Goal: Task Accomplishment & Management: Manage account settings

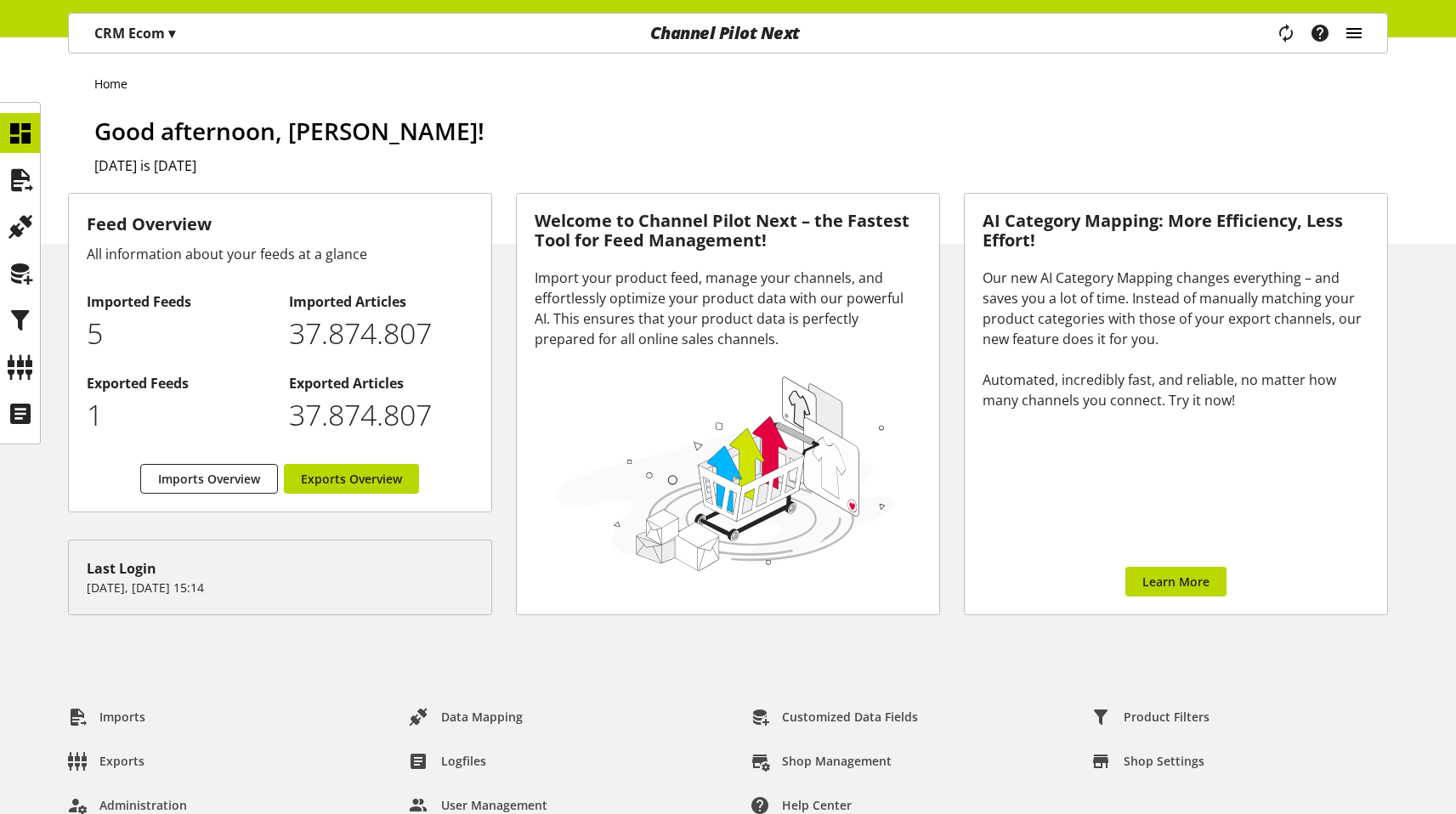
click at [1347, 29] on icon "main navigation" at bounding box center [1353, 32] width 21 height 30
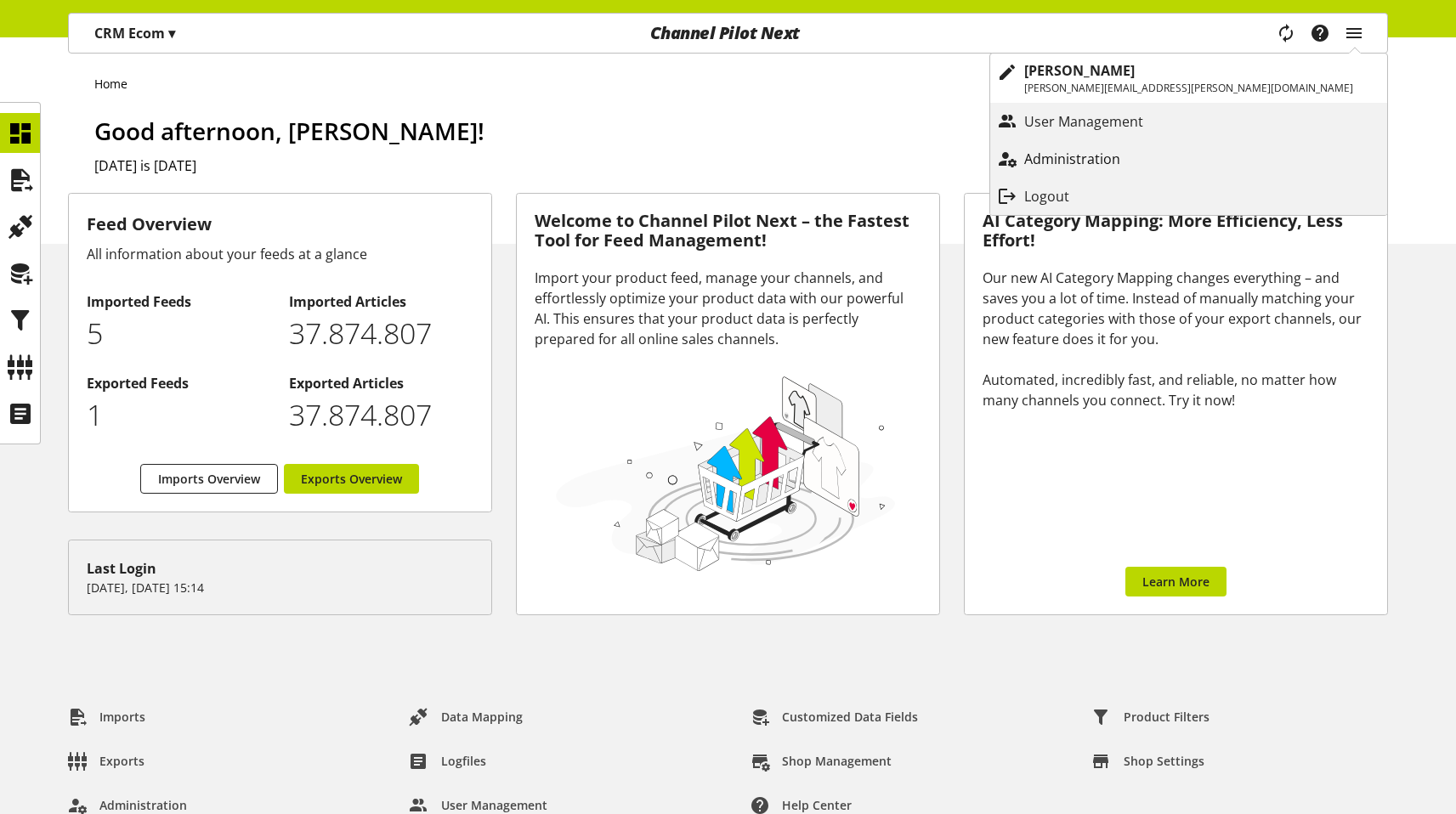
click at [1284, 143] on link "Administration" at bounding box center [1188, 158] width 396 height 30
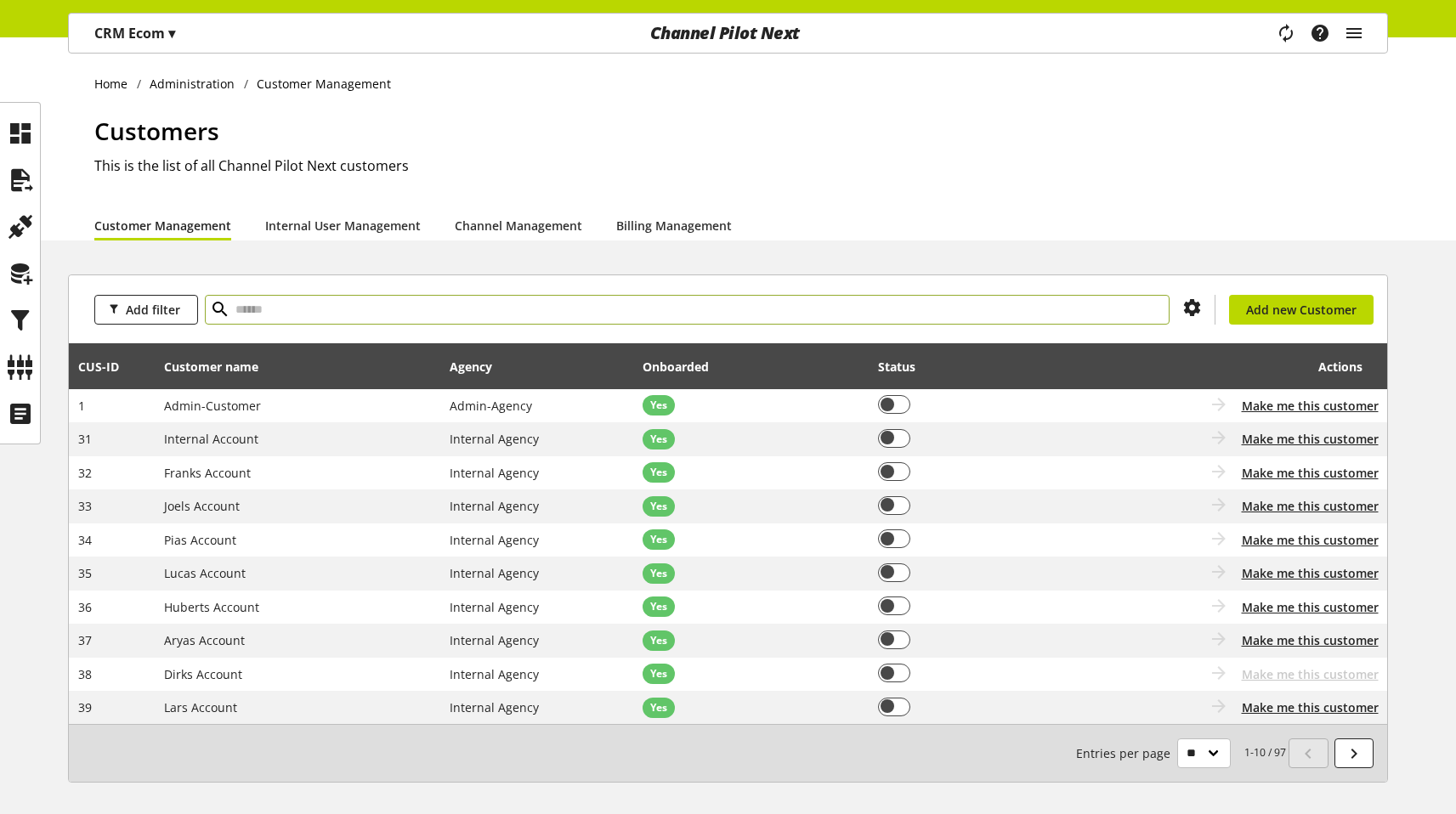
click at [372, 300] on input "text" at bounding box center [687, 310] width 964 height 29
type input "***"
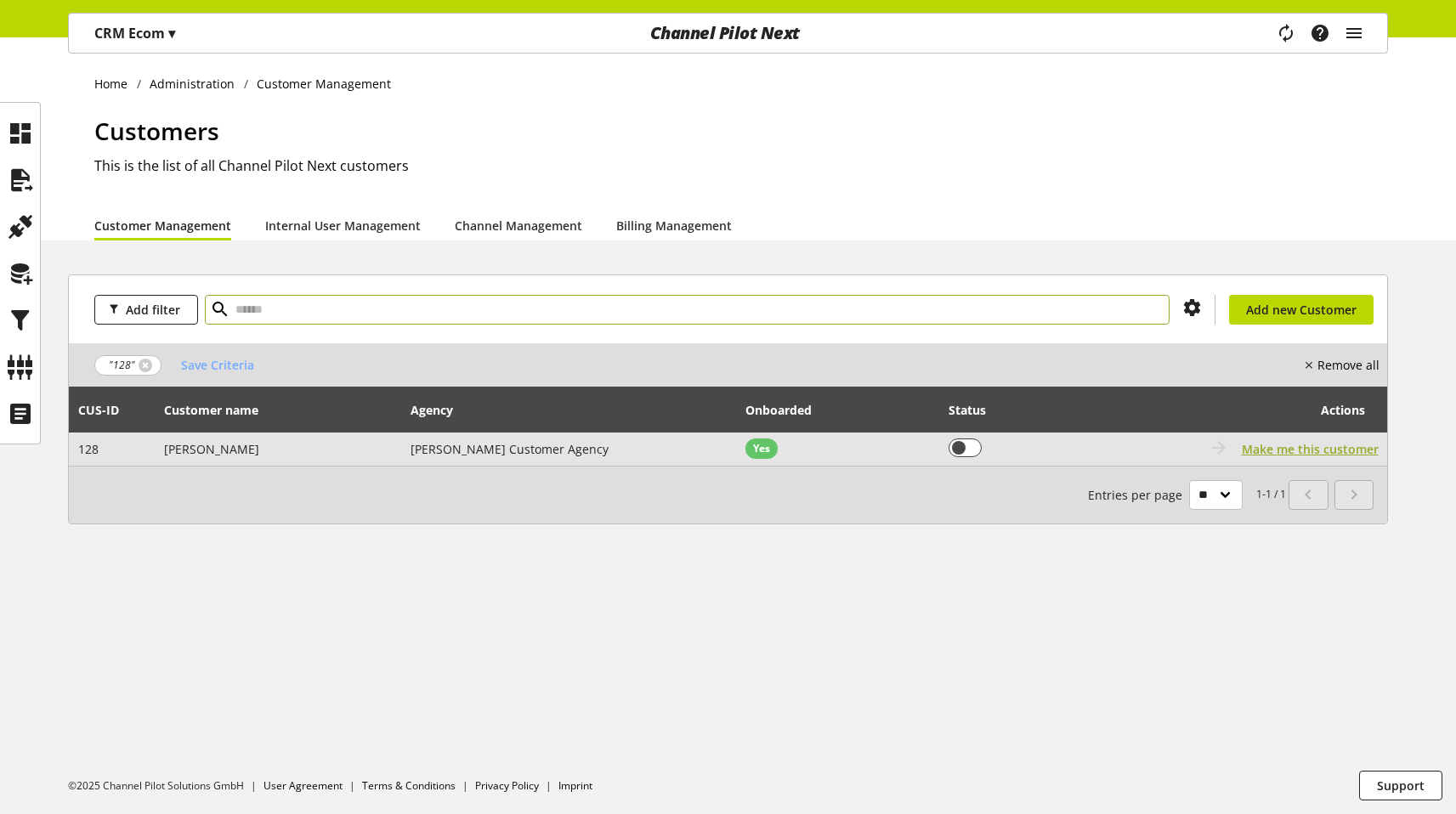
click at [1264, 445] on span "Make me this customer" at bounding box center [1309, 449] width 136 height 18
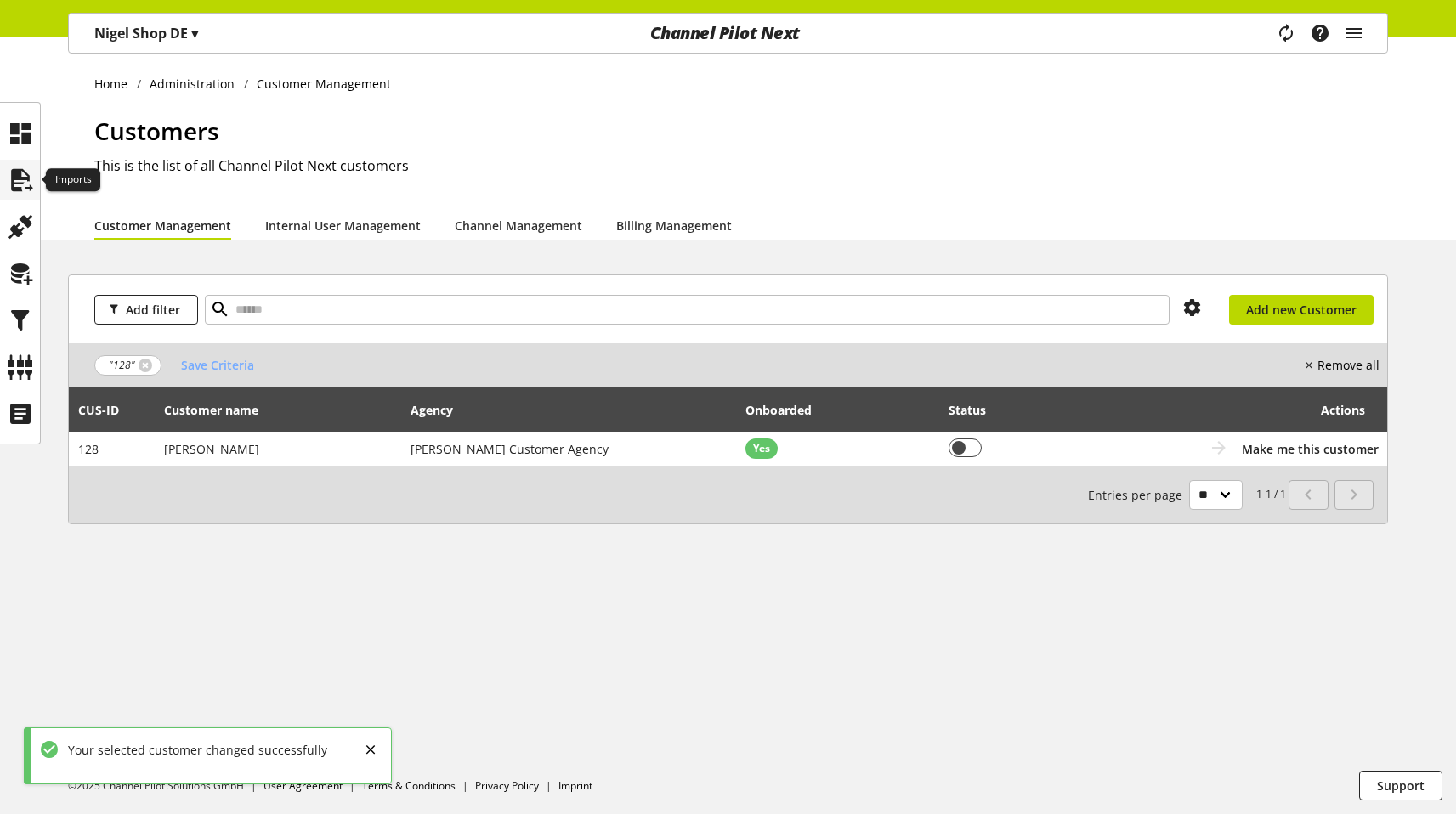
click at [20, 174] on icon at bounding box center [21, 179] width 27 height 34
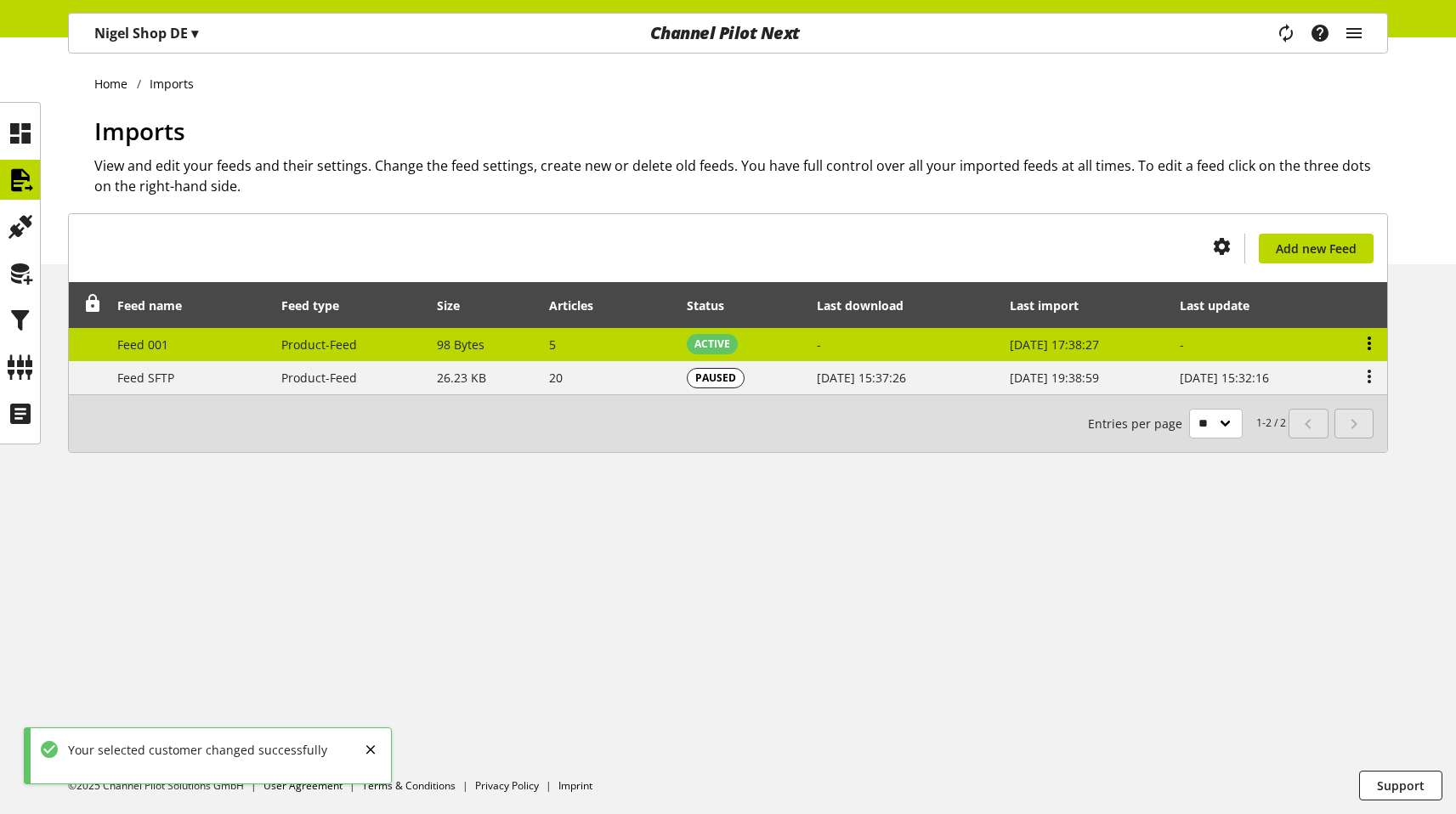
click at [1359, 334] on icon at bounding box center [1369, 342] width 21 height 30
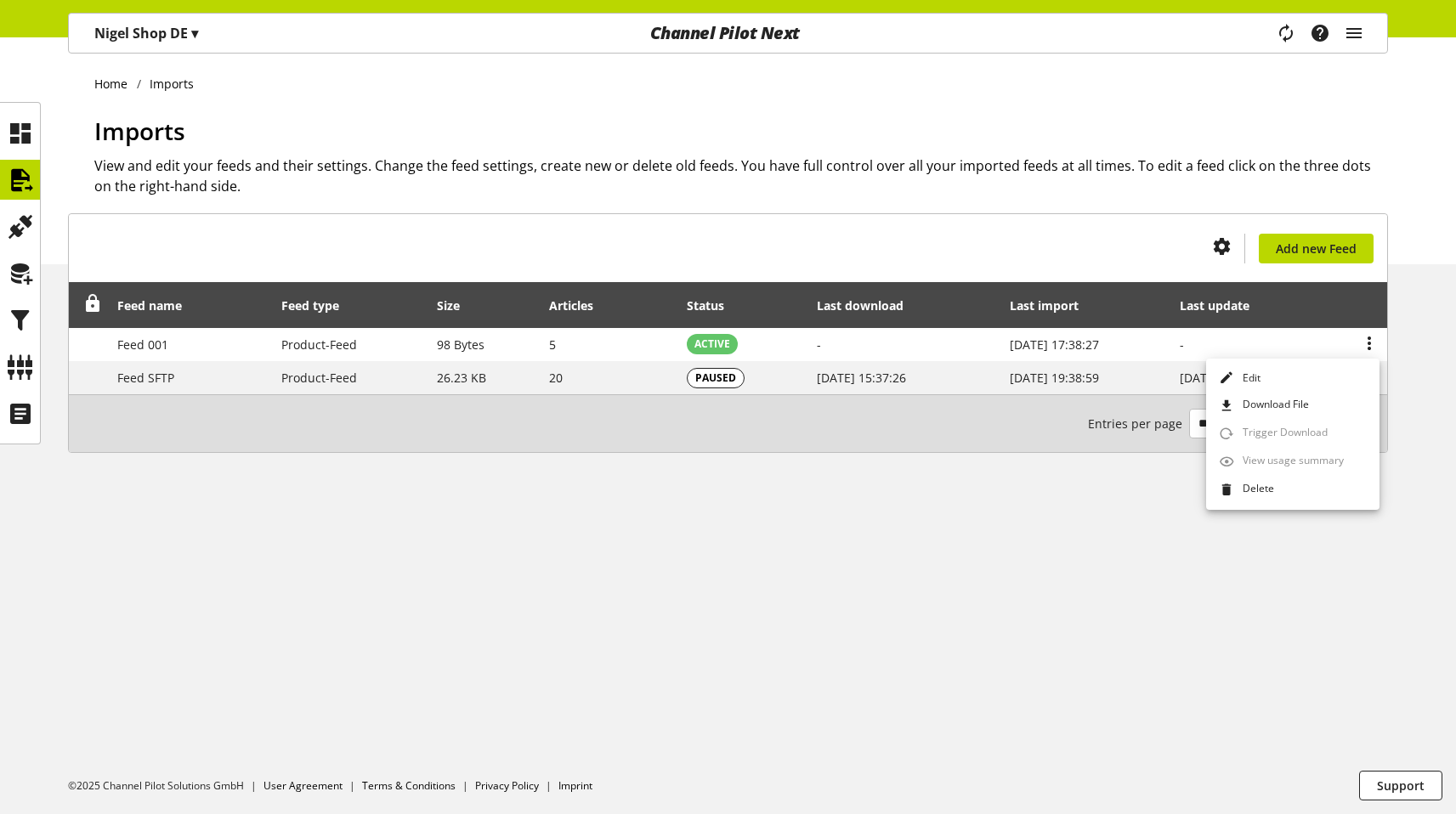
click at [1072, 568] on div "Home Imports Imports View and edit your feeds and their settings. Change the fe…" at bounding box center [728, 426] width 1456 height 777
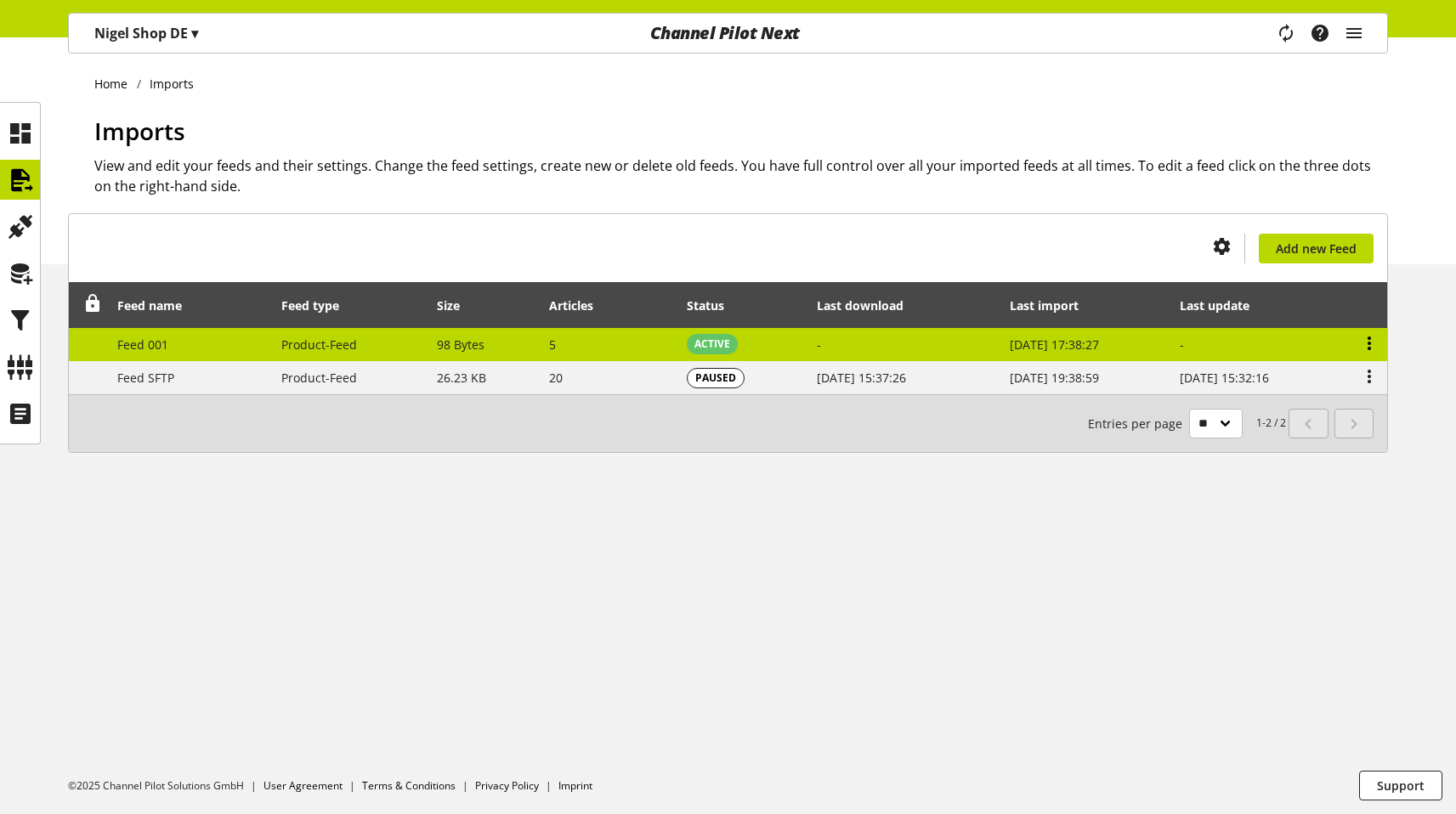
click at [1366, 332] on icon at bounding box center [1369, 342] width 21 height 30
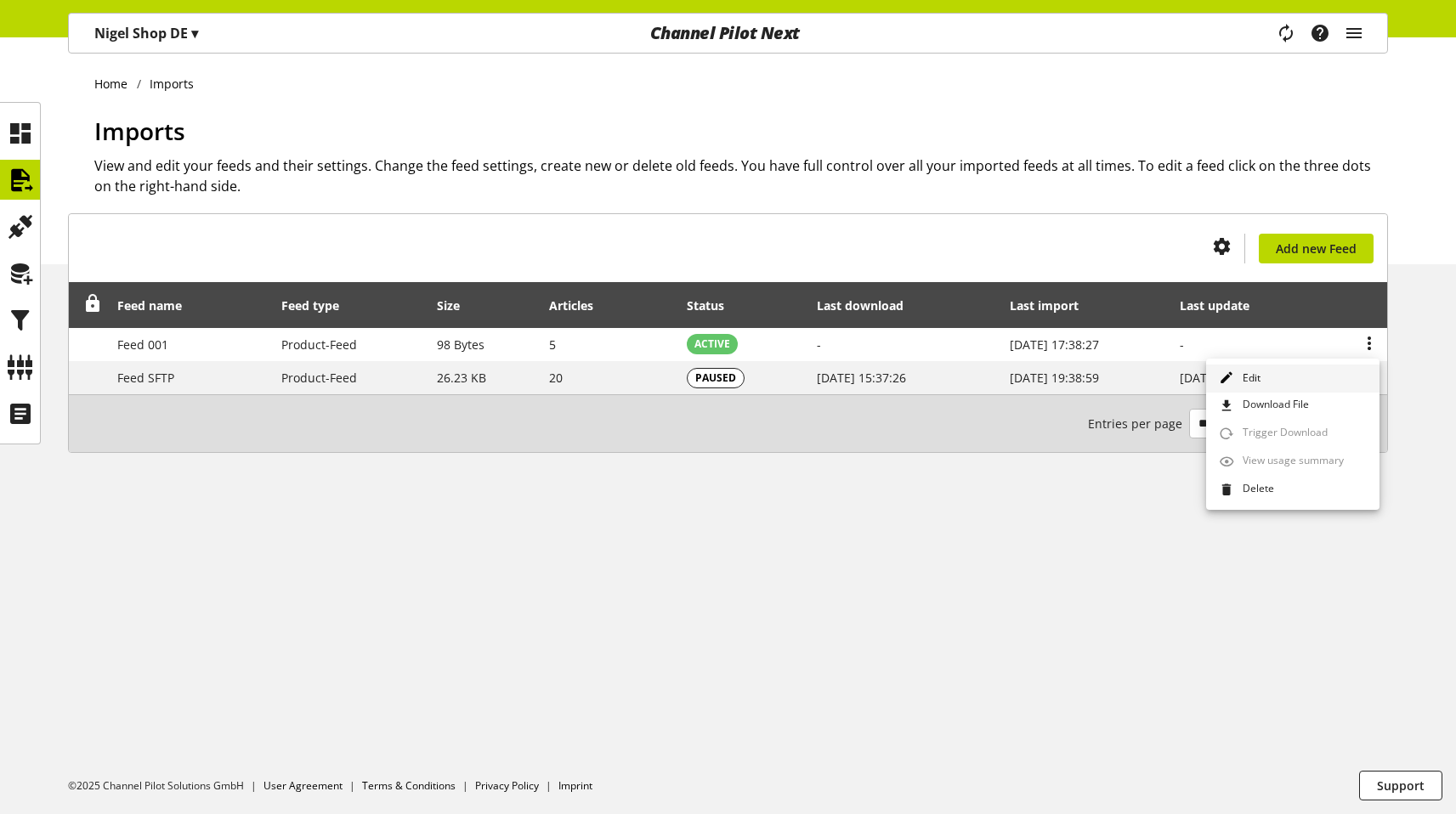
click at [1304, 372] on link "Edit" at bounding box center [1292, 379] width 174 height 28
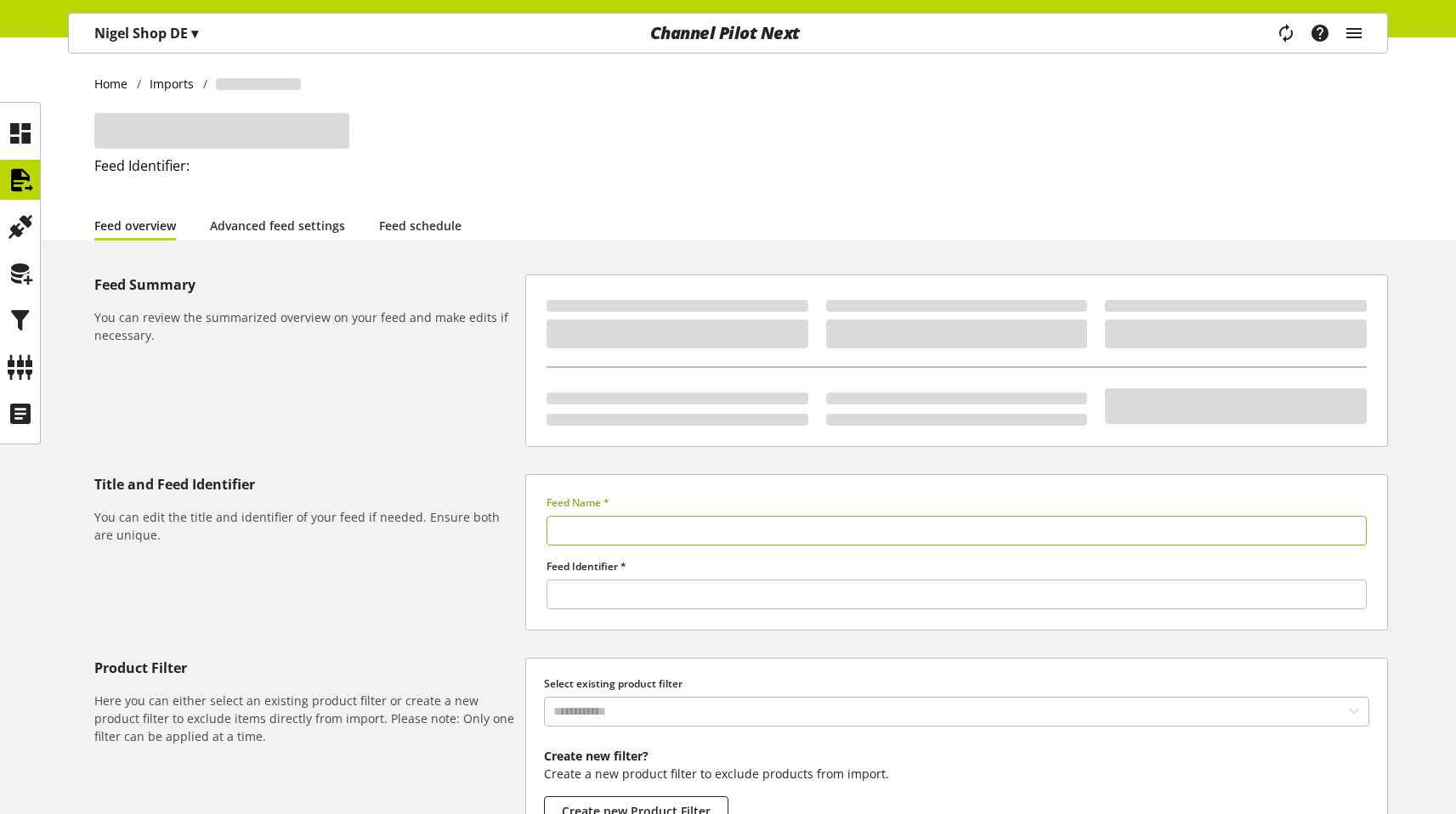
type input "********"
type input "******"
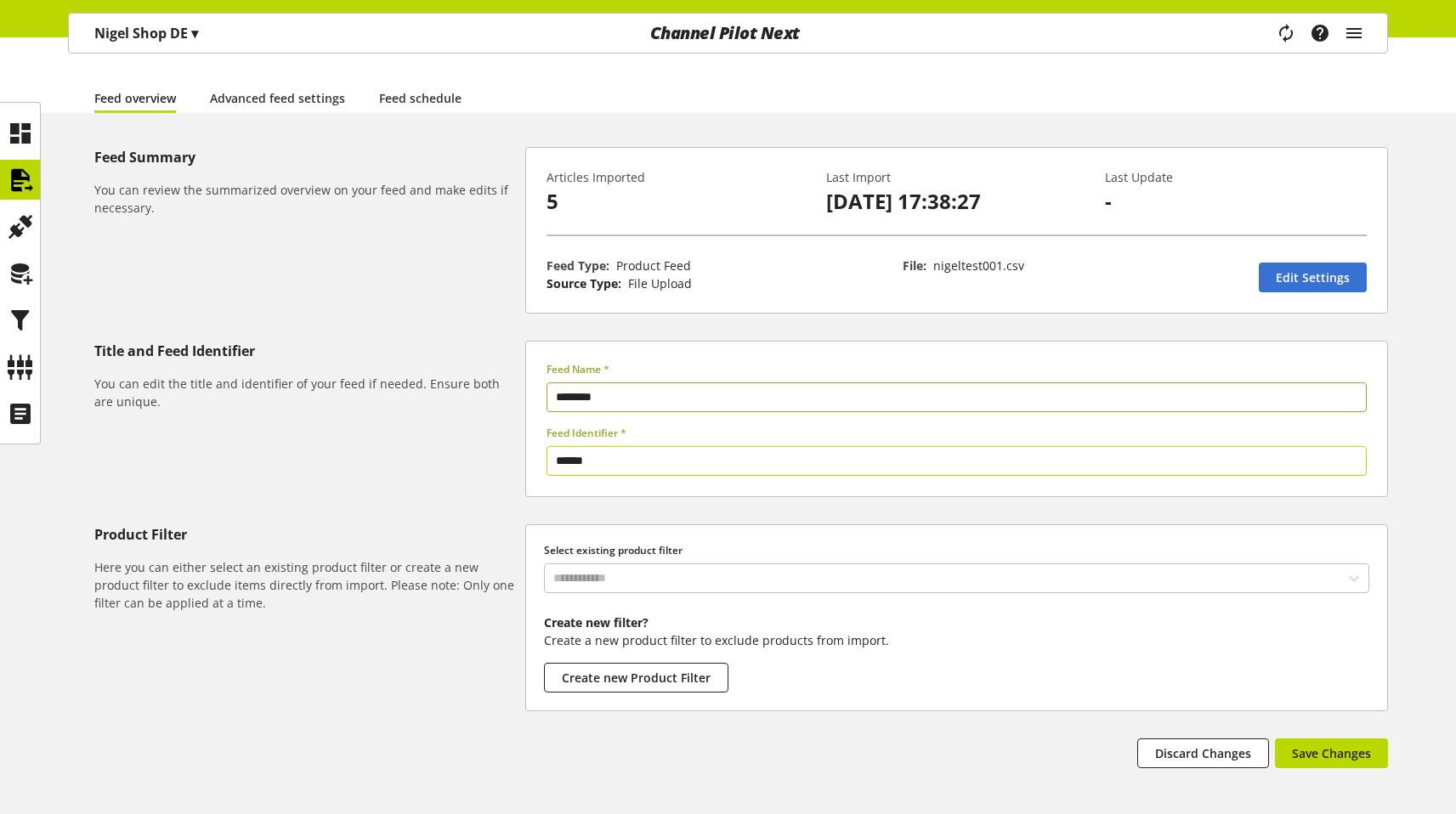
scroll to position [206, 0]
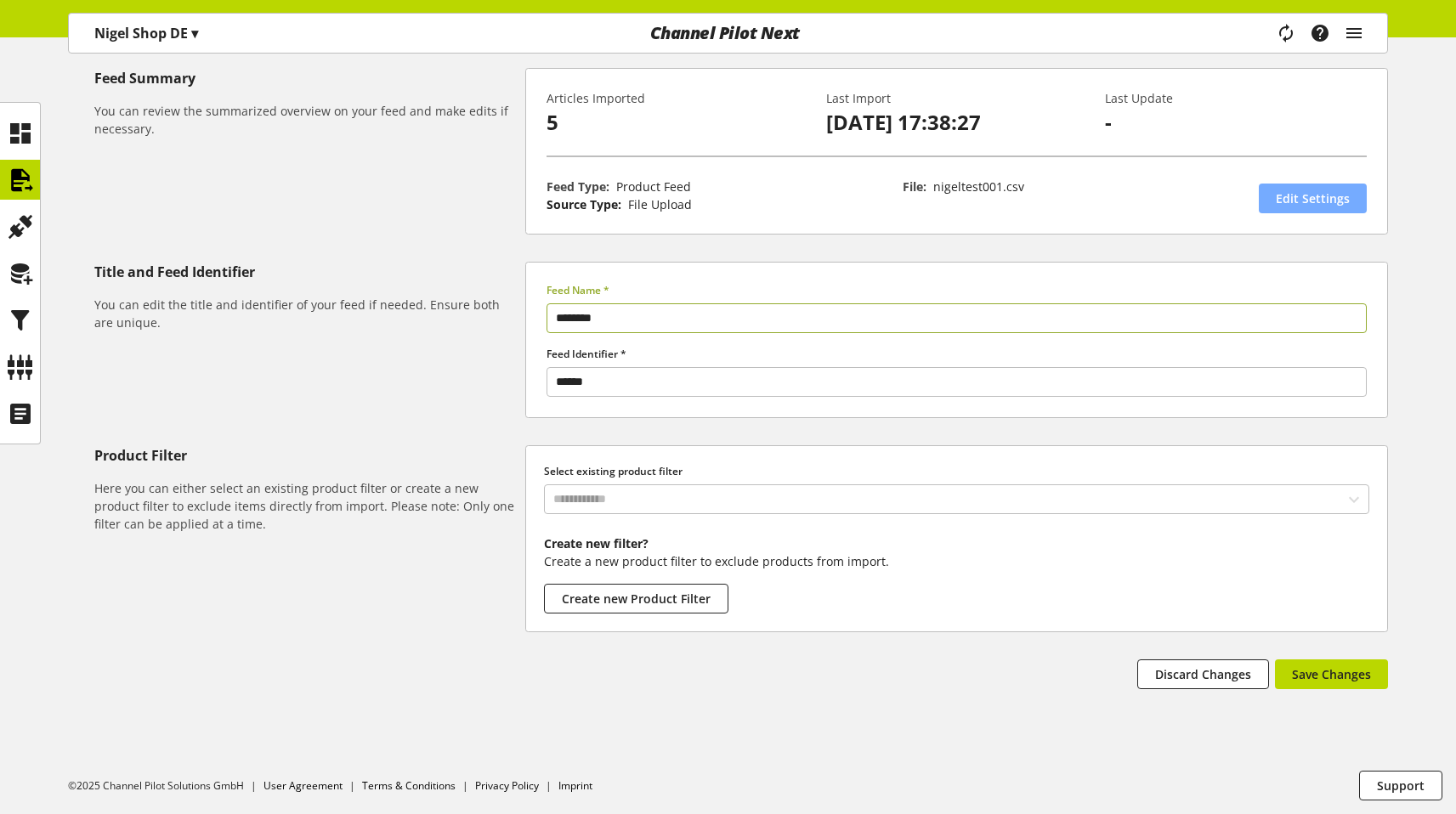
click at [1317, 193] on span "Edit Settings" at bounding box center [1312, 198] width 74 height 18
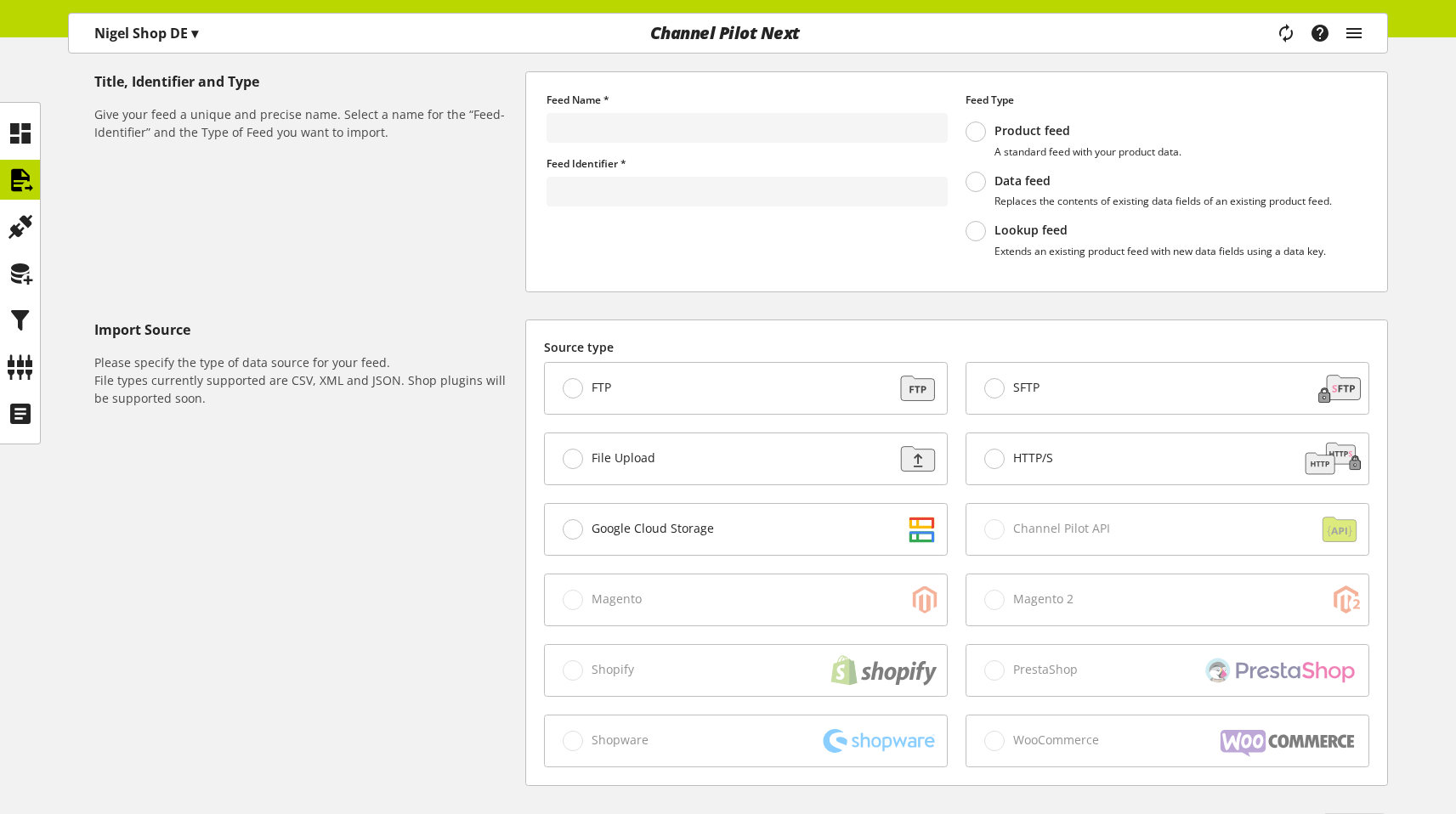
type input "********"
type input "******"
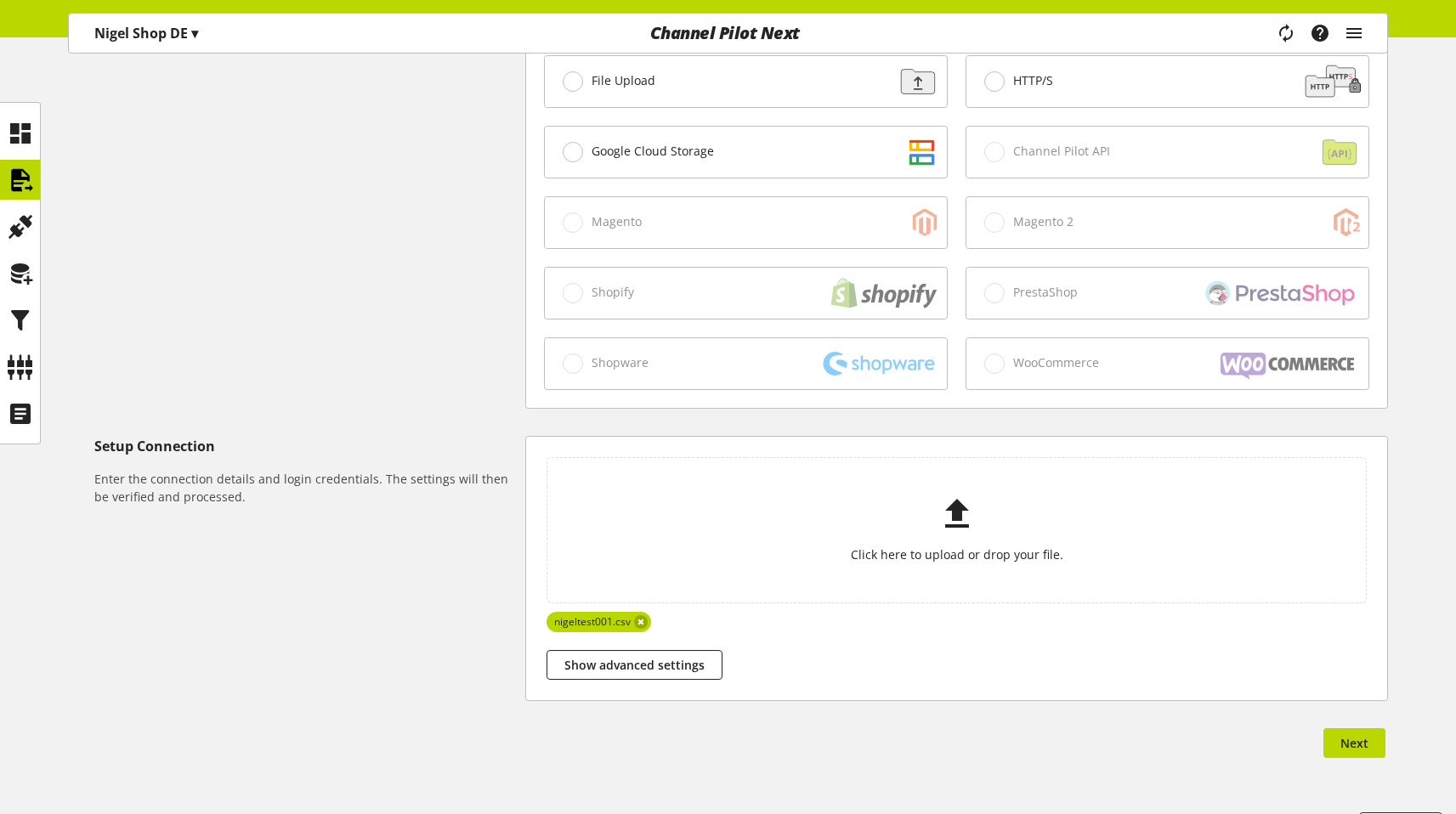
scroll to position [625, 0]
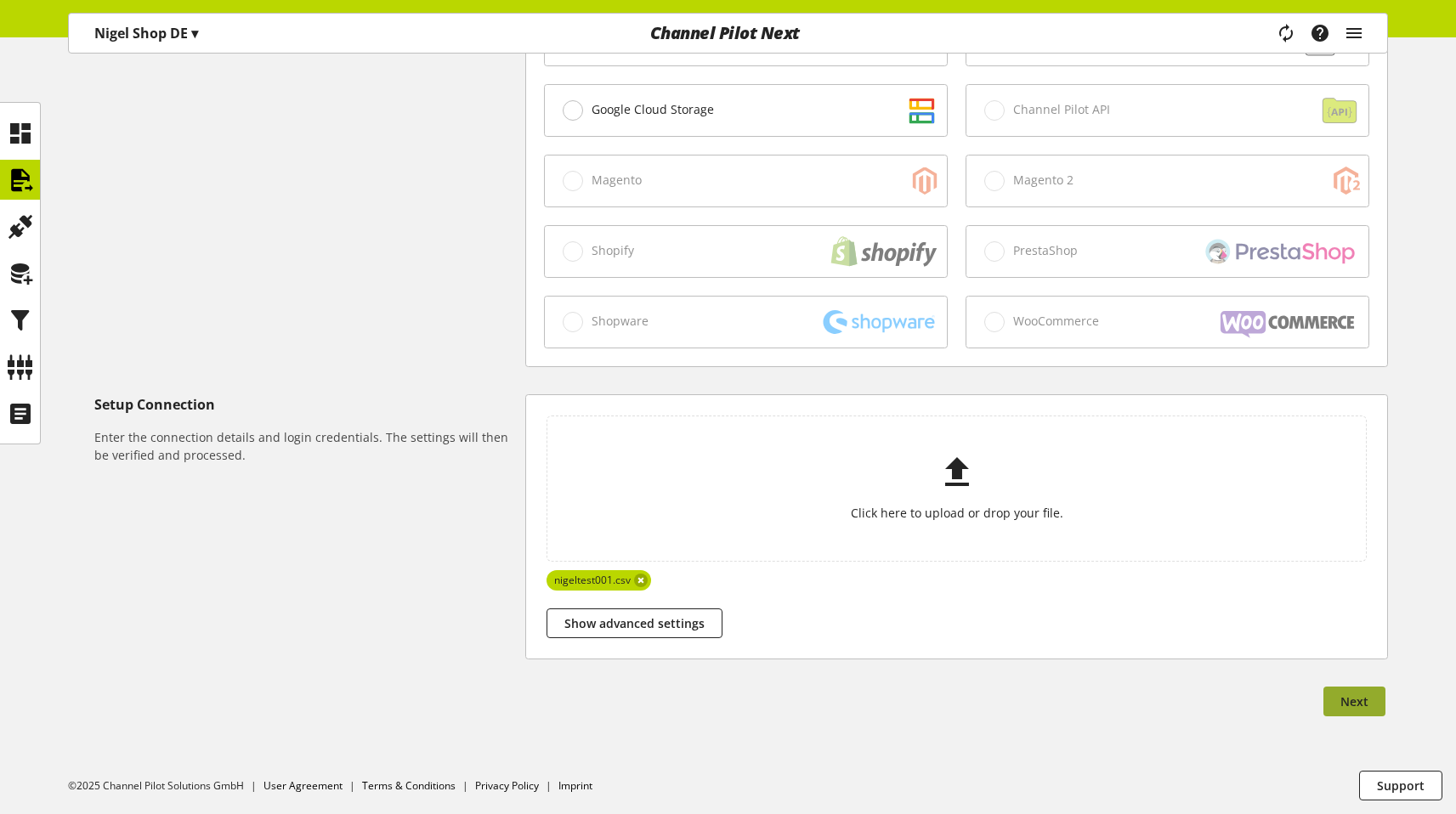
click at [1353, 692] on span "Next" at bounding box center [1354, 701] width 28 height 18
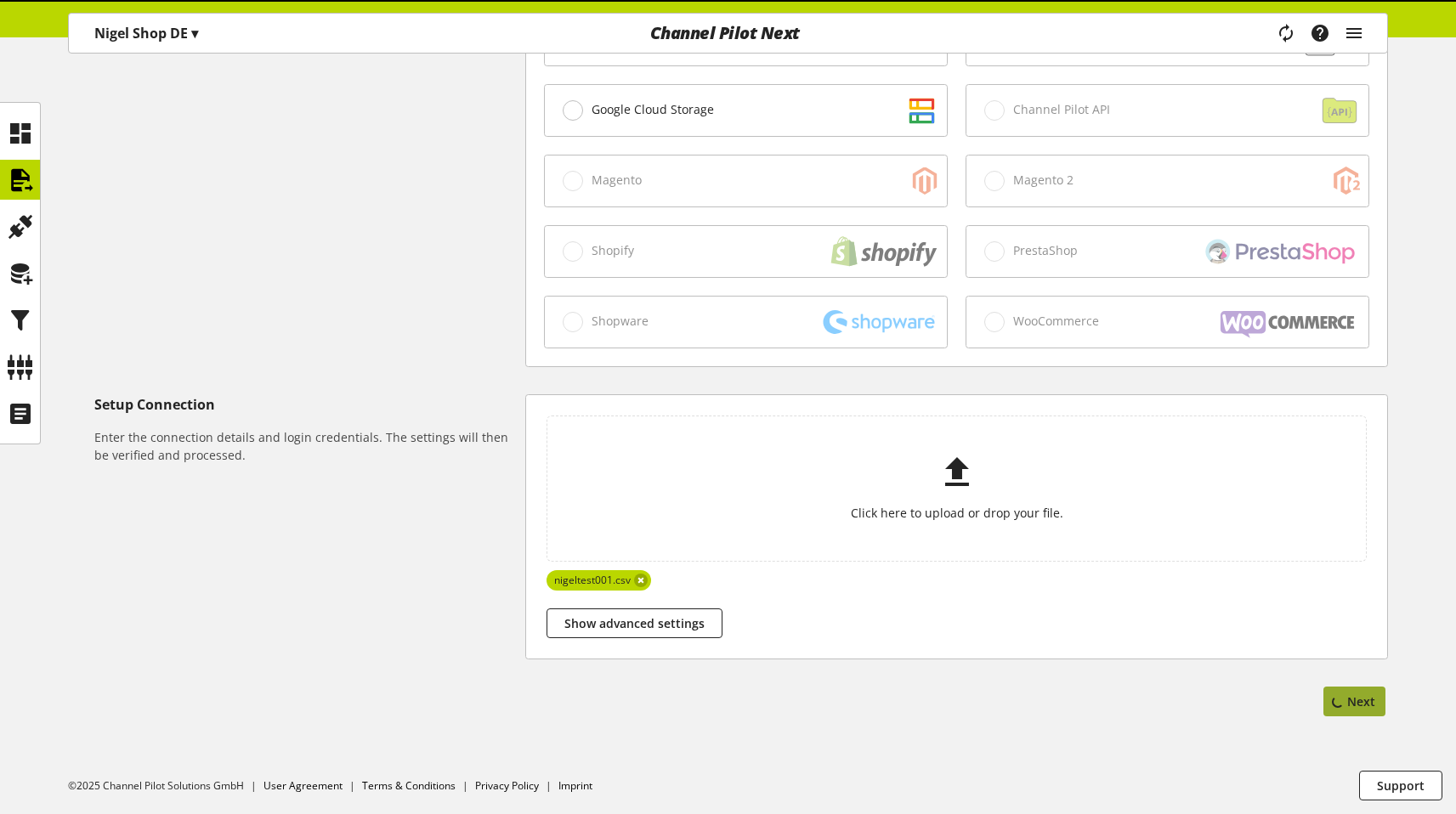
scroll to position [0, 0]
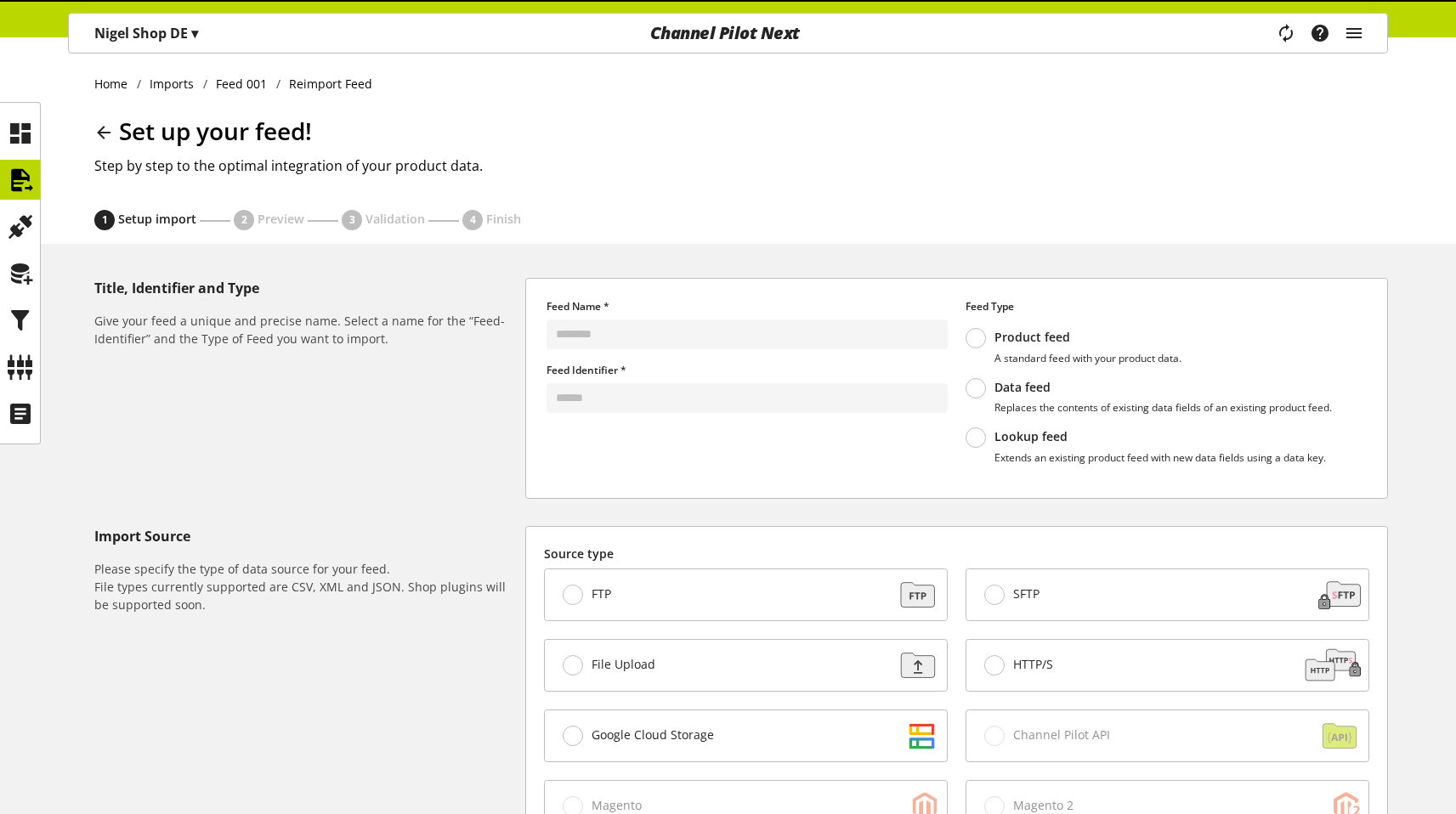
select select "*"
select select "*****"
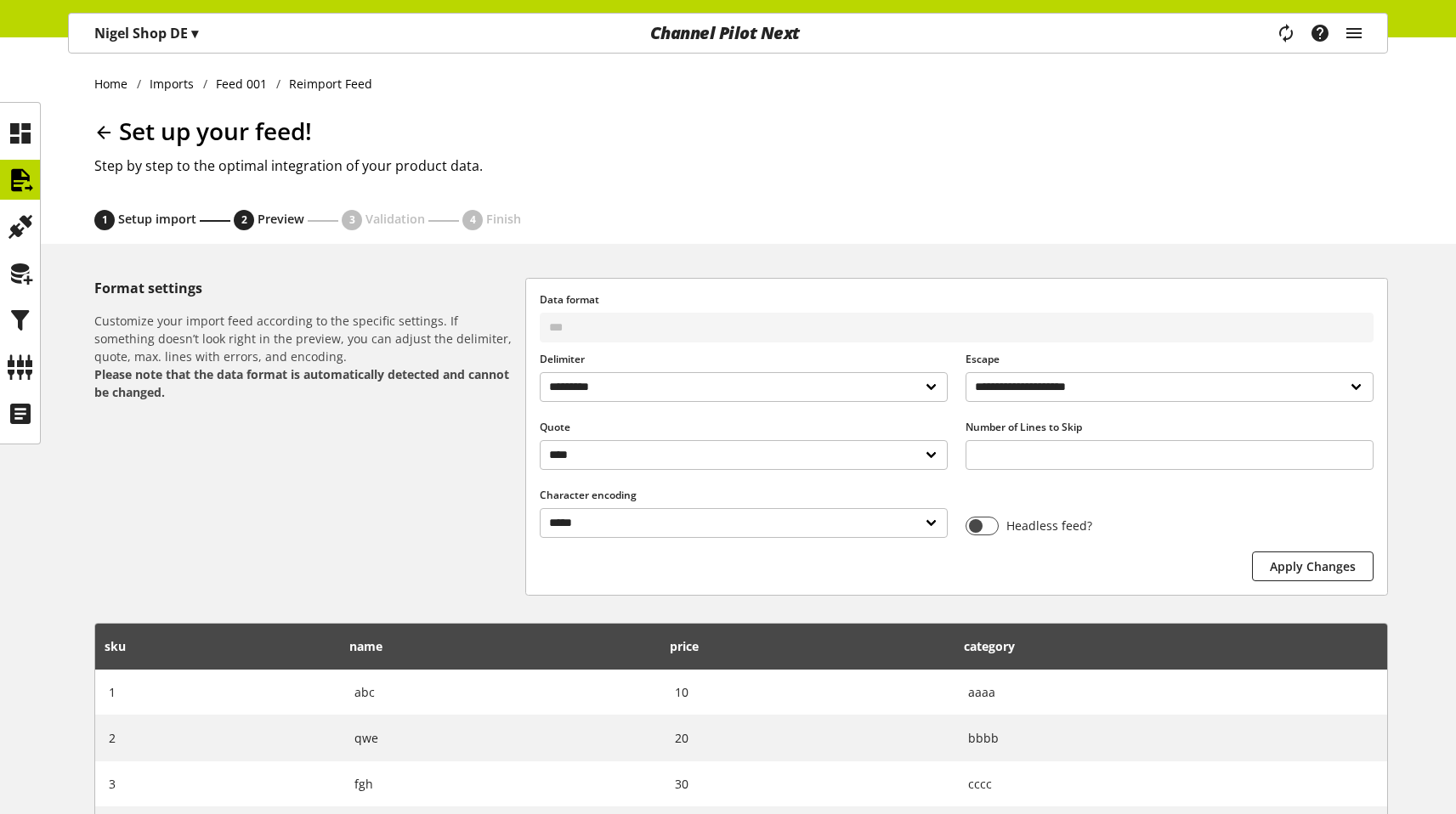
click at [103, 135] on icon at bounding box center [103, 132] width 21 height 30
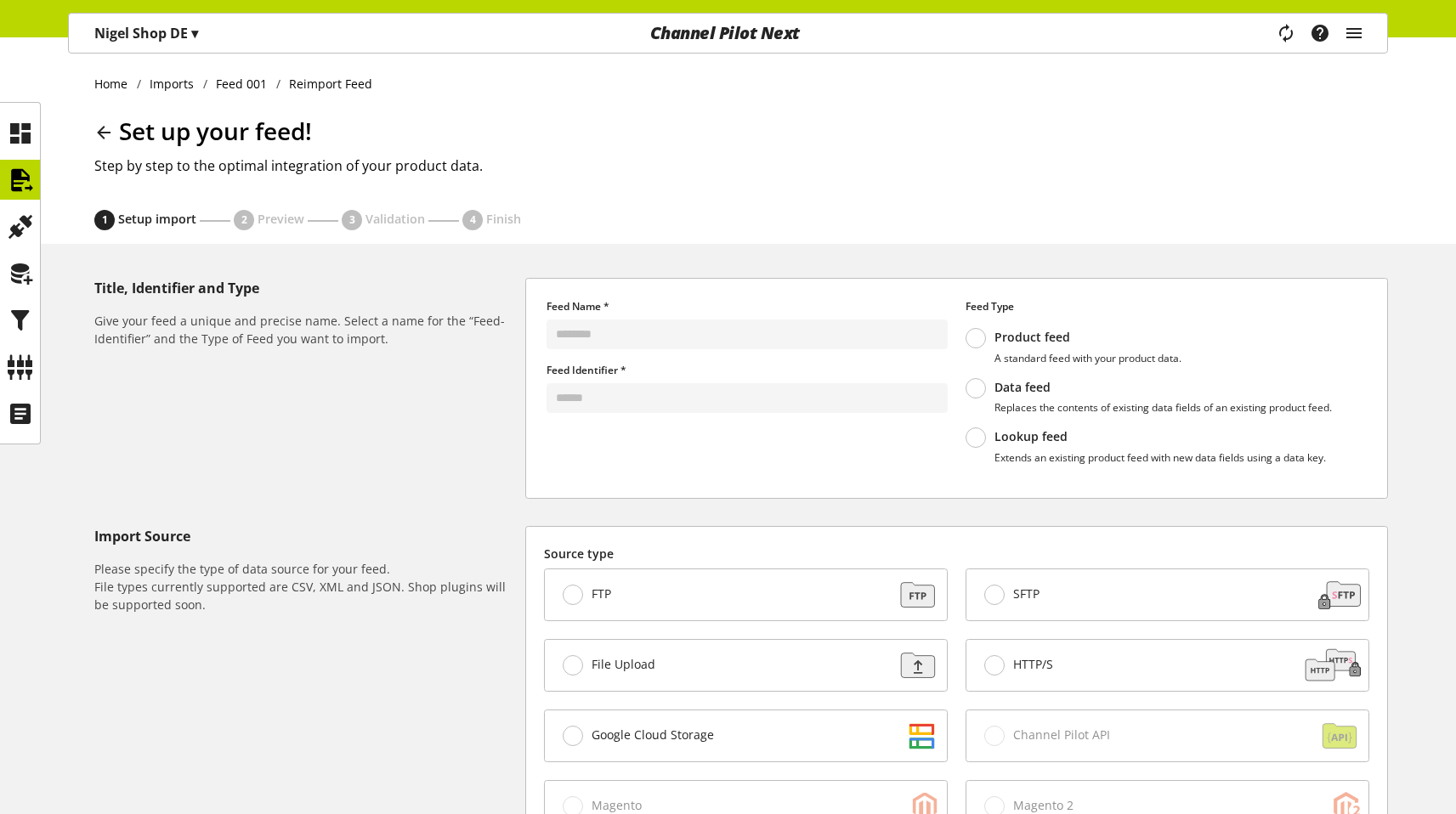
click at [103, 135] on icon at bounding box center [103, 132] width 21 height 30
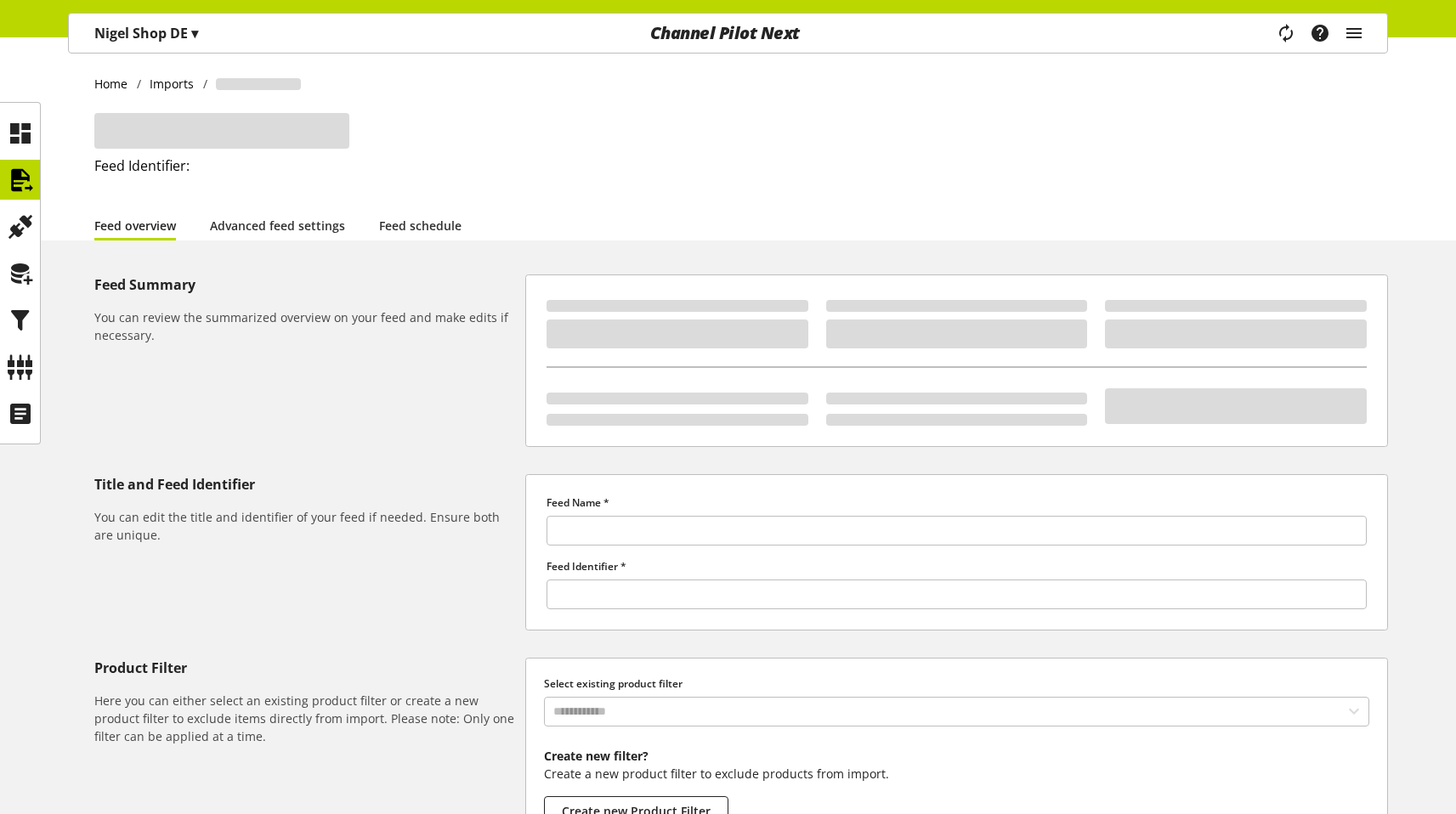
type input "********"
type input "******"
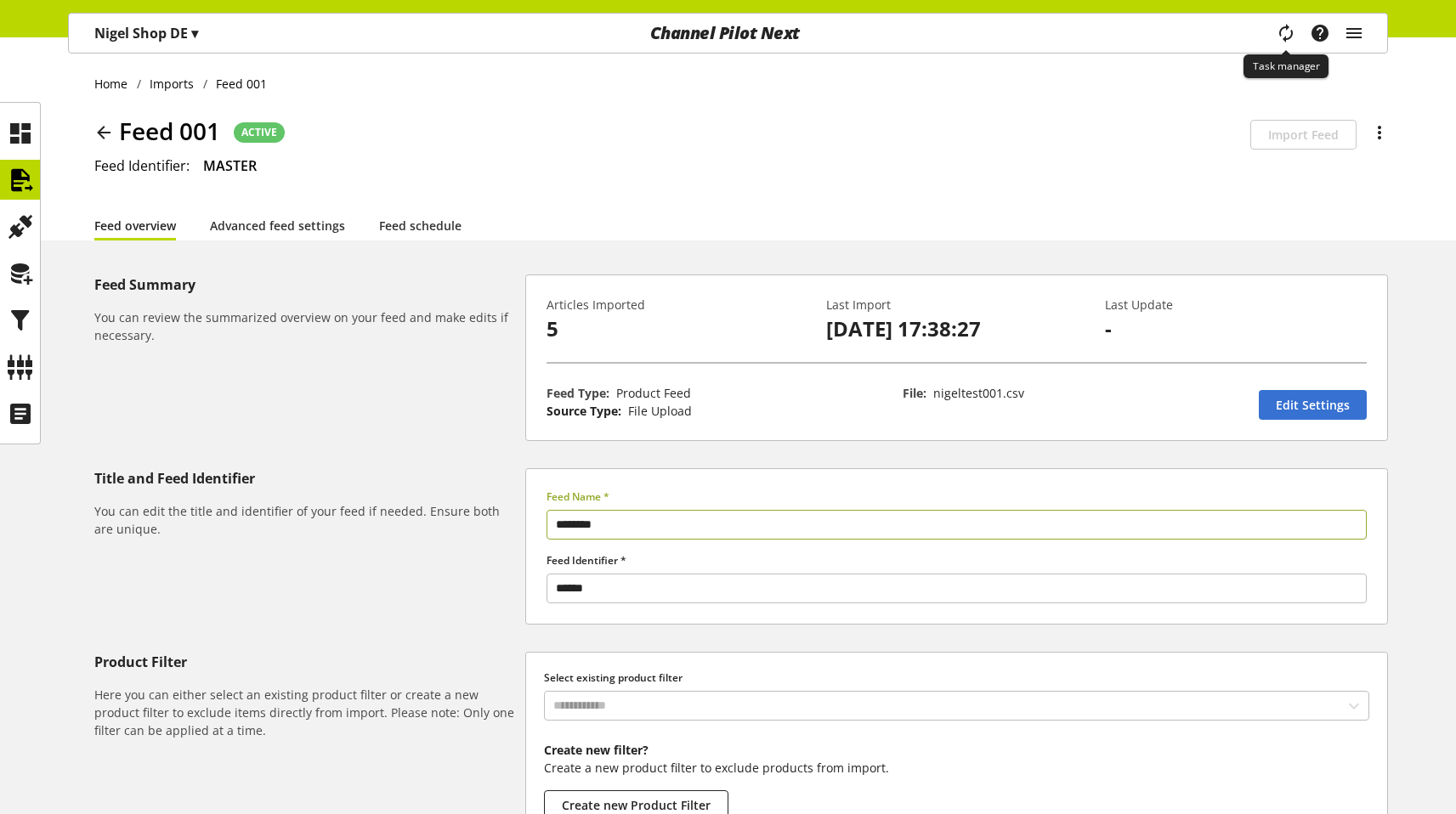
click at [1280, 37] on icon "main navigation" at bounding box center [1285, 32] width 36 height 30
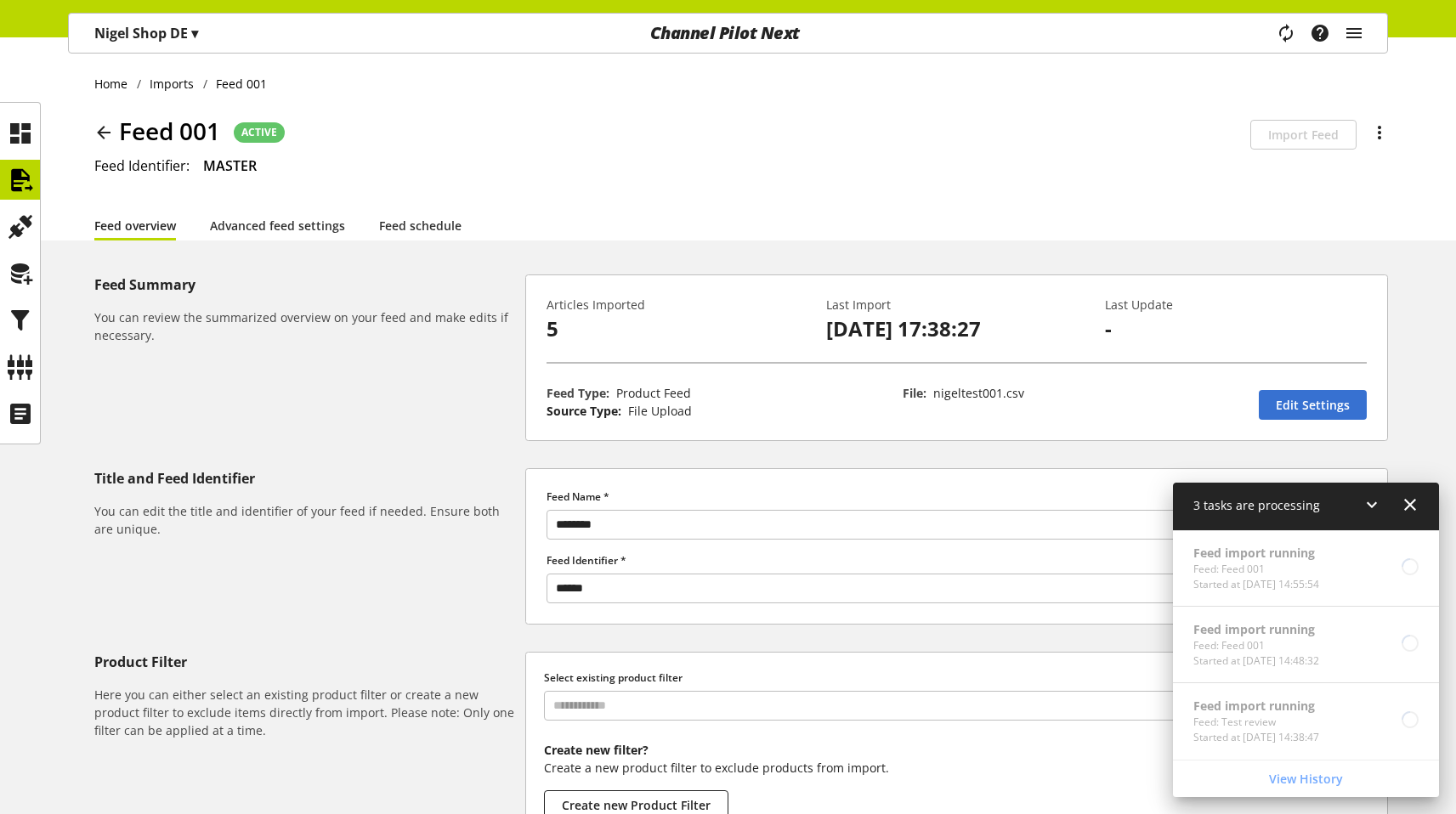
click at [9, 185] on icon at bounding box center [21, 179] width 27 height 34
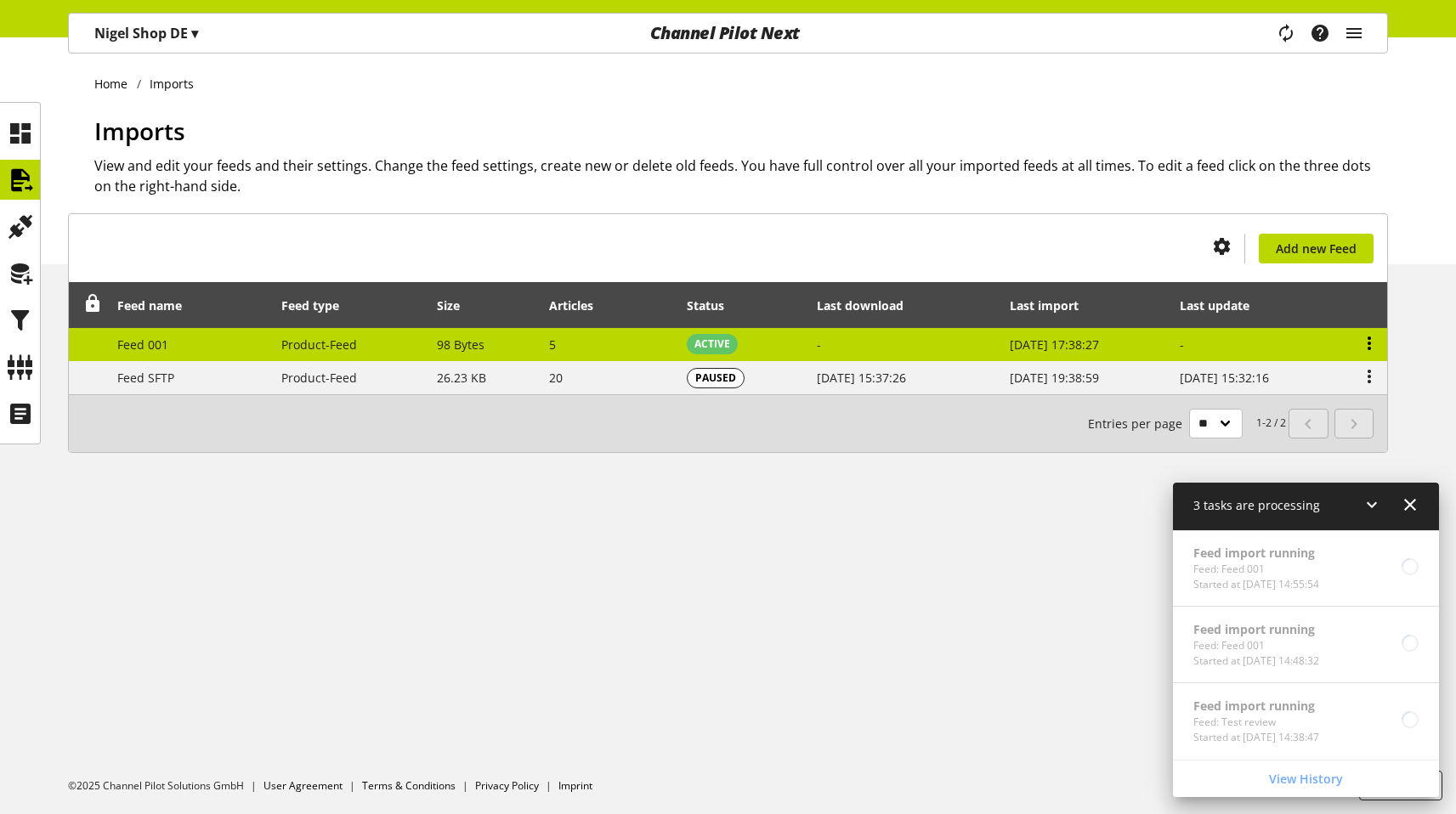
click at [1367, 346] on icon at bounding box center [1369, 342] width 21 height 30
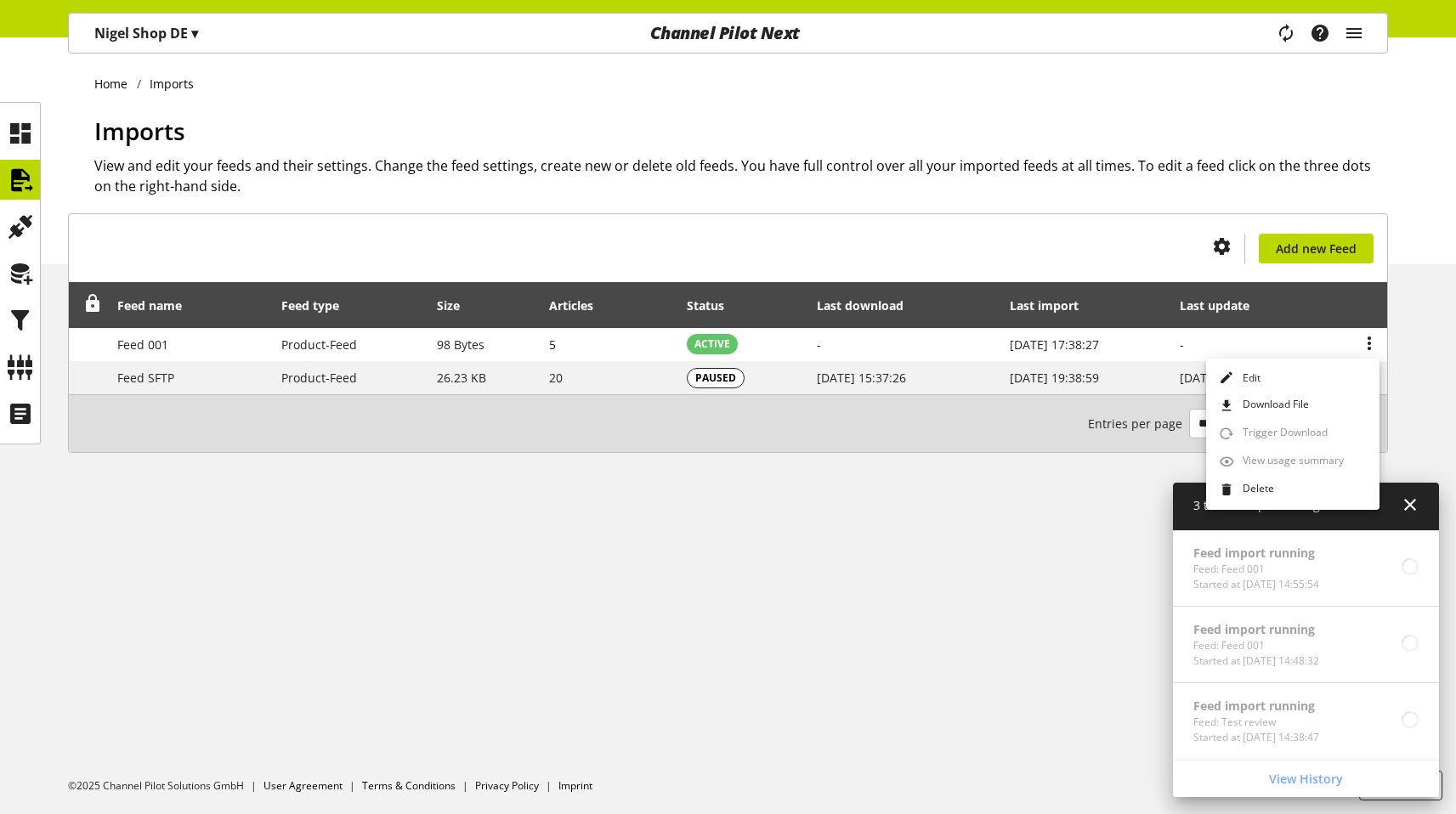
click at [1399, 385] on div "You don't have permission to create an import feed. Add new Feed Feed name Feed…" at bounding box center [728, 353] width 1456 height 280
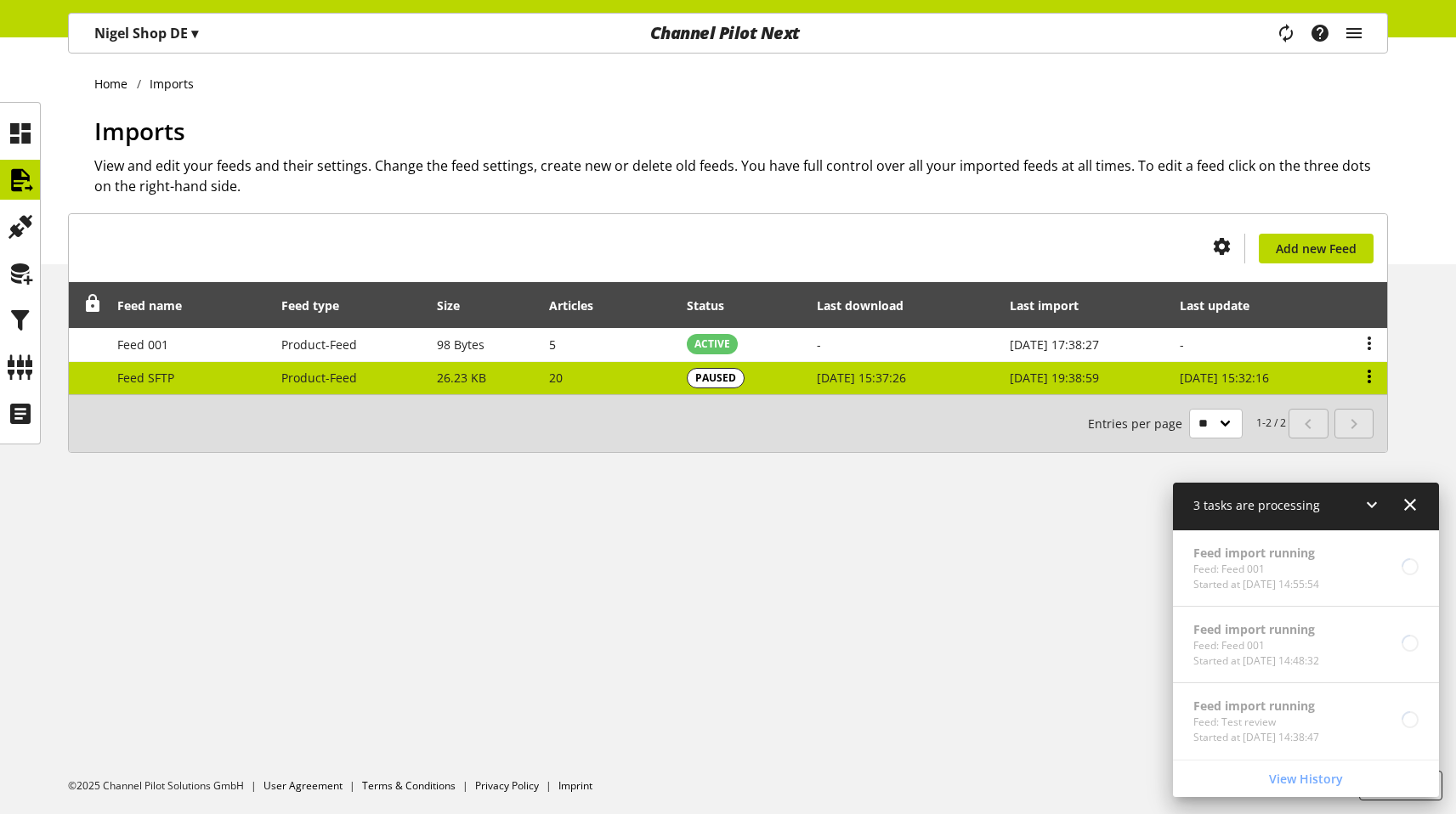
click at [1370, 383] on icon at bounding box center [1369, 376] width 21 height 30
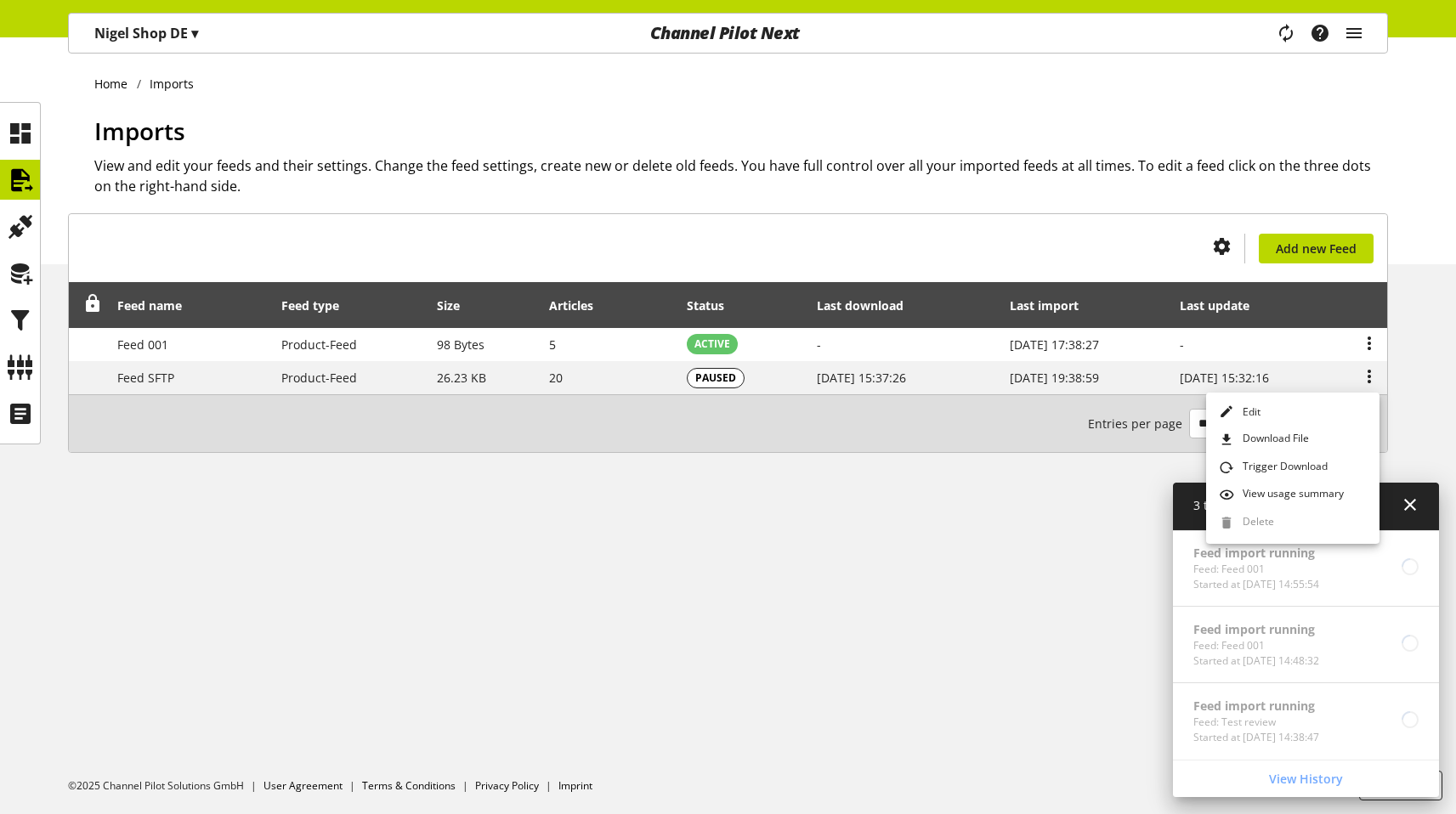
click at [874, 786] on ul "©2025 Channel Pilot Solutions GmbH User Agreement Terms & Conditions Privacy Po…" at bounding box center [761, 786] width 1387 height 57
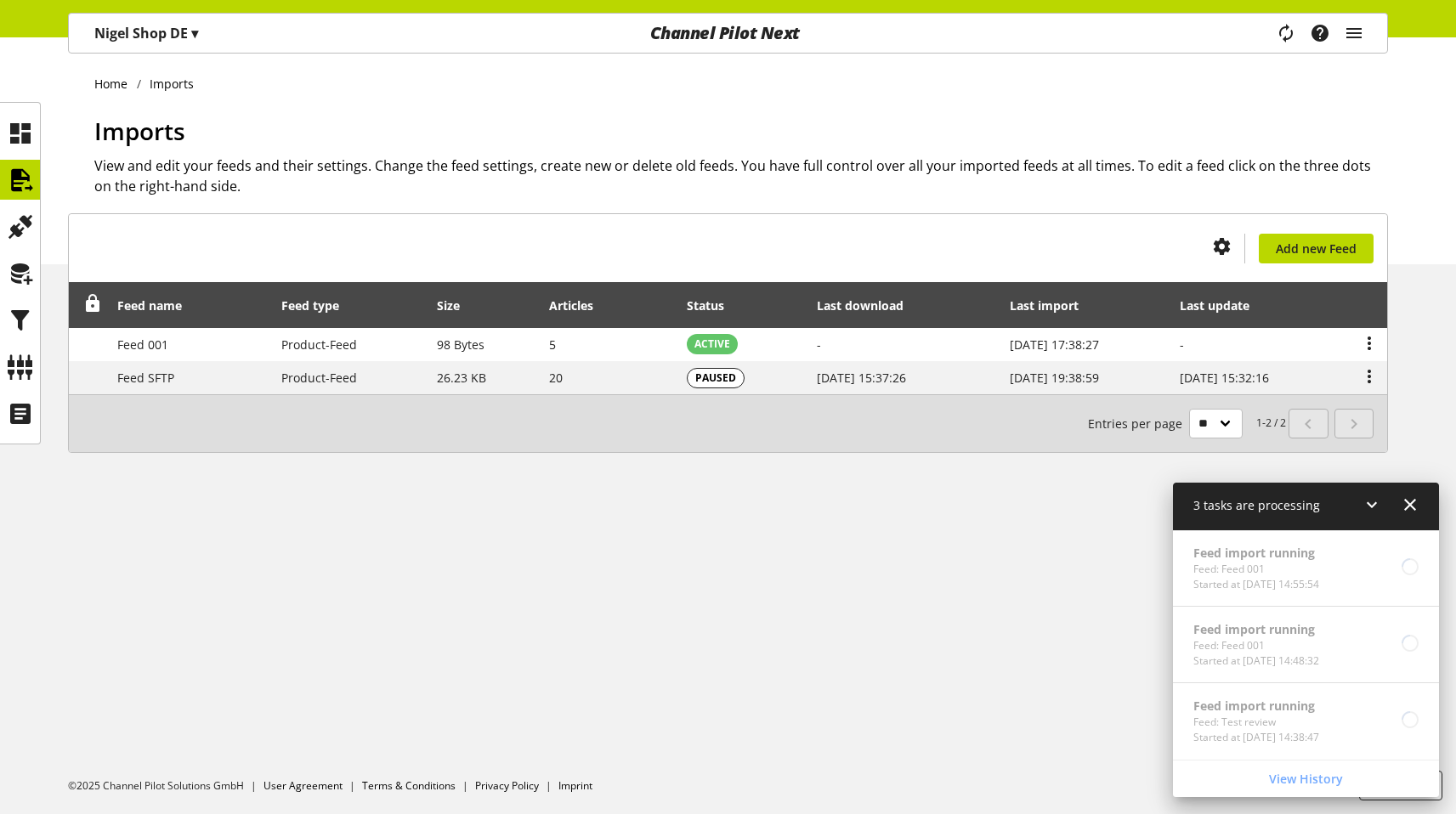
click at [1414, 513] on icon at bounding box center [1410, 504] width 21 height 30
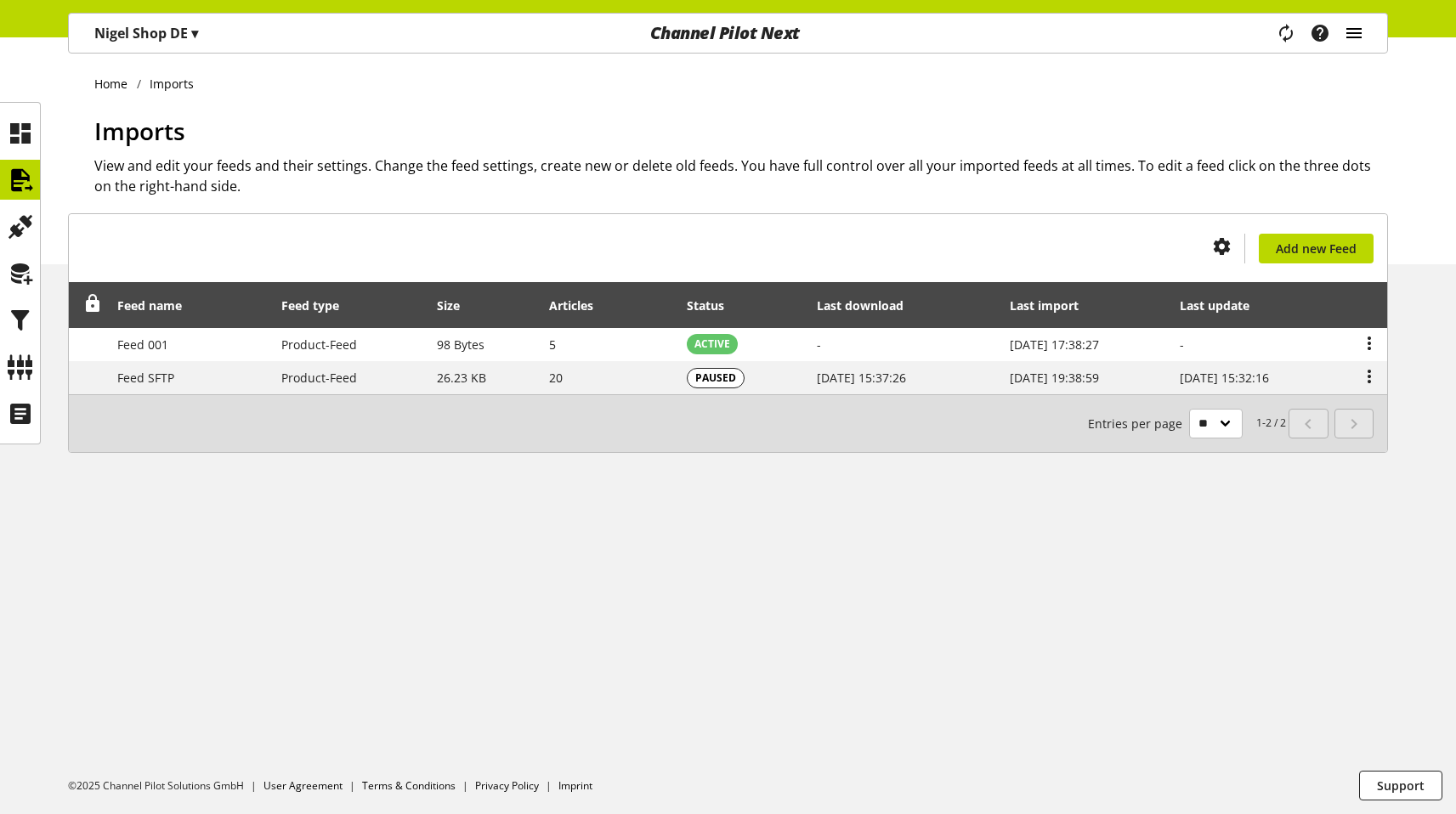
click at [1357, 35] on icon "main navigation" at bounding box center [1353, 32] width 21 height 30
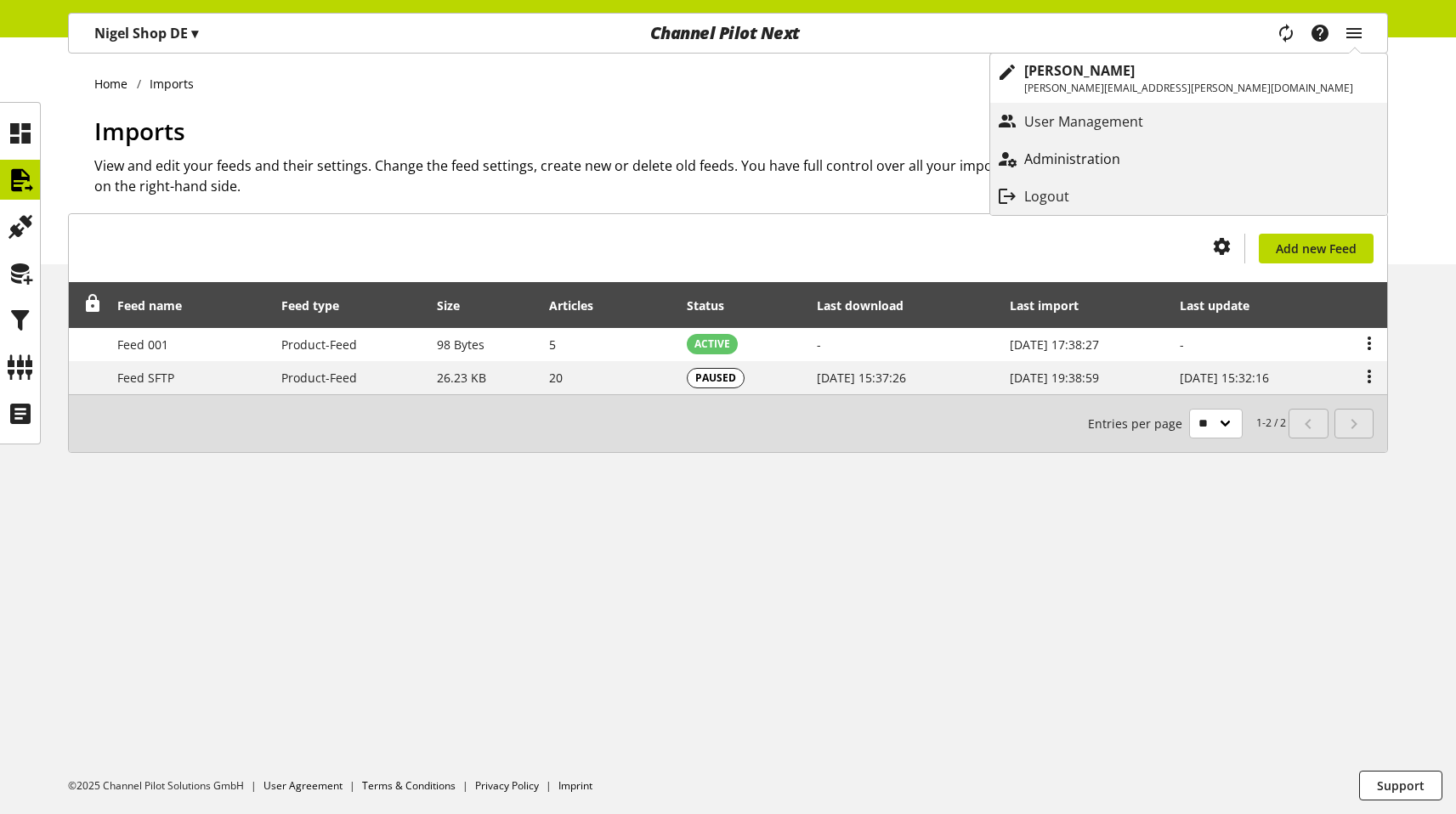
click at [1154, 164] on p "Administration" at bounding box center [1089, 159] width 130 height 21
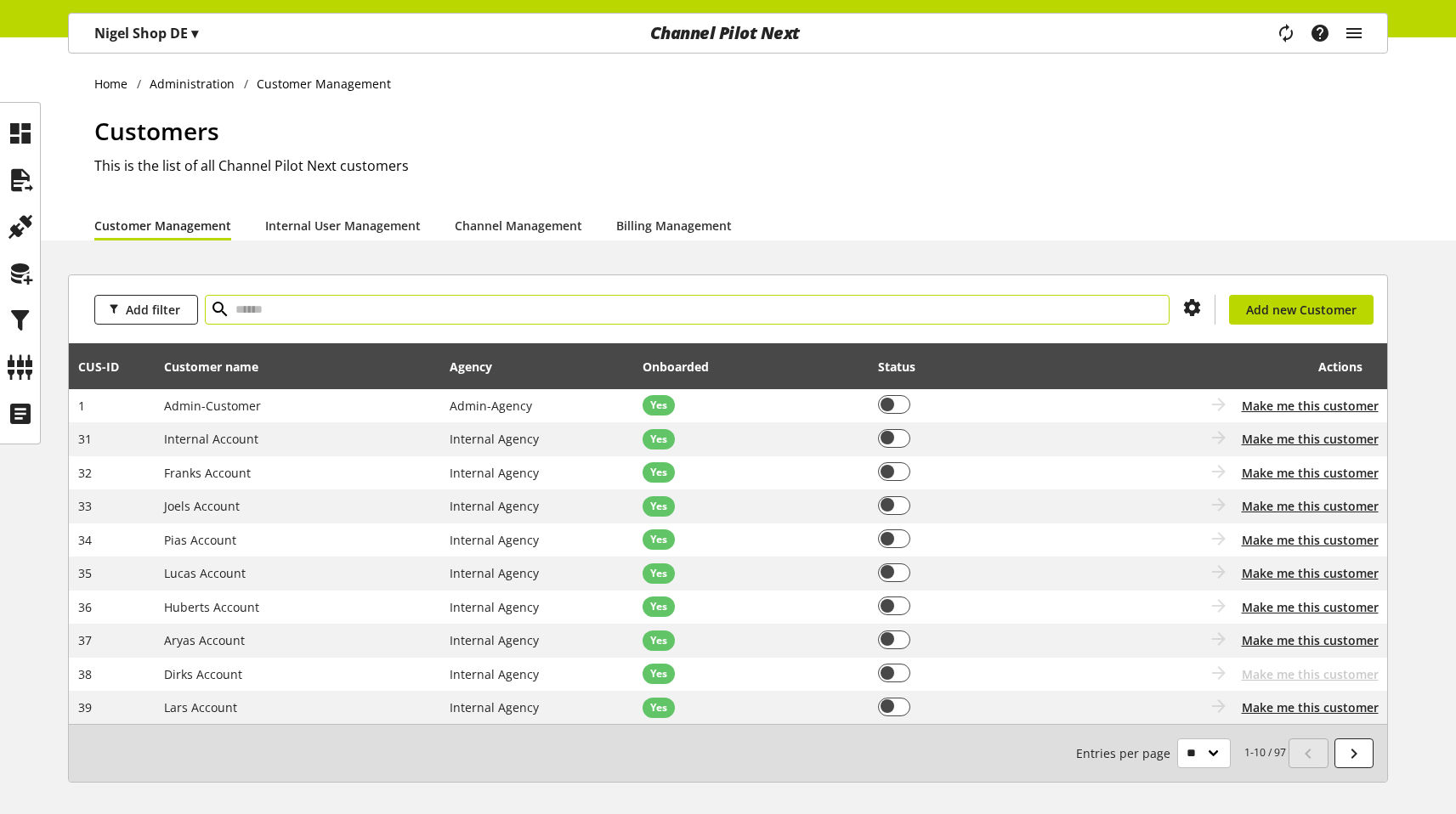
click at [482, 311] on input "text" at bounding box center [687, 310] width 964 height 29
type input "***"
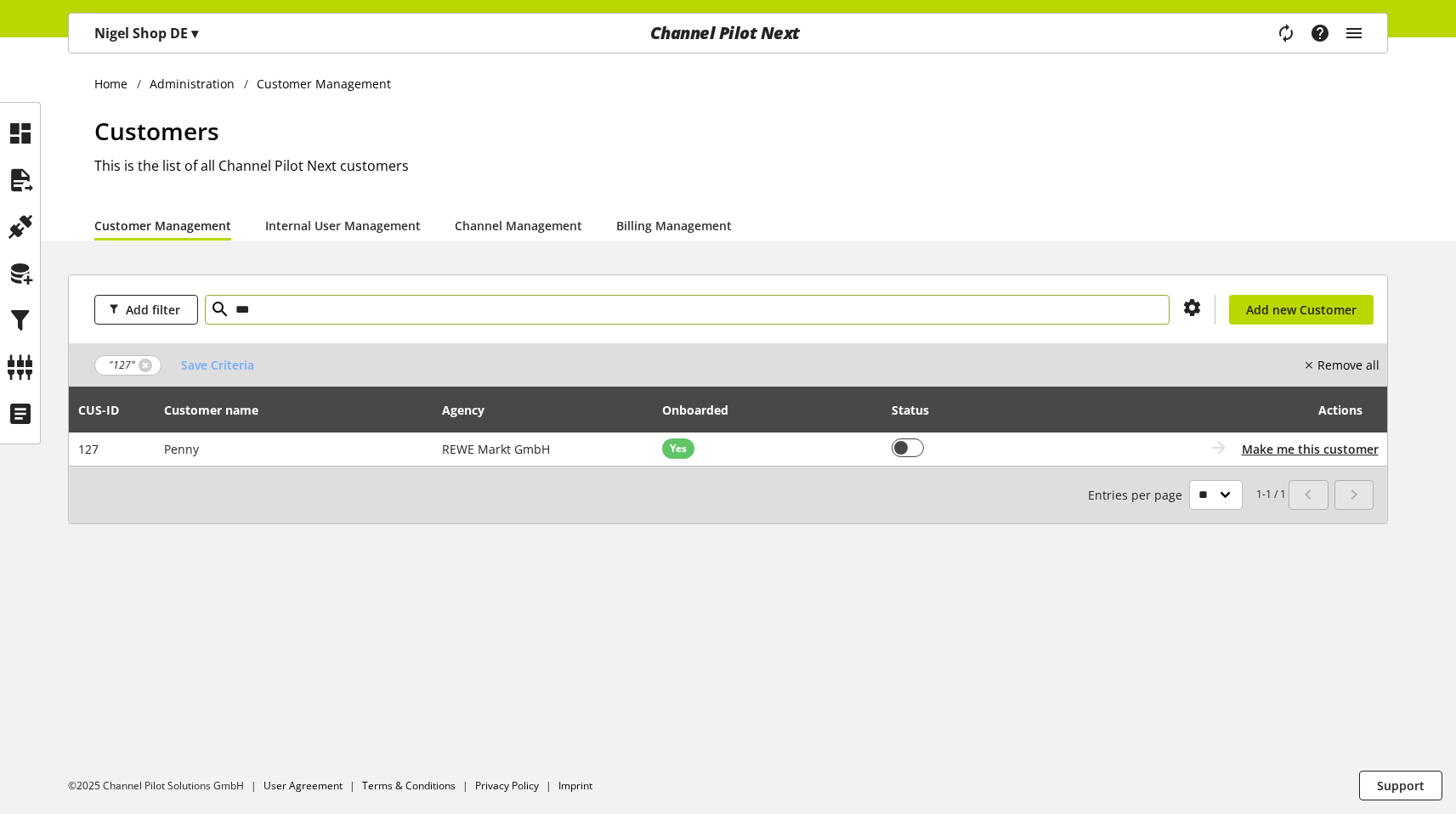
type input "***"
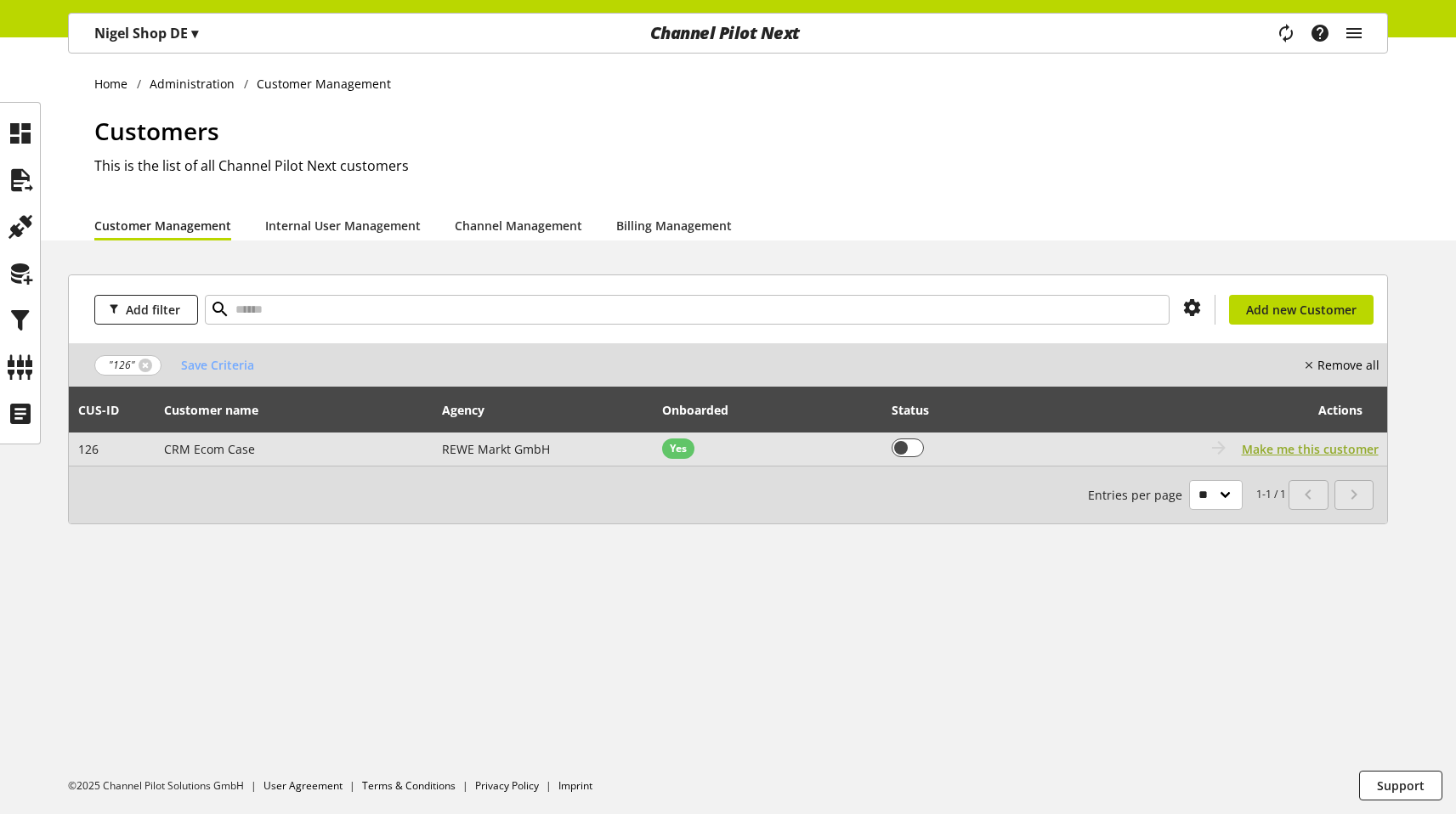
click at [1296, 447] on span "Make me this customer" at bounding box center [1309, 449] width 136 height 18
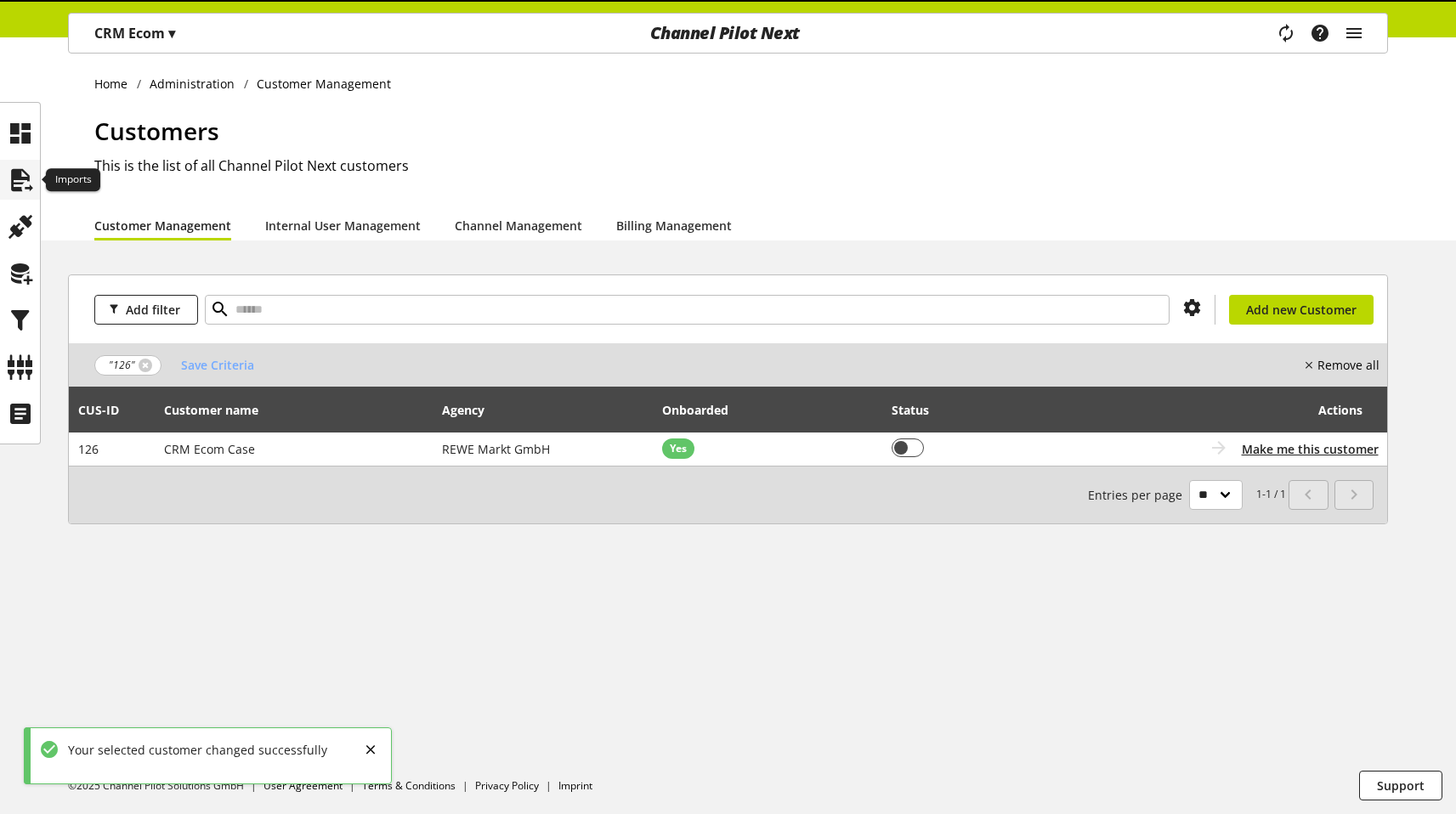
click at [26, 180] on icon at bounding box center [21, 179] width 27 height 34
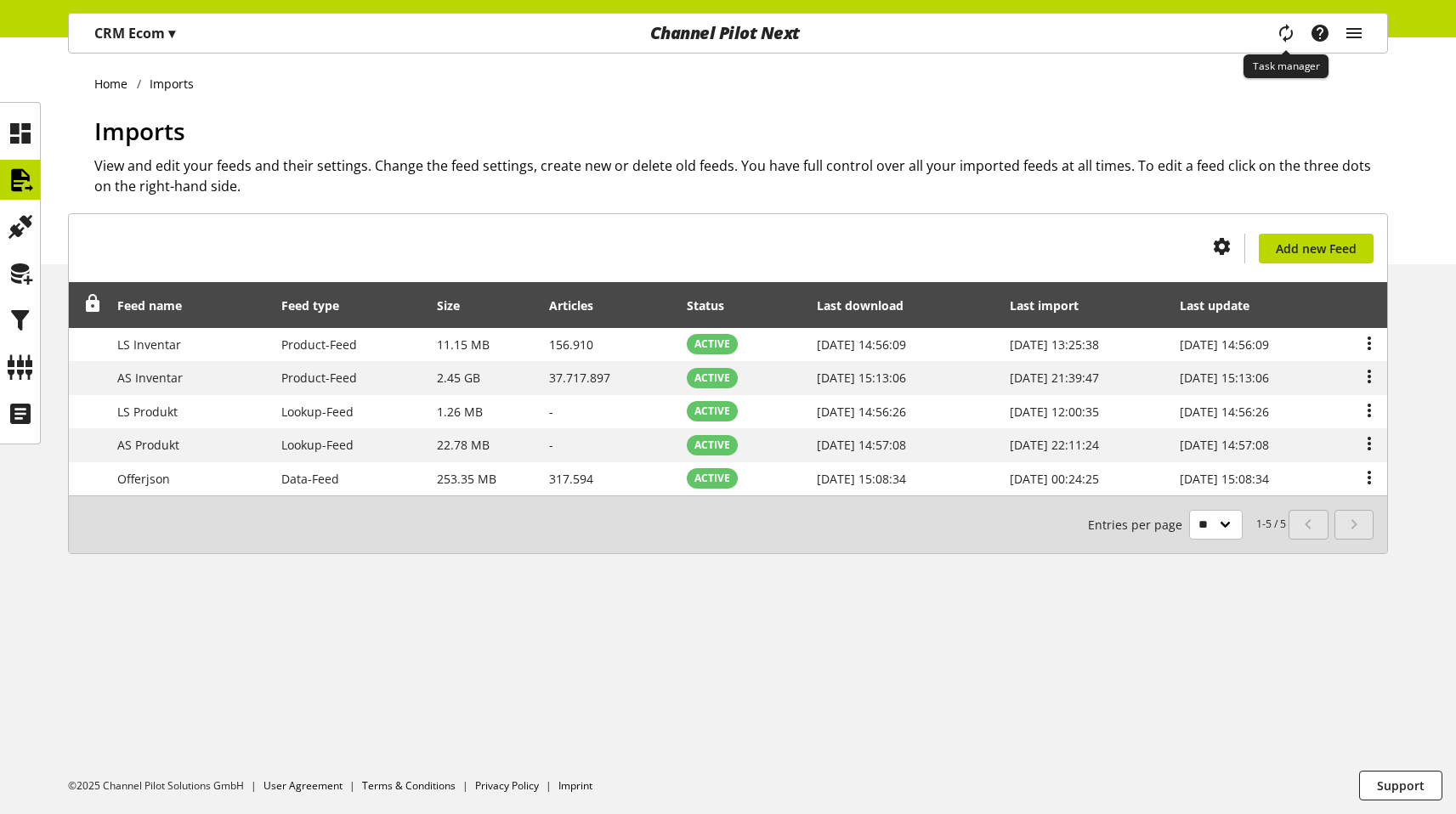
click at [1289, 35] on icon "main navigation" at bounding box center [1286, 33] width 32 height 23
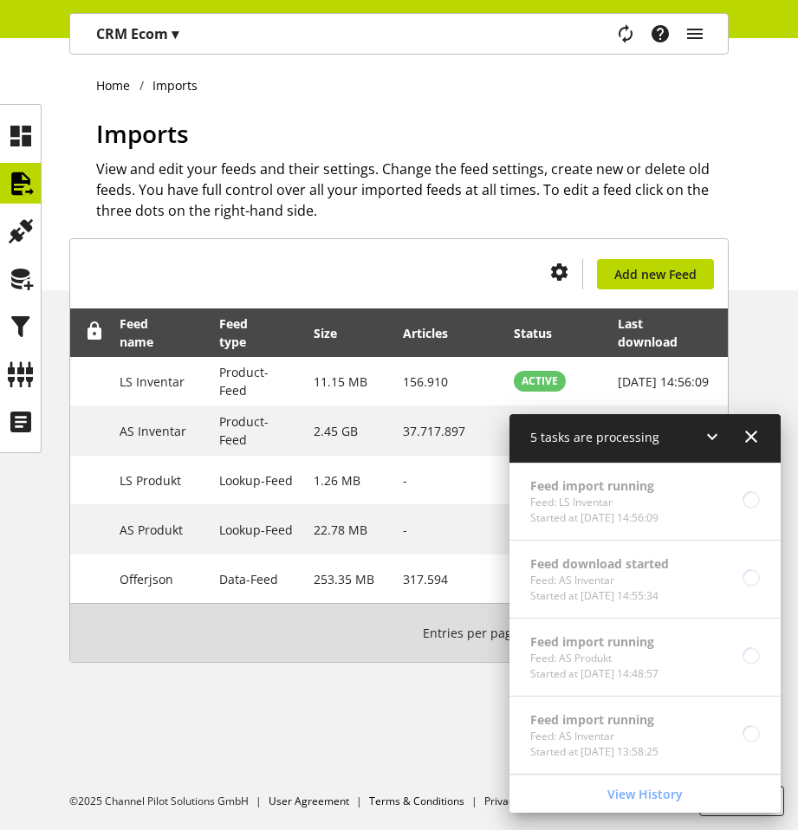
click at [592, 624] on div "Feed import running Feed: AS Produkt Started at Aug 20, 2025, 14:48:57" at bounding box center [644, 657] width 271 height 78
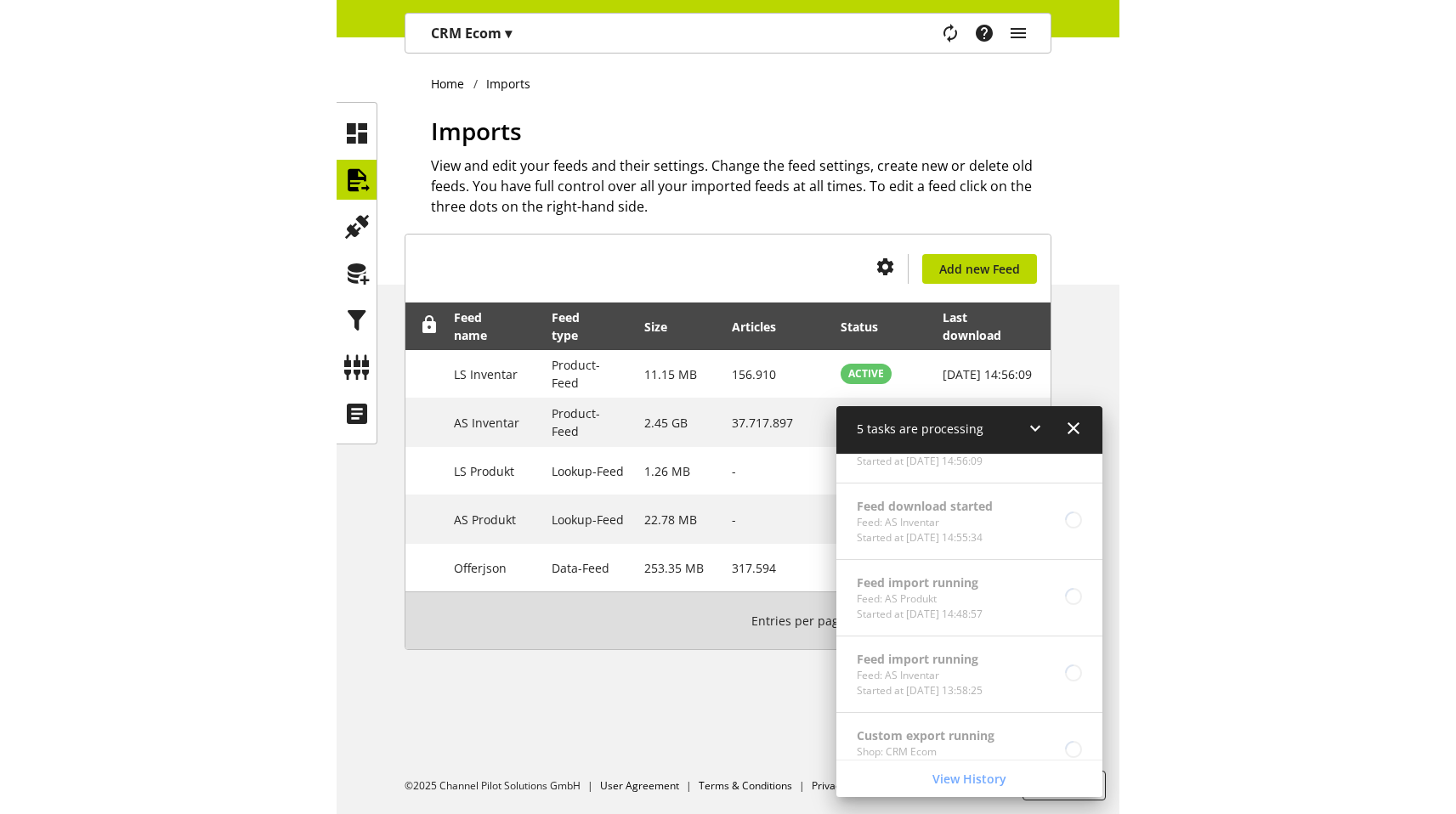
scroll to position [48, 0]
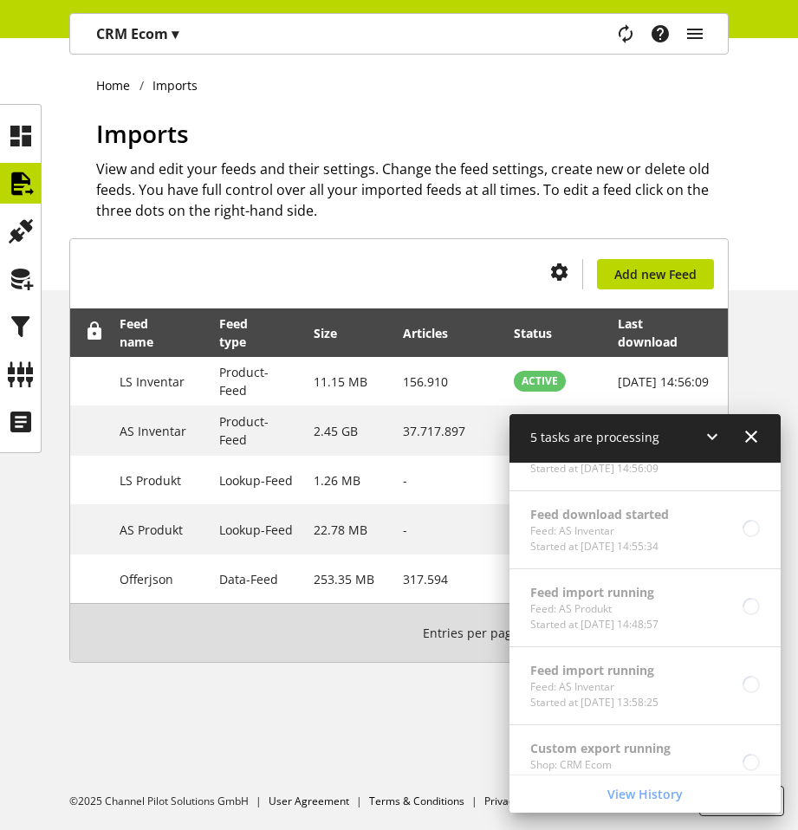
click at [748, 443] on icon at bounding box center [751, 436] width 21 height 31
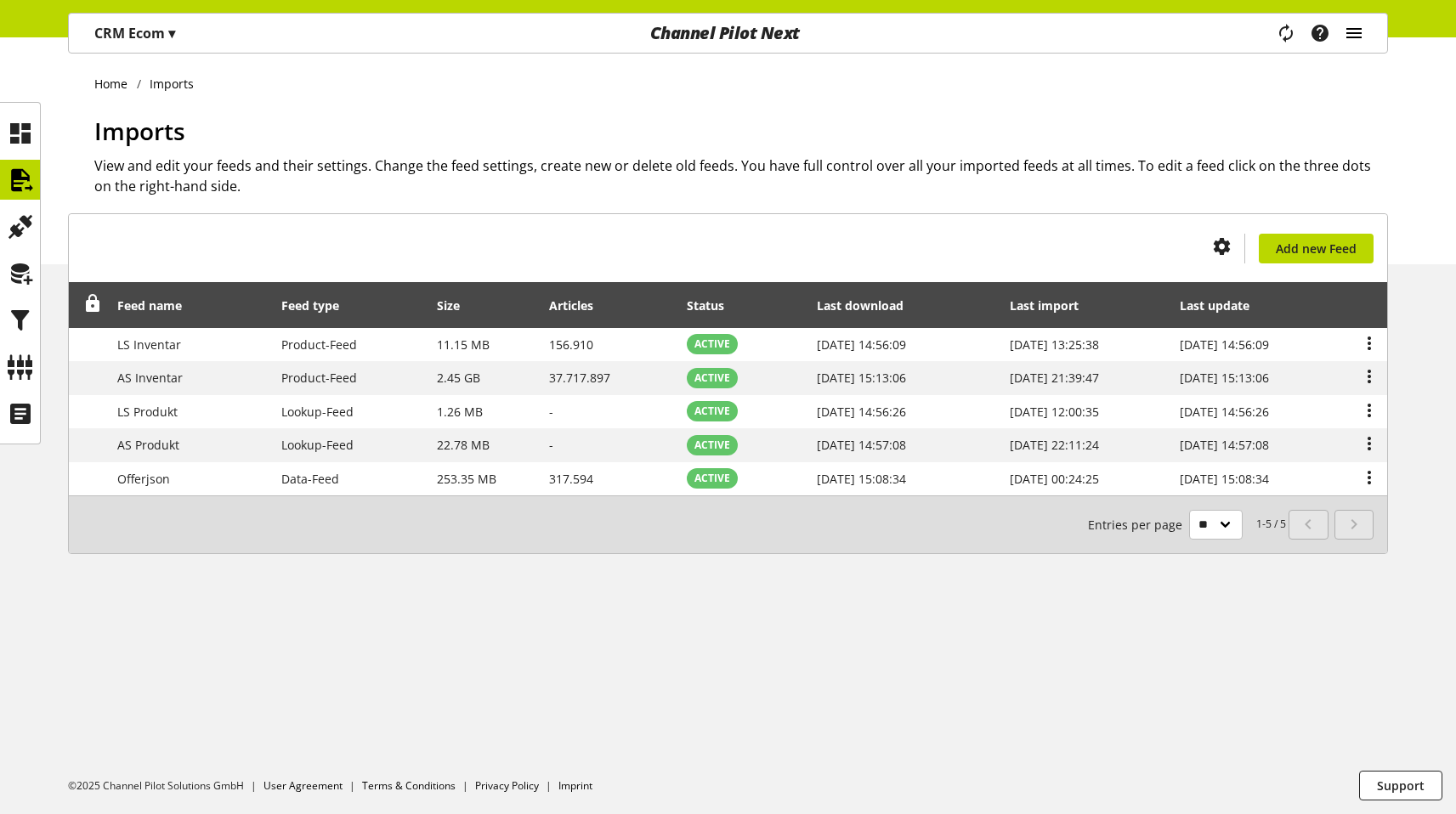
click at [782, 40] on icon "main navigation" at bounding box center [1353, 32] width 21 height 30
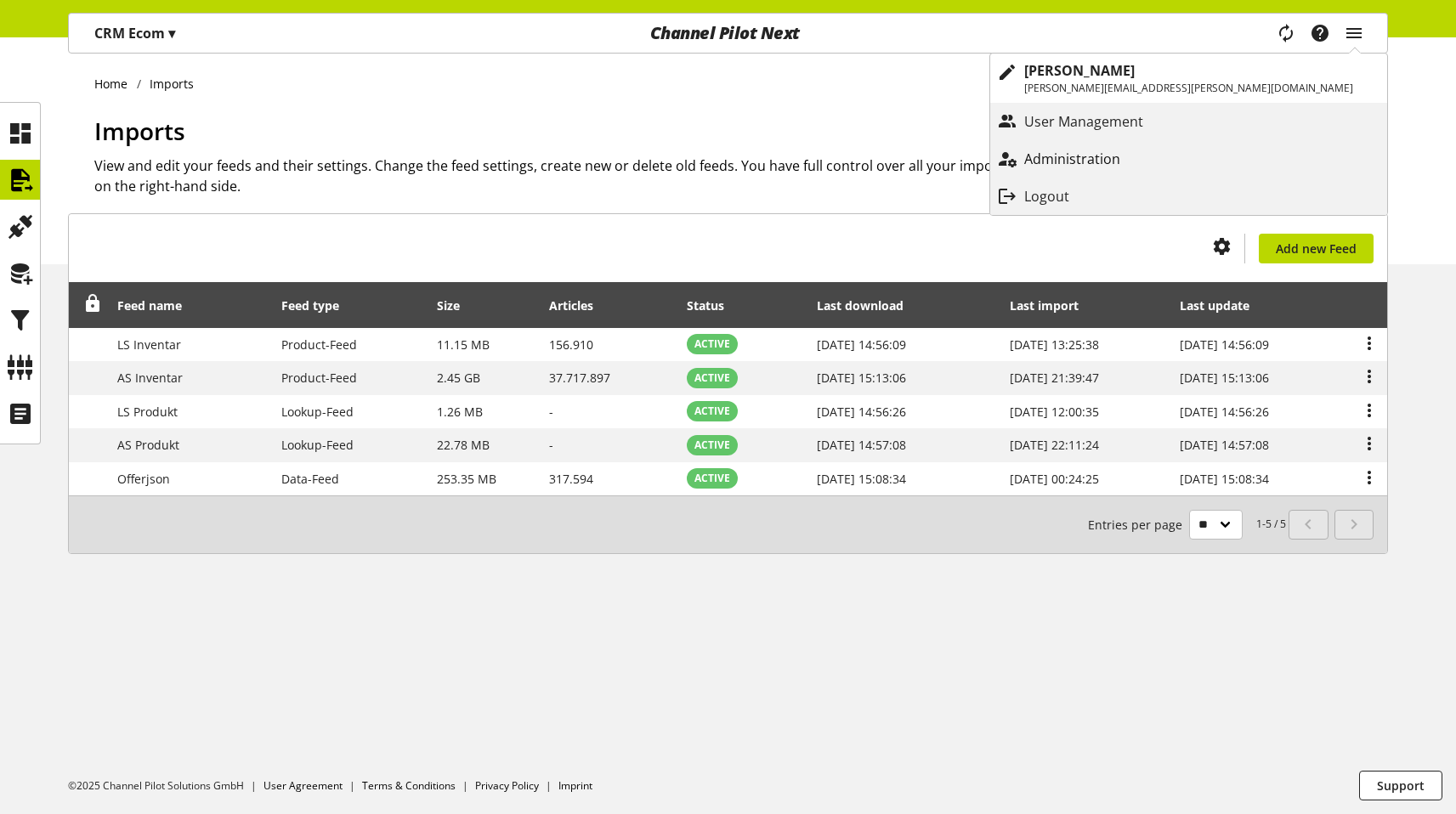
click at [782, 154] on p "Administration" at bounding box center [1089, 159] width 130 height 21
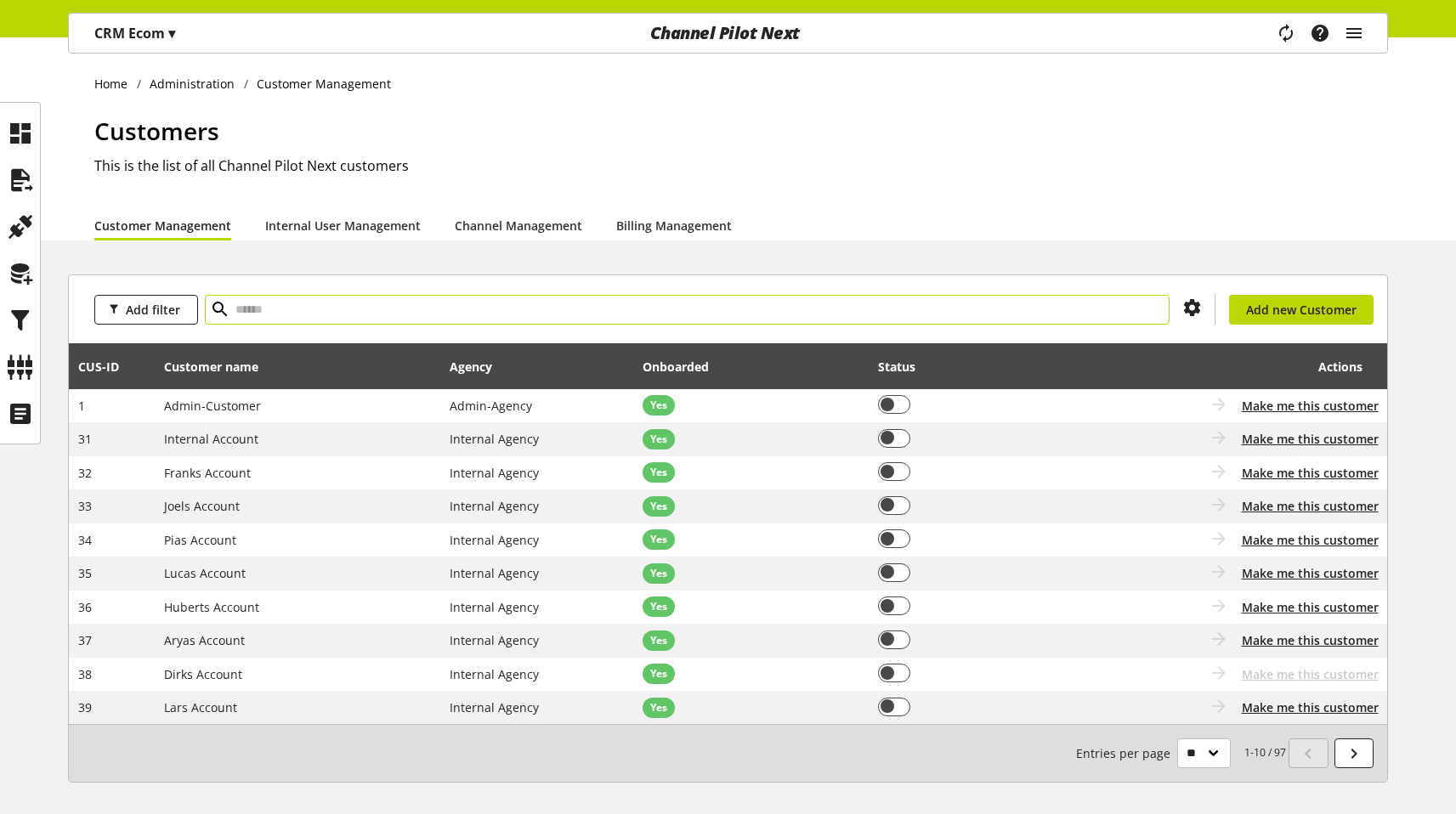
click at [690, 304] on input "text" at bounding box center [687, 310] width 964 height 29
type input "*****"
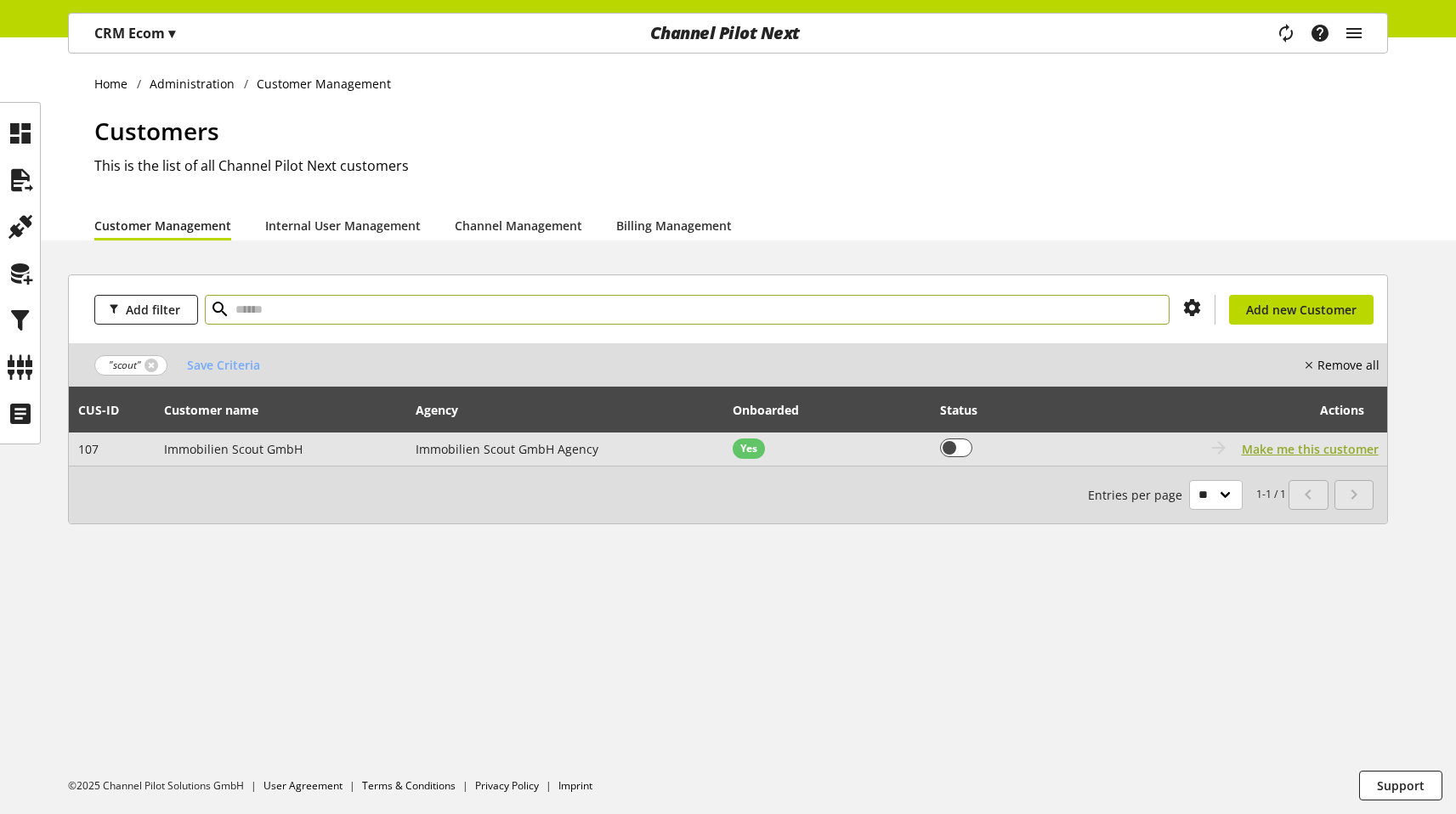
click at [782, 452] on span "Make me this customer" at bounding box center [1309, 449] width 136 height 18
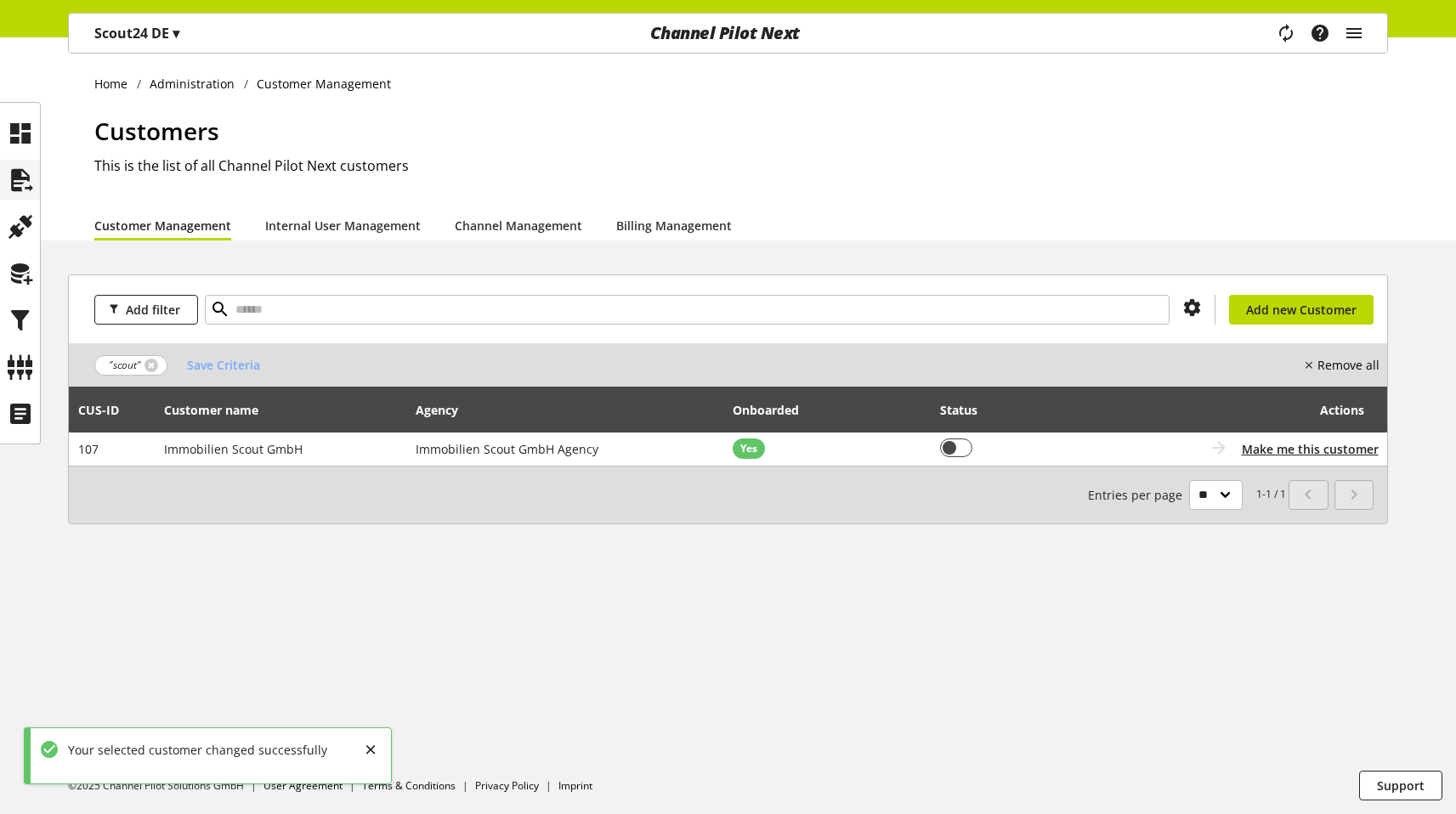
click at [16, 168] on icon at bounding box center [21, 179] width 27 height 34
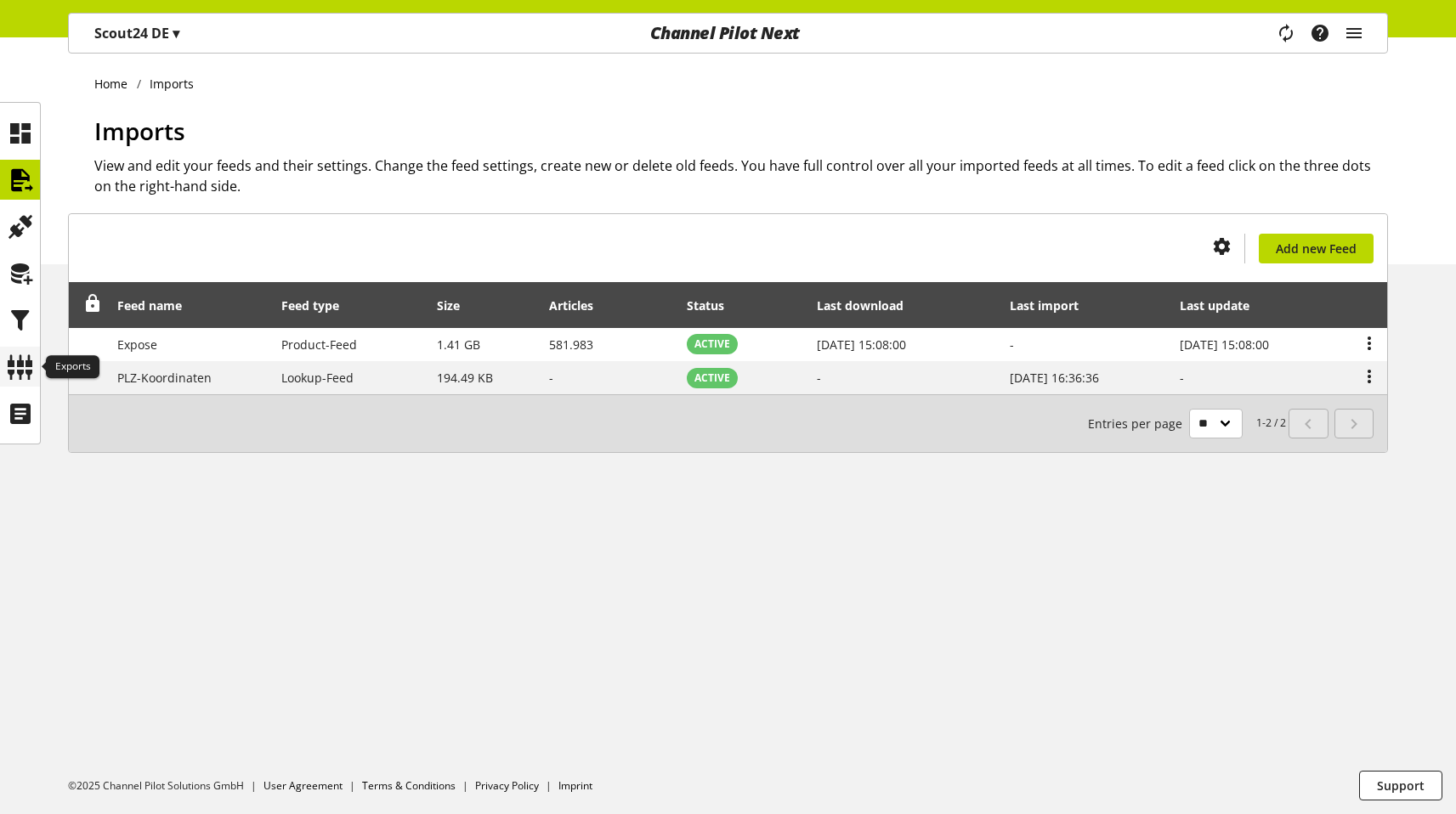
click at [12, 359] on icon at bounding box center [21, 367] width 27 height 34
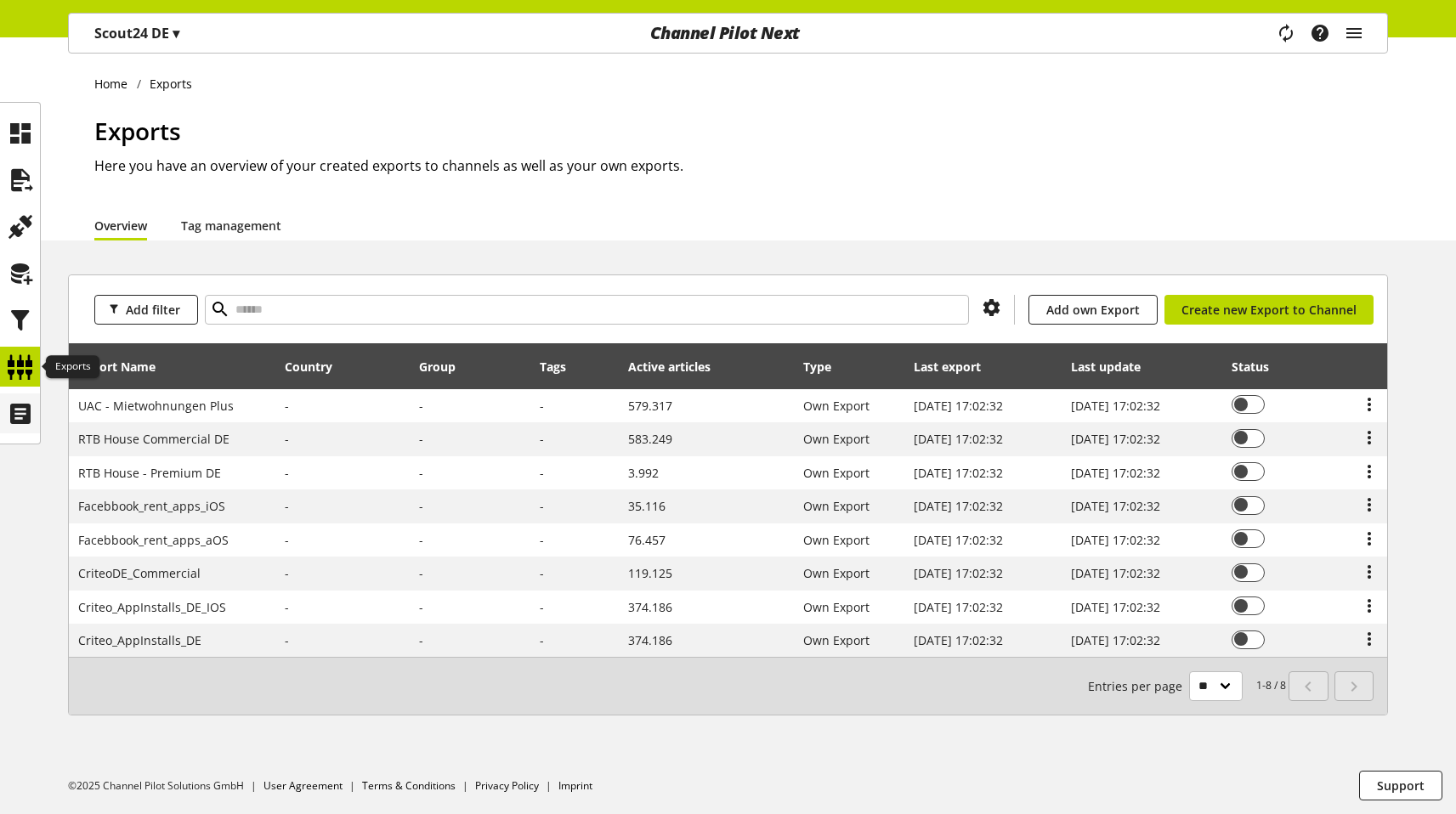
click at [14, 403] on icon at bounding box center [21, 413] width 27 height 34
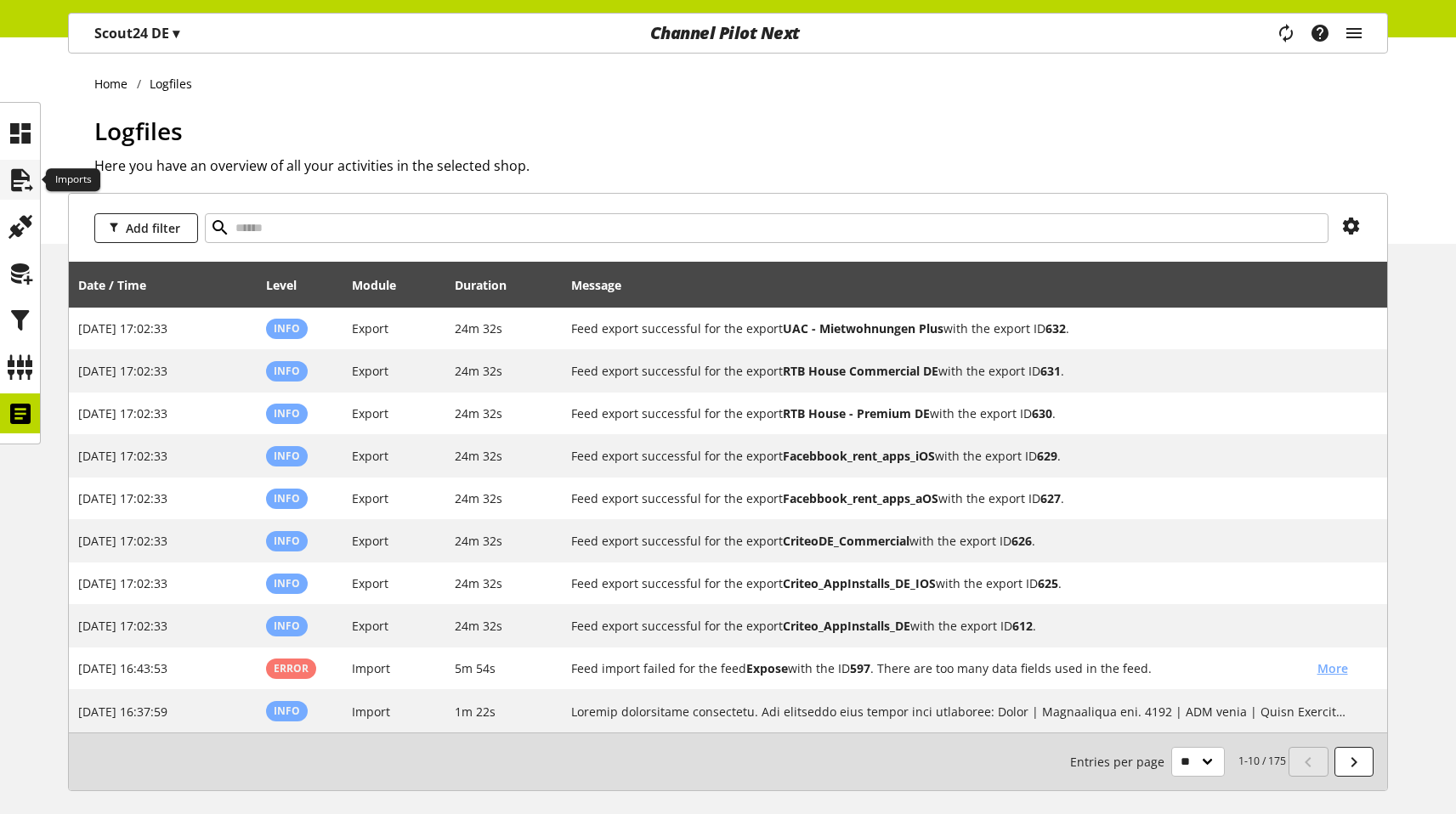
click at [8, 186] on icon at bounding box center [21, 179] width 27 height 34
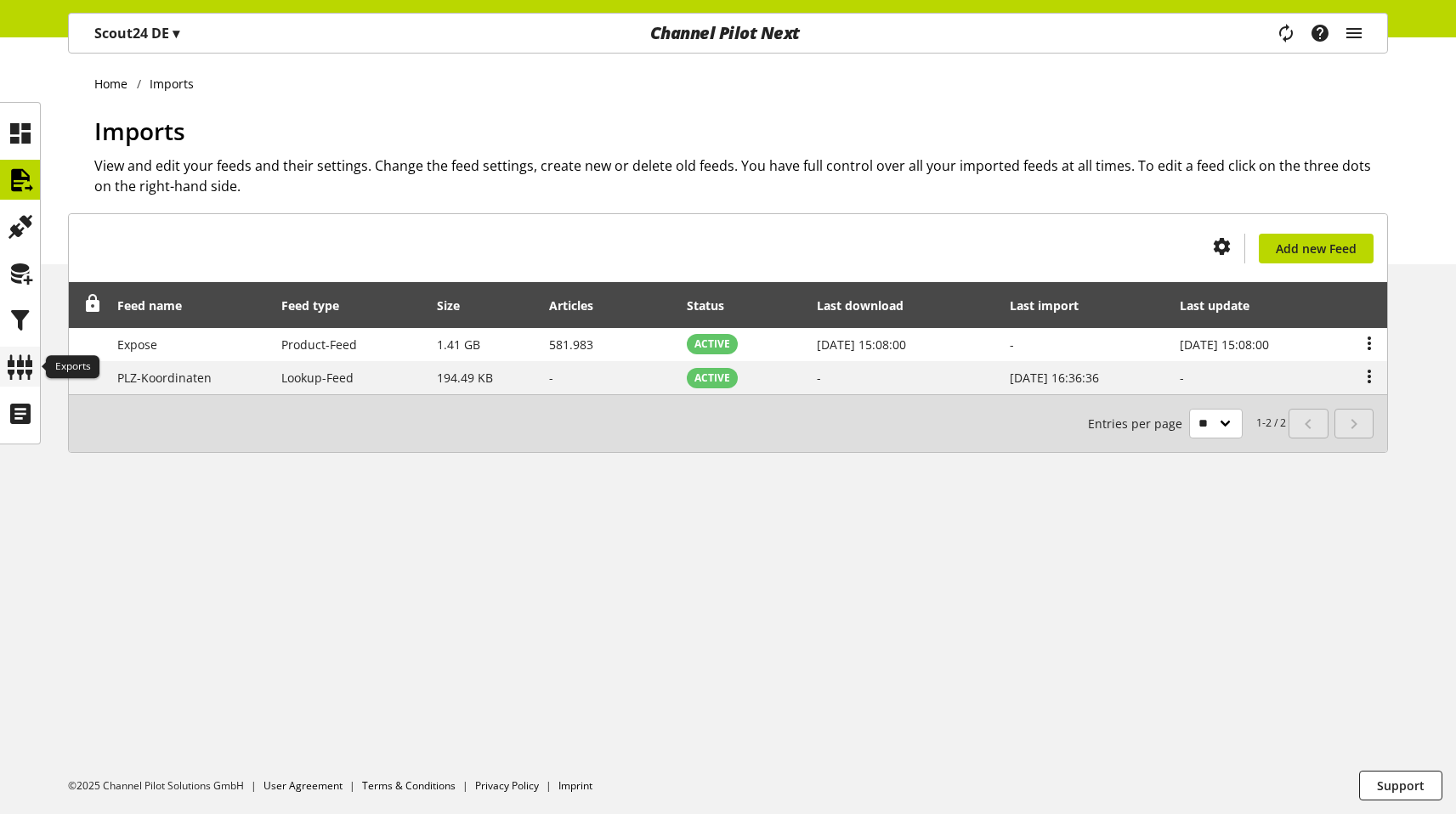
click at [28, 376] on icon at bounding box center [21, 367] width 27 height 34
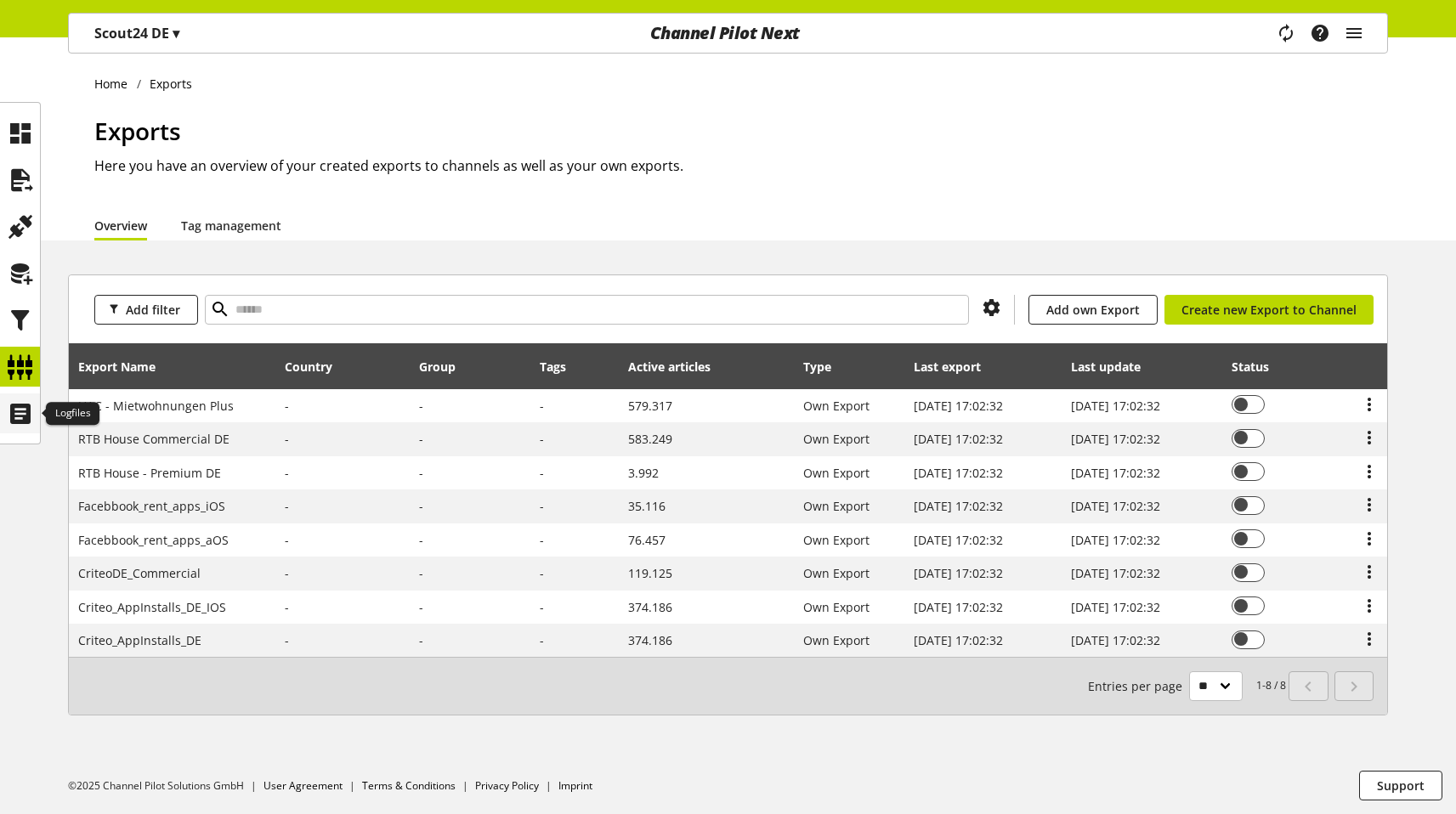
click at [26, 407] on icon at bounding box center [21, 413] width 27 height 34
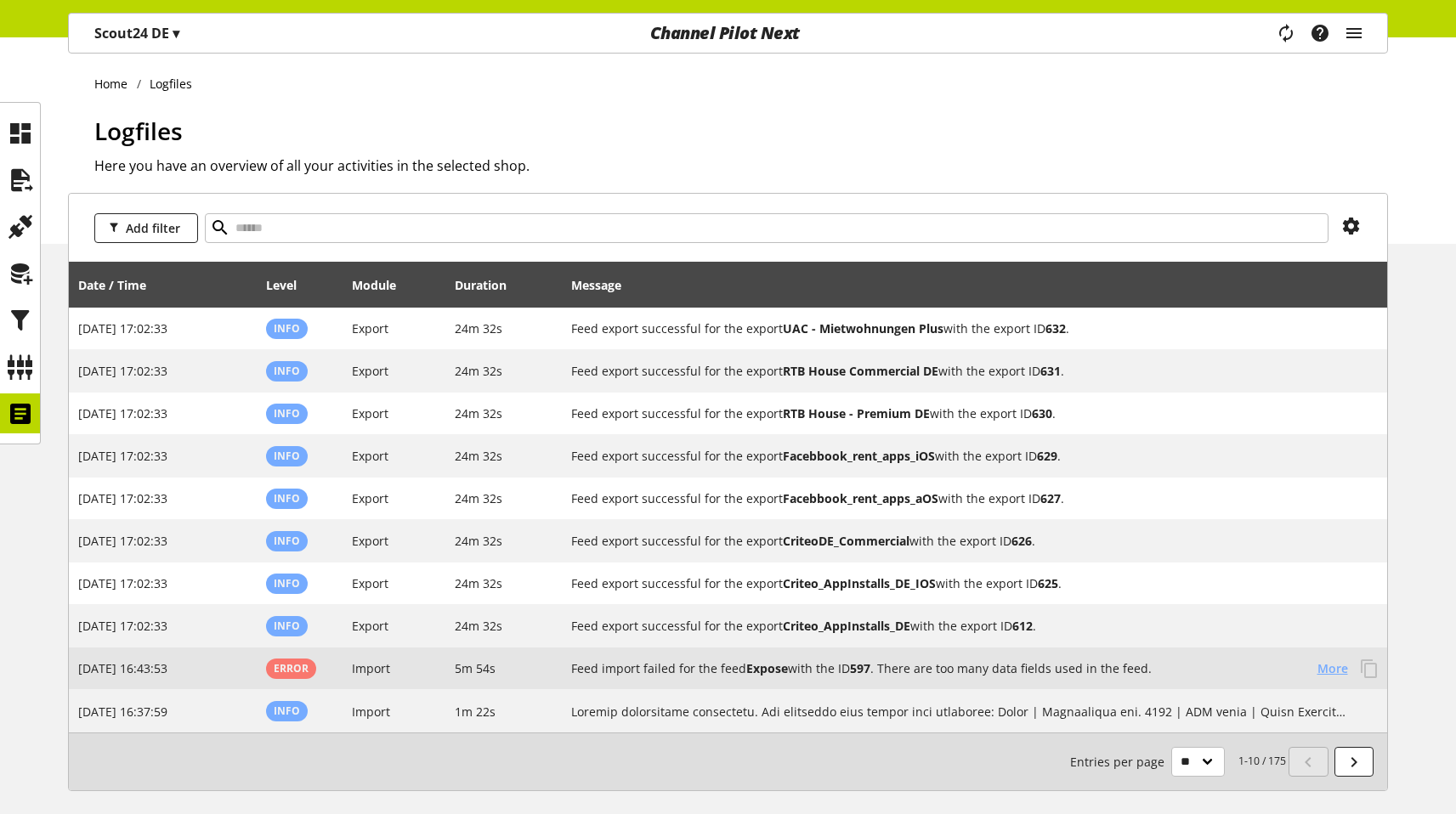
click at [782, 669] on span "More" at bounding box center [1331, 668] width 30 height 18
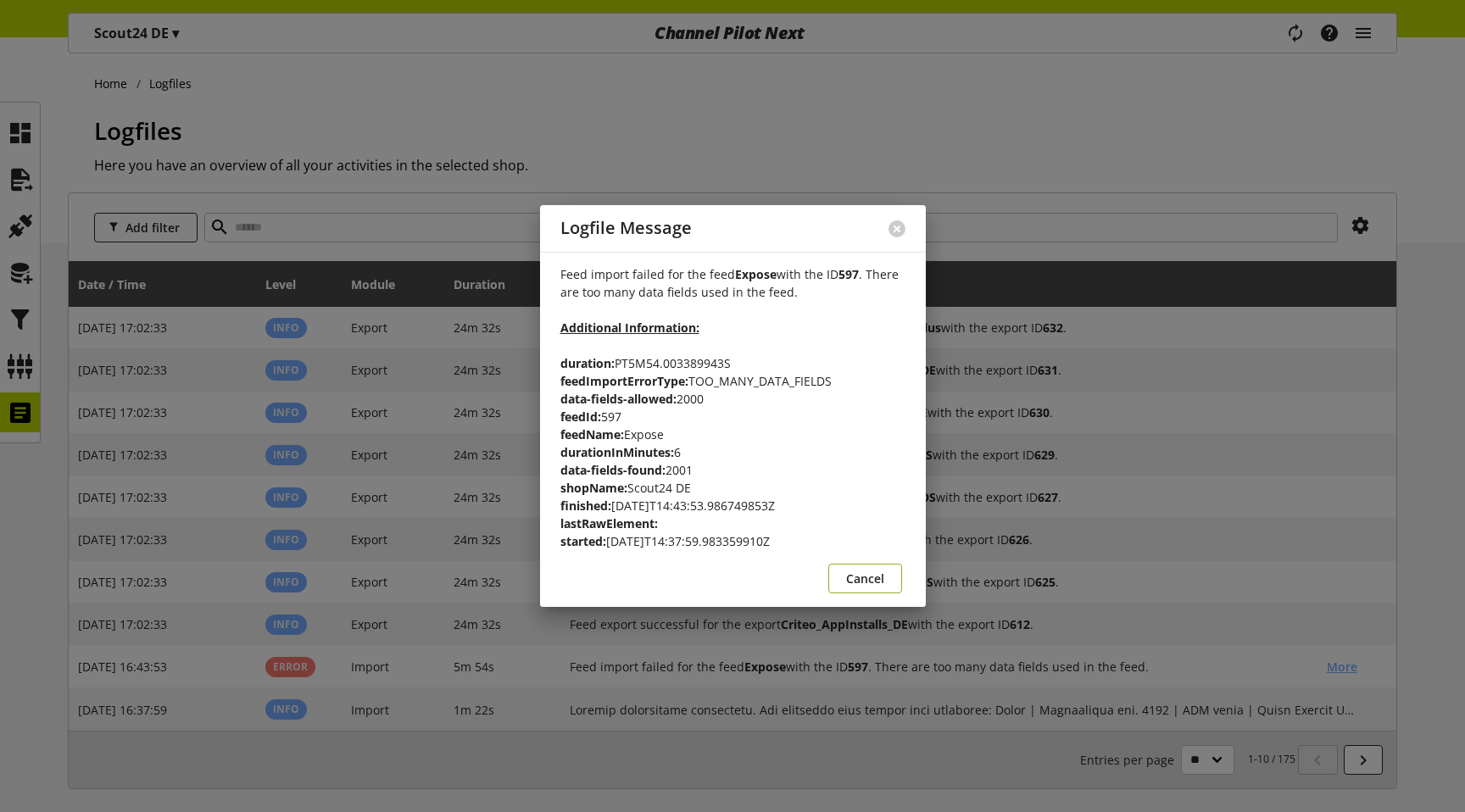
click at [780, 578] on span "Cancel" at bounding box center [864, 578] width 38 height 18
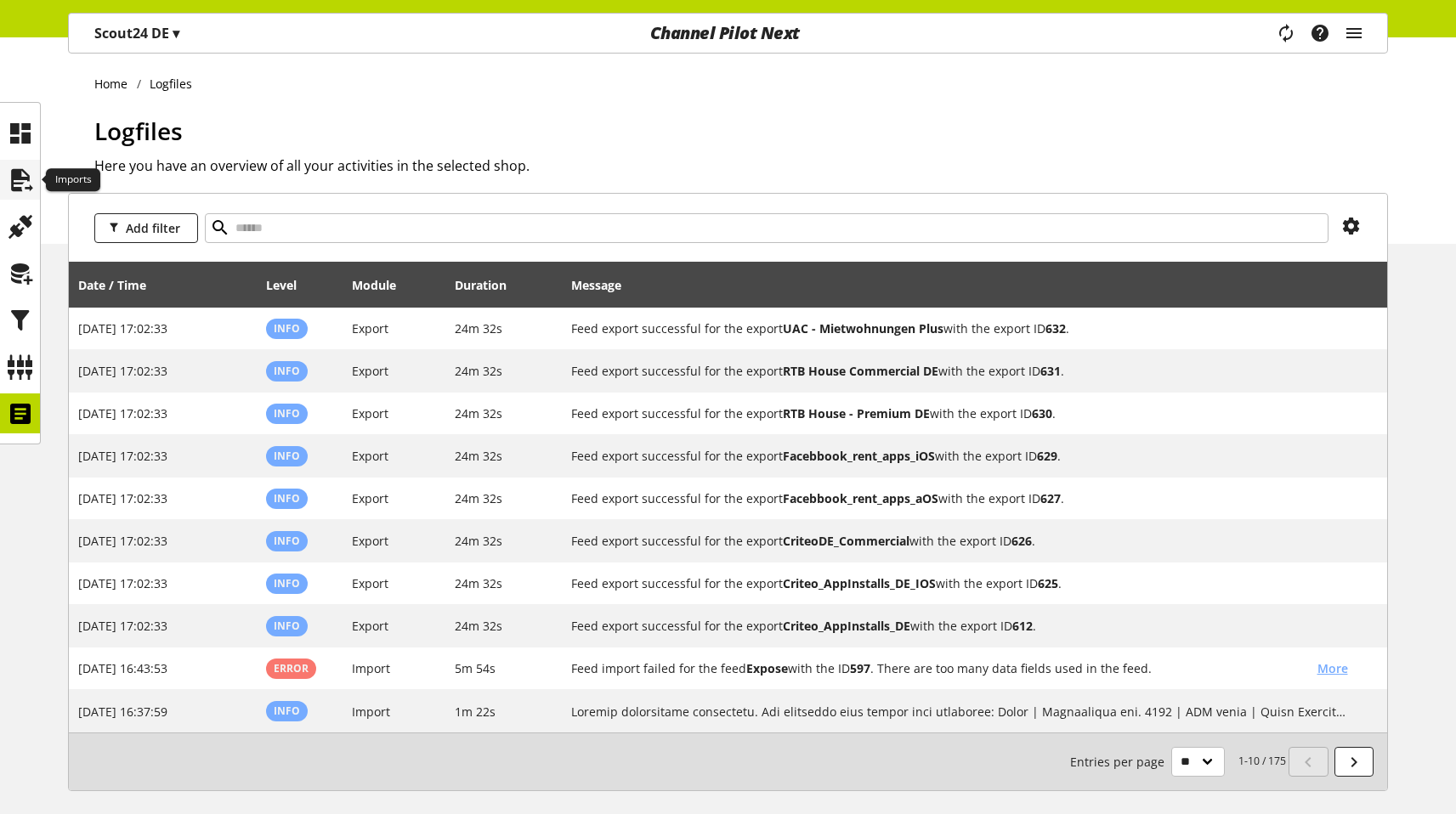
click at [17, 174] on icon at bounding box center [21, 179] width 27 height 34
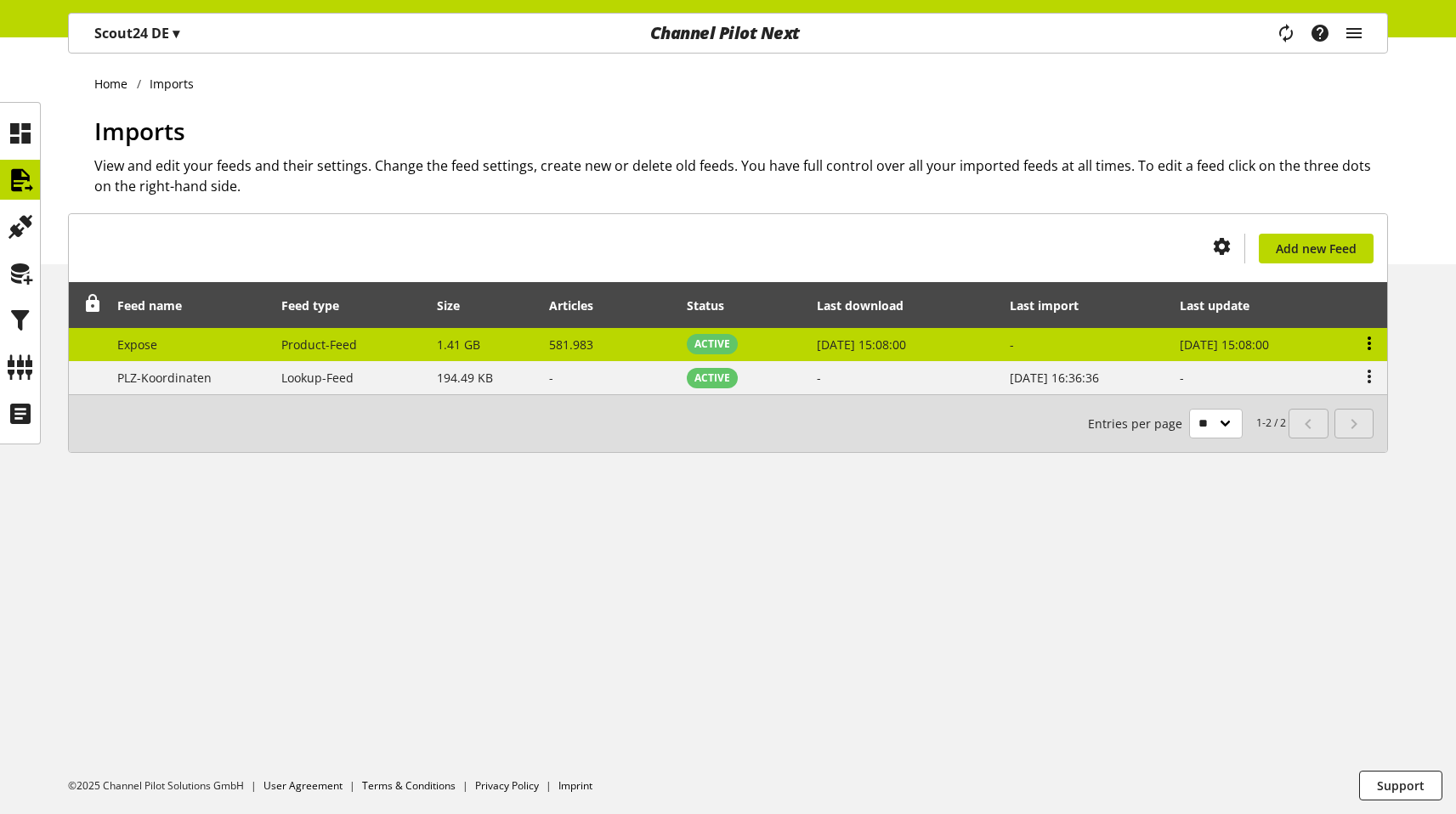
click at [782, 342] on icon at bounding box center [1369, 342] width 21 height 30
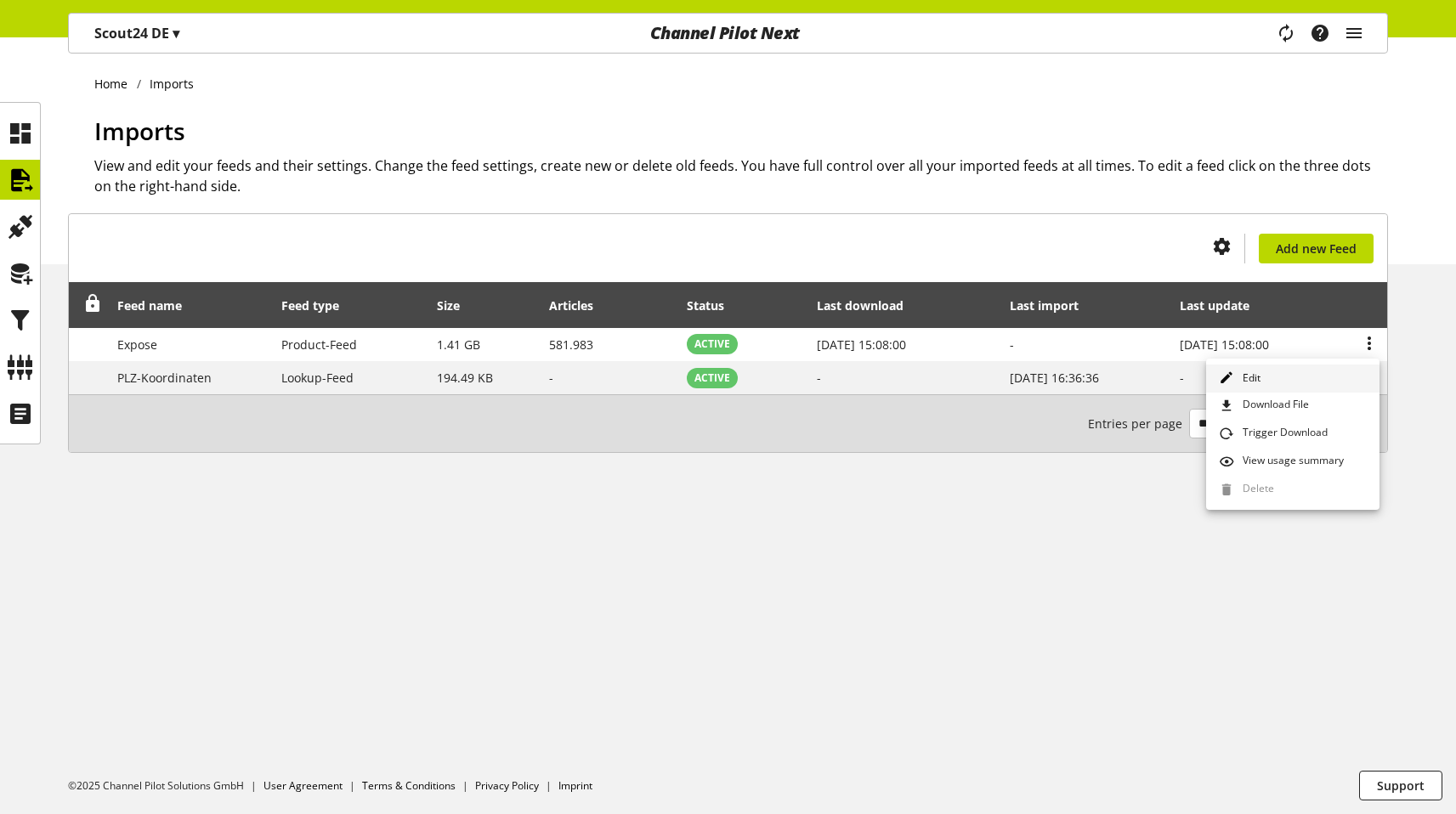
click at [782, 376] on link "Edit" at bounding box center [1292, 379] width 174 height 28
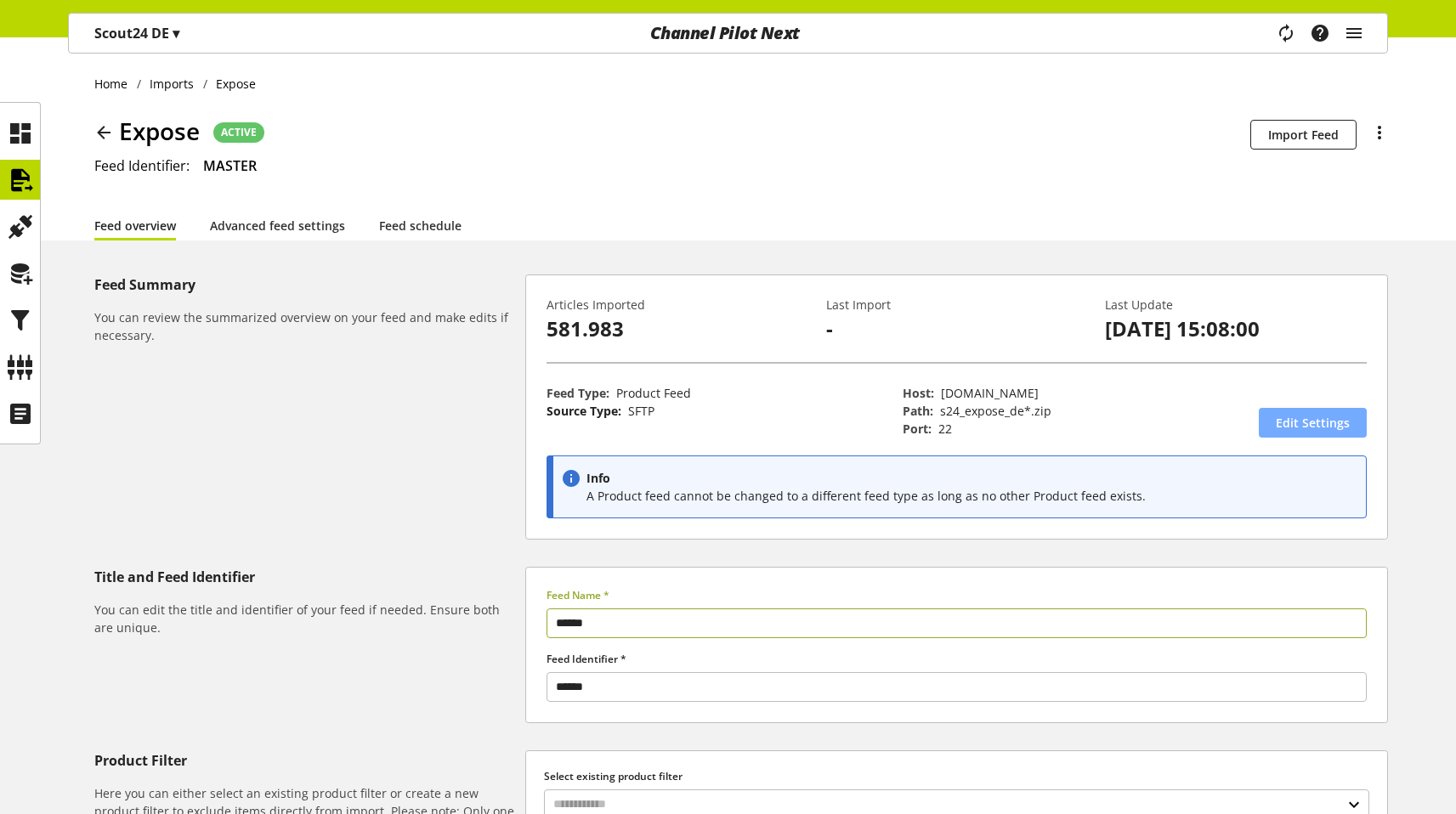
click at [782, 418] on span "Edit Settings" at bounding box center [1312, 423] width 74 height 18
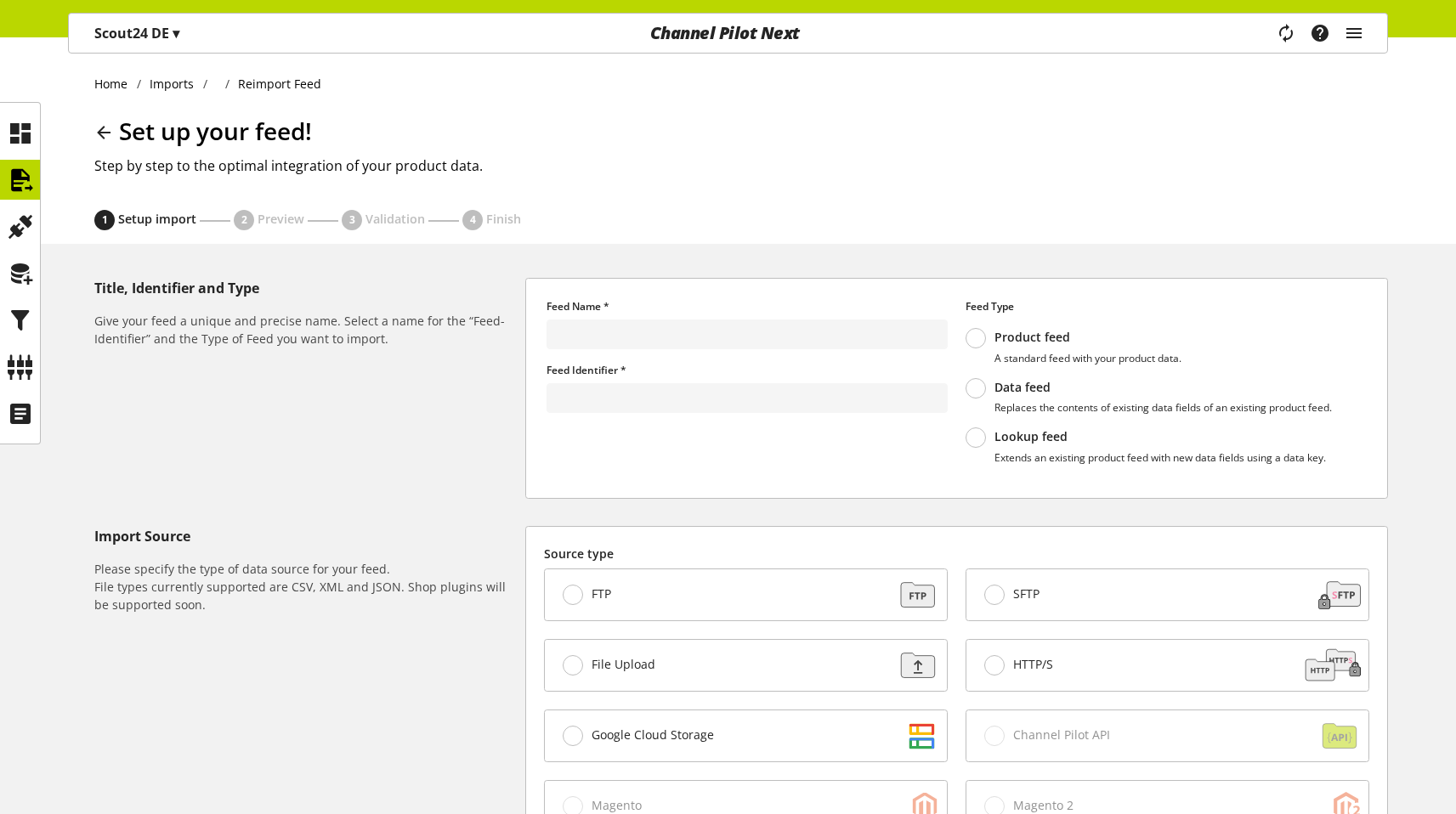
type input "******"
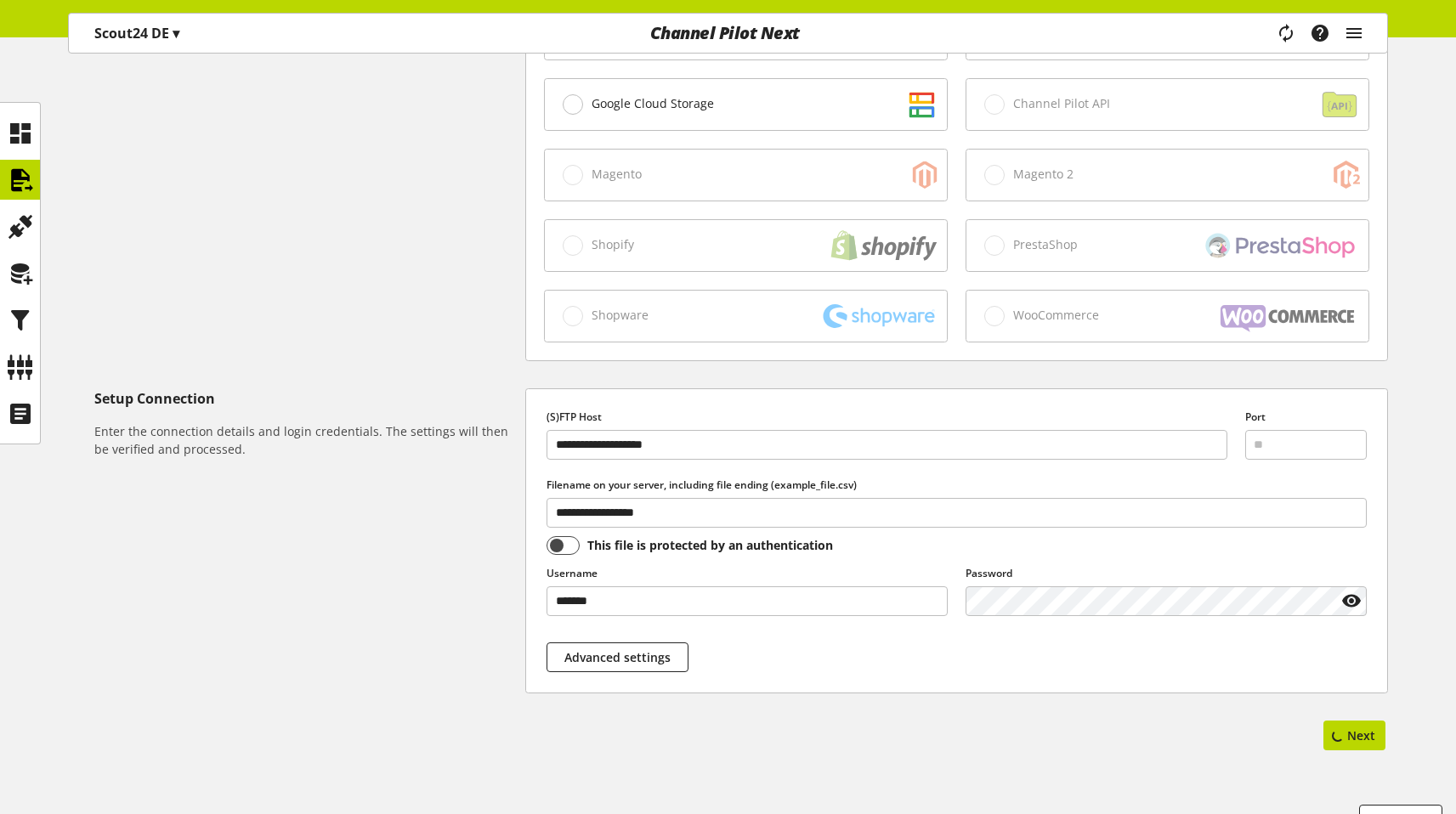
scroll to position [665, 0]
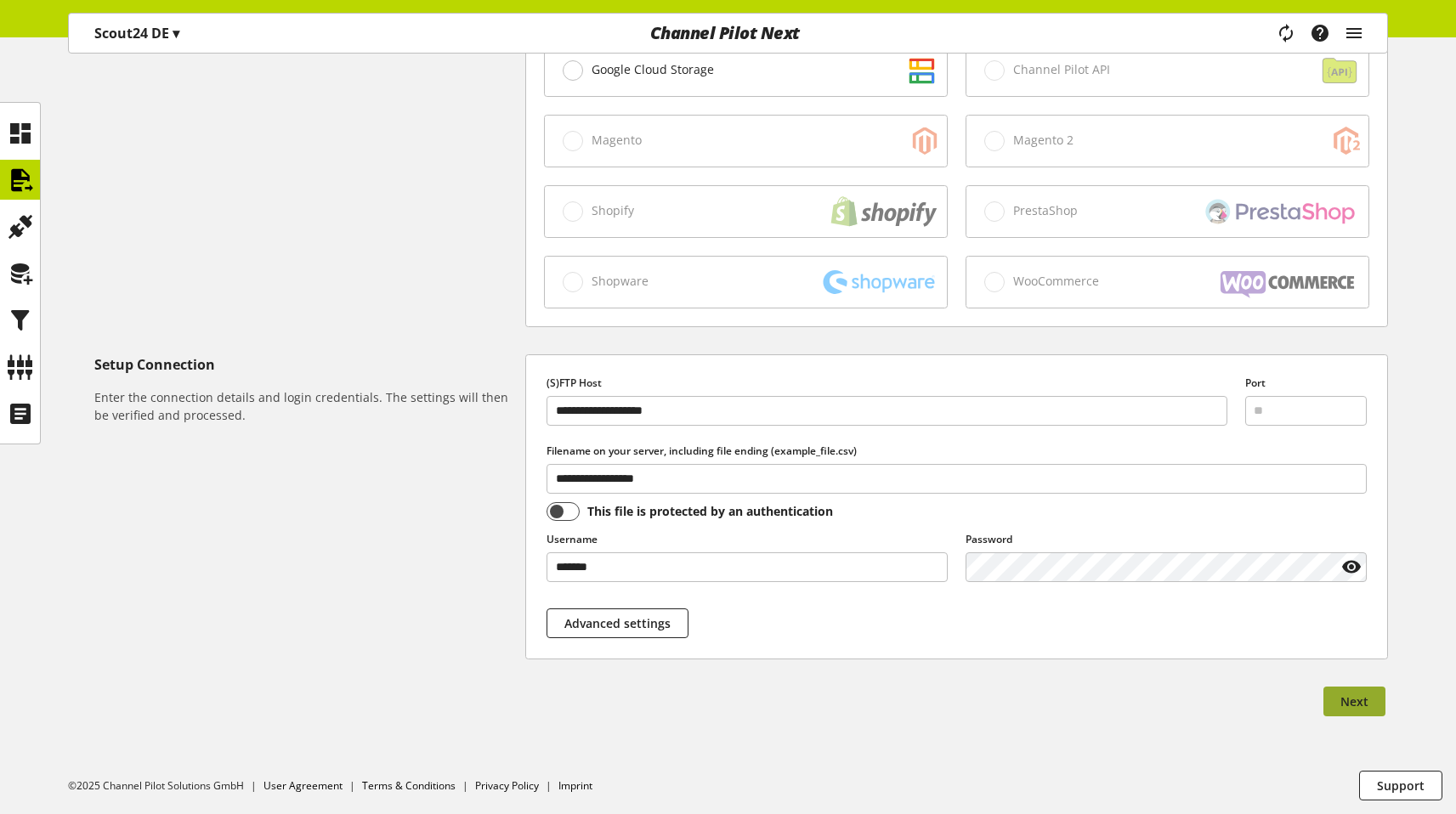
click at [782, 696] on button "Next" at bounding box center [1354, 701] width 62 height 29
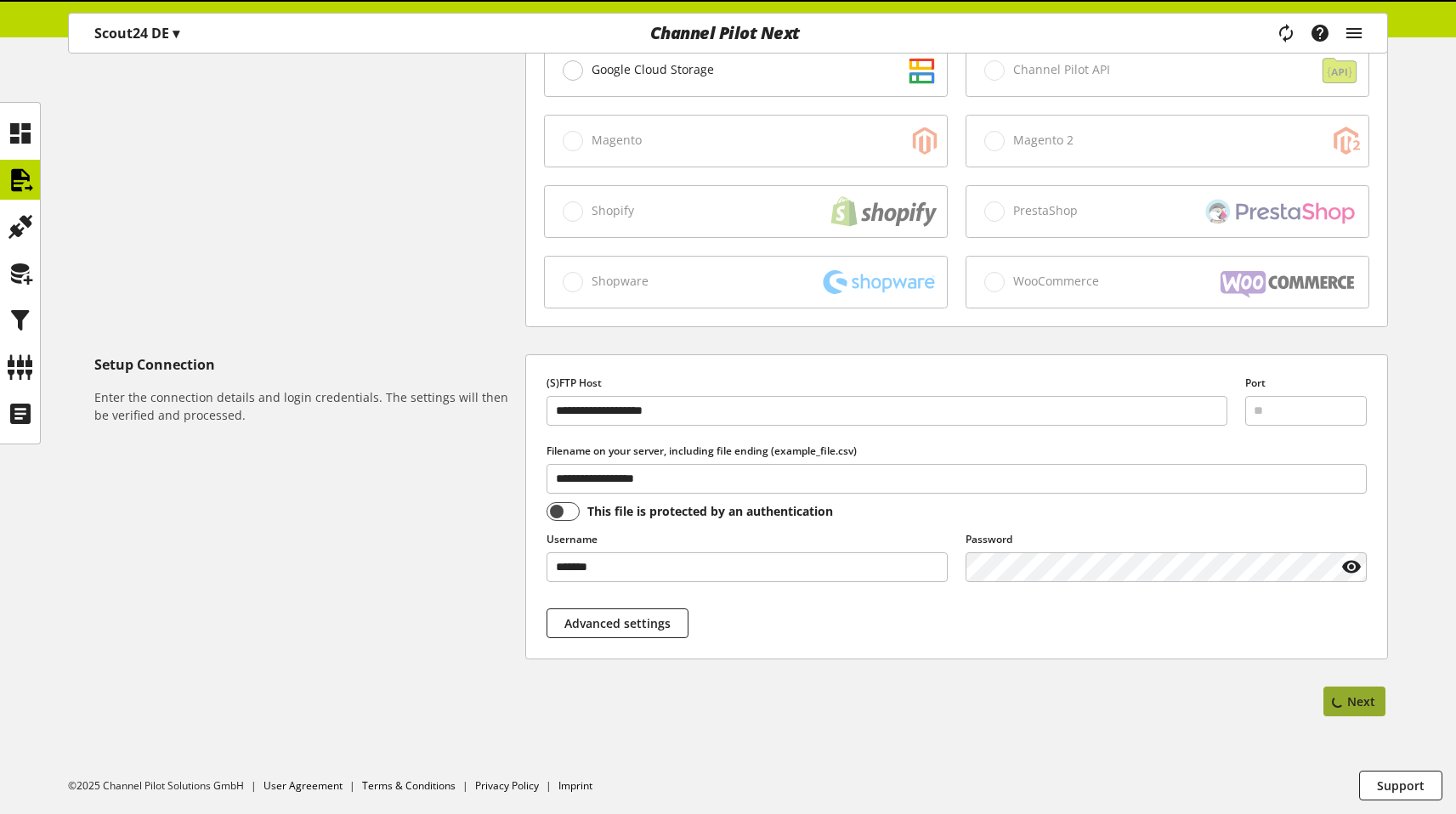
select select "*****"
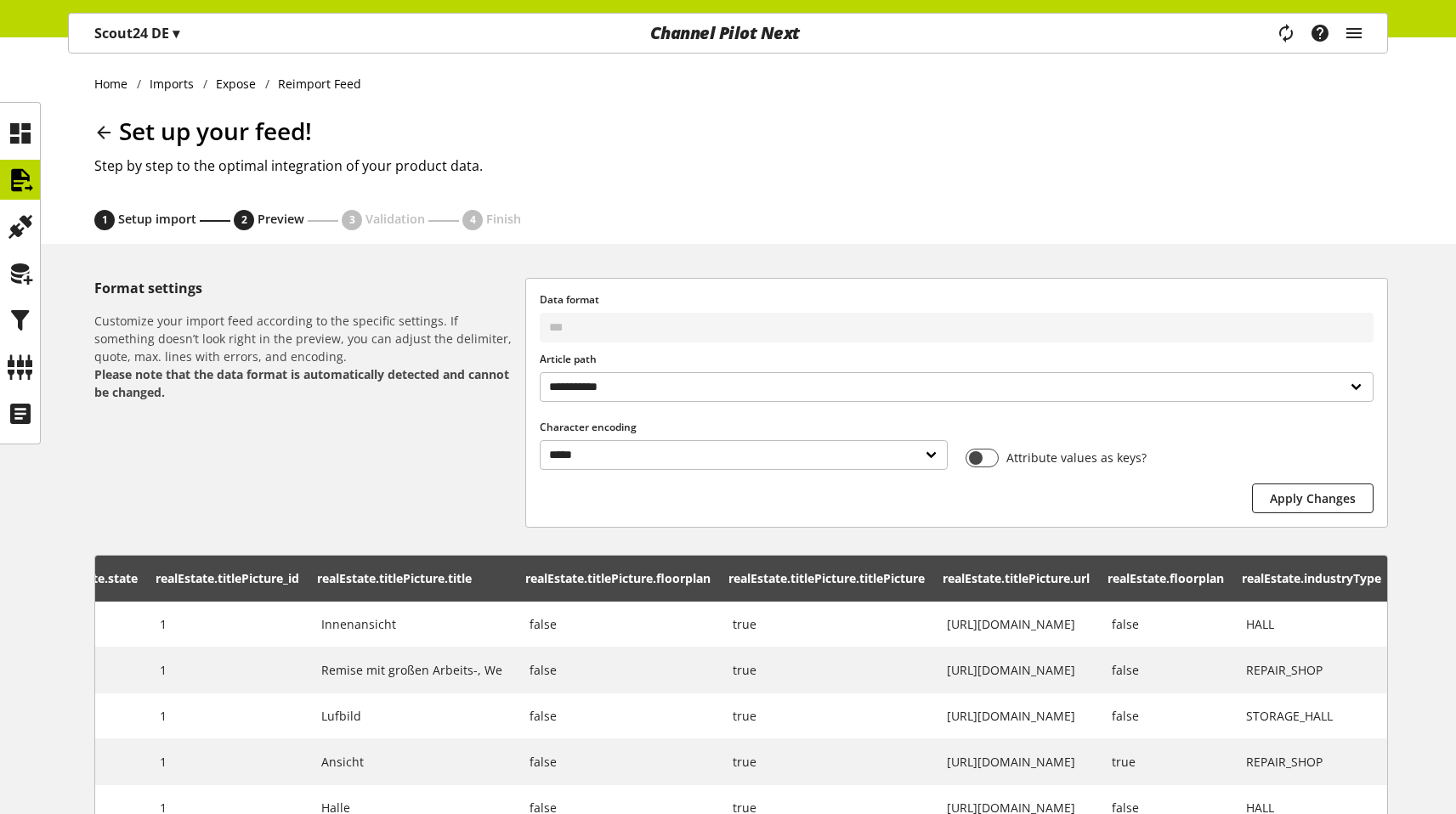
scroll to position [406, 0]
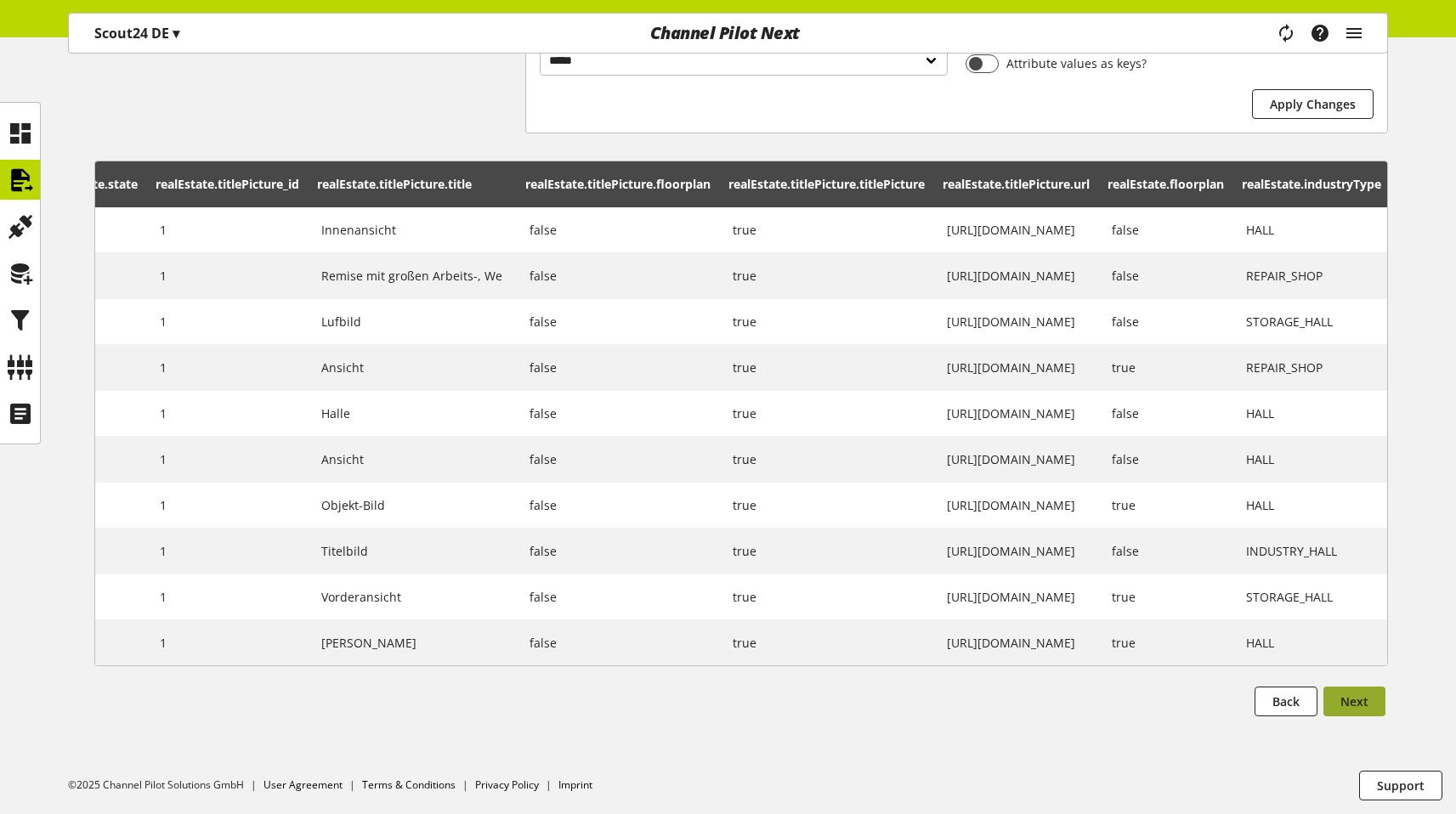
click at [782, 709] on span "Next" at bounding box center [1354, 701] width 28 height 18
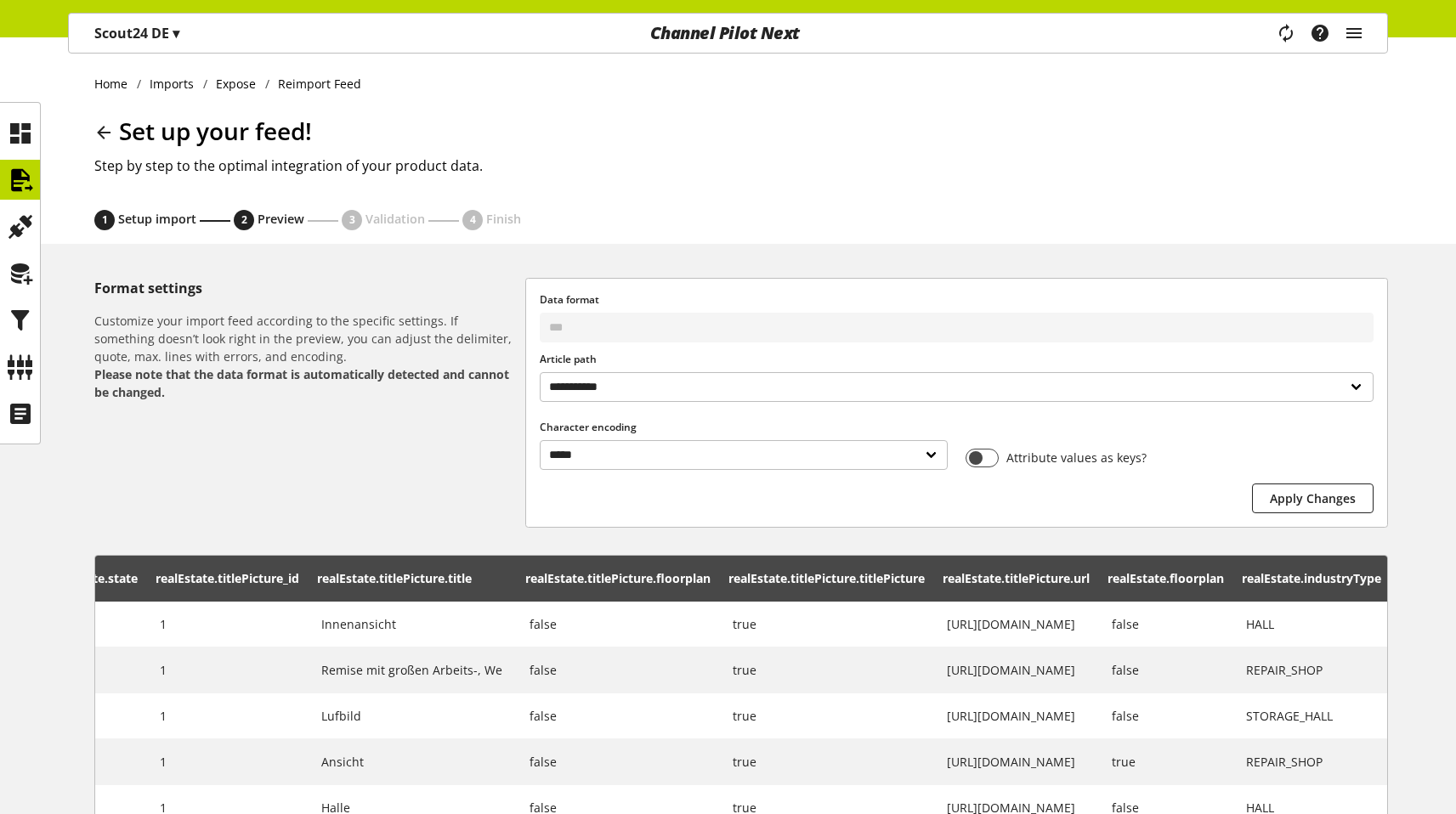
select select "**********"
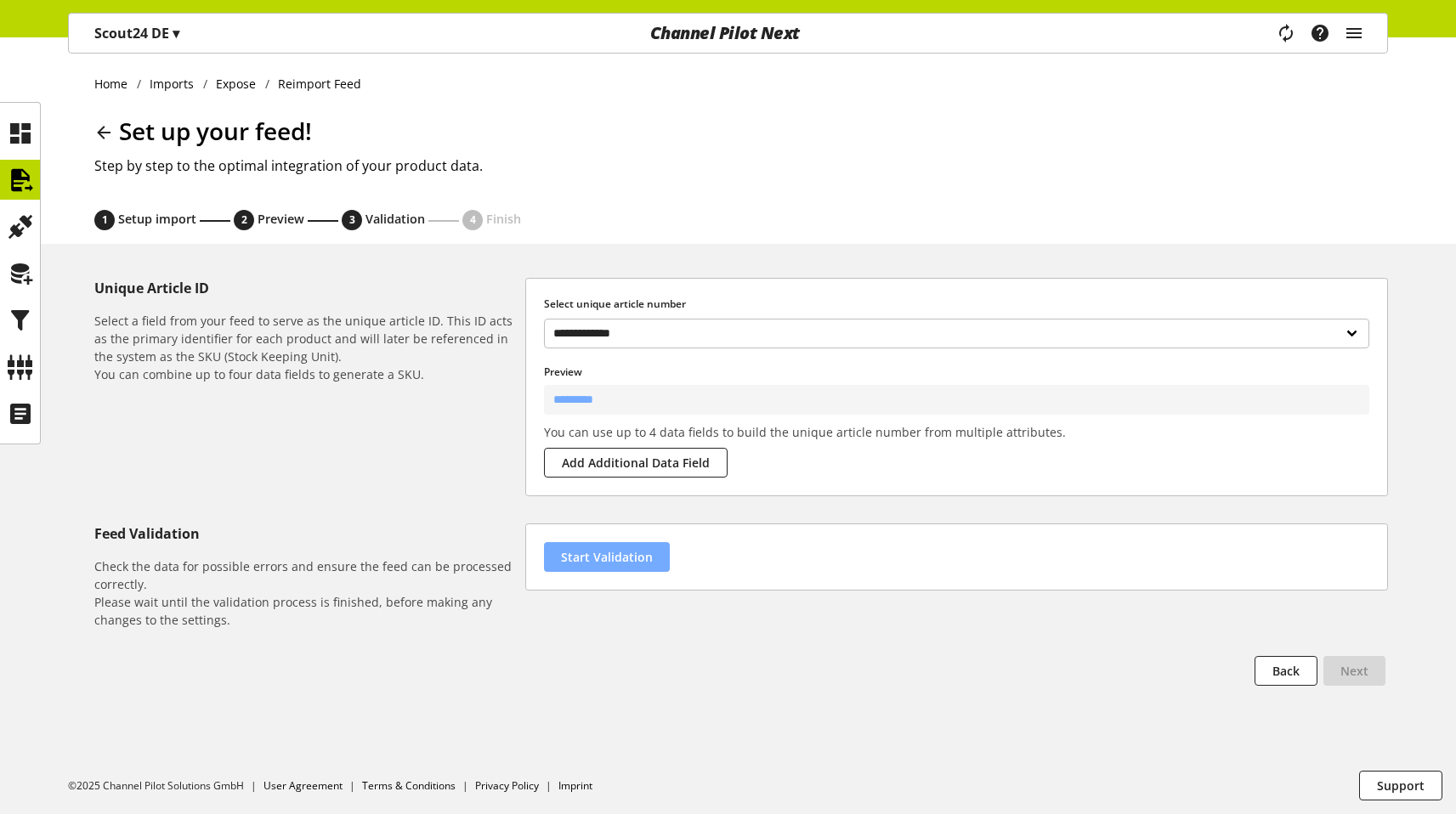
click at [603, 565] on span "Start Validation" at bounding box center [607, 557] width 92 height 18
select select "********"
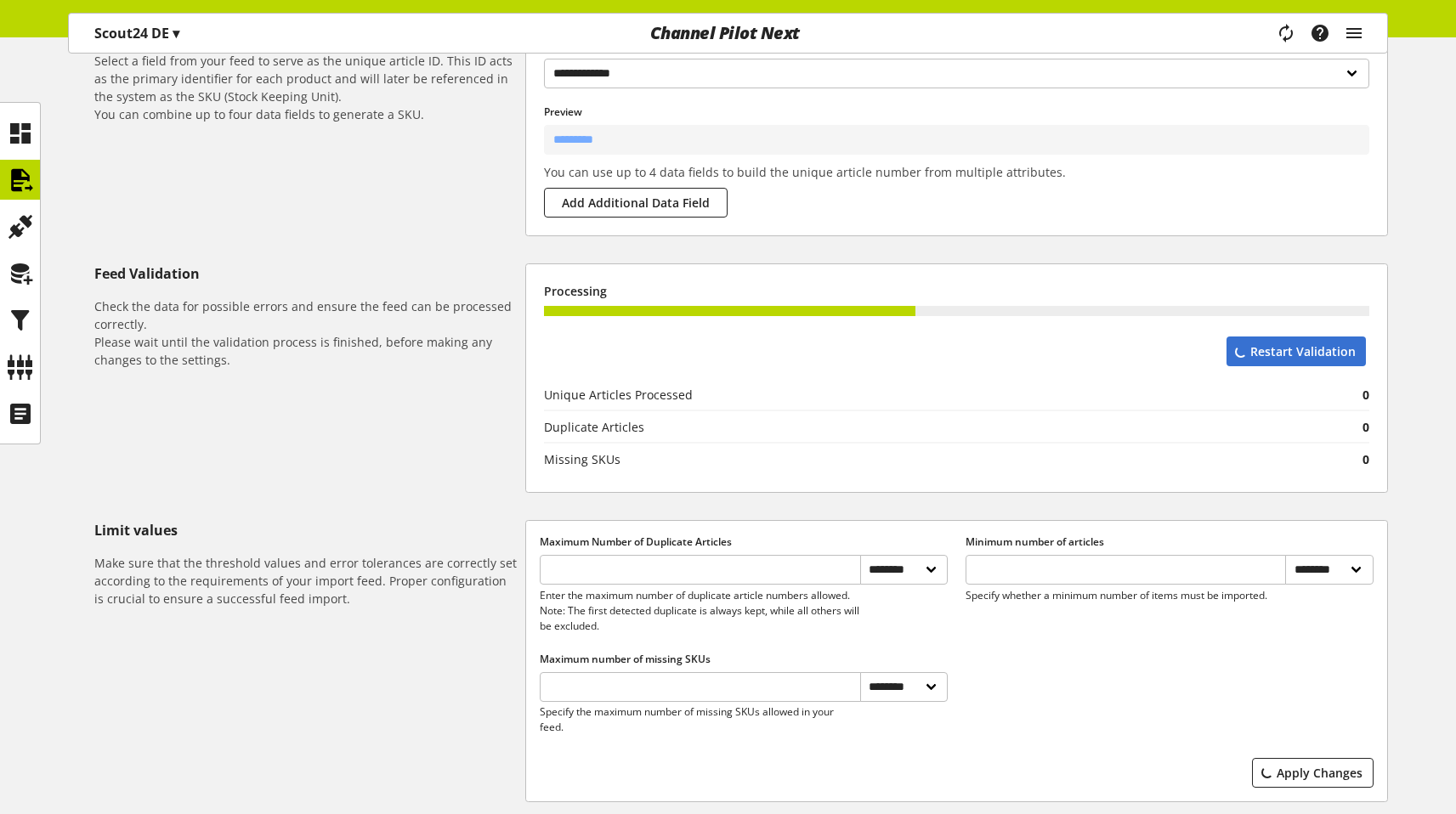
scroll to position [346, 0]
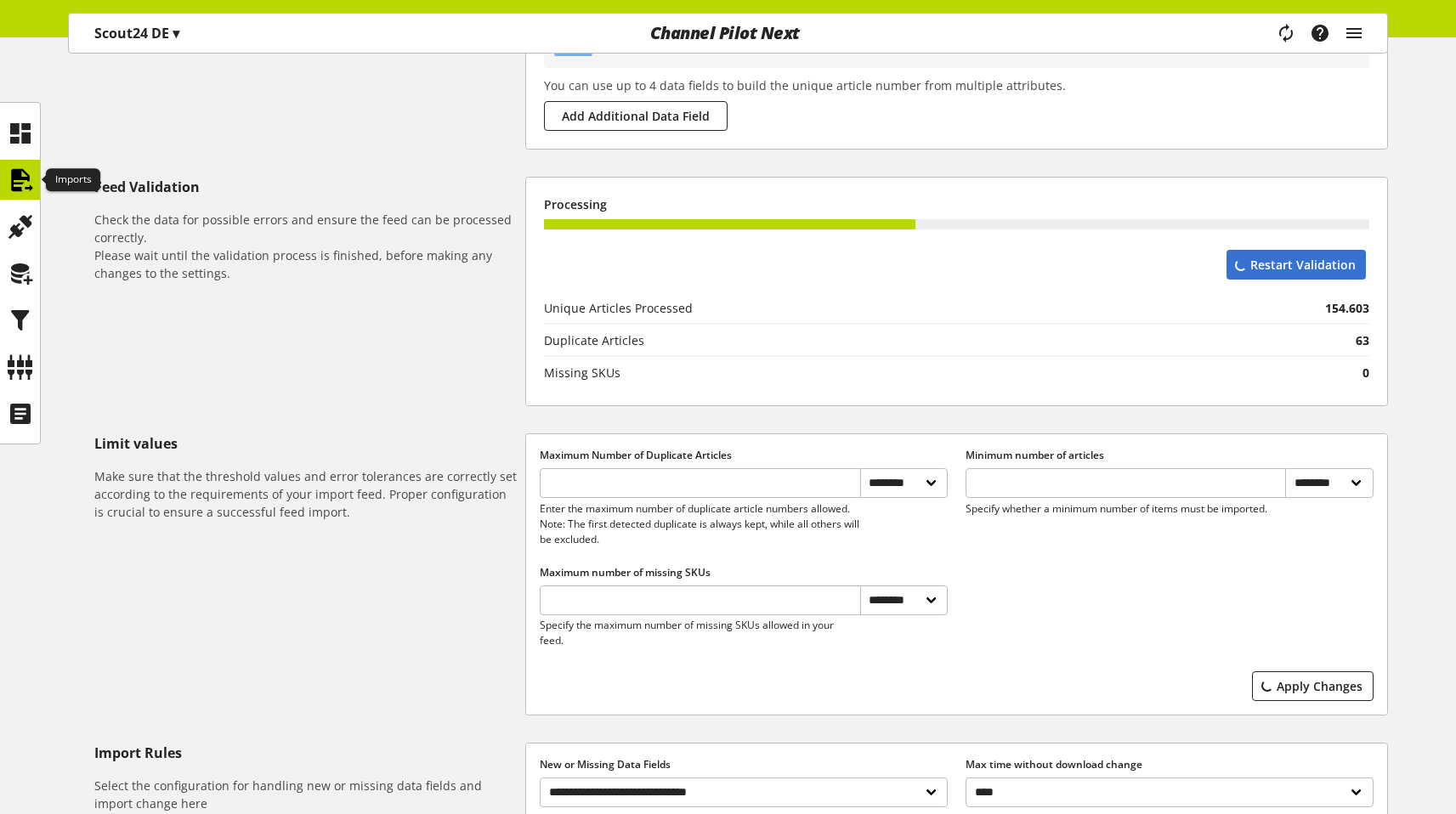
click at [22, 178] on icon at bounding box center [21, 179] width 27 height 34
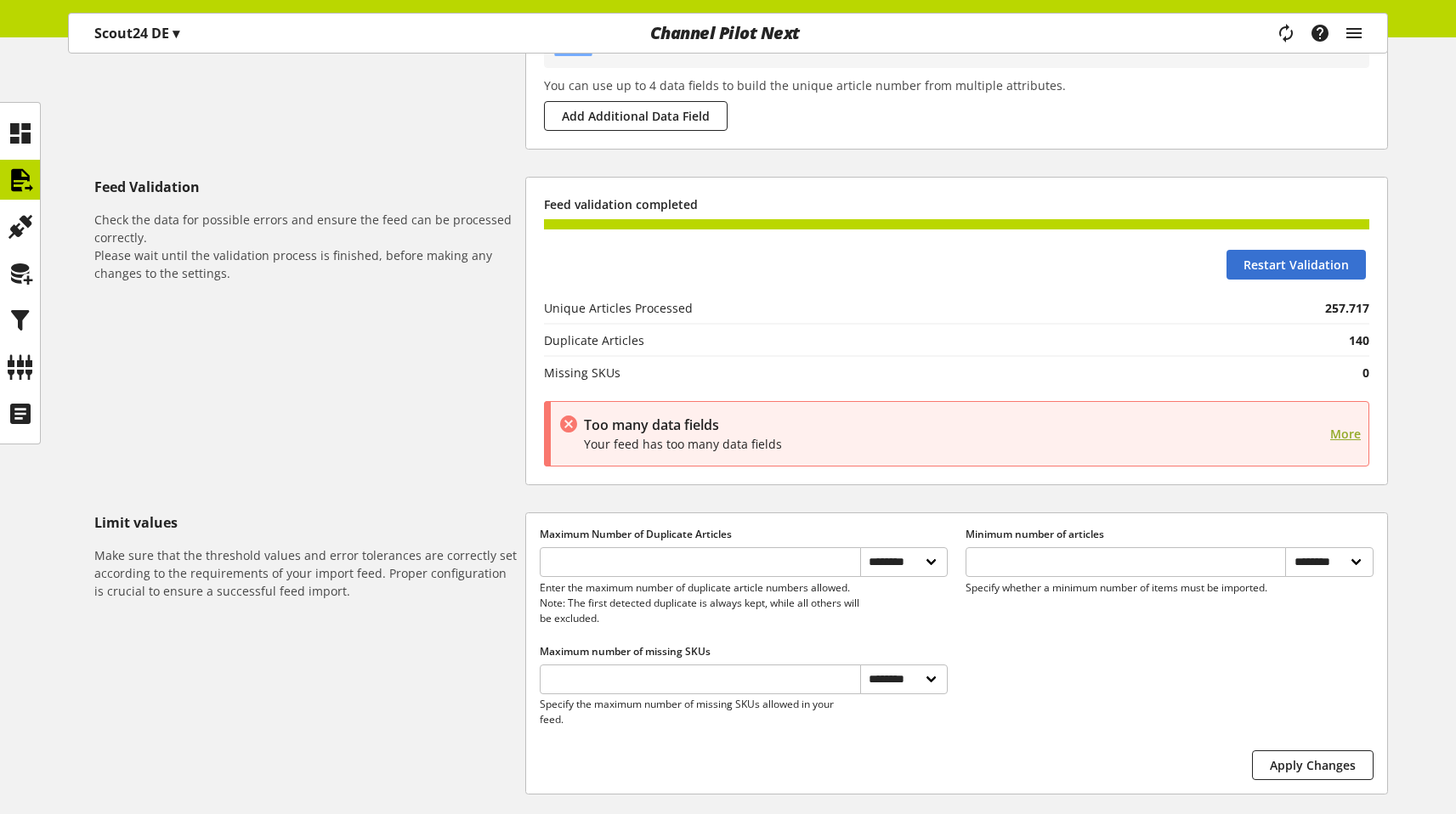
click at [782, 429] on span "More" at bounding box center [1344, 433] width 30 height 18
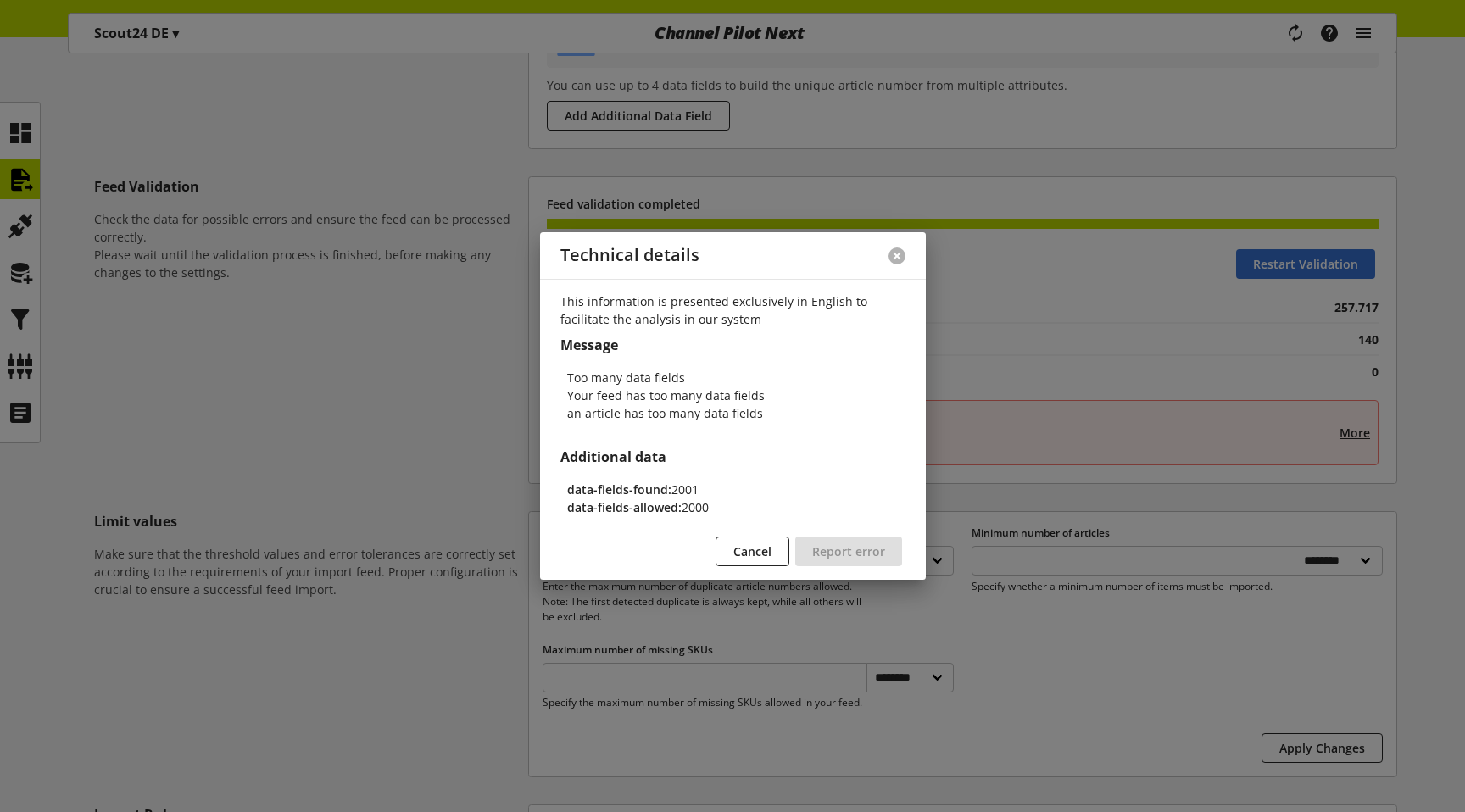
click at [780, 258] on button at bounding box center [896, 255] width 17 height 17
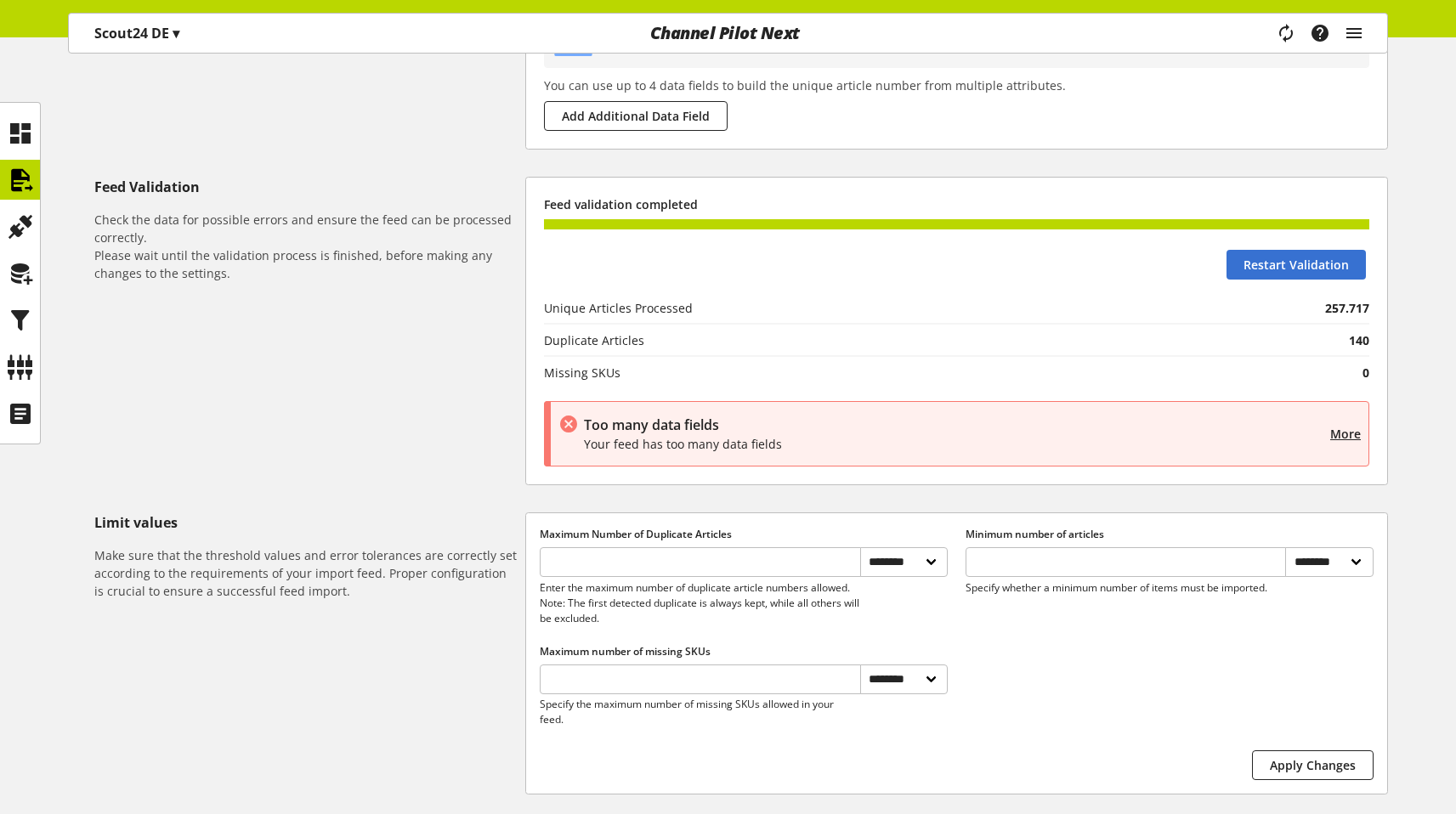
click at [154, 37] on p "Scout24 DE ▾" at bounding box center [136, 32] width 85 height 21
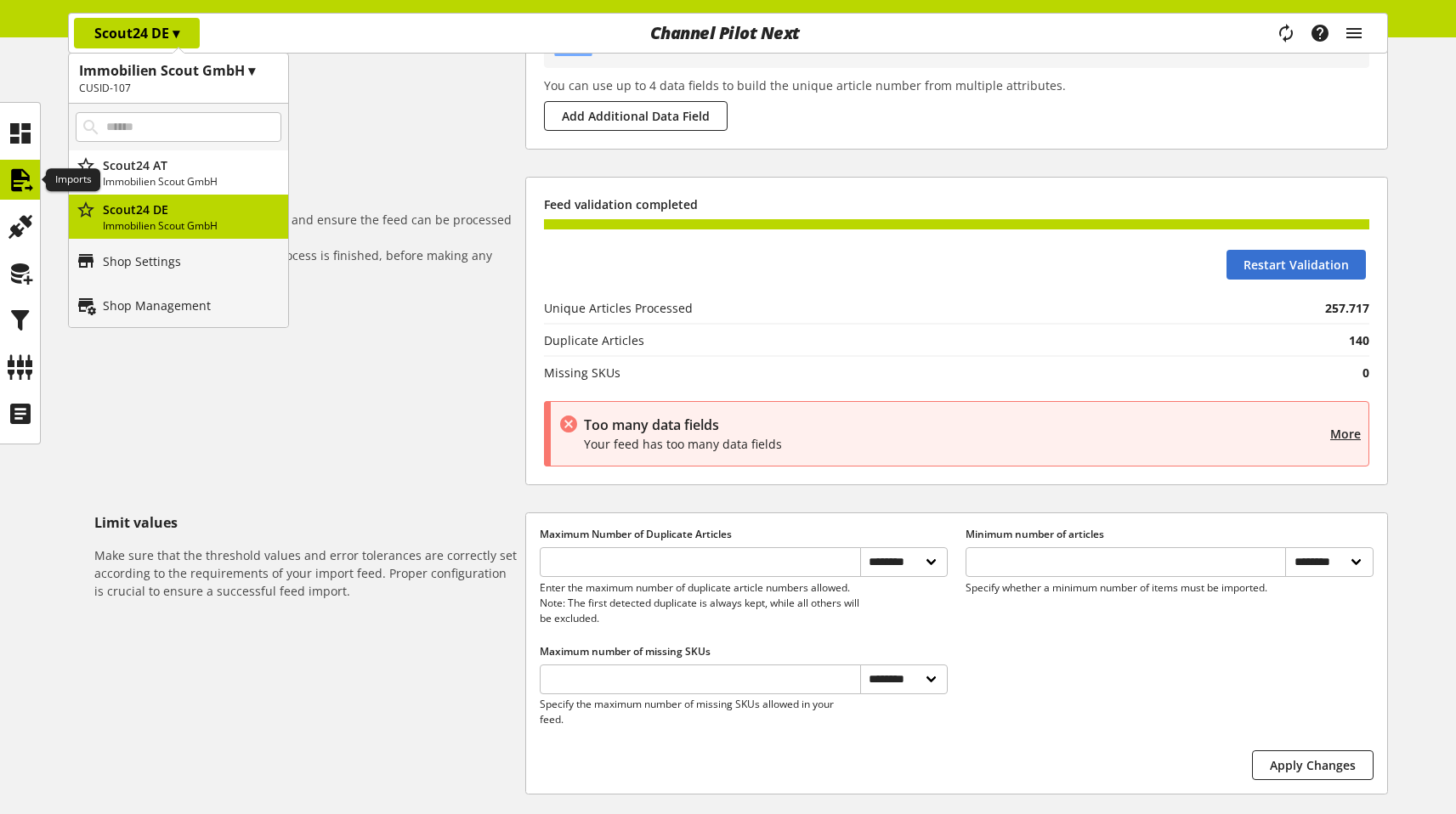
click at [31, 181] on icon at bounding box center [21, 179] width 27 height 34
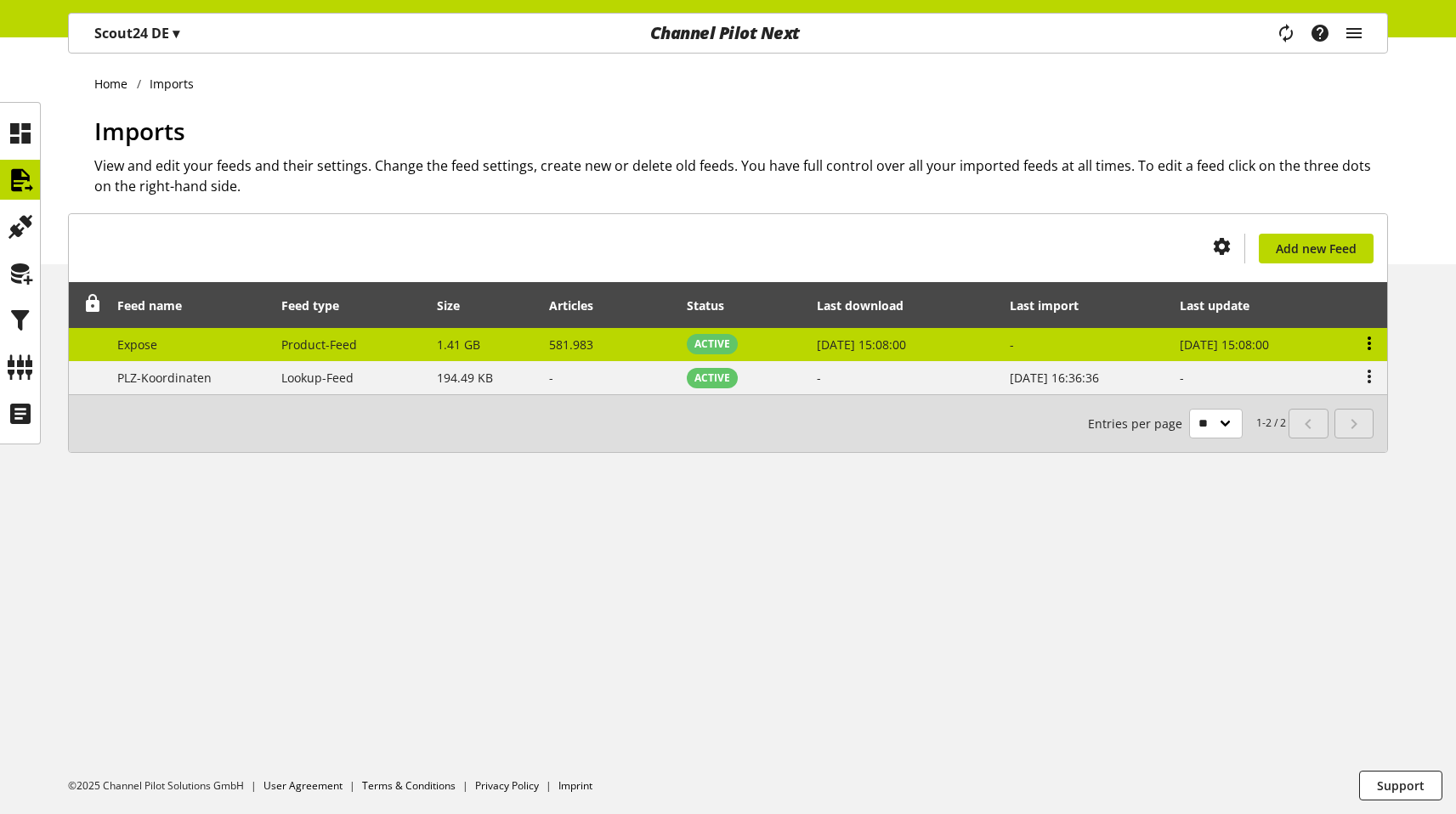
click at [782, 340] on icon at bounding box center [1369, 342] width 21 height 30
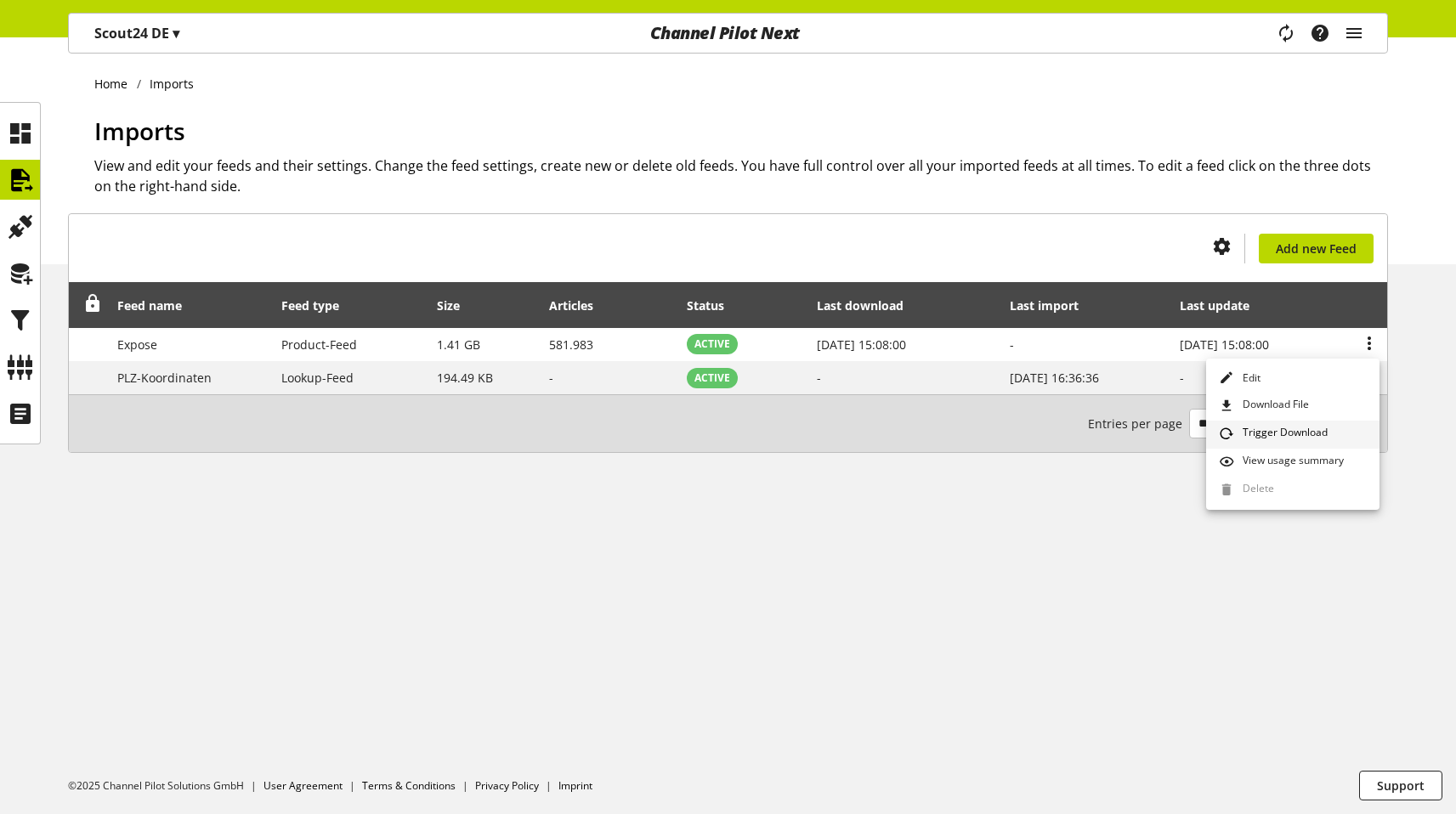
click at [782, 425] on link "Trigger Download" at bounding box center [1292, 434] width 174 height 28
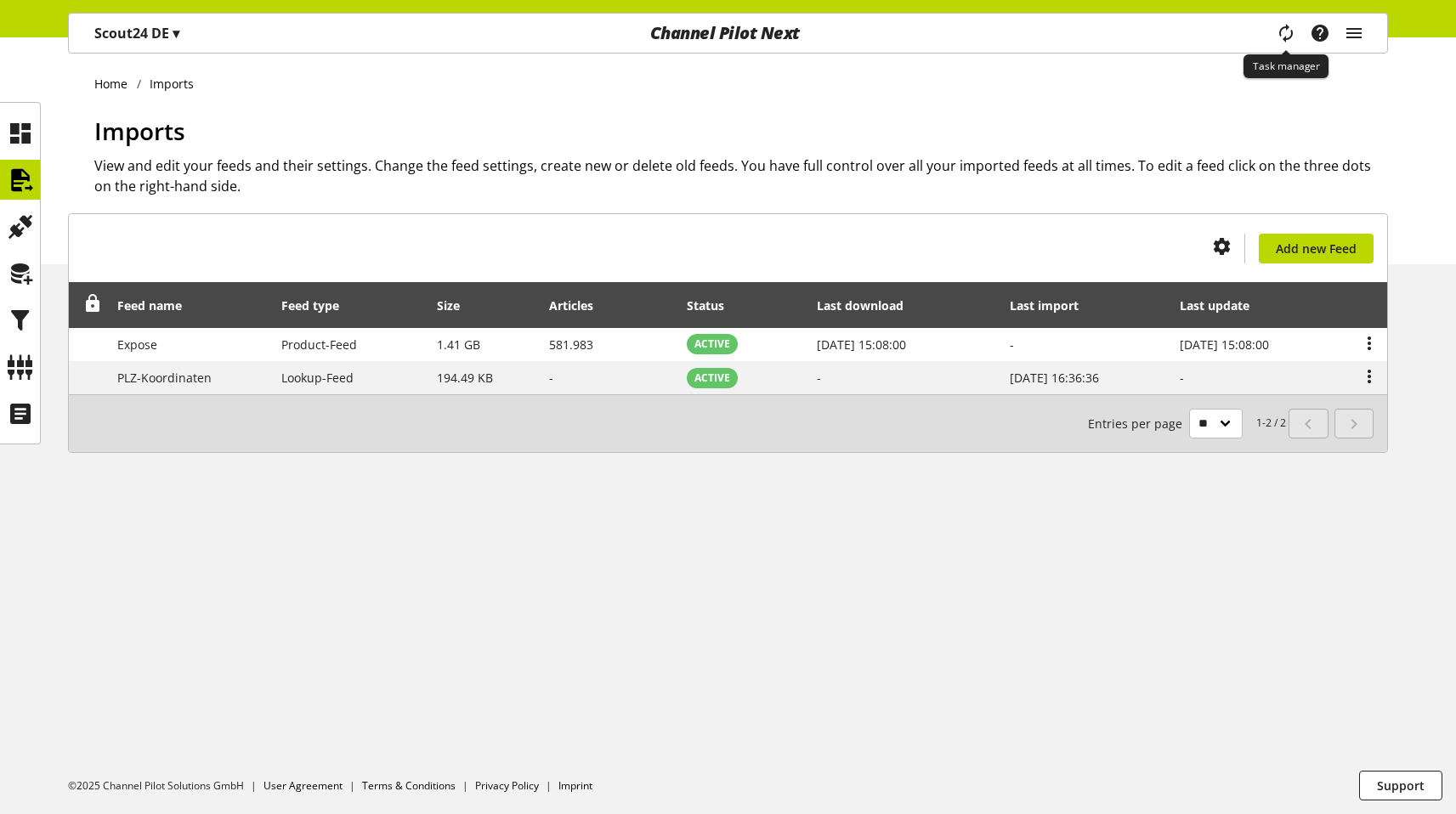
click at [782, 39] on icon "main navigation" at bounding box center [1285, 33] width 36 height 33
click at [130, 41] on p "Scout24 DE ▾" at bounding box center [136, 32] width 85 height 21
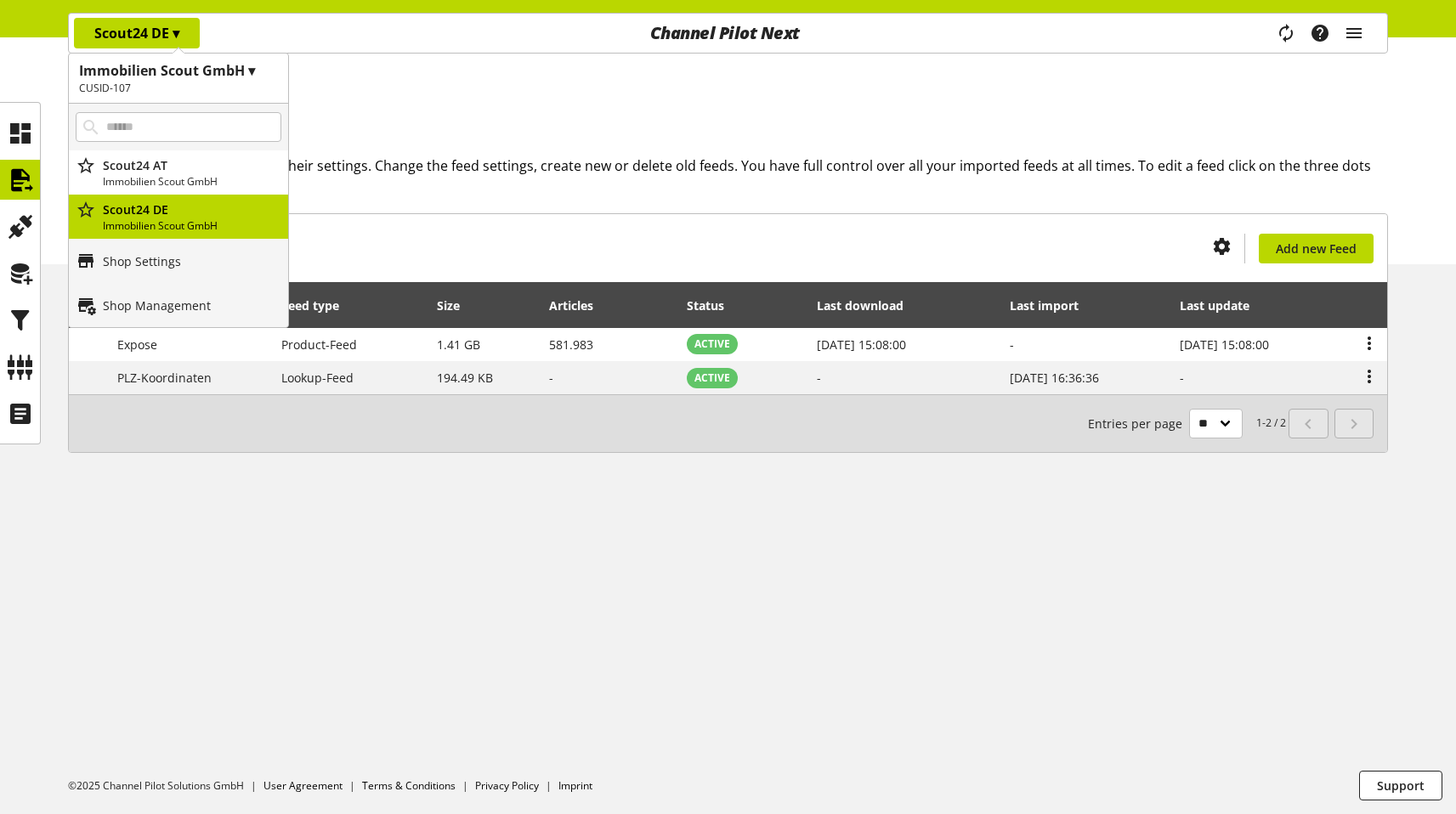
click at [1339, 33] on div "Task manager Help center Sigurd Sippel sigurd.sippel@channelpilot.com User Mana…" at bounding box center [1326, 33] width 120 height 39
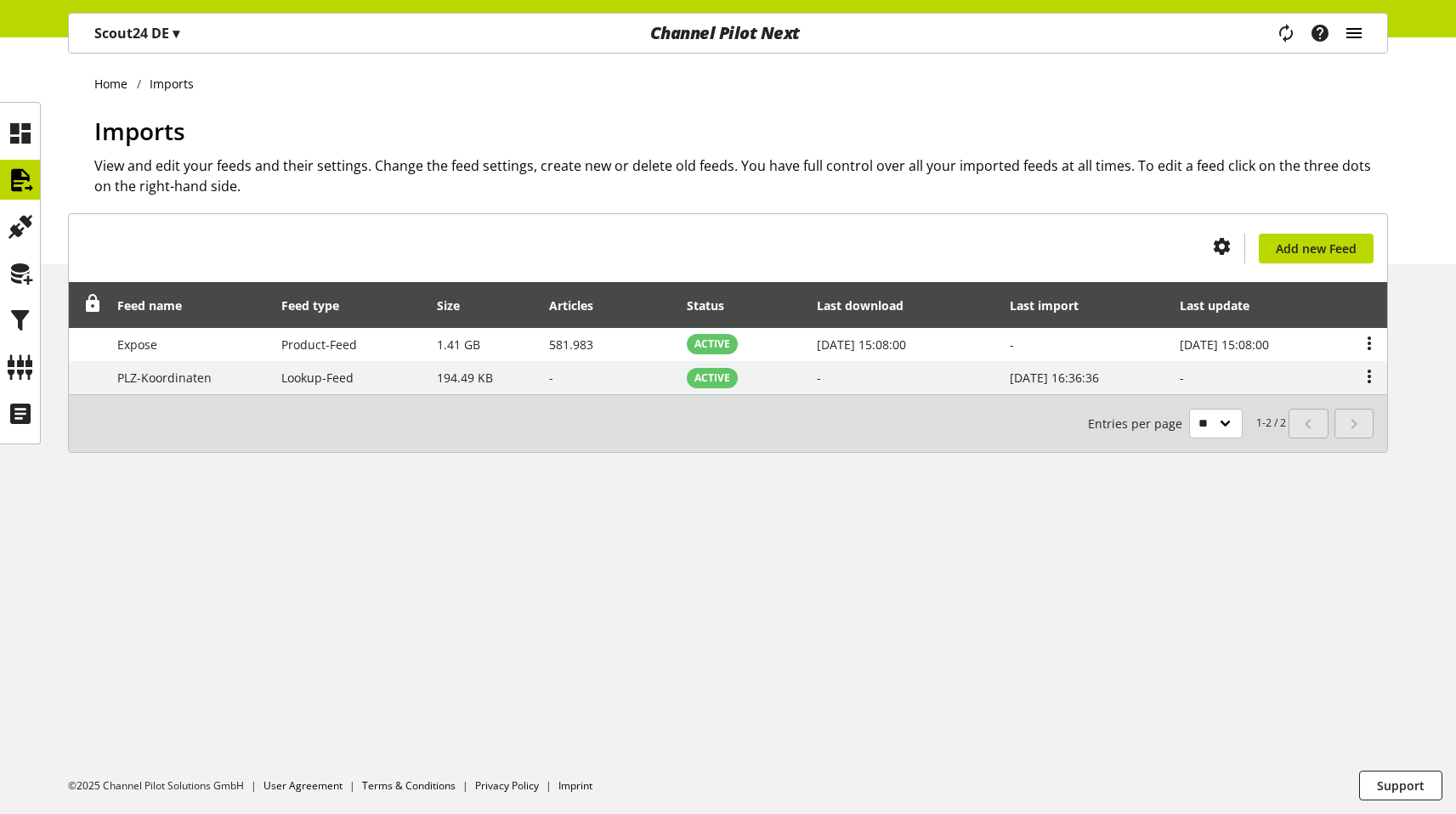
click at [1347, 37] on icon "main navigation" at bounding box center [1353, 32] width 21 height 30
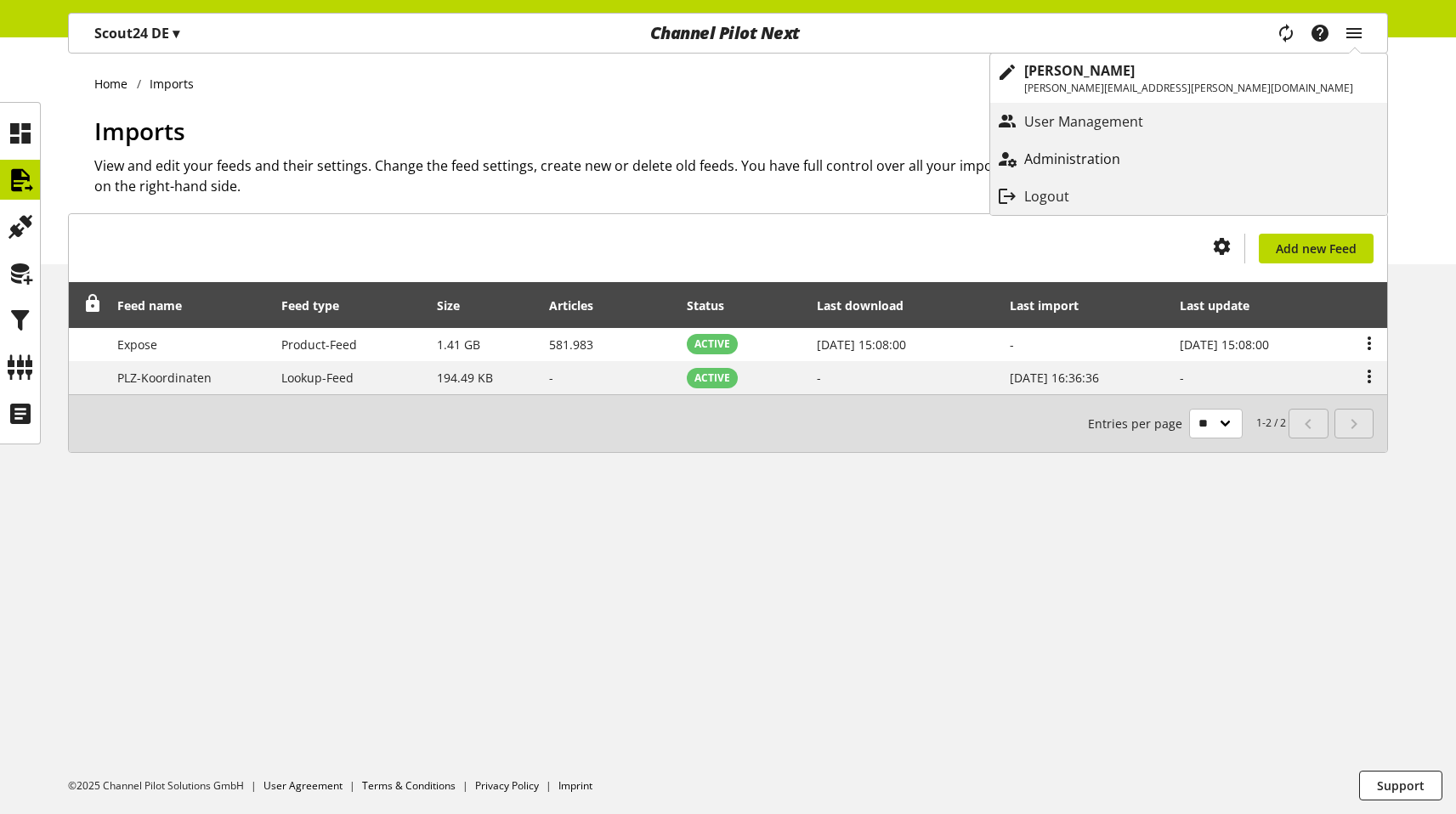
click at [1154, 168] on p "Administration" at bounding box center [1089, 159] width 130 height 21
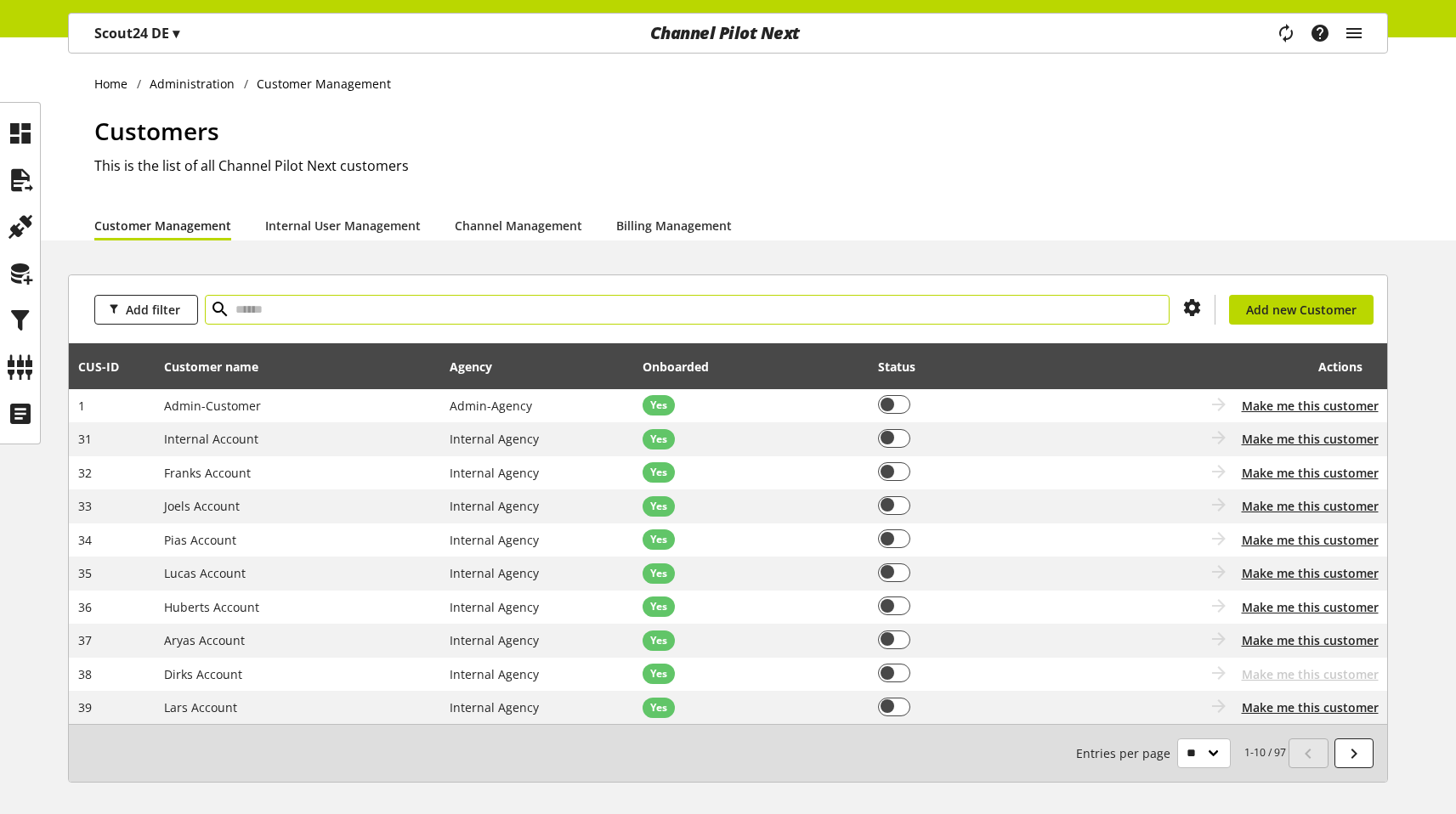
click at [415, 309] on input "text" at bounding box center [687, 310] width 964 height 29
type input "*****"
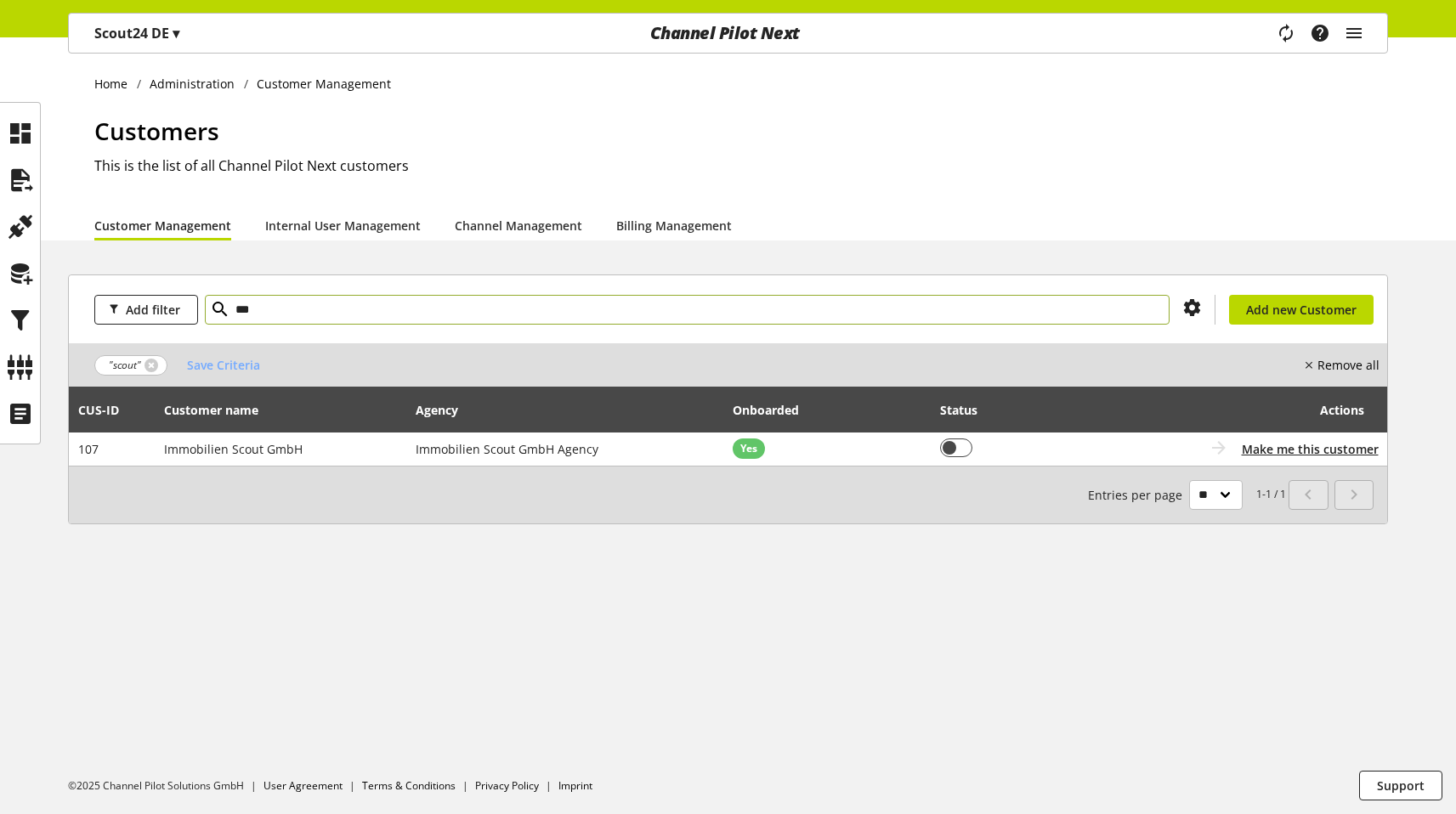
type input "***"
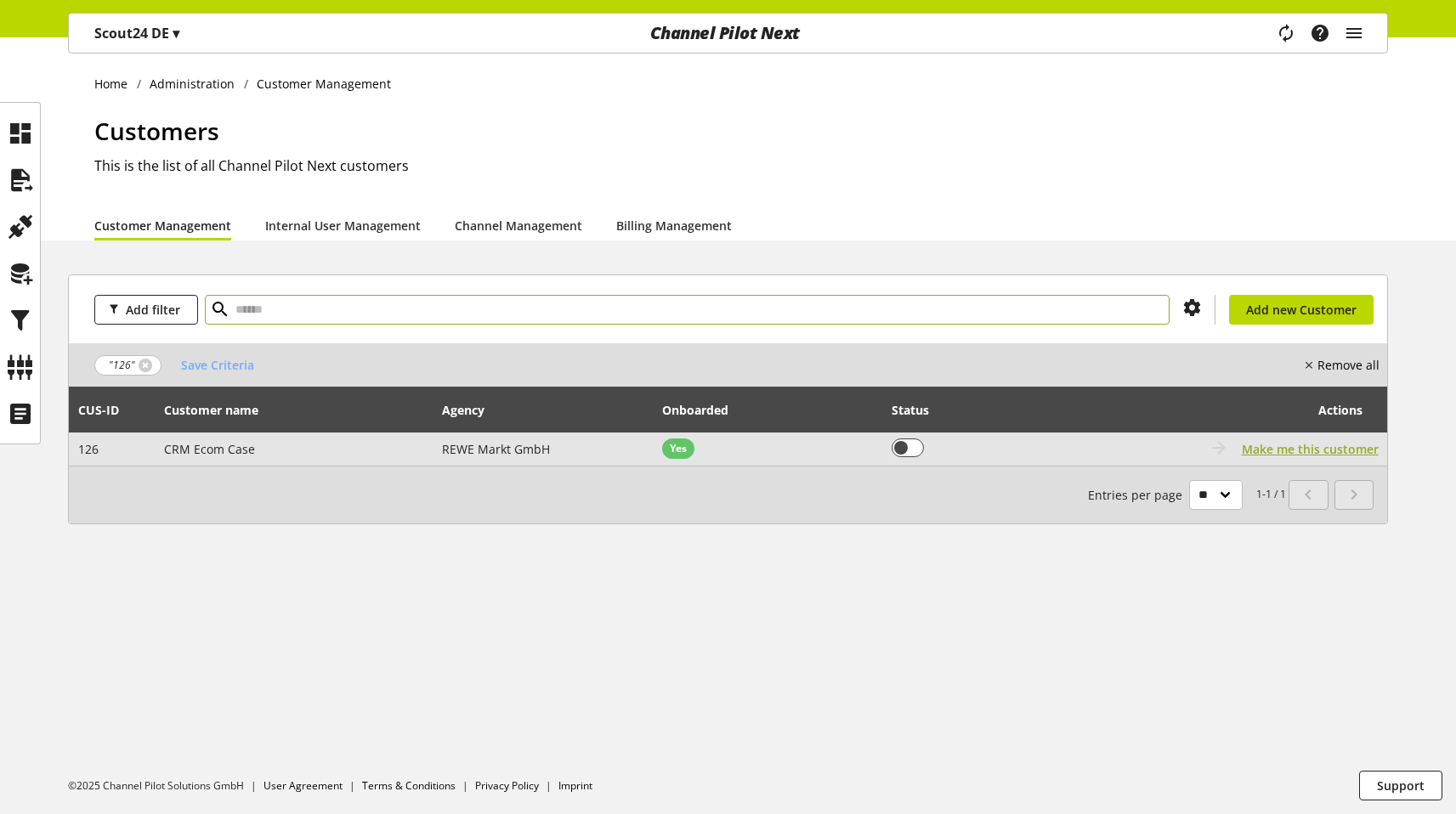
click at [1327, 448] on span "Make me this customer" at bounding box center [1309, 449] width 136 height 18
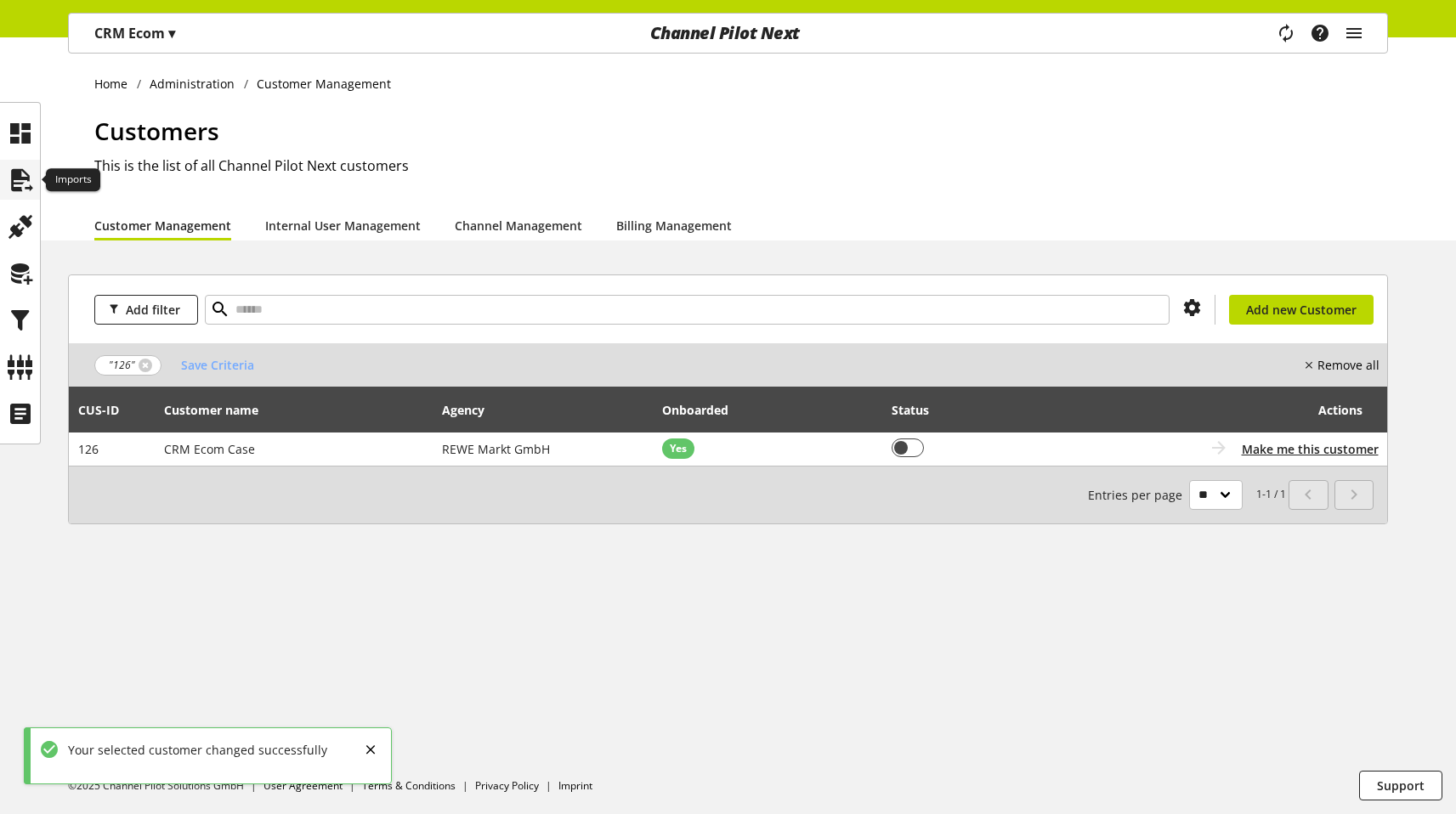
click at [16, 186] on icon at bounding box center [21, 179] width 27 height 34
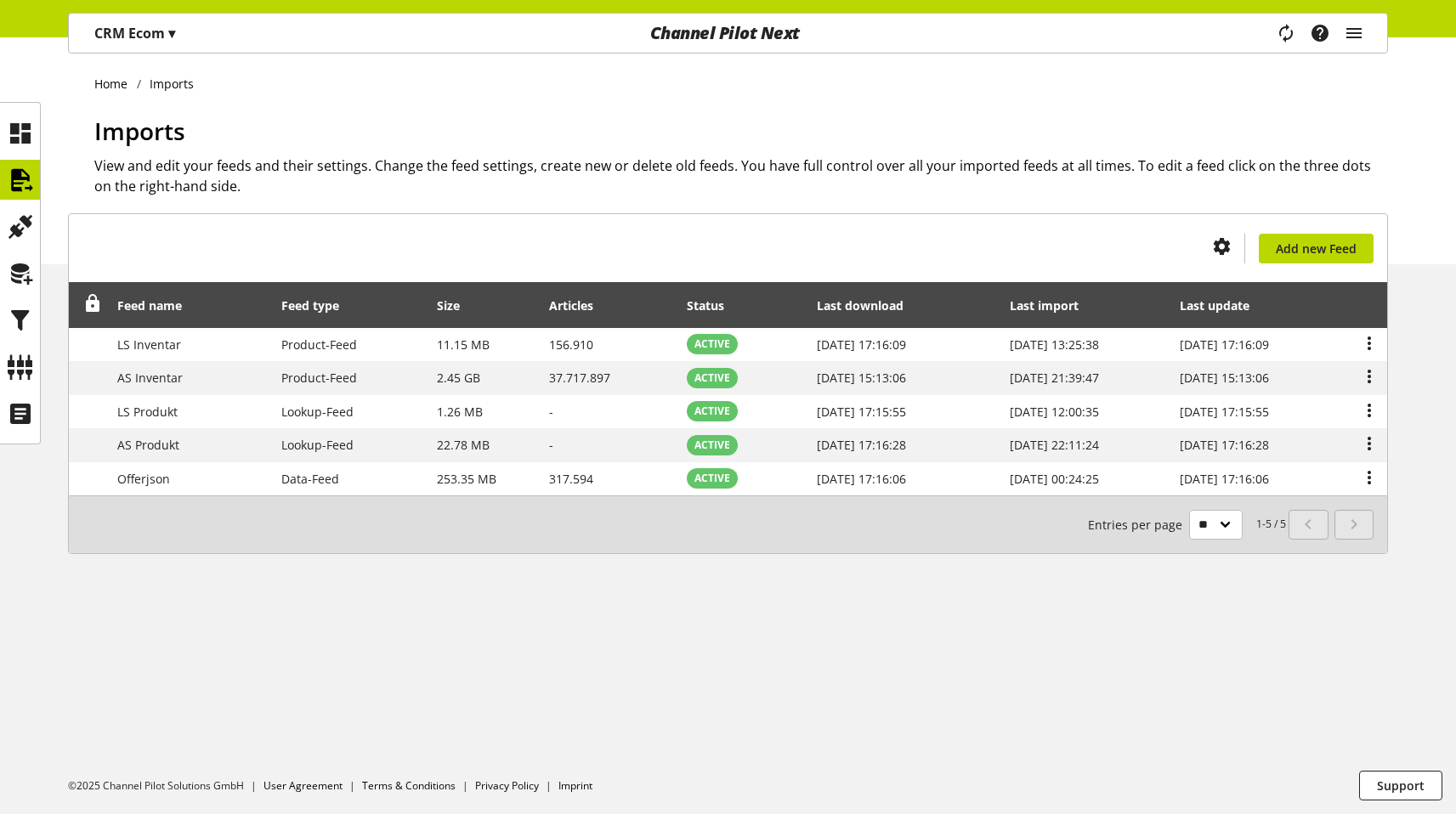
click at [161, 27] on p "CRM Ecom ▾" at bounding box center [134, 32] width 80 height 21
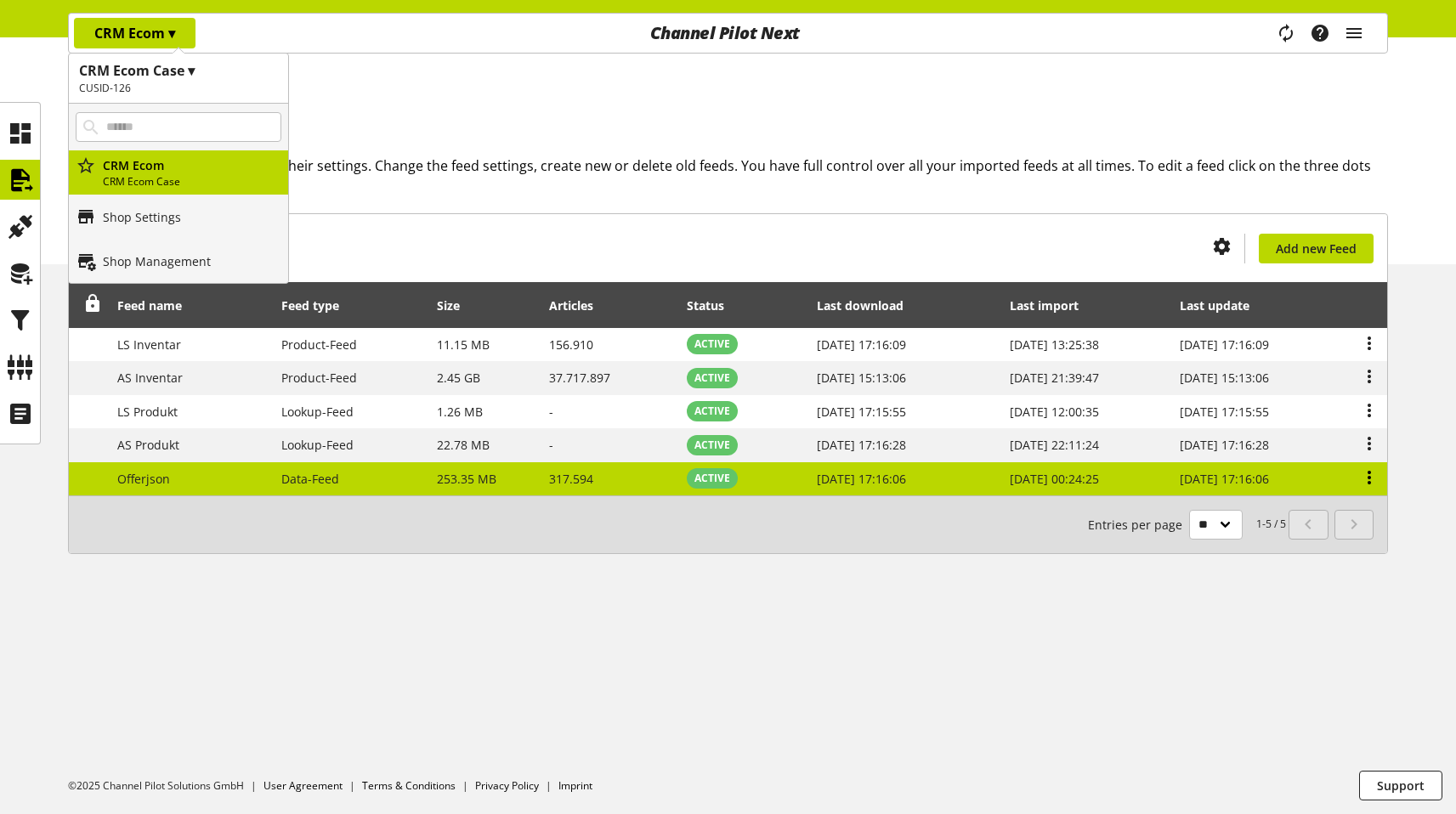
click at [1364, 473] on icon at bounding box center [1369, 477] width 21 height 30
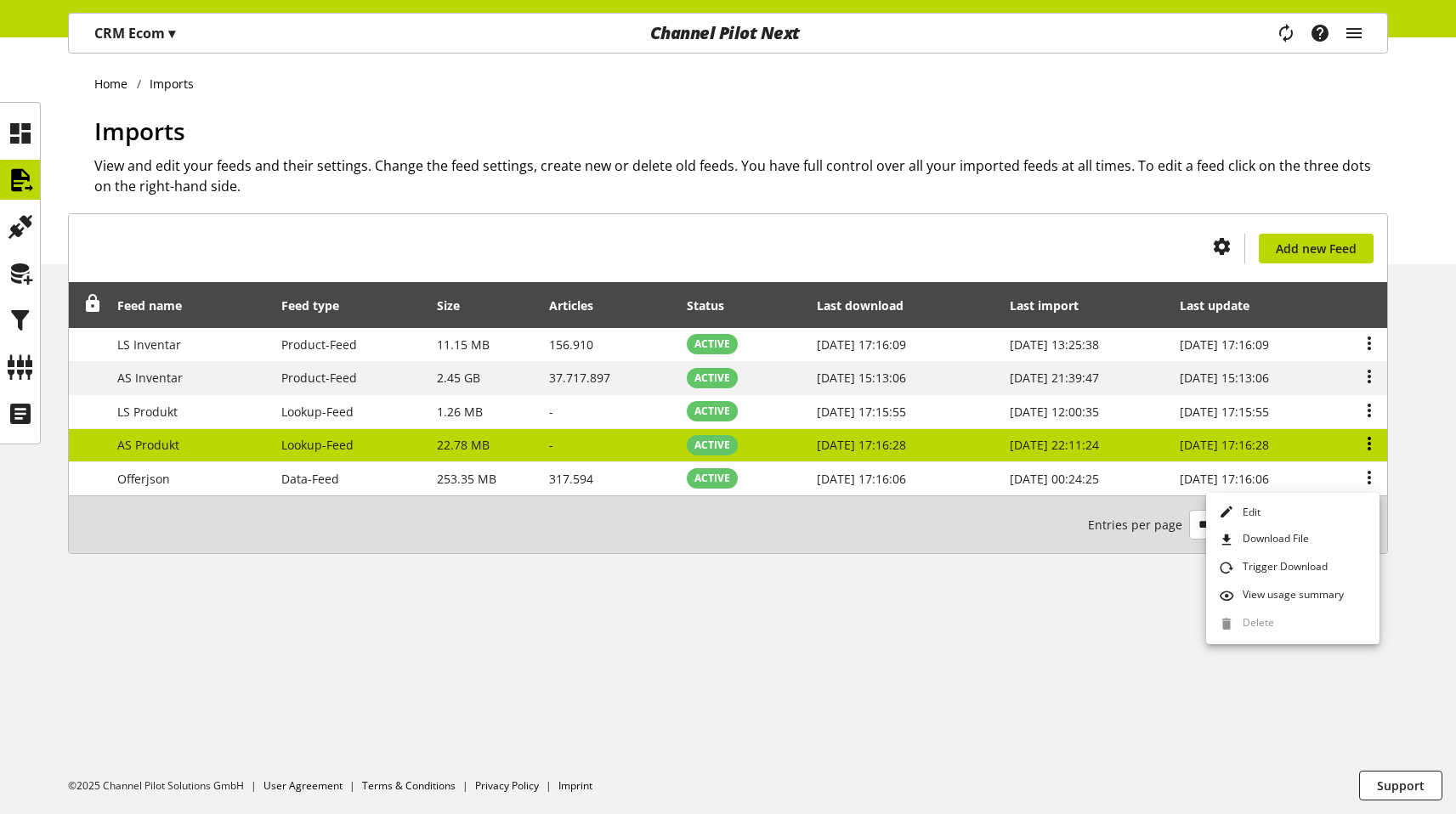
click at [1373, 454] on icon at bounding box center [1369, 443] width 21 height 30
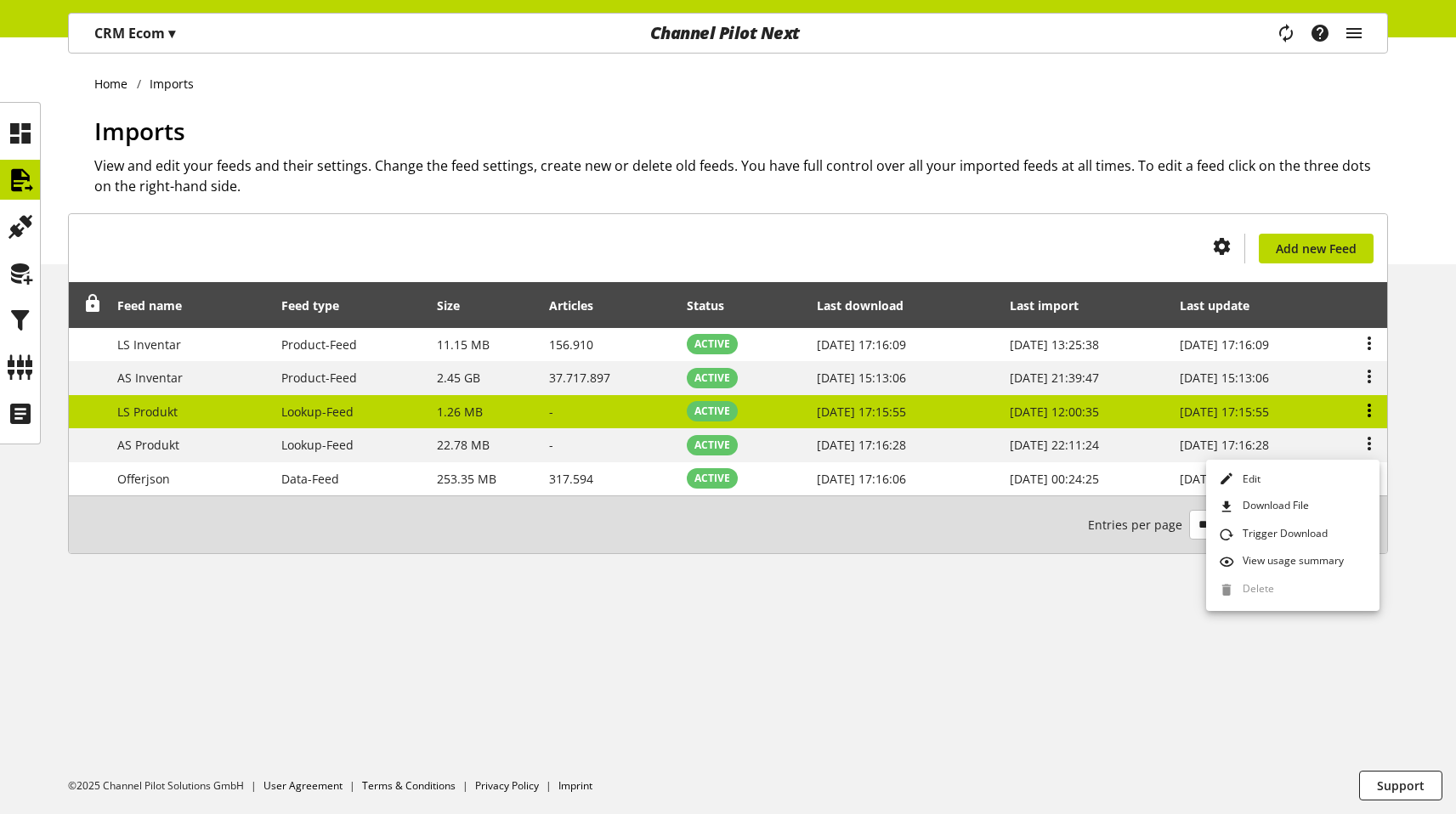
click at [1373, 412] on icon at bounding box center [1369, 410] width 21 height 30
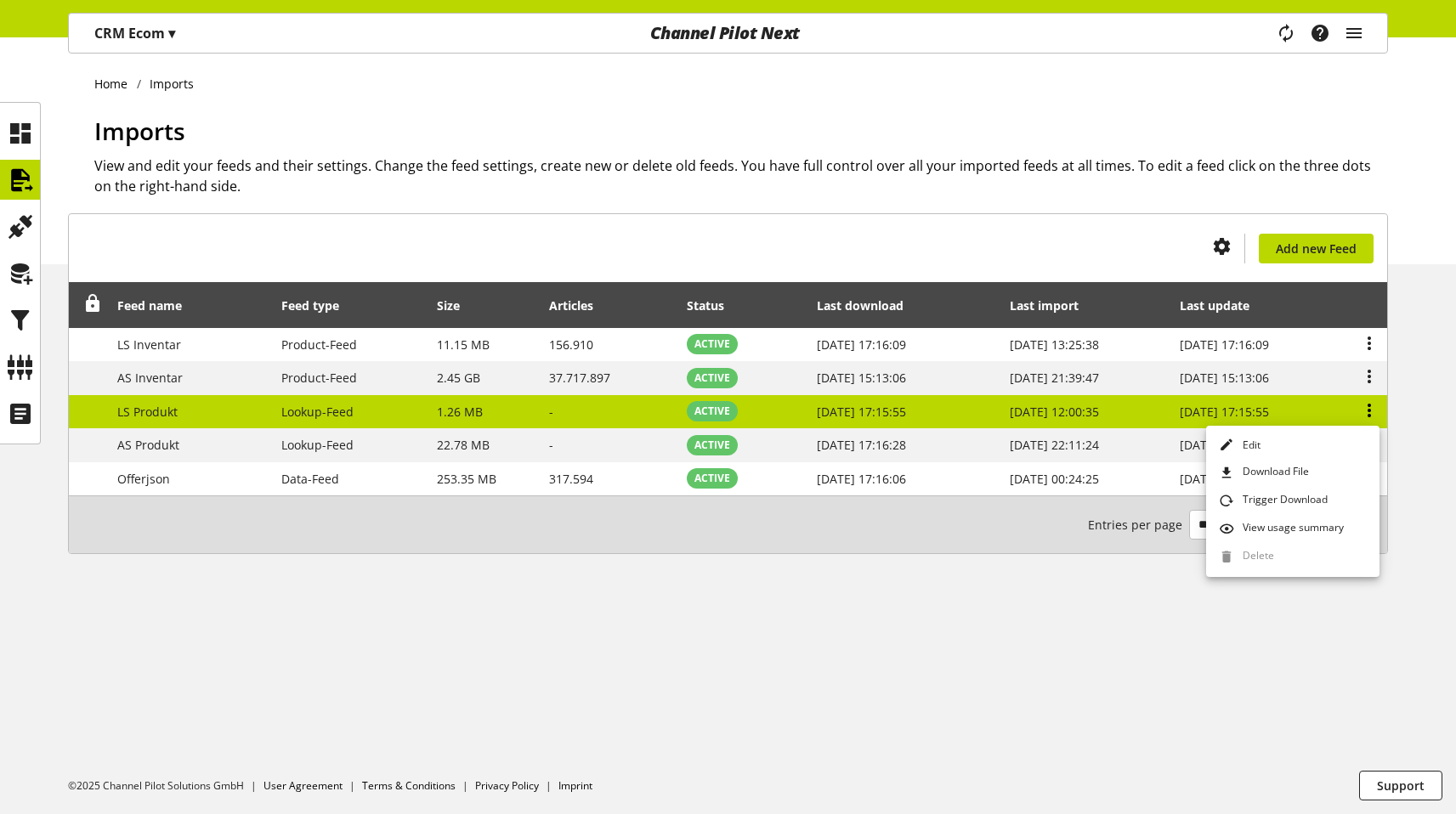
click at [1373, 411] on icon at bounding box center [1369, 410] width 21 height 30
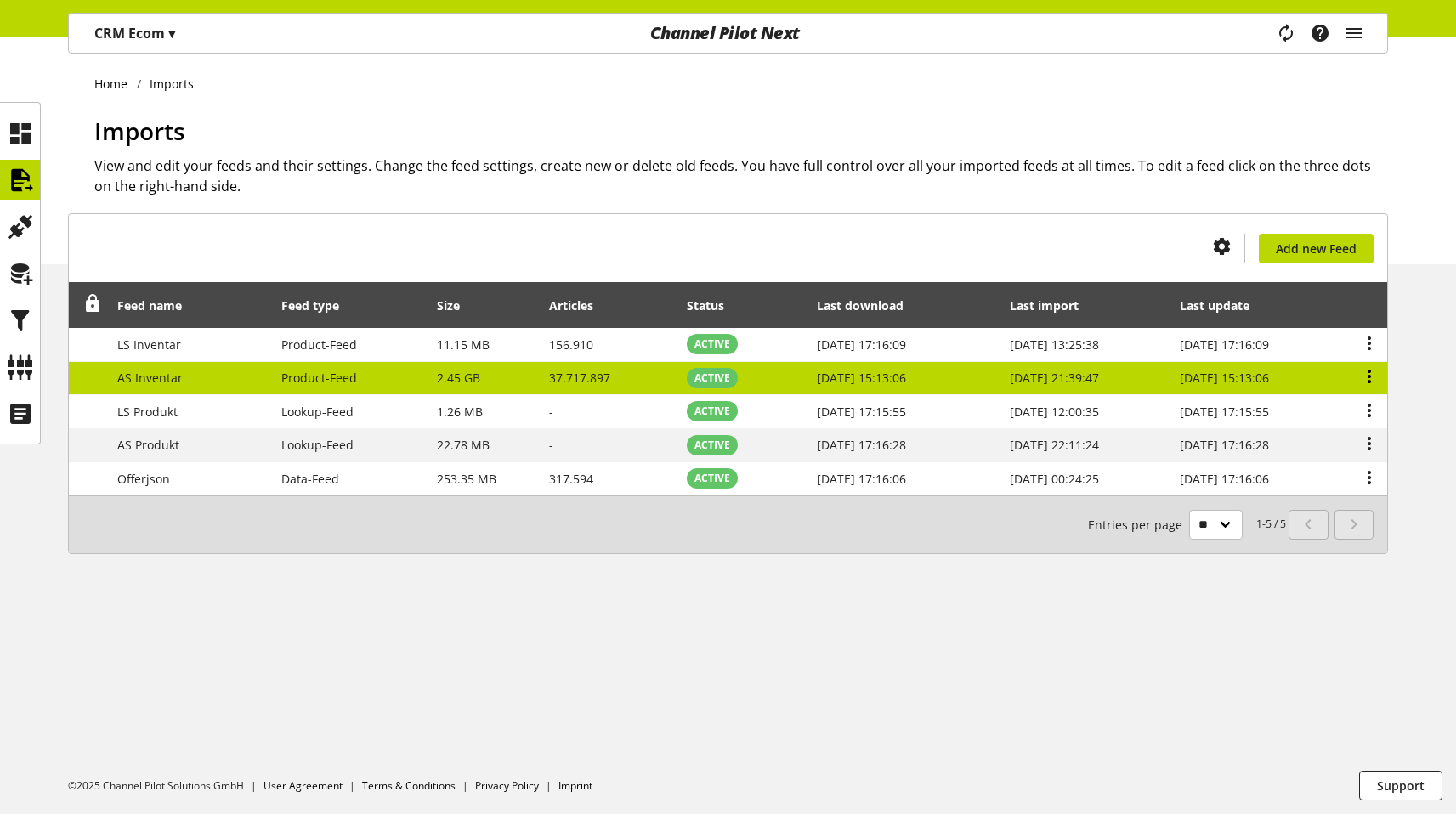
click at [1375, 376] on icon at bounding box center [1369, 376] width 21 height 30
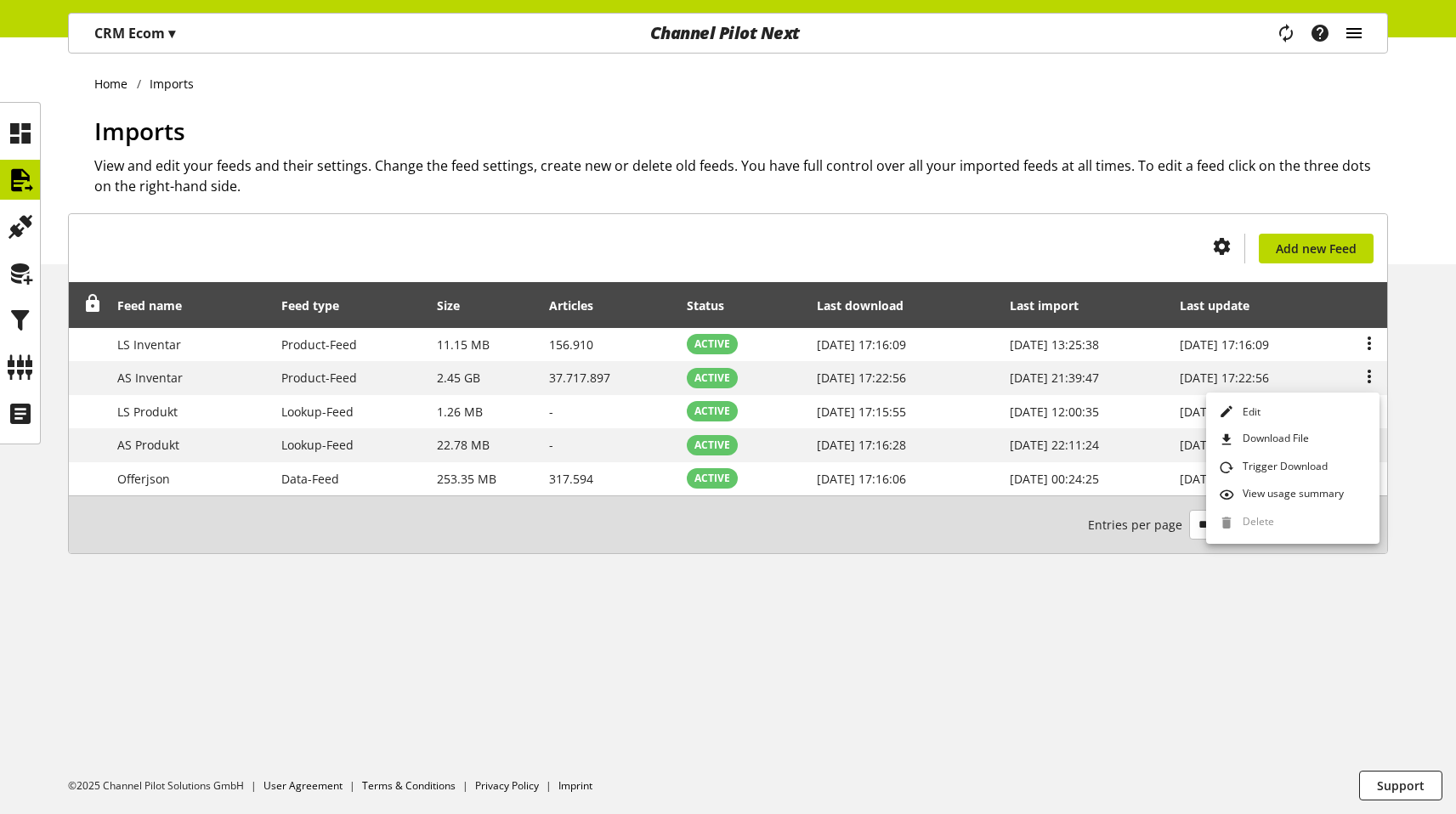
click at [1360, 37] on icon "main navigation" at bounding box center [1353, 32] width 21 height 30
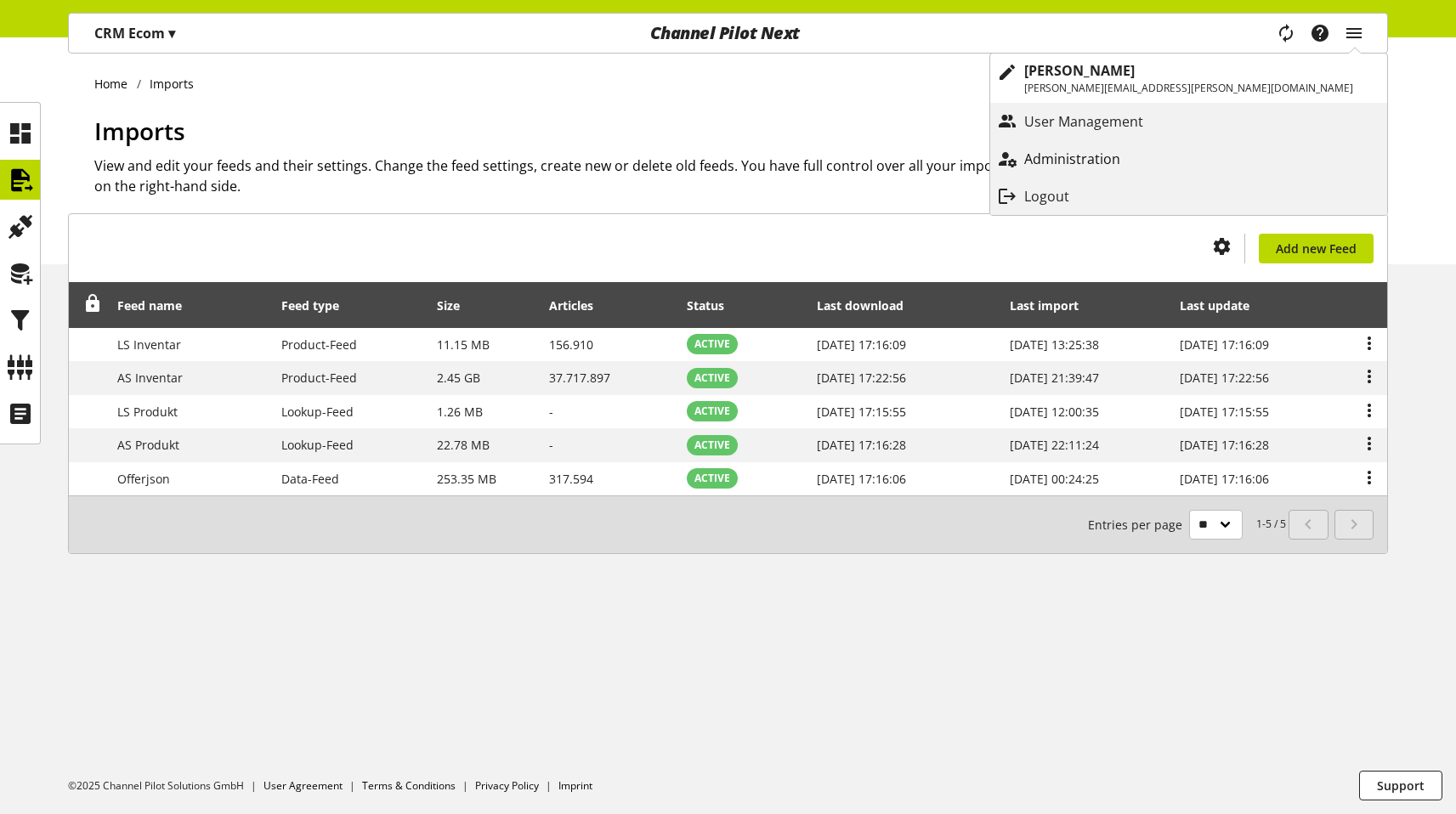
click at [1154, 165] on p "Administration" at bounding box center [1089, 159] width 130 height 21
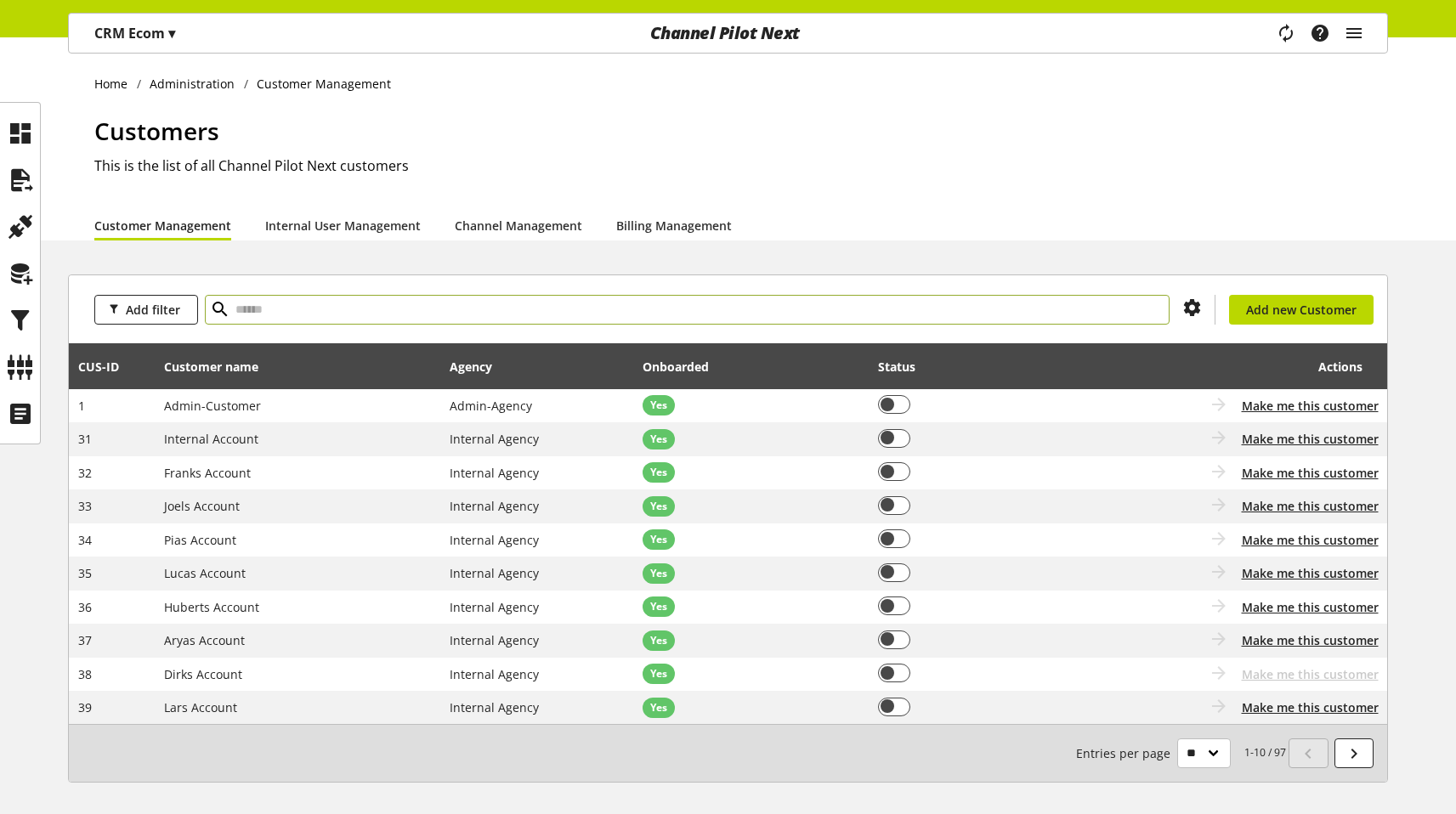
click at [322, 300] on input "text" at bounding box center [687, 310] width 964 height 29
type input "***"
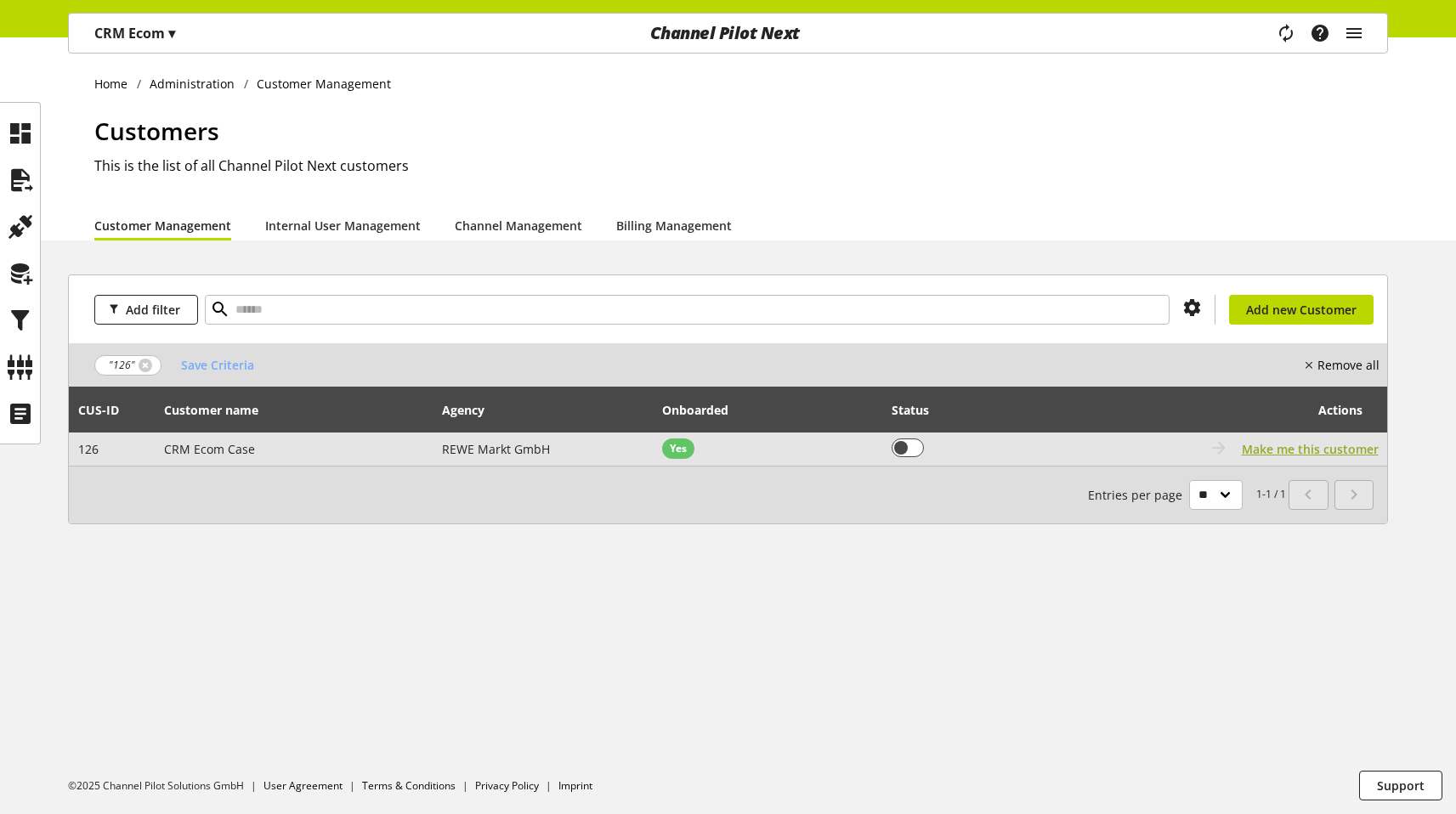
click at [1347, 452] on span "Make me this customer" at bounding box center [1309, 449] width 136 height 18
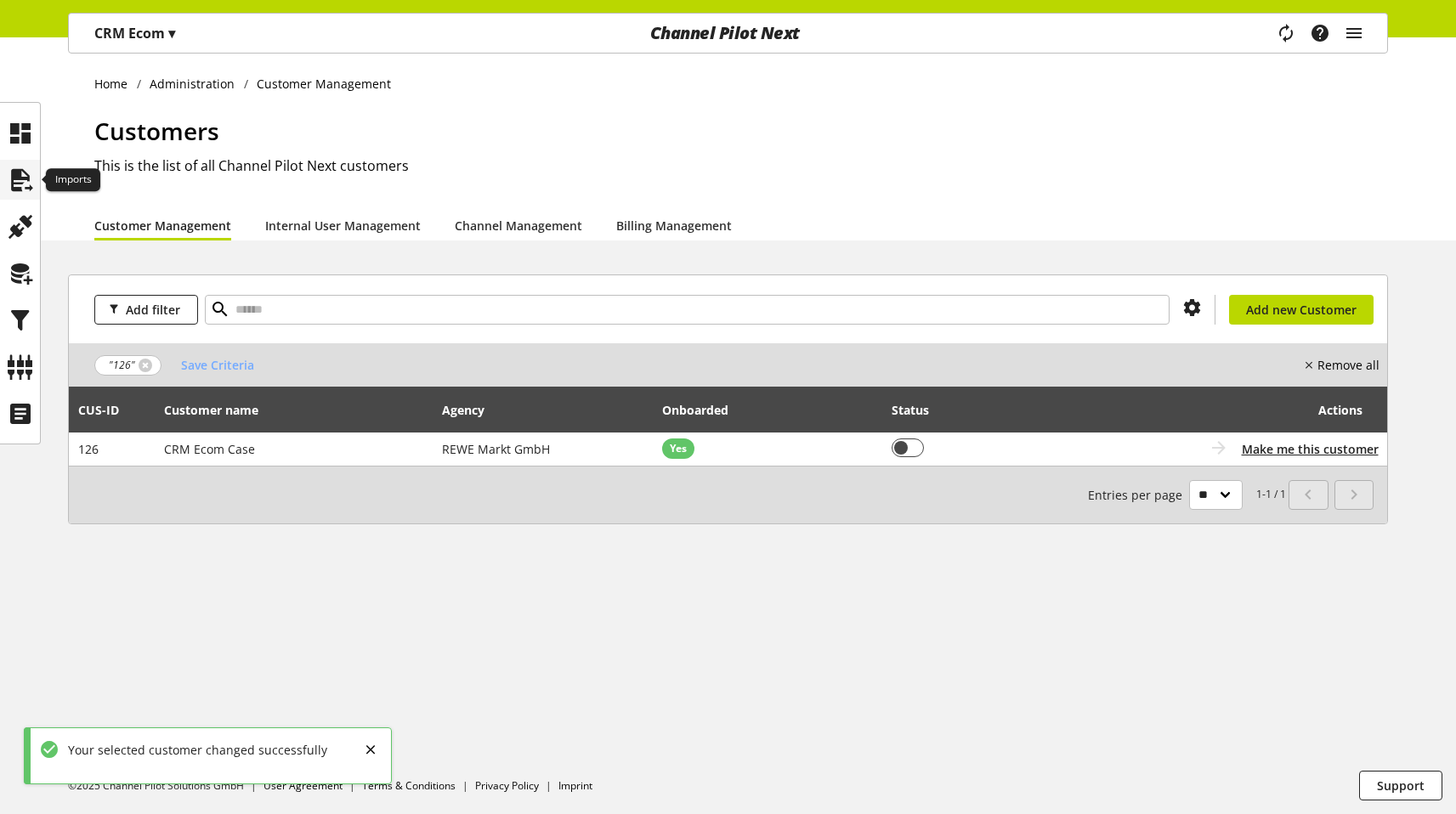
click at [18, 167] on icon at bounding box center [21, 179] width 27 height 34
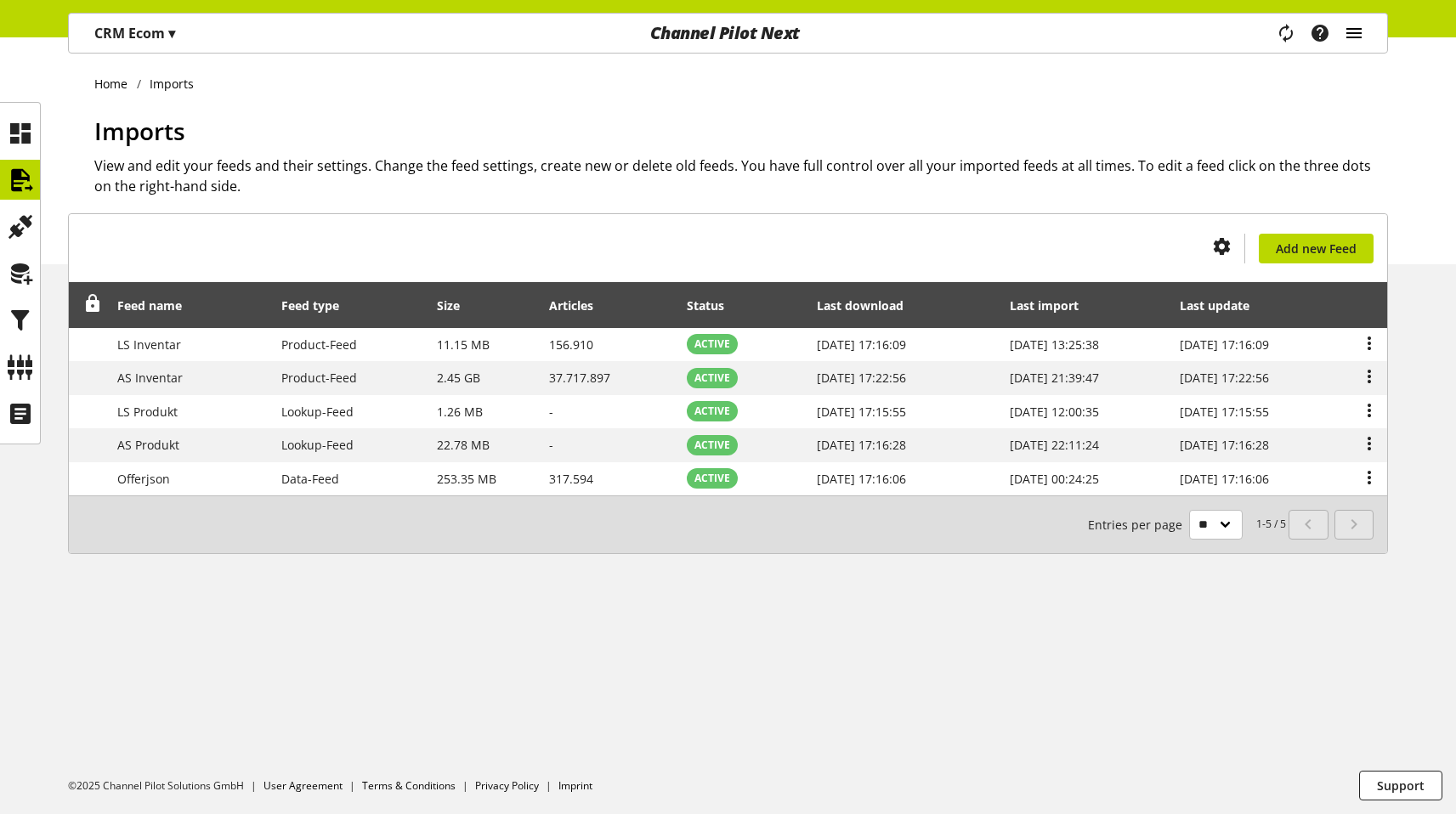
click at [1350, 33] on icon "main navigation" at bounding box center [1353, 32] width 21 height 30
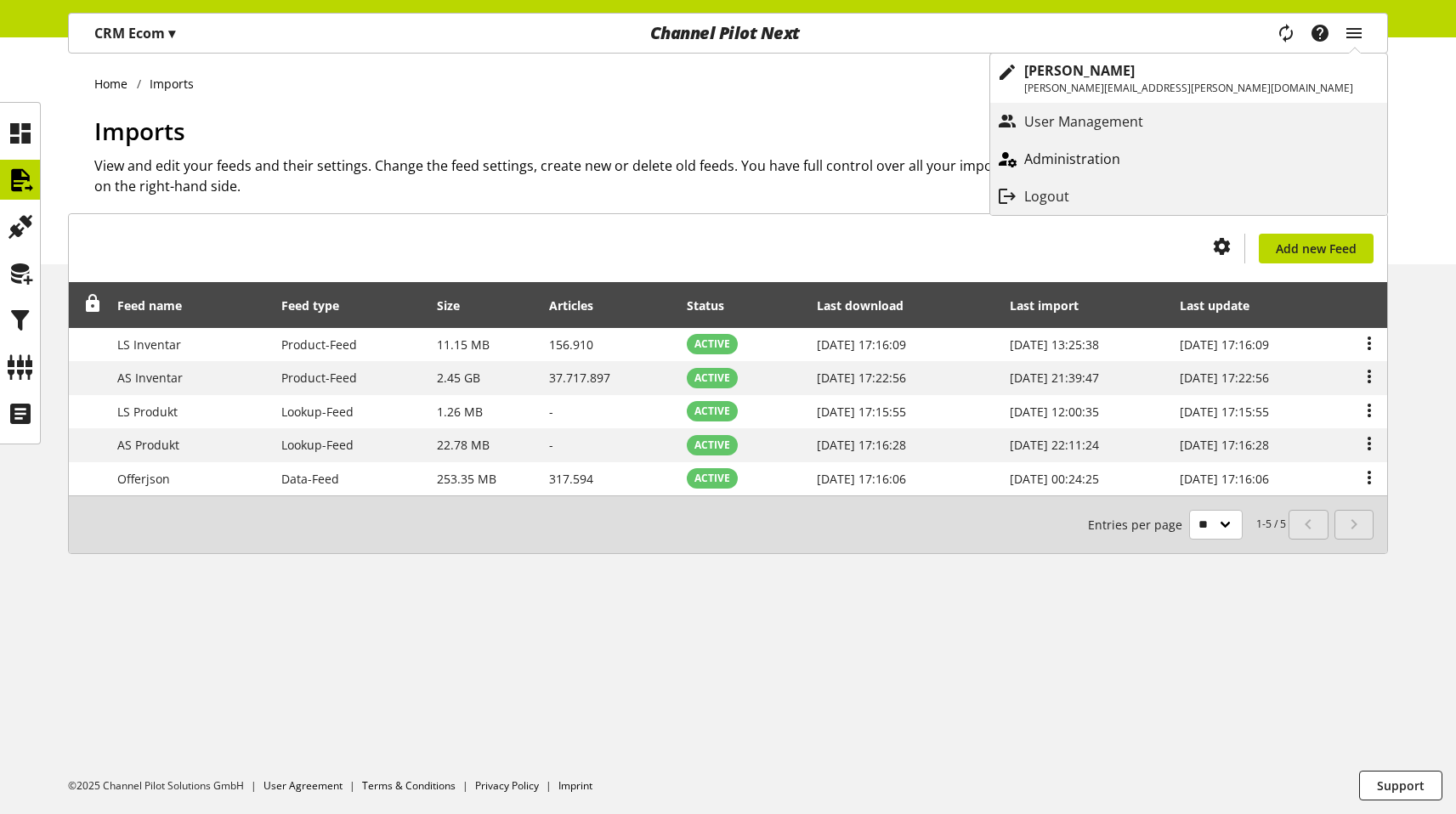
click at [1024, 160] on div "main navigation" at bounding box center [1007, 158] width 34 height 30
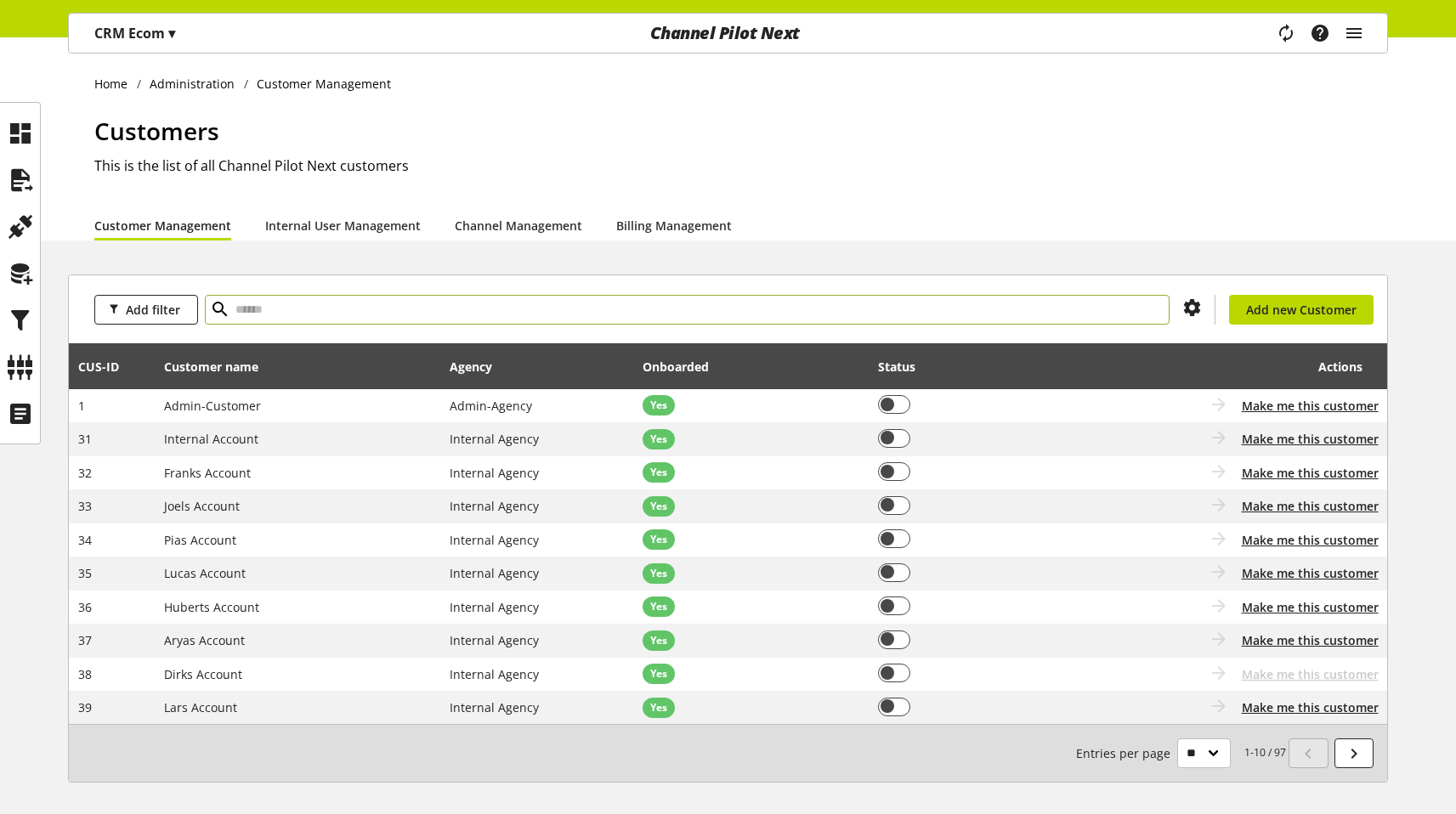
click at [789, 302] on input "text" at bounding box center [687, 310] width 964 height 29
type input "*****"
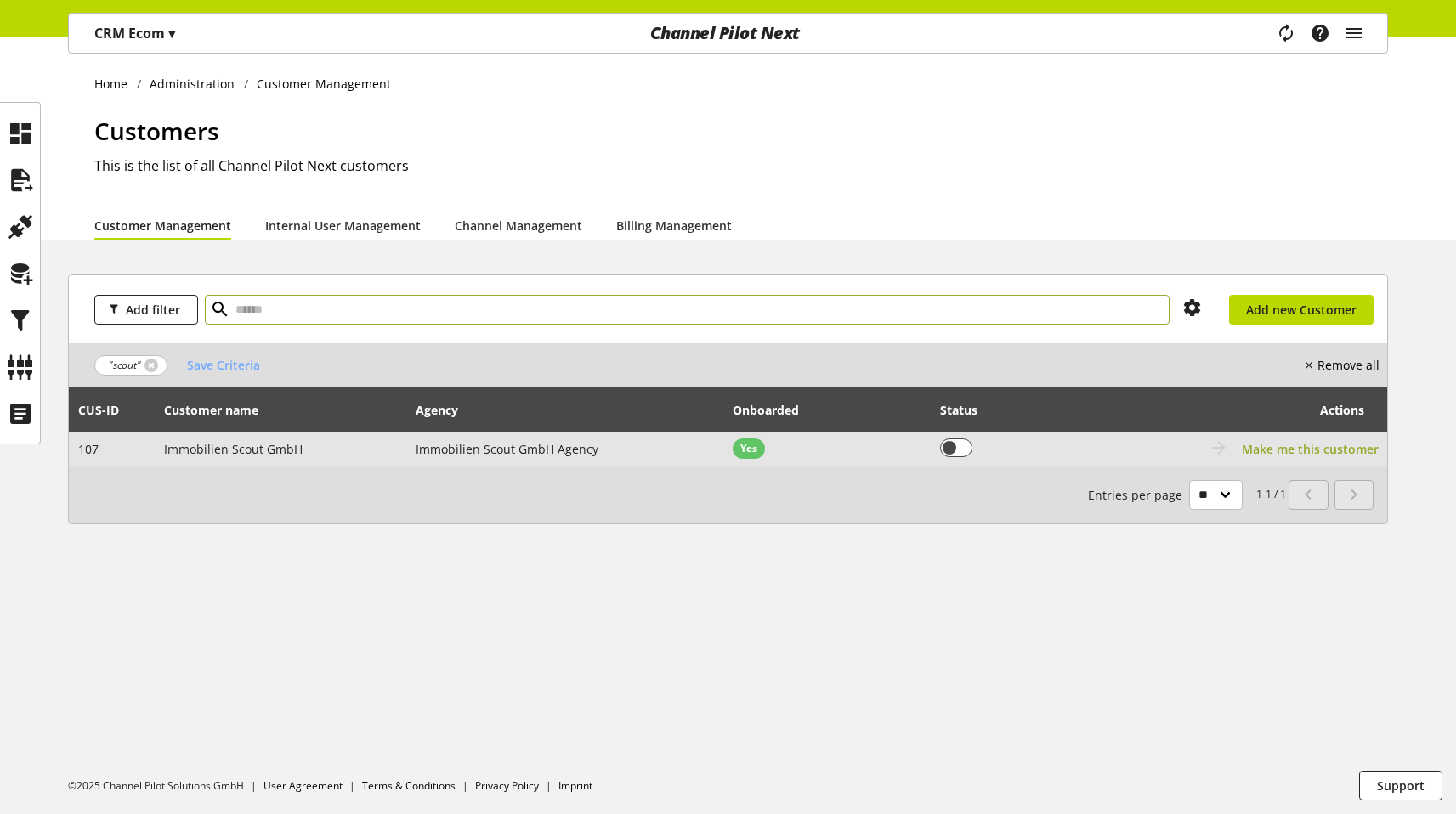
click at [1300, 444] on span "Make me this customer" at bounding box center [1309, 449] width 136 height 18
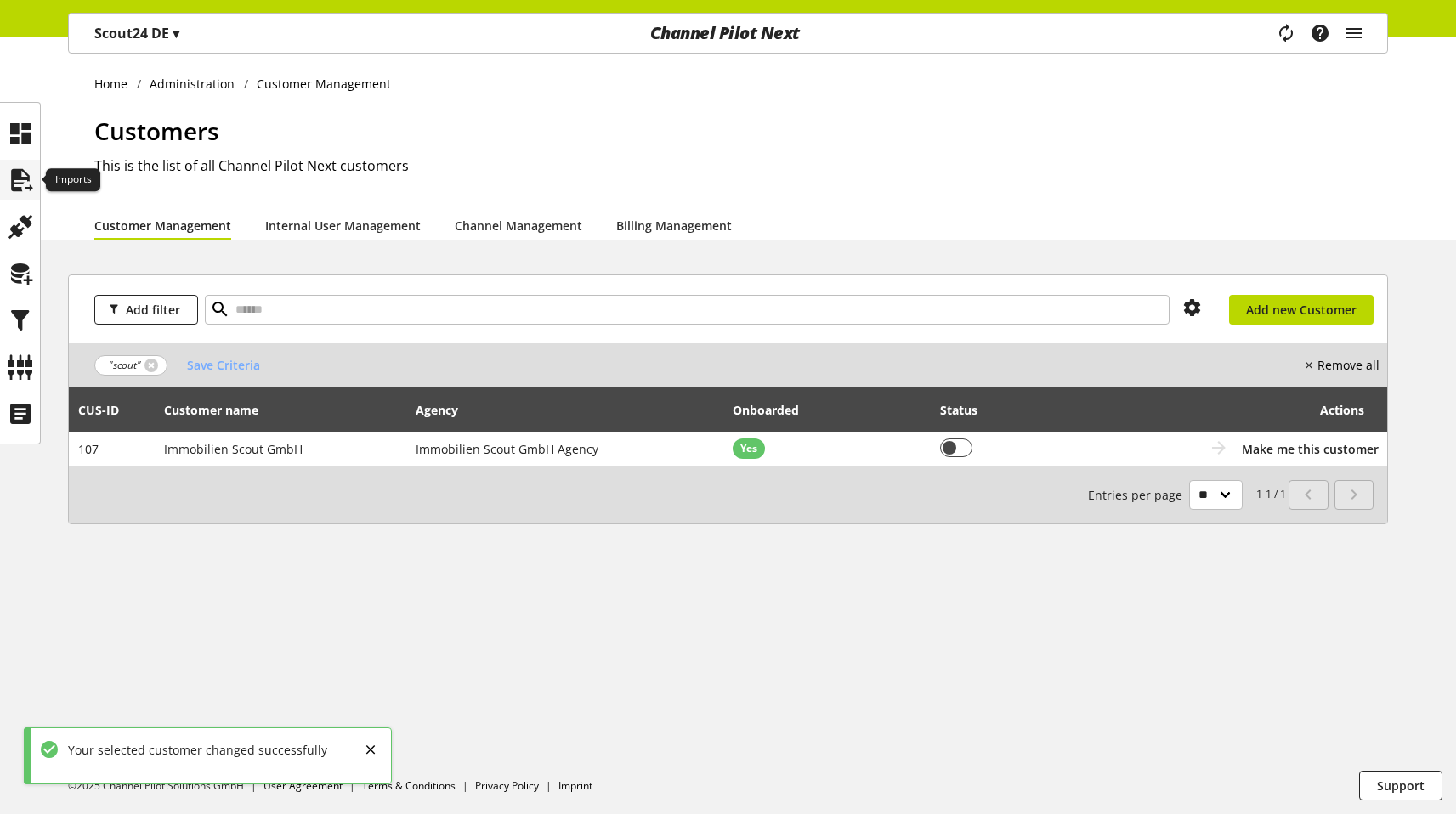
click at [11, 172] on icon at bounding box center [21, 179] width 27 height 34
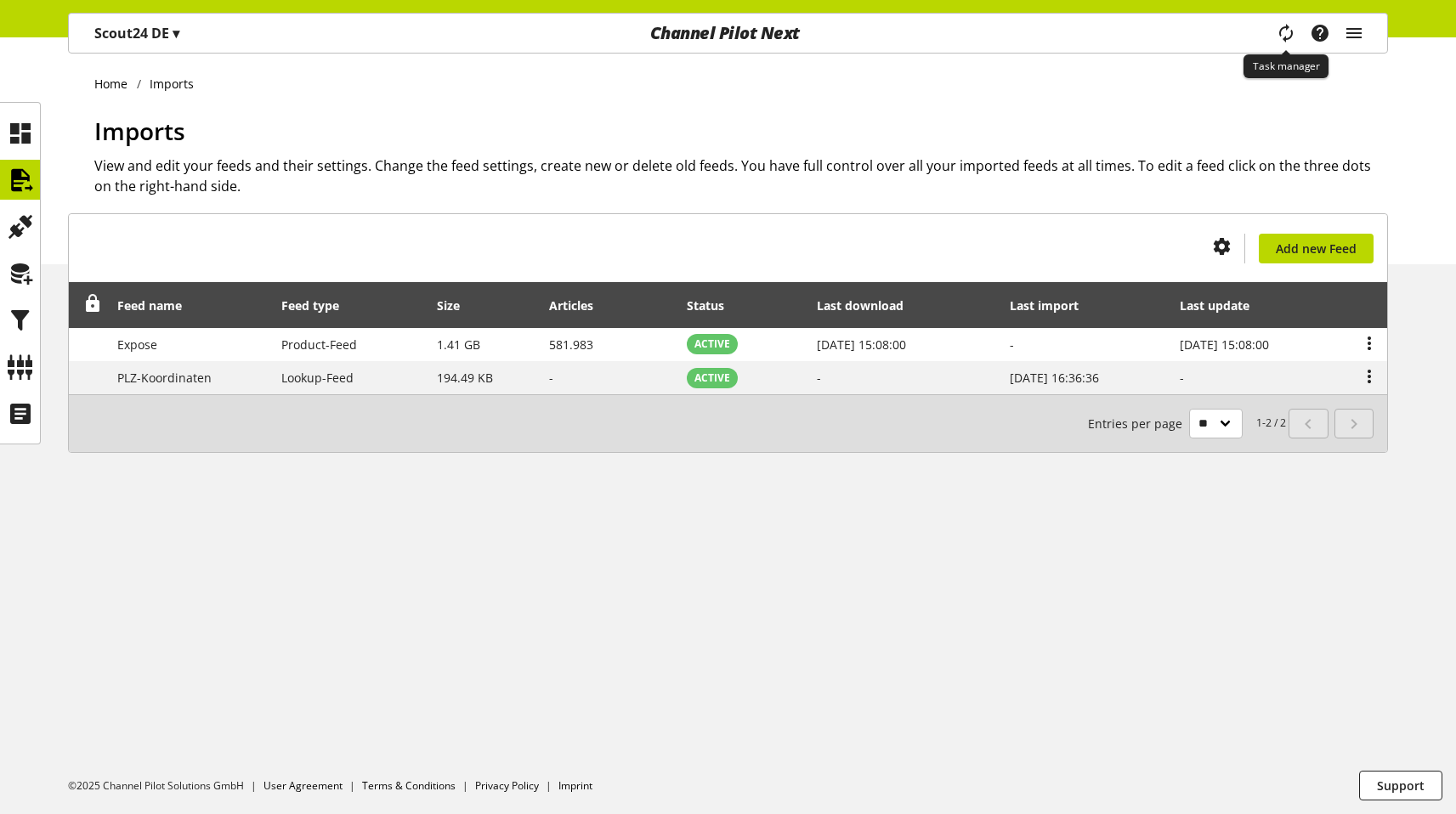
click at [1291, 45] on span "main navigation" at bounding box center [1285, 32] width 21 height 30
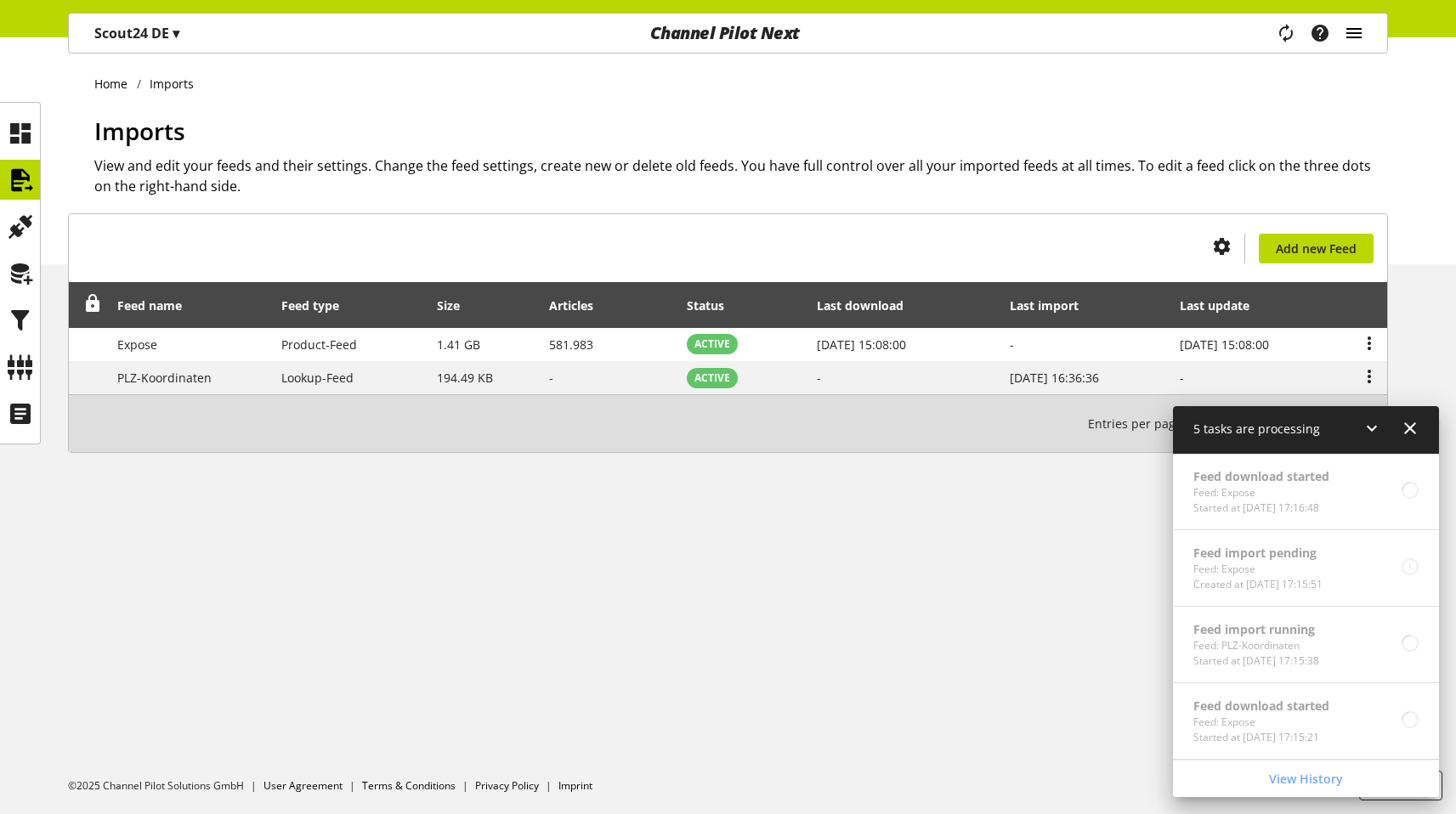
click at [1361, 40] on icon "main navigation" at bounding box center [1353, 32] width 21 height 30
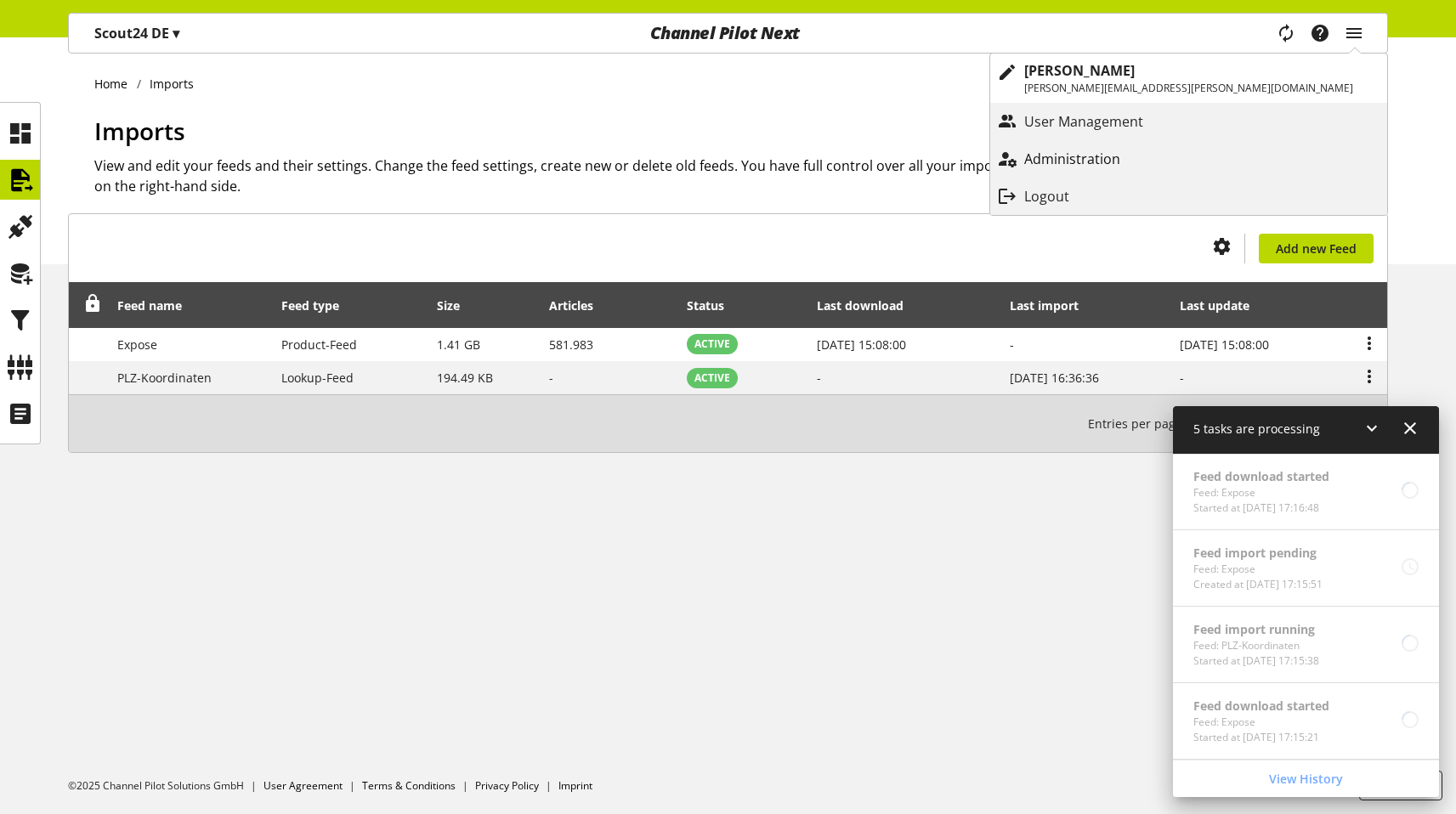
click at [1154, 162] on p "Administration" at bounding box center [1089, 159] width 130 height 21
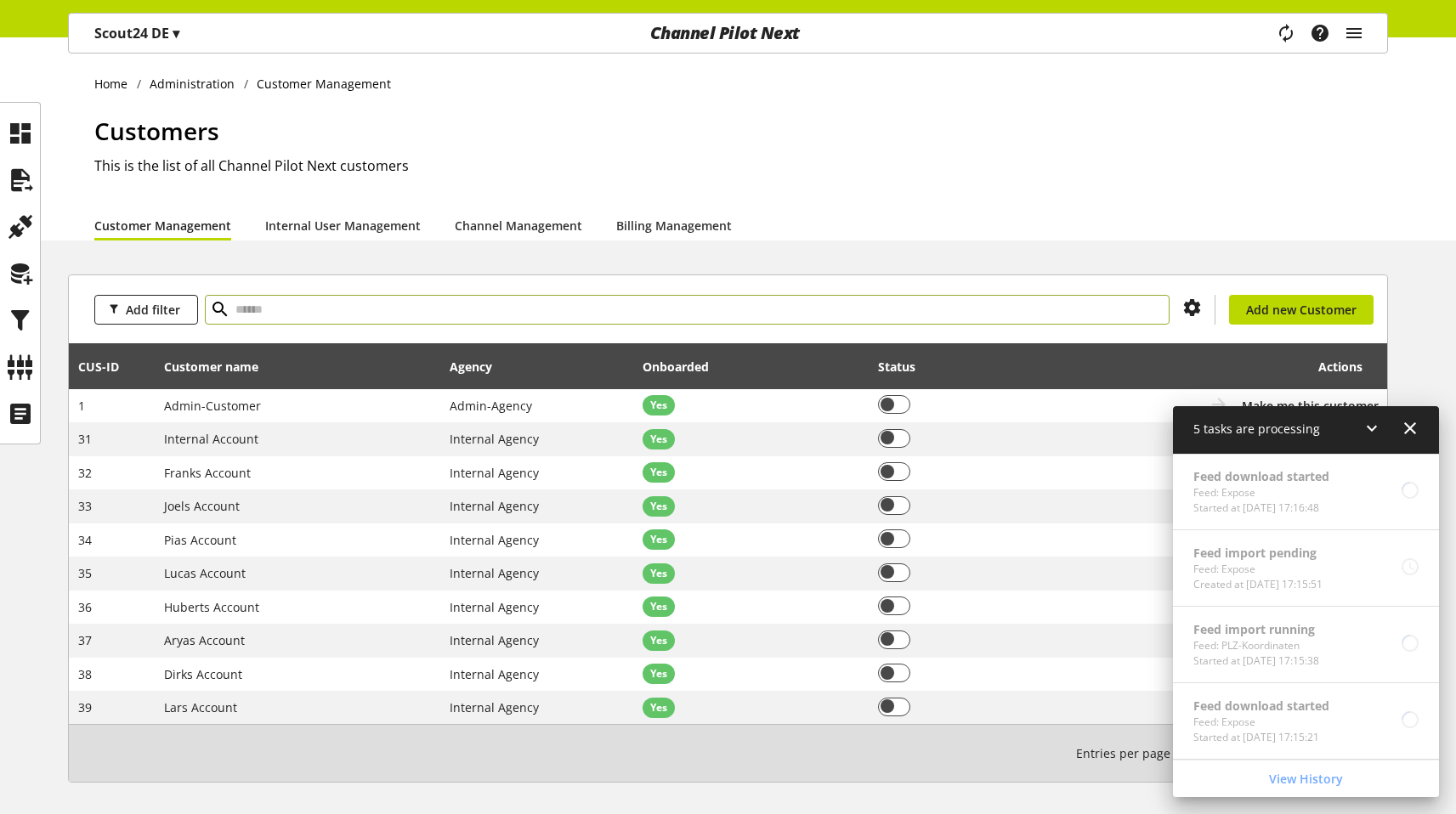
click at [390, 301] on input "text" at bounding box center [687, 310] width 964 height 29
type input "*****"
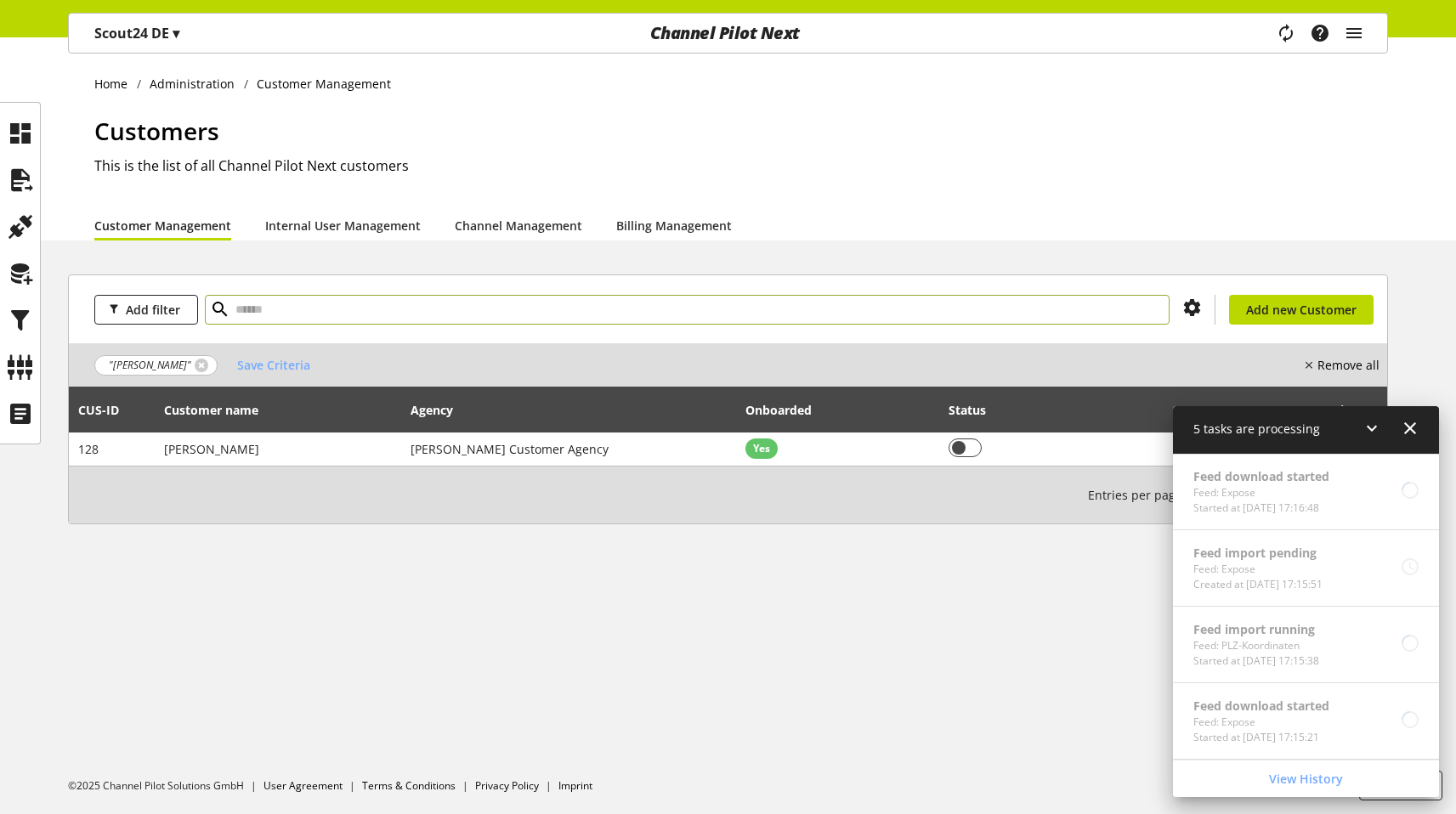
click at [1411, 421] on icon at bounding box center [1410, 428] width 21 height 30
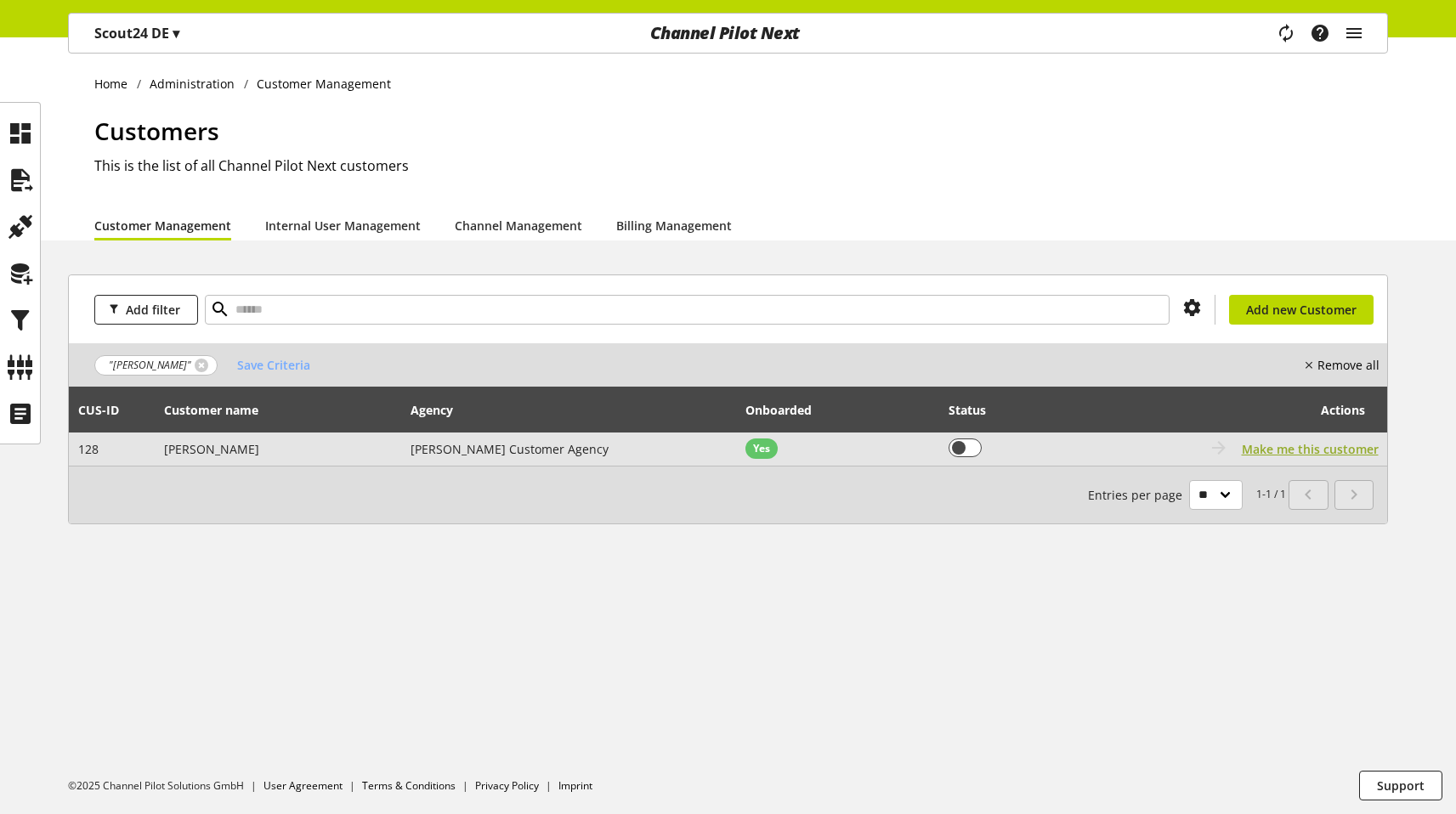
click at [1329, 451] on span "Make me this customer" at bounding box center [1309, 449] width 136 height 18
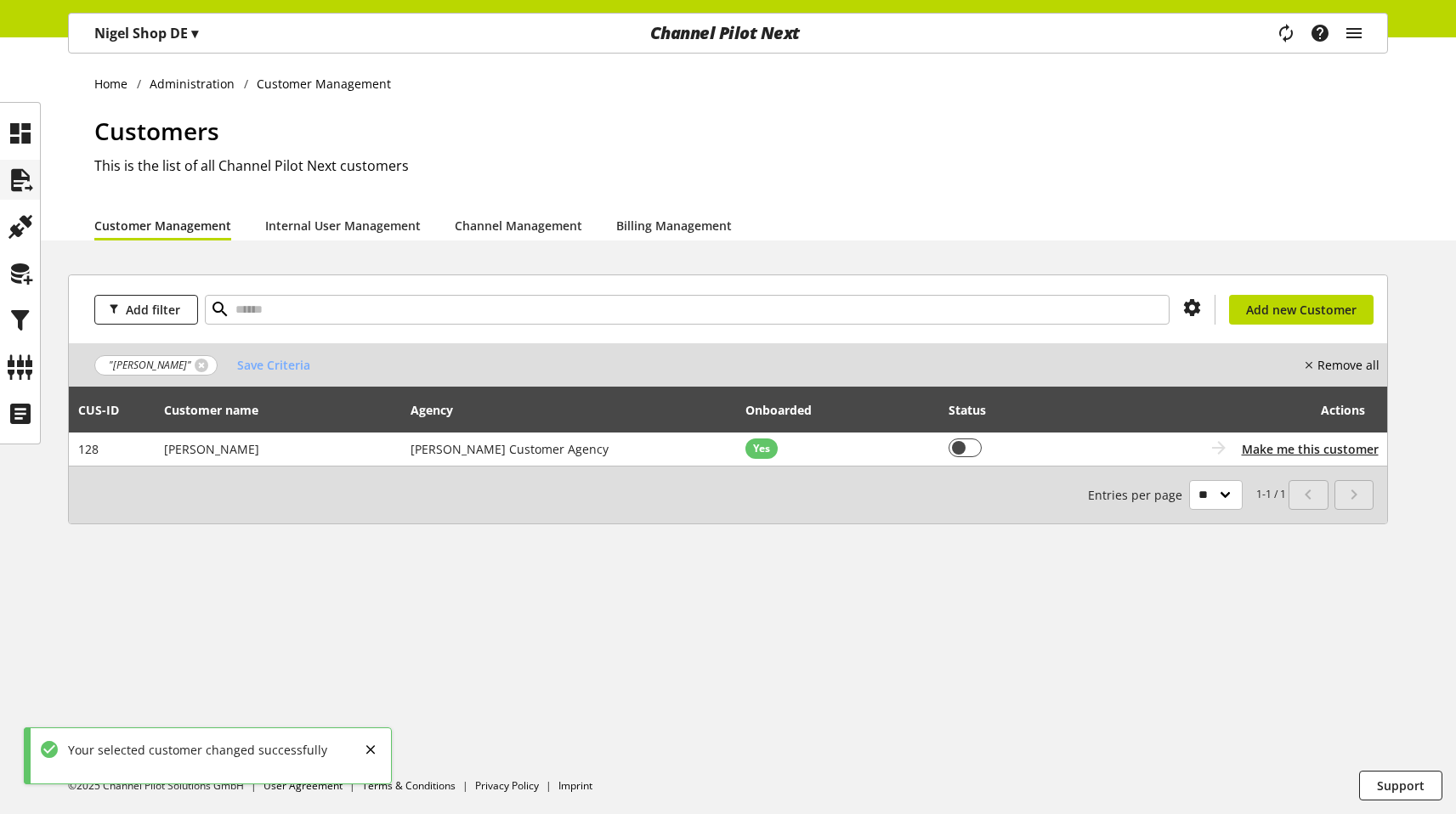
click at [26, 170] on icon at bounding box center [21, 179] width 27 height 34
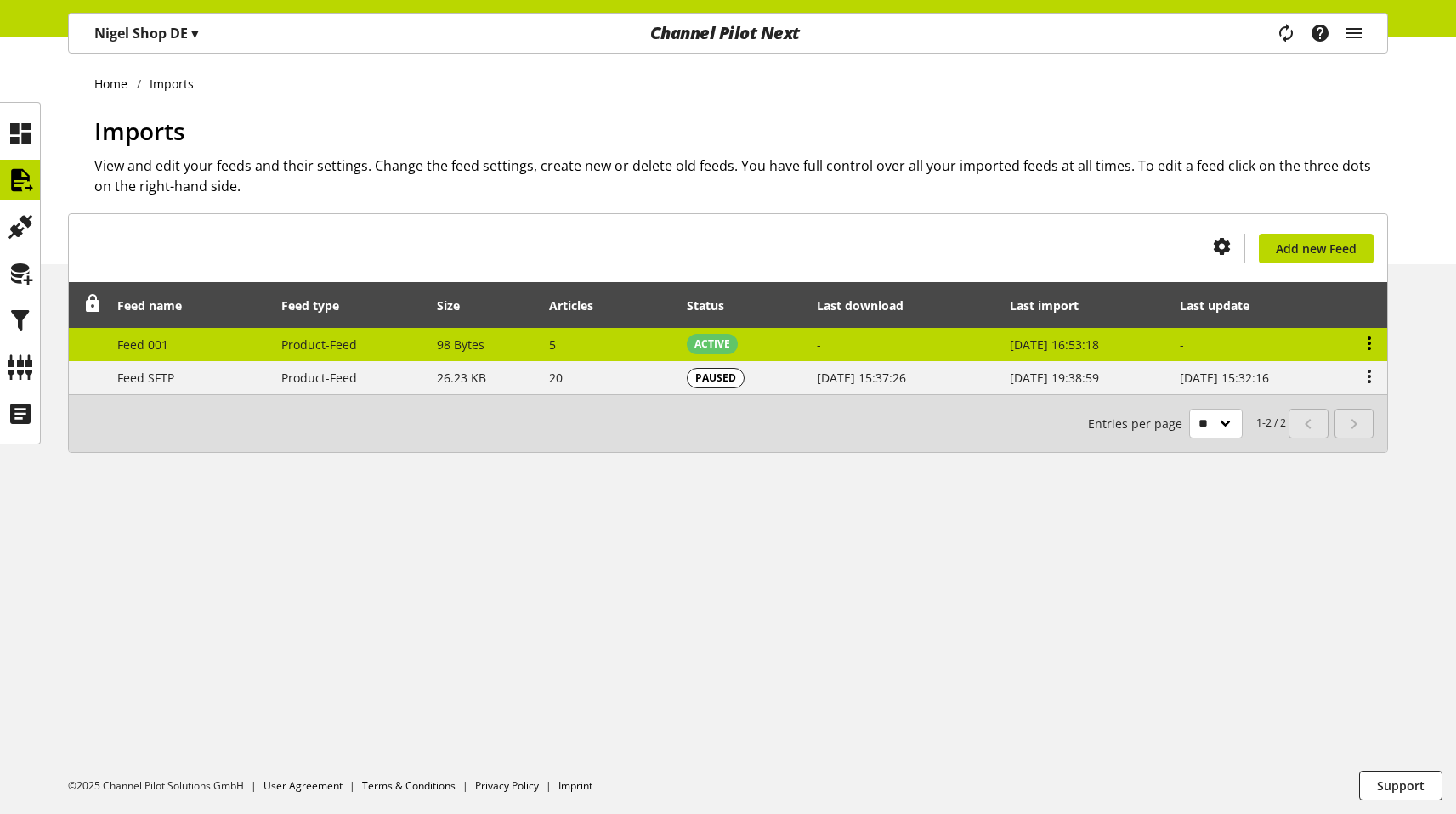
click at [1364, 340] on icon at bounding box center [1369, 342] width 21 height 30
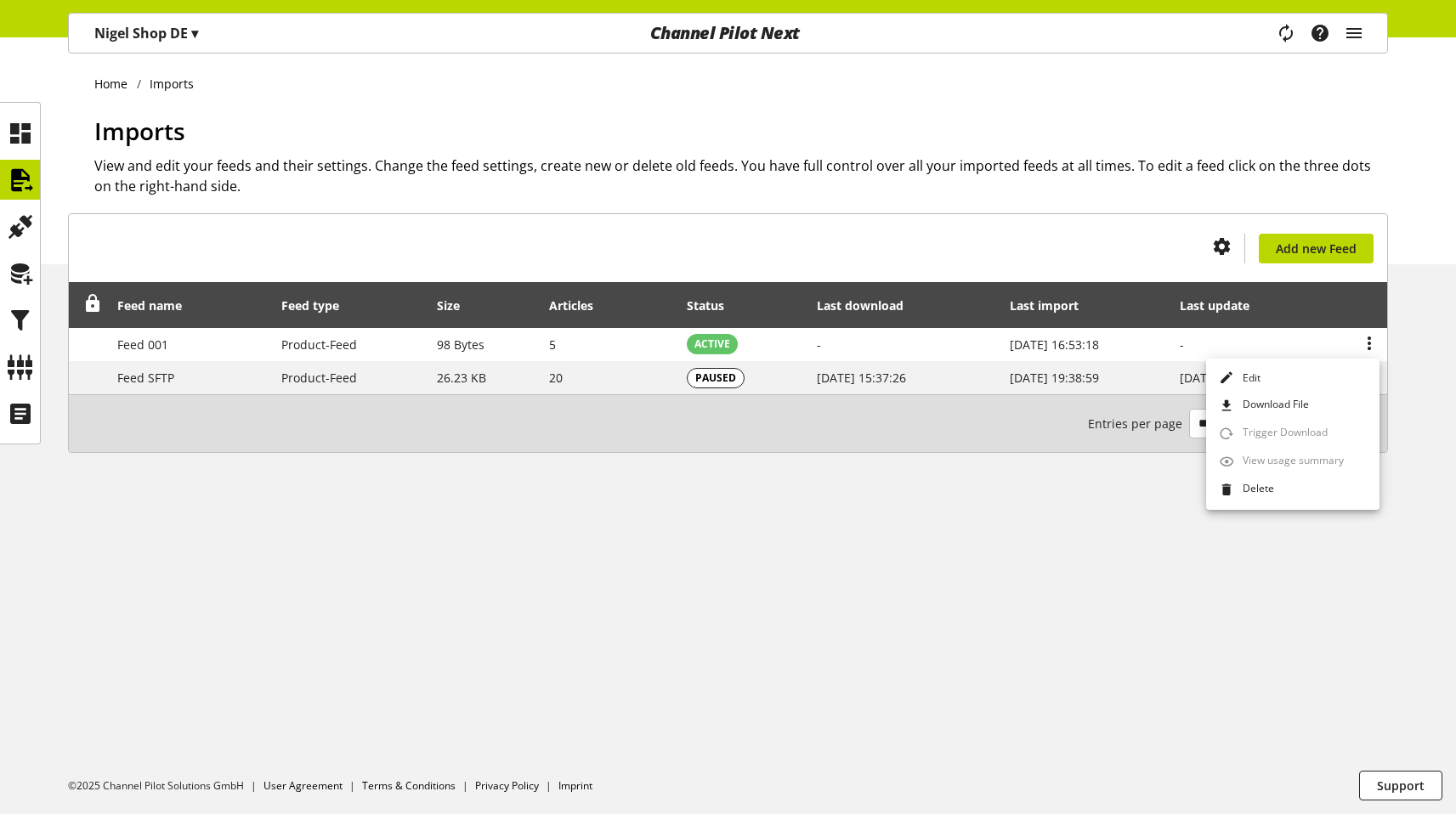
click at [1429, 342] on div "You don't have permission to create an import feed. Add new Feed Feed name Feed…" at bounding box center [728, 353] width 1456 height 280
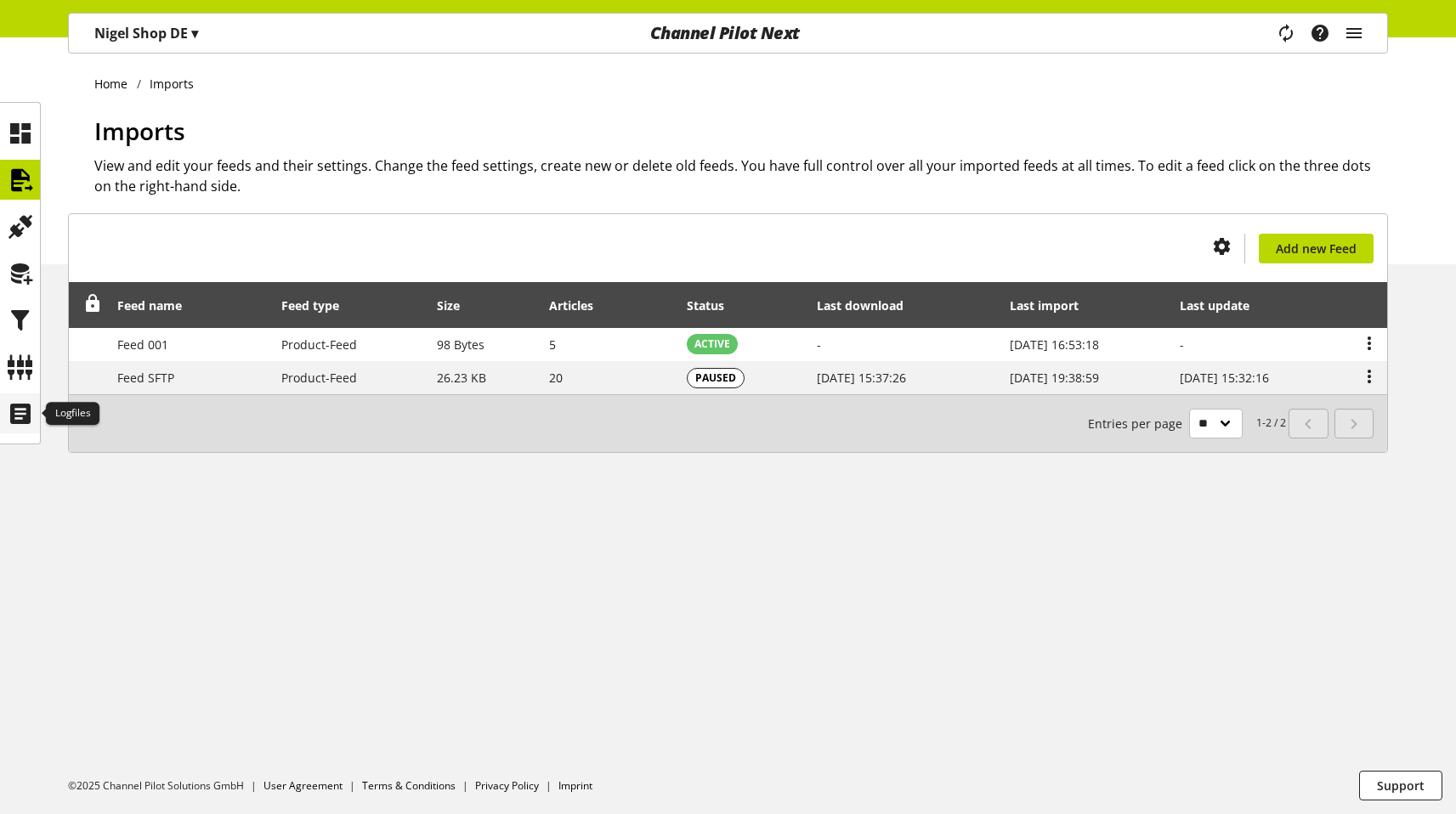
click at [26, 430] on div at bounding box center [20, 413] width 40 height 40
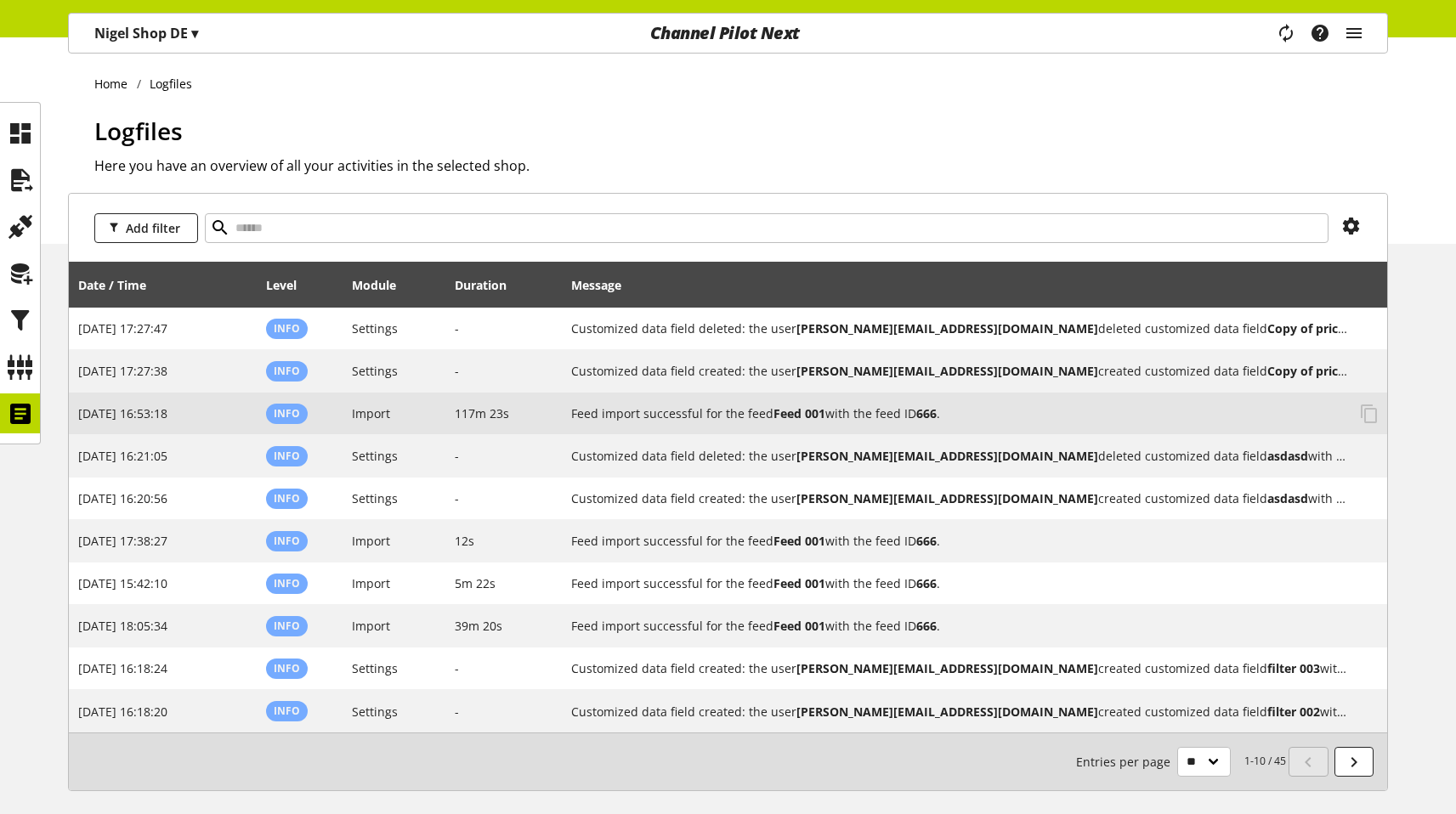
click at [895, 413] on h2 "Feed import successful for the feed Feed 001 with the feed ID 666 ." at bounding box center [959, 413] width 776 height 18
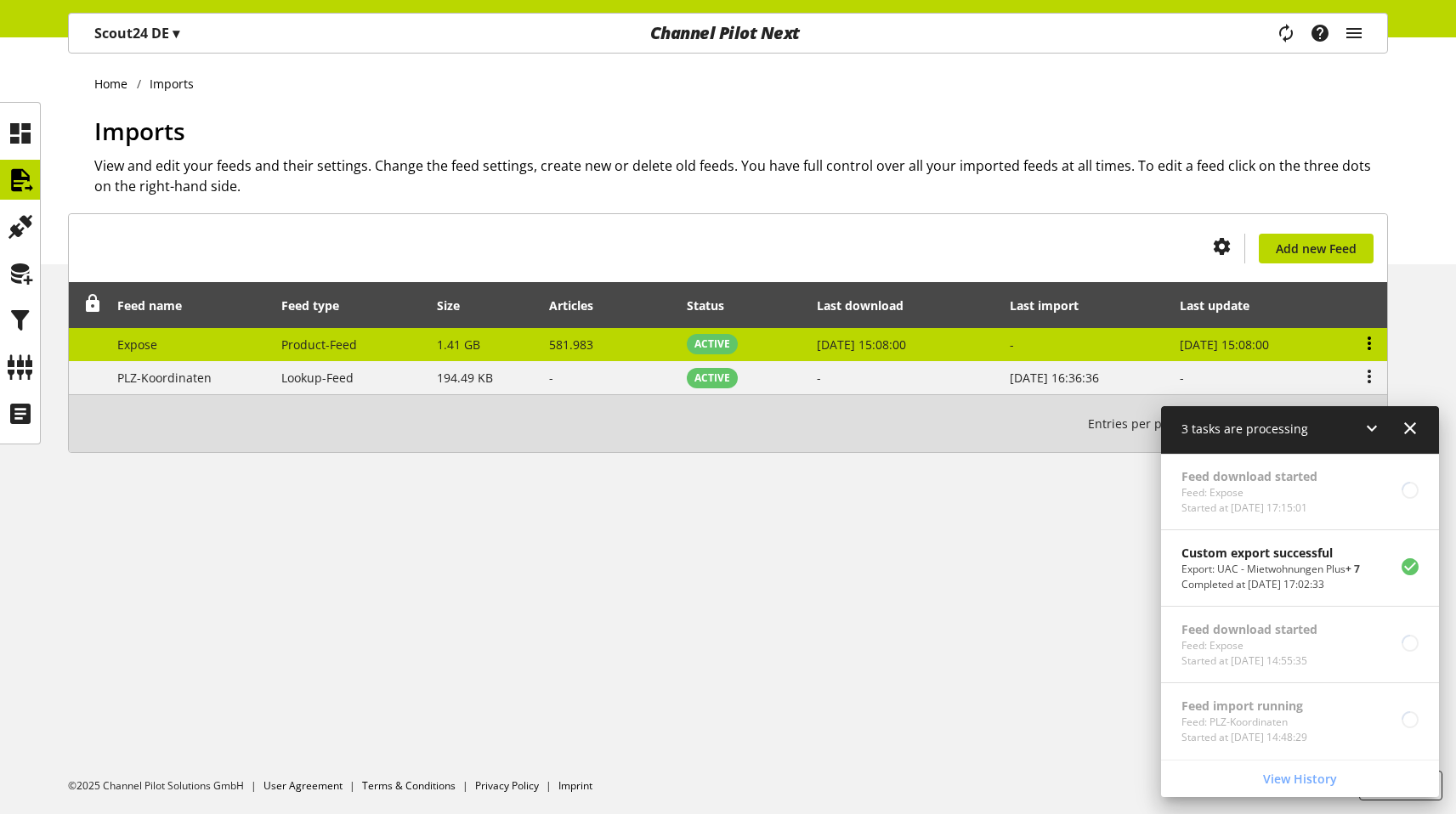
click at [1362, 337] on icon at bounding box center [1369, 342] width 21 height 30
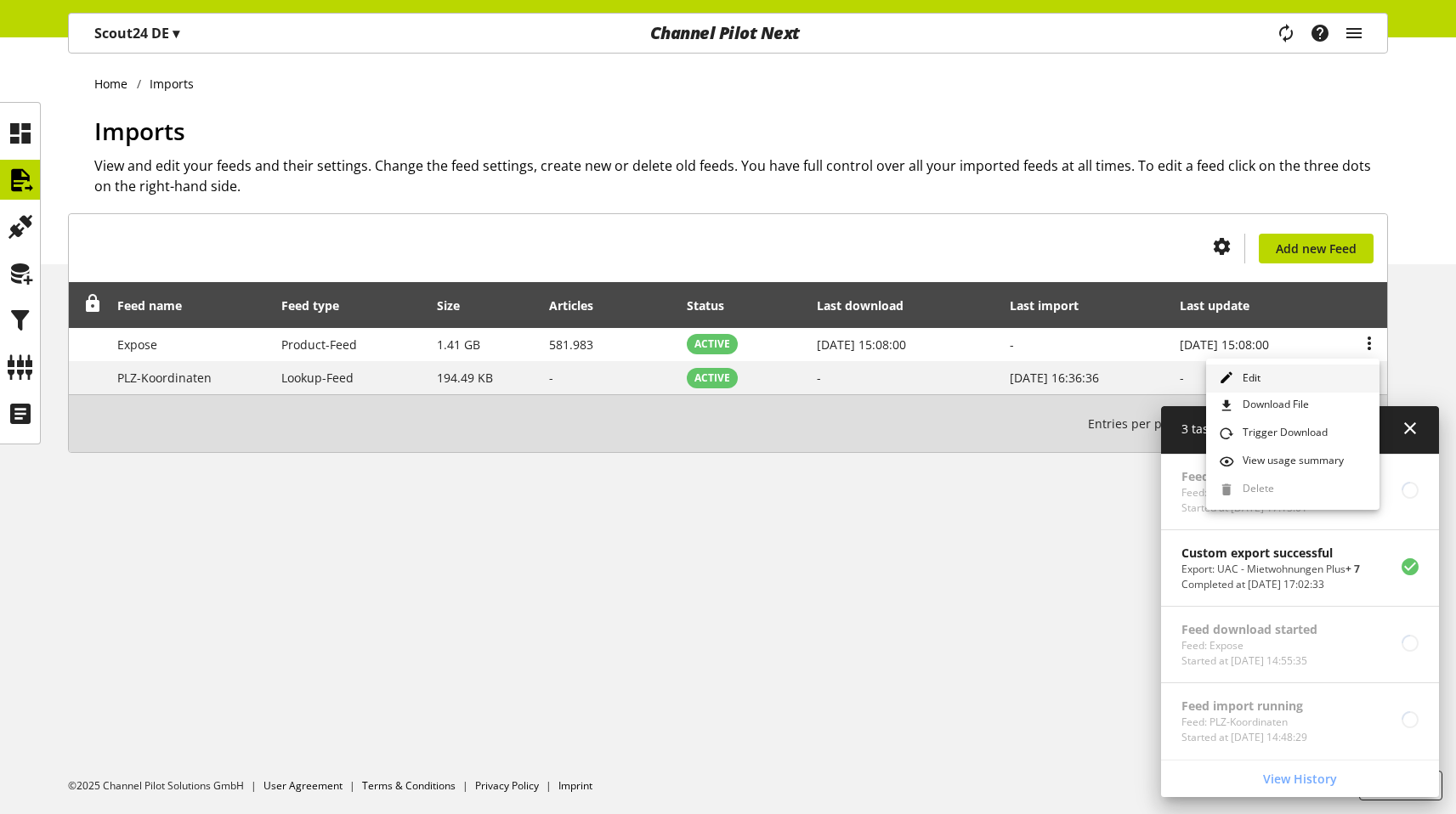
click at [1329, 385] on link "Edit" at bounding box center [1292, 379] width 174 height 28
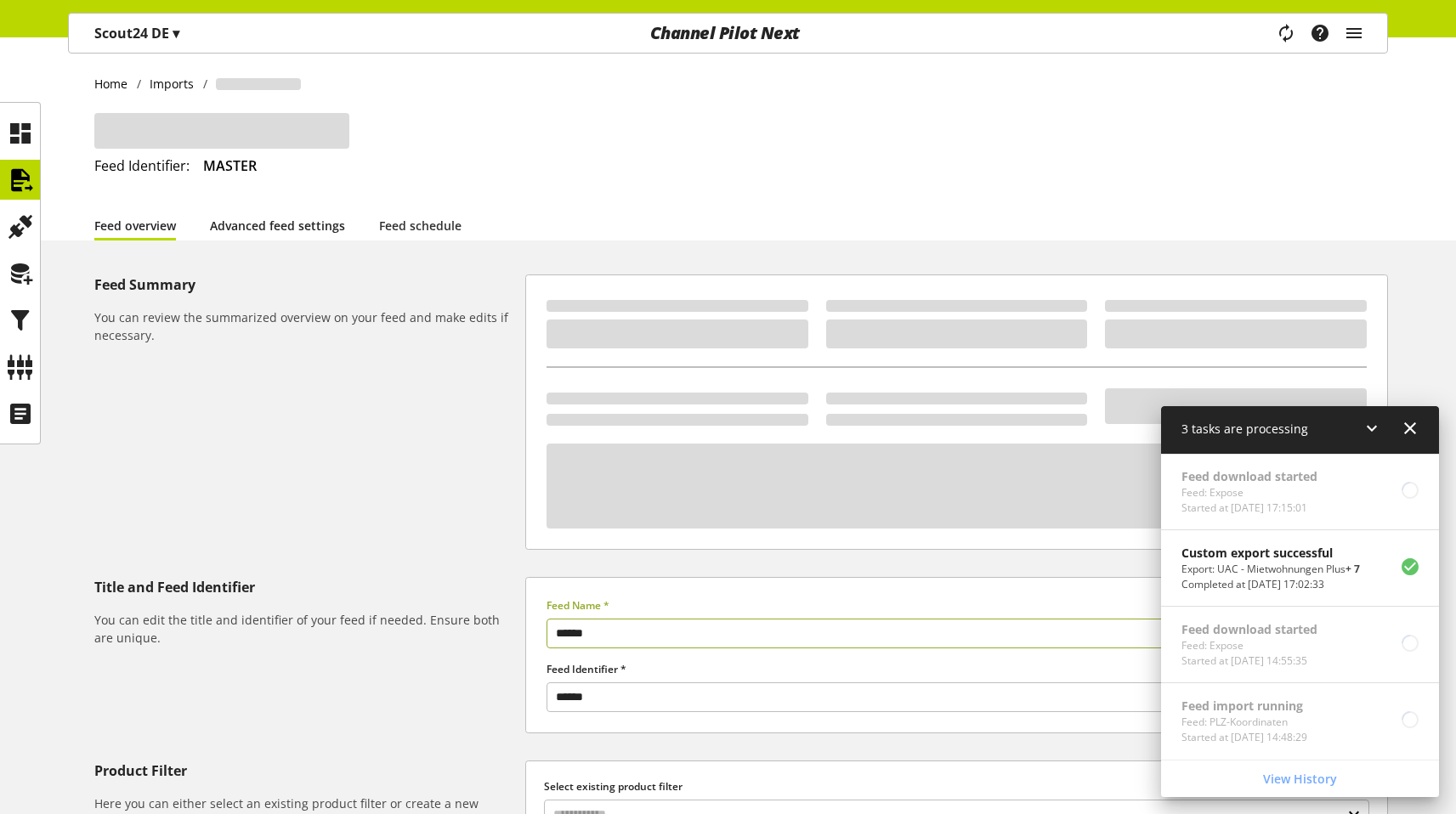
click at [303, 227] on link "Advanced feed settings" at bounding box center [278, 226] width 135 height 18
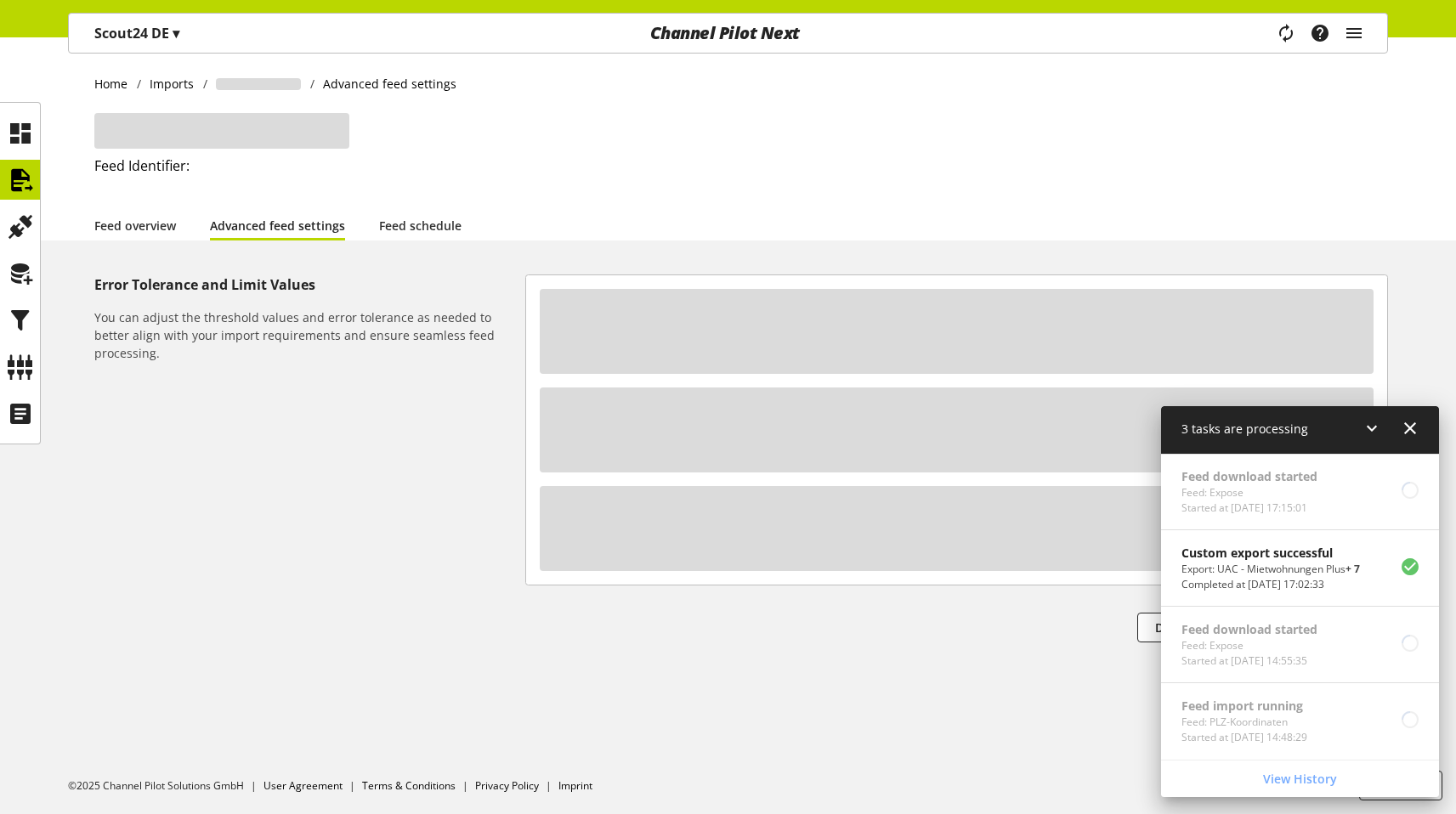
select select "**********"
select select "********"
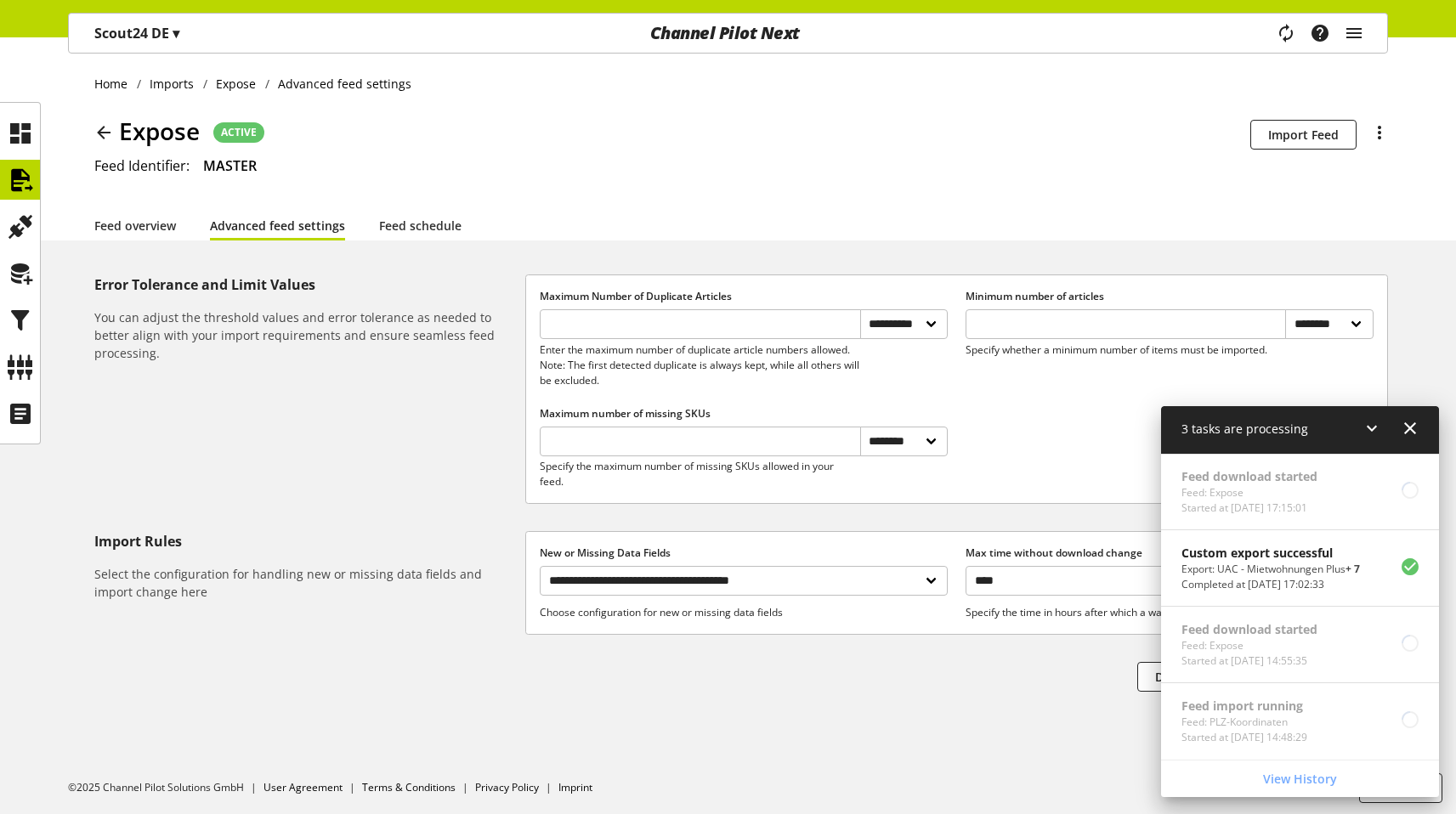
click at [1418, 422] on icon at bounding box center [1410, 428] width 21 height 30
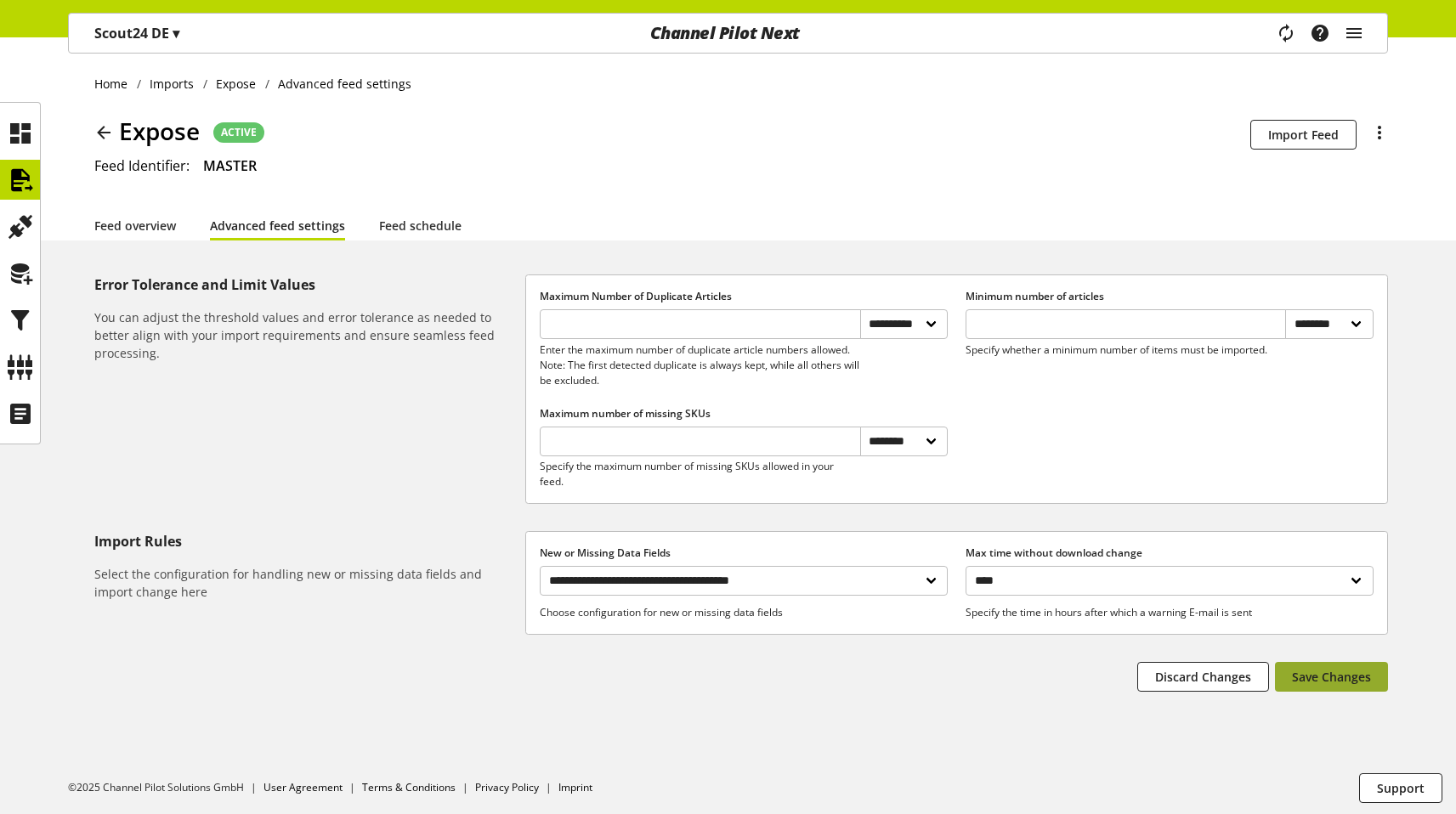
click at [1340, 668] on span "Save Changes" at bounding box center [1331, 677] width 79 height 18
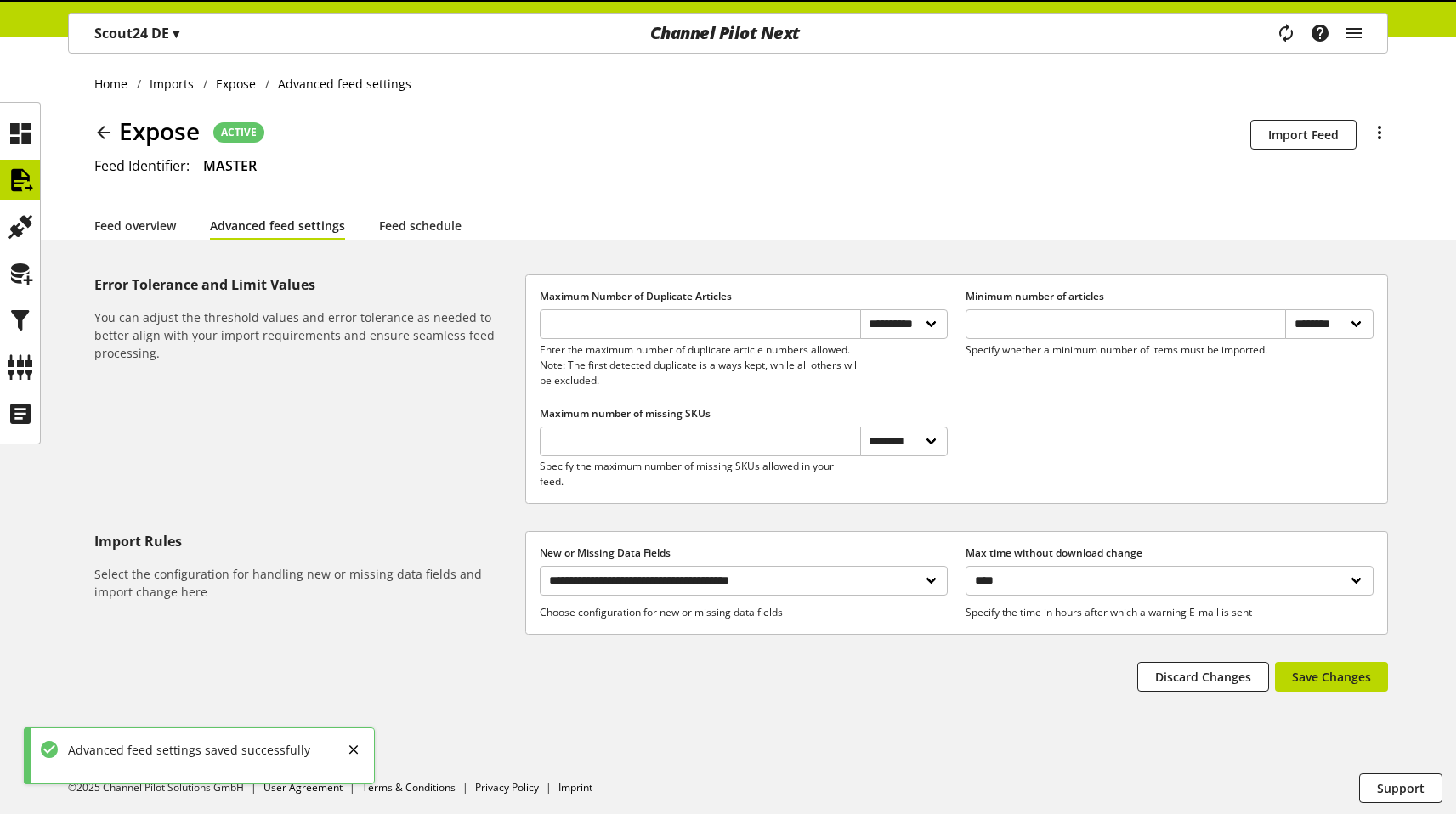
click at [1293, 37] on icon "main navigation" at bounding box center [1286, 32] width 26 height 34
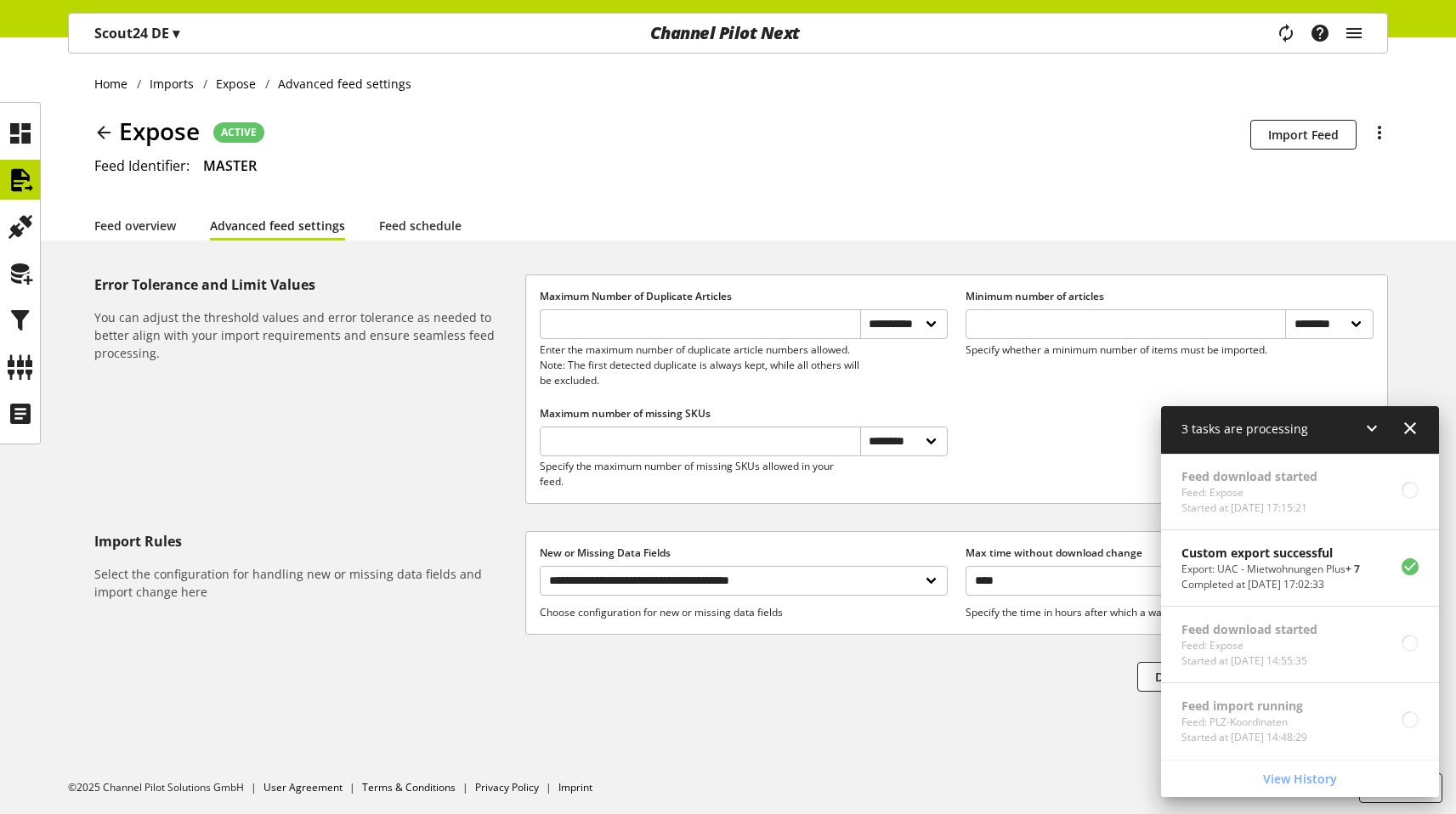
click at [1415, 417] on icon at bounding box center [1410, 428] width 21 height 30
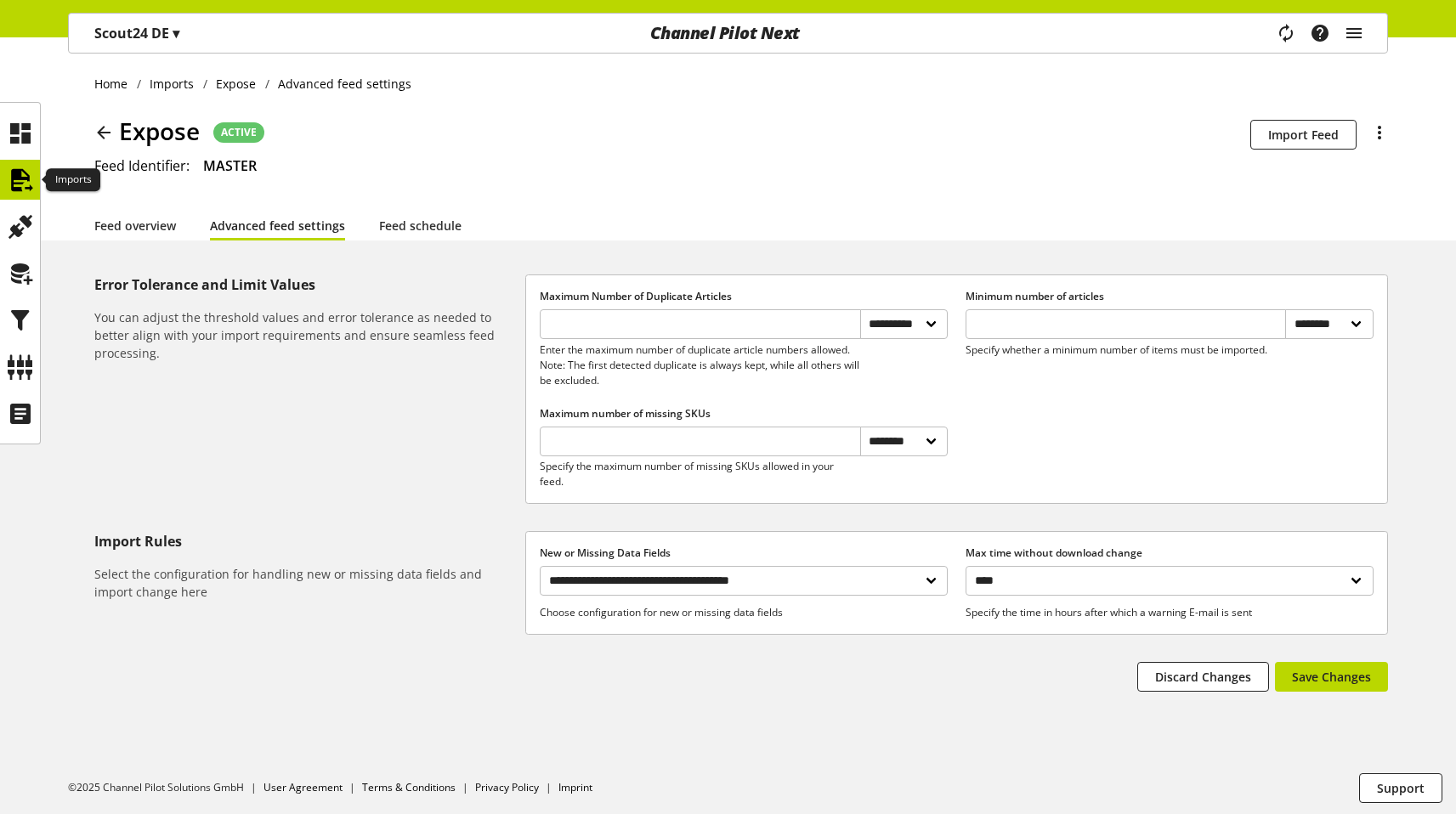
click at [22, 168] on icon at bounding box center [21, 179] width 27 height 34
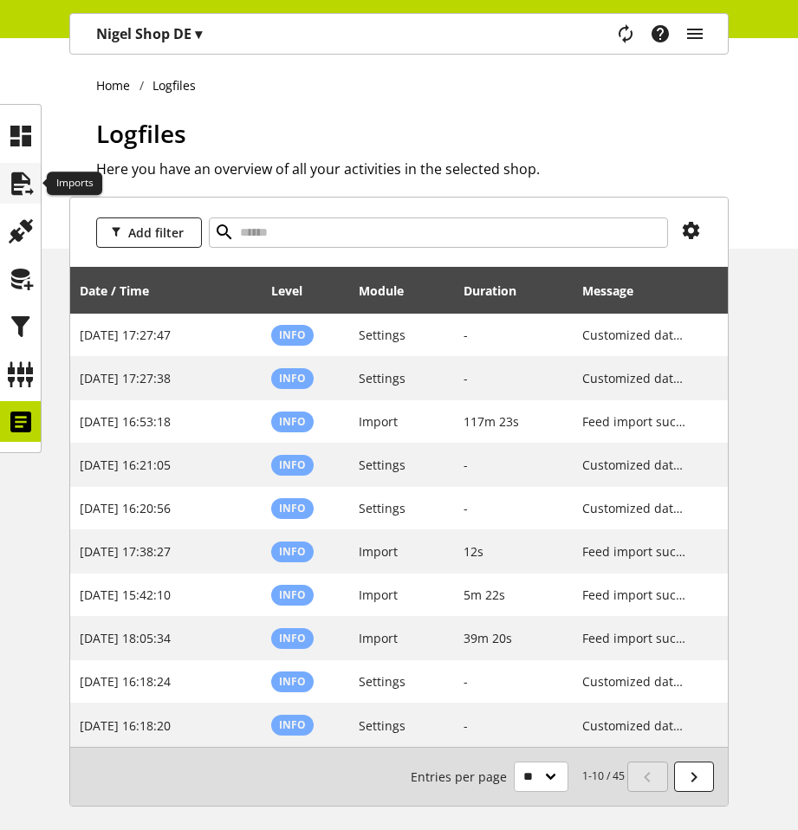
click at [18, 187] on icon at bounding box center [21, 183] width 28 height 35
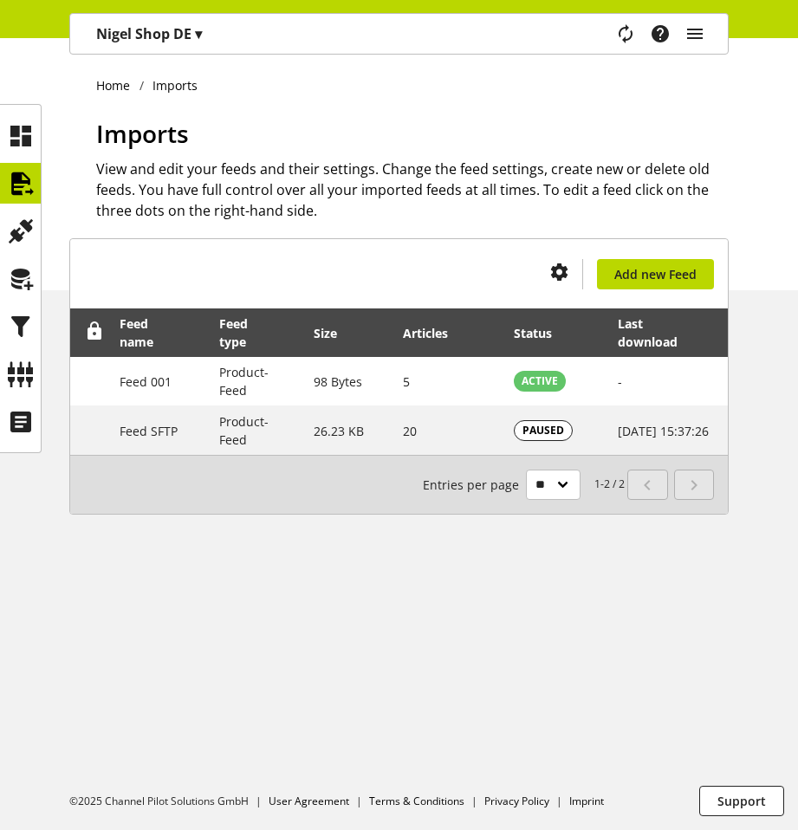
click at [160, 32] on p "[PERSON_NAME] Shop DE ▾" at bounding box center [149, 33] width 106 height 21
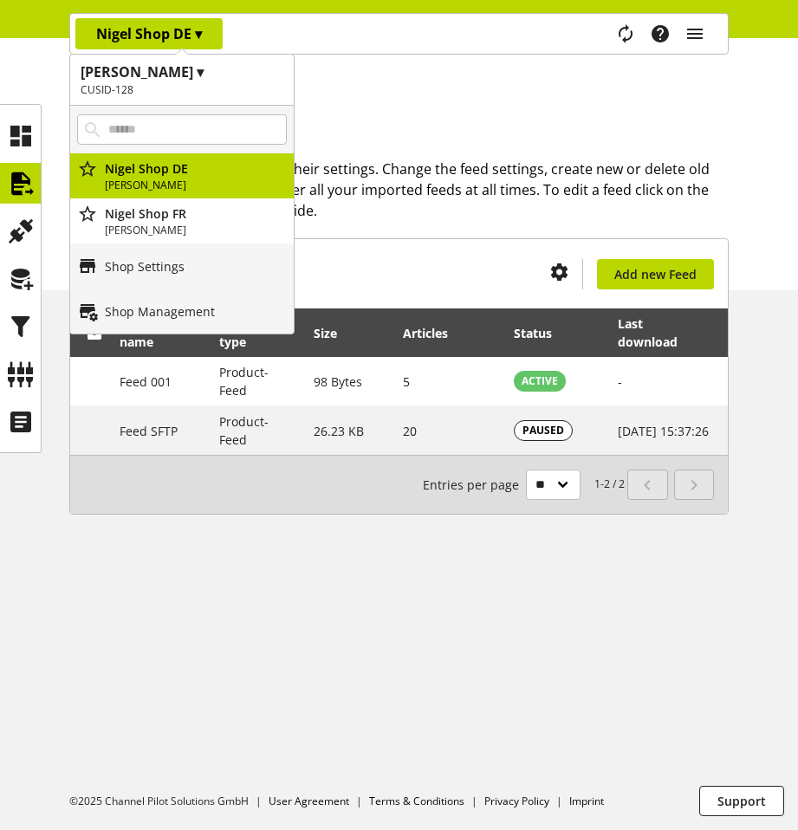
click at [385, 505] on div "1-2 / 2 Entries per page ** ** ** ***" at bounding box center [398, 484] width 657 height 59
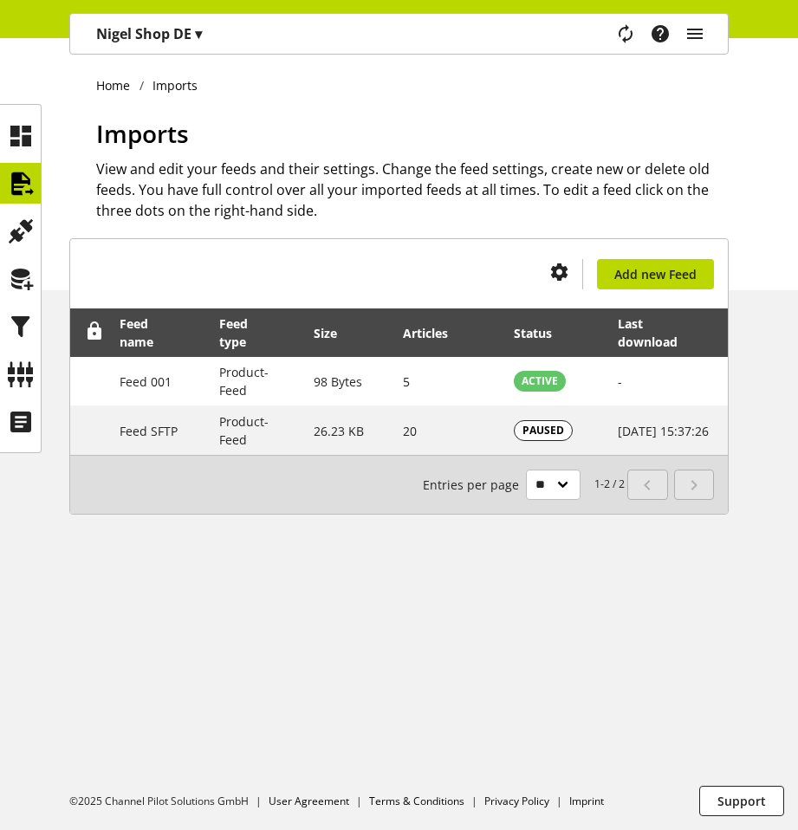
click at [708, 35] on div "Task manager Help center [PERSON_NAME] [PERSON_NAME][EMAIL_ADDRESS][PERSON_NAME…" at bounding box center [666, 34] width 122 height 40
click at [699, 36] on icon "main navigation" at bounding box center [694, 33] width 21 height 31
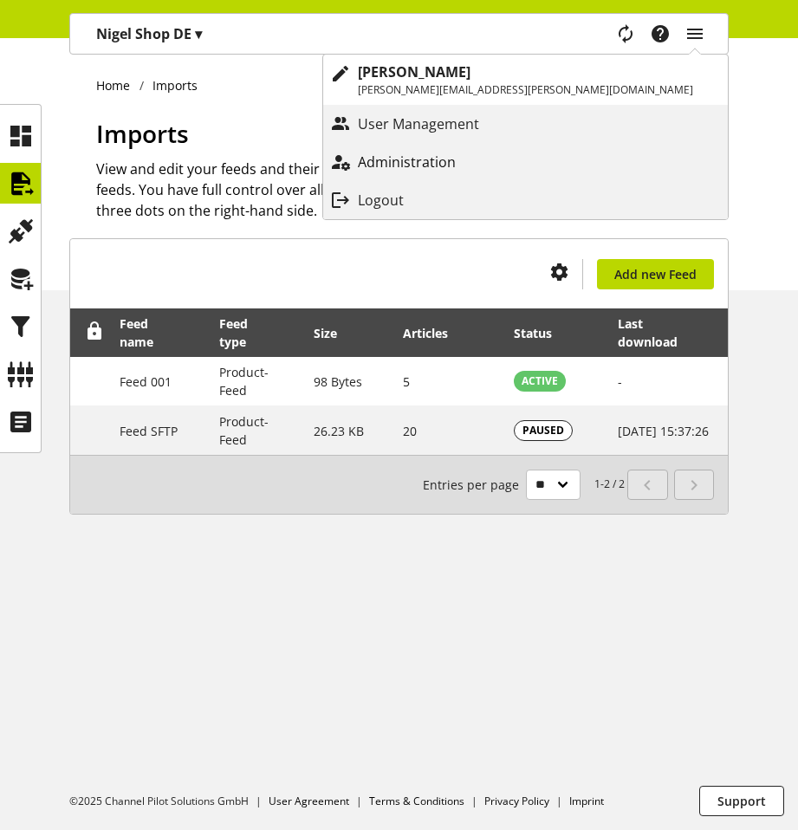
click at [490, 167] on p "Administration" at bounding box center [424, 162] width 133 height 21
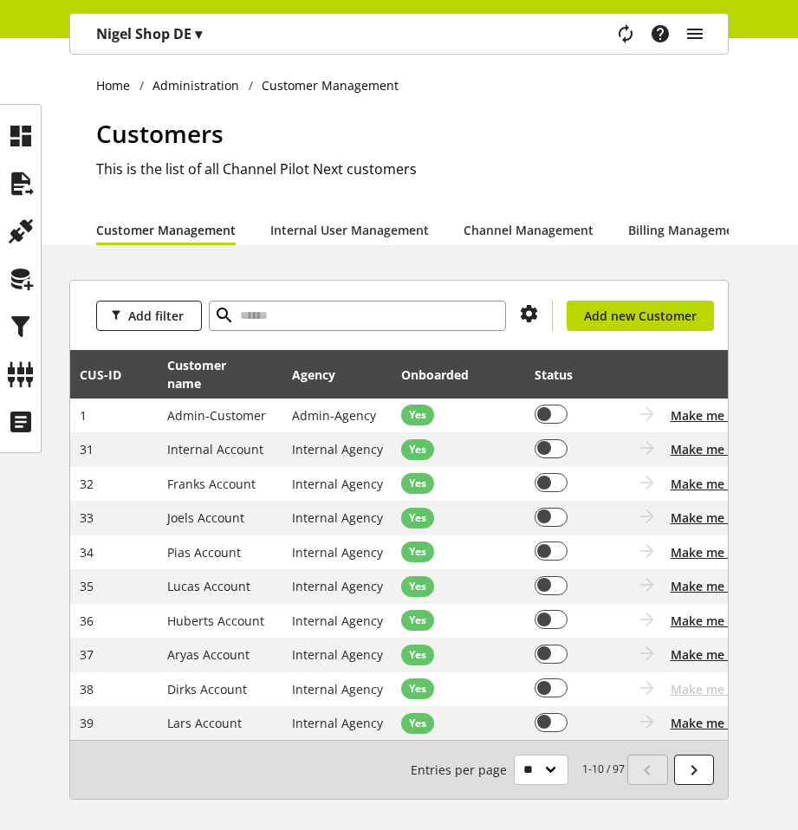
click at [327, 320] on input "text" at bounding box center [357, 316] width 297 height 30
type input "*****"
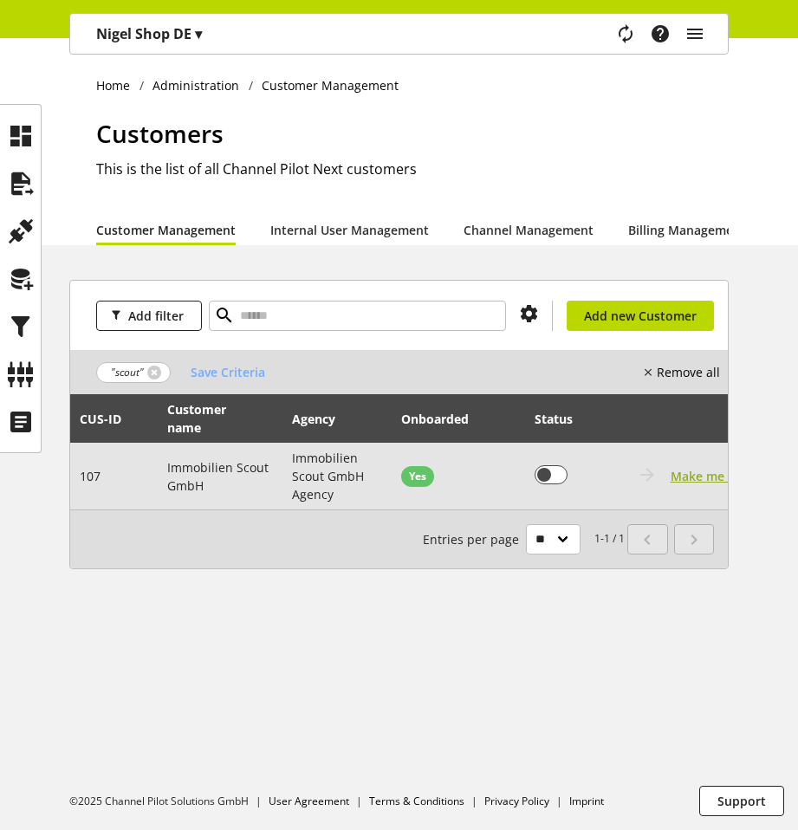
click at [676, 481] on span "Make me this customer" at bounding box center [739, 476] width 139 height 18
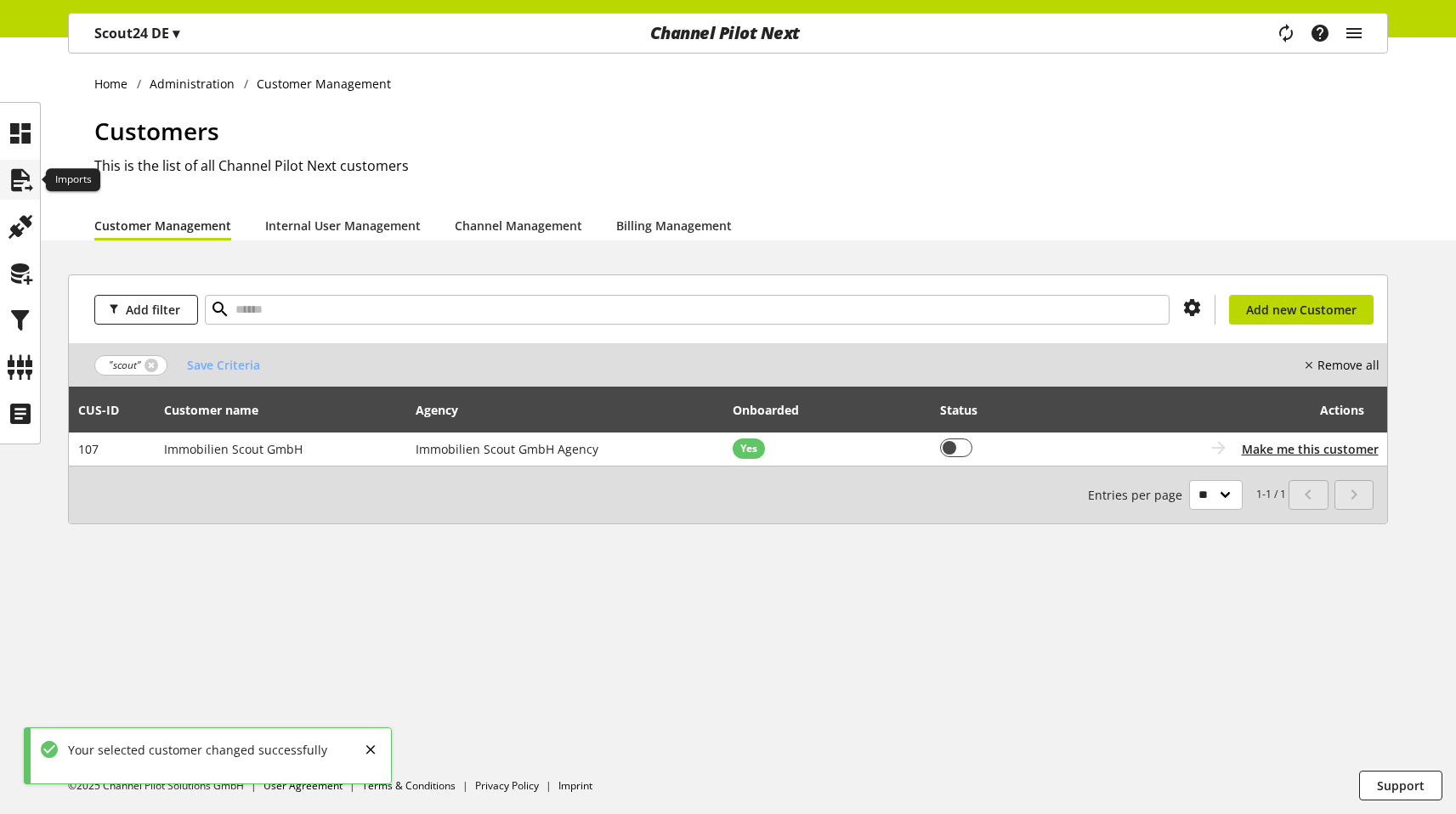
click at [27, 181] on icon at bounding box center [21, 179] width 27 height 34
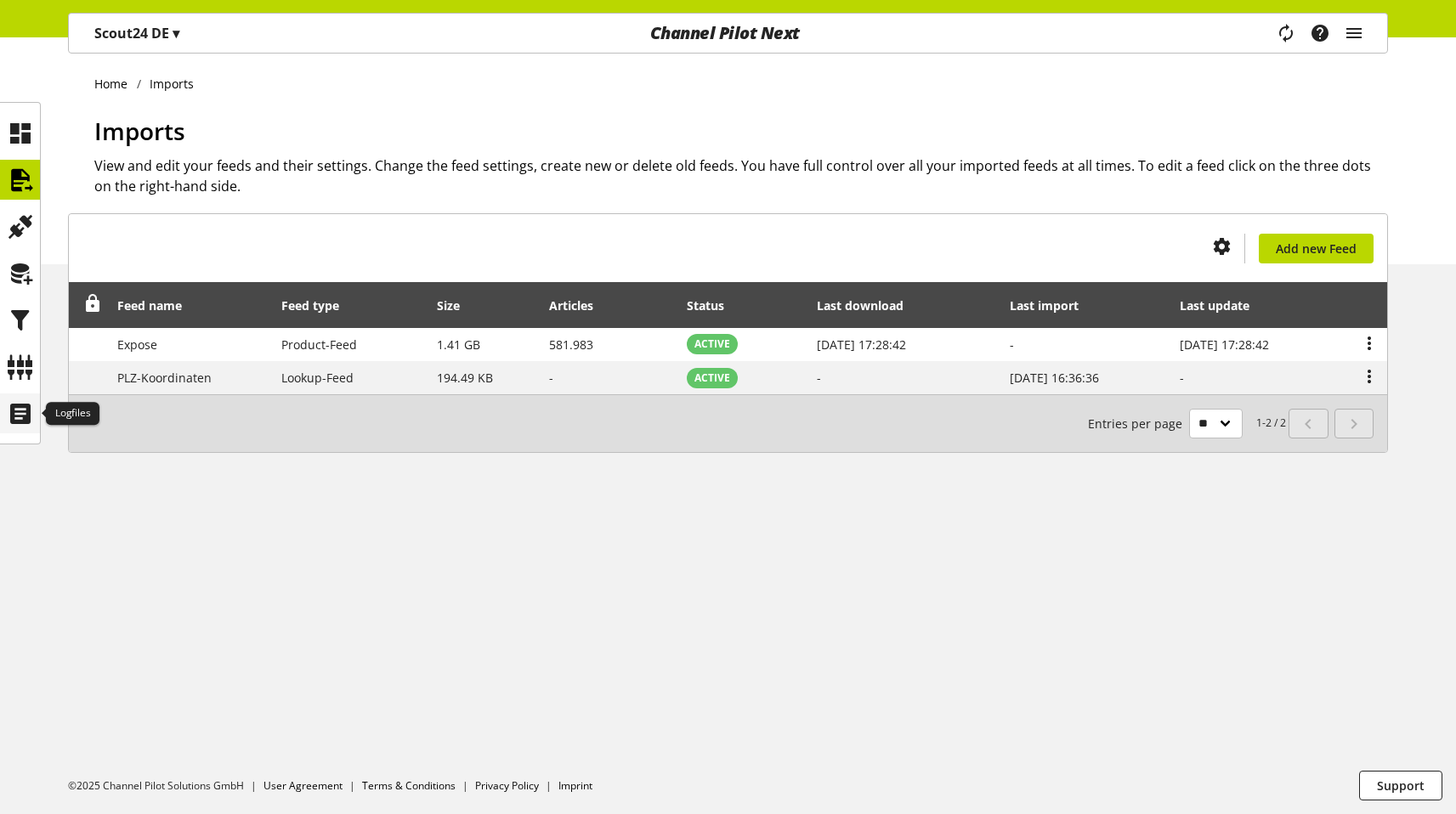
click at [26, 406] on icon at bounding box center [21, 413] width 27 height 34
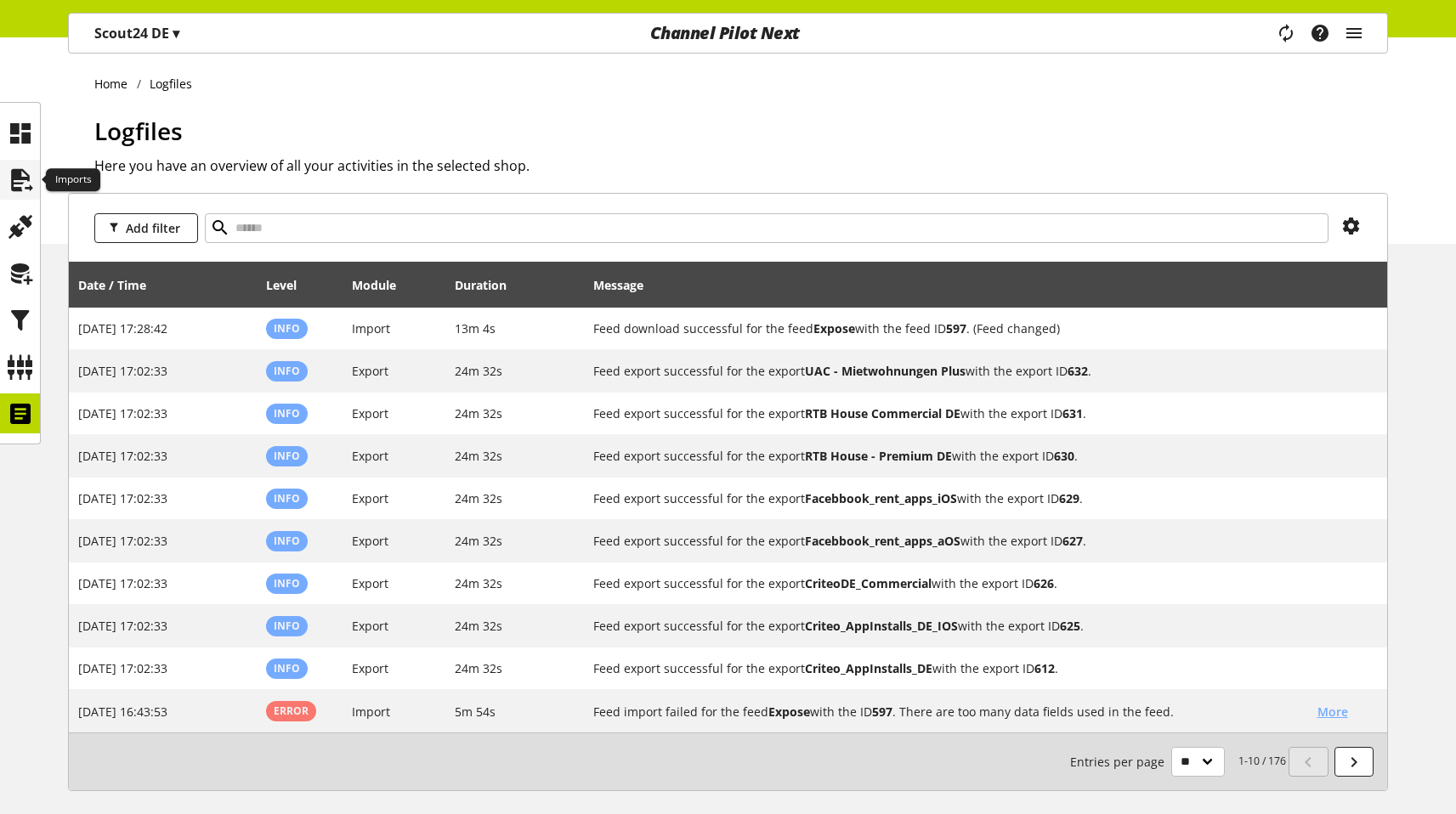
click at [35, 186] on div at bounding box center [20, 179] width 40 height 40
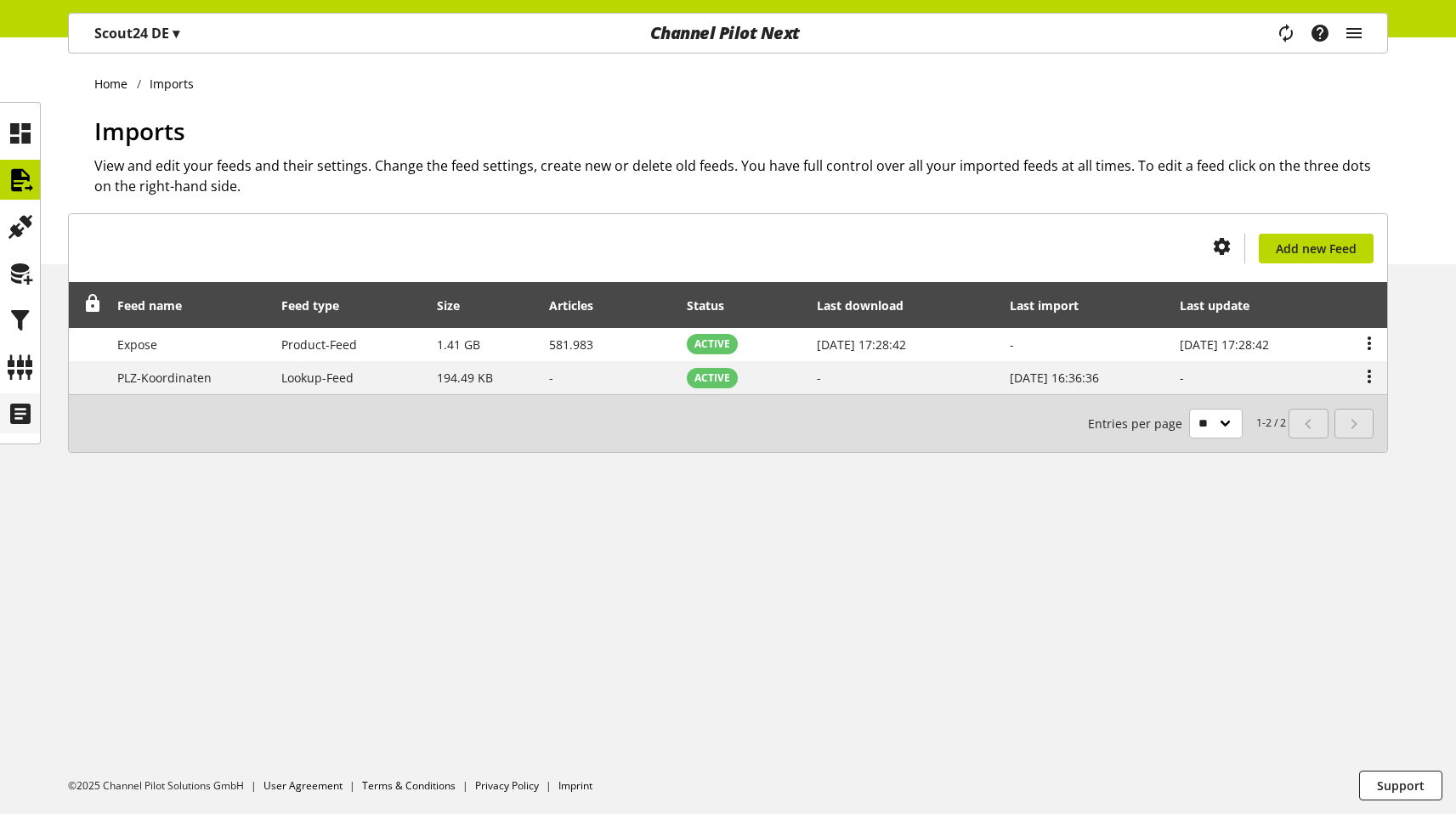
click at [29, 412] on icon at bounding box center [21, 413] width 27 height 34
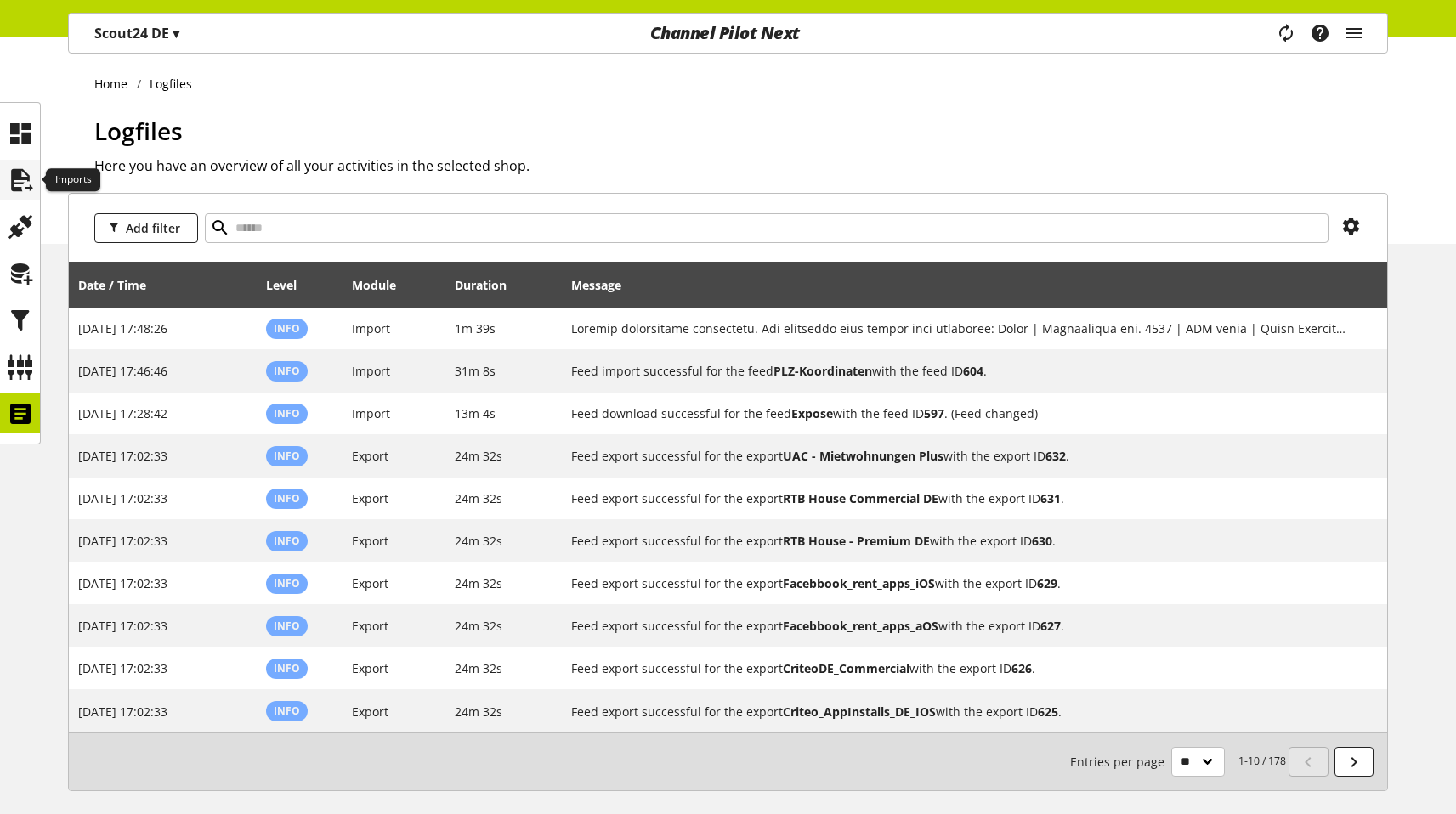
click at [20, 187] on icon at bounding box center [21, 179] width 27 height 34
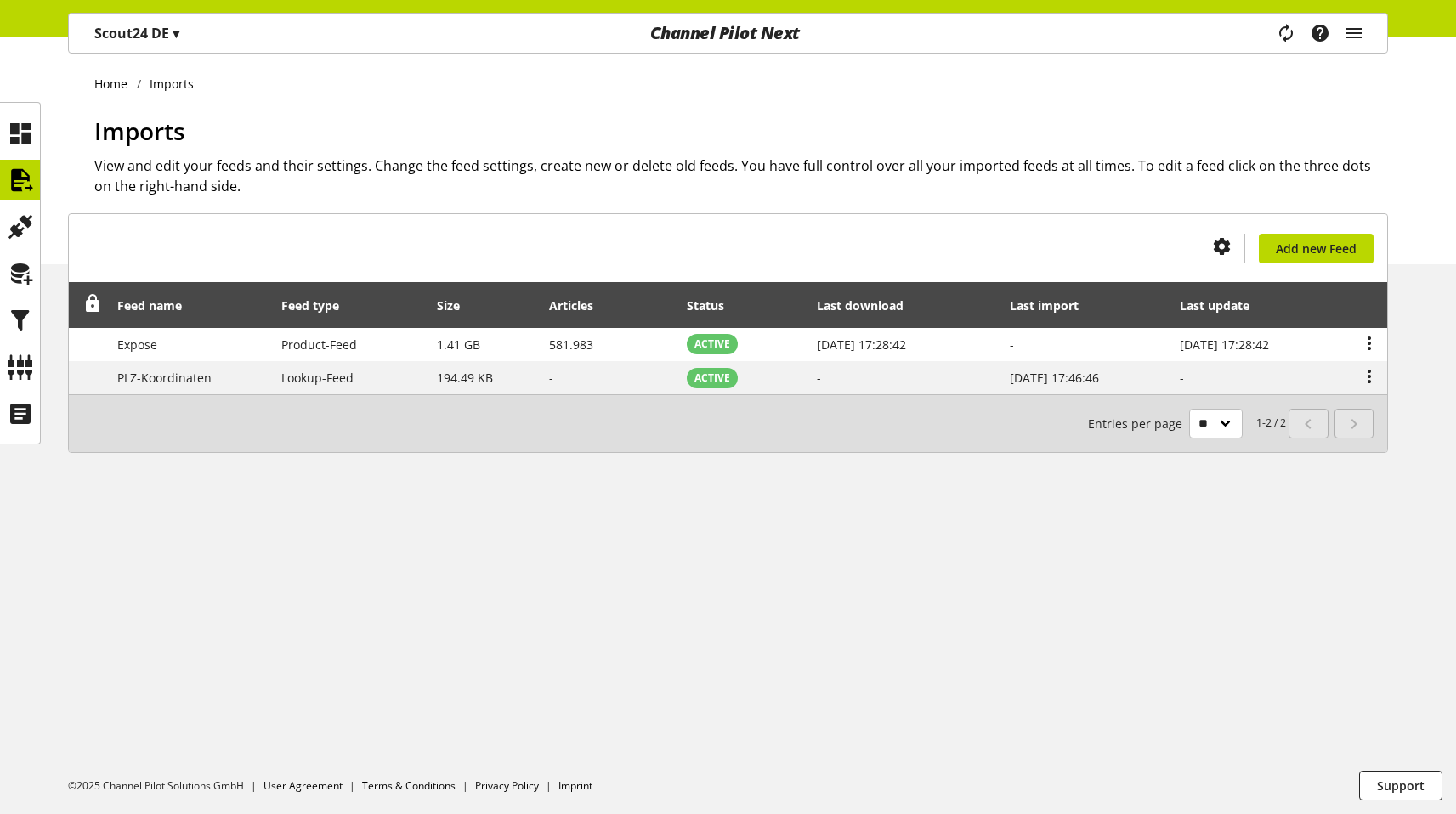
click at [157, 45] on div "Scout24 DE ▾" at bounding box center [136, 32] width 126 height 30
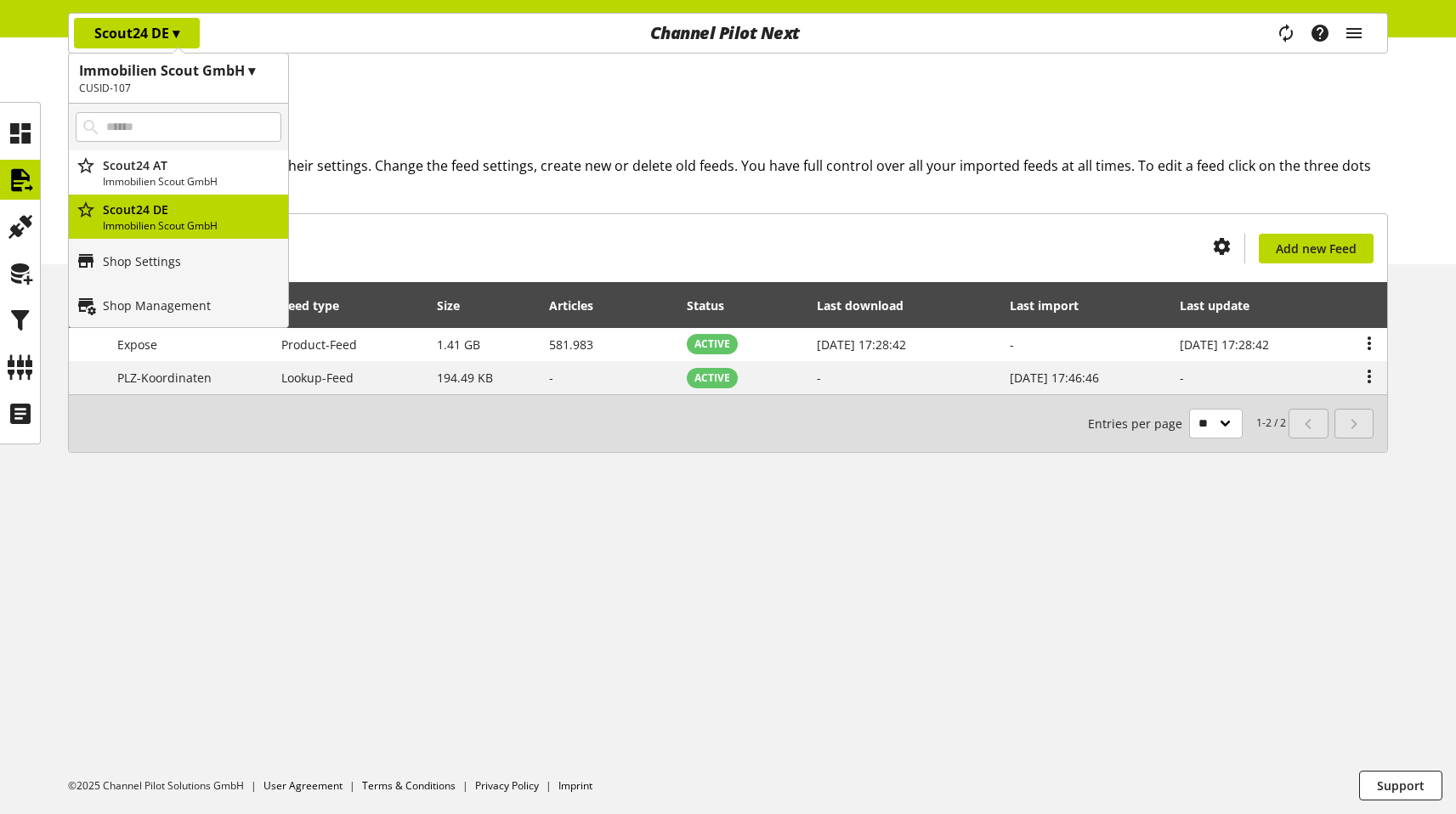
click at [384, 95] on div "Home Imports Imports View and edit your feeds and their settings. Change the fe…" at bounding box center [728, 150] width 1456 height 227
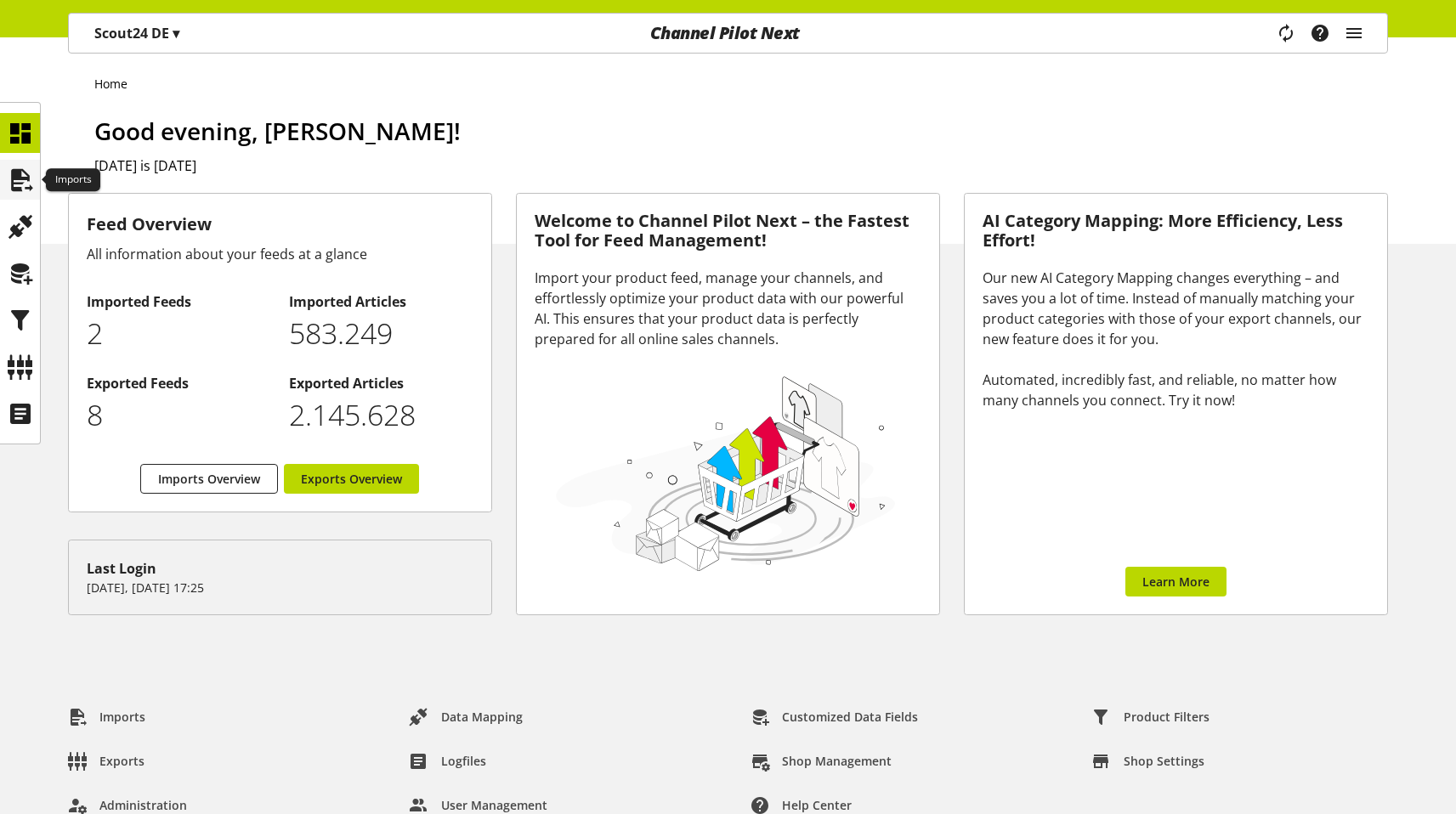
click at [9, 168] on icon at bounding box center [21, 179] width 27 height 34
